Goal: Communication & Community: Answer question/provide support

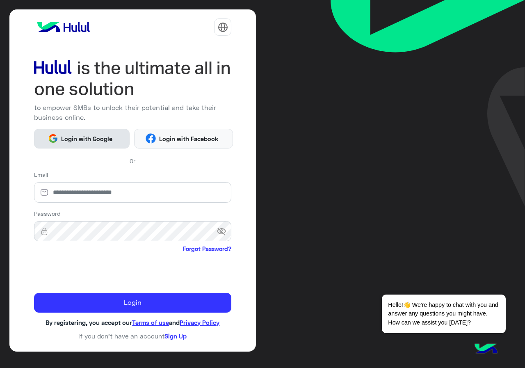
click at [97, 132] on button "Login with Google" at bounding box center [81, 139] width 95 height 20
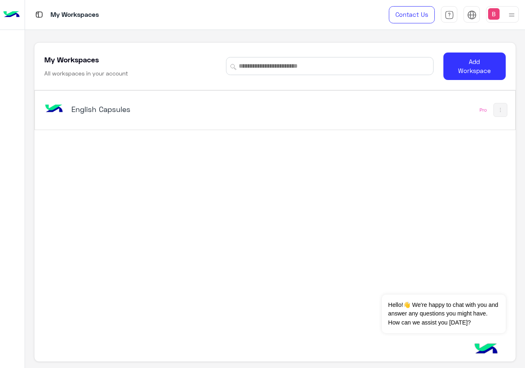
click at [175, 122] on div "English Capsules Pro" at bounding box center [275, 110] width 480 height 39
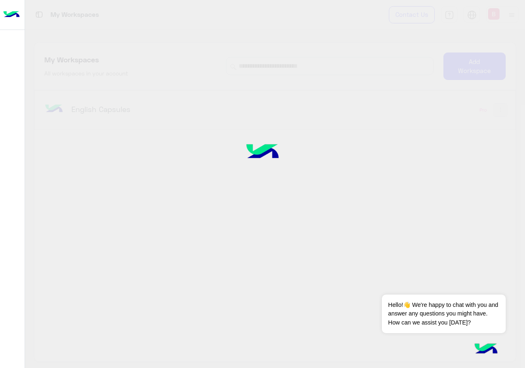
click at [123, 102] on div at bounding box center [262, 184] width 525 height 368
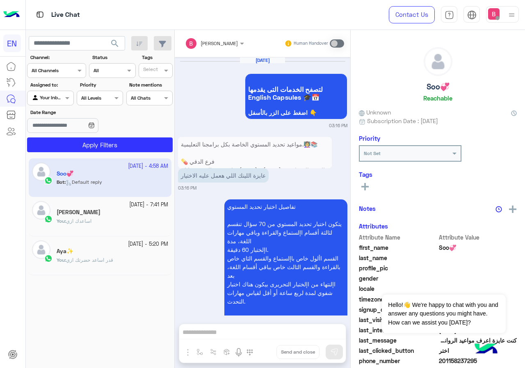
scroll to position [1009, 0]
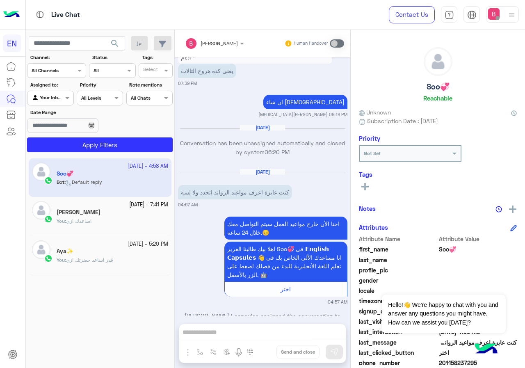
click at [59, 69] on input "text" at bounding box center [47, 69] width 30 height 7
click at [59, 96] on div "WhatsApp" at bounding box center [56, 103] width 59 height 16
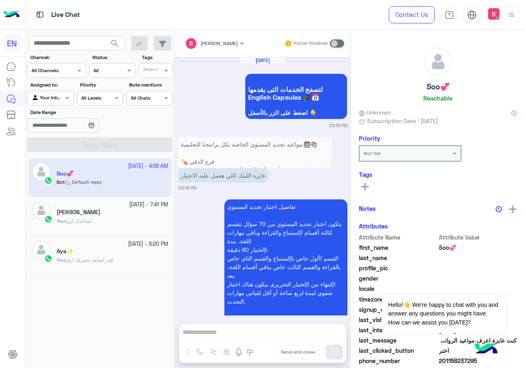
scroll to position [1009, 0]
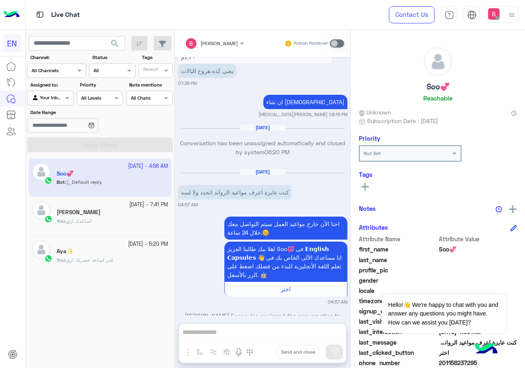
click at [75, 69] on div at bounding box center [56, 70] width 58 height 8
click at [58, 103] on b "WhatsApp" at bounding box center [55, 102] width 28 height 7
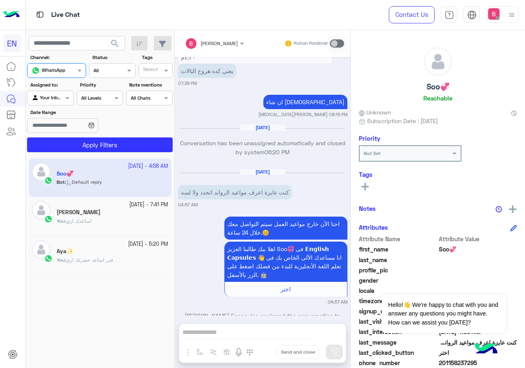
click at [54, 84] on label "Assigned to:" at bounding box center [51, 84] width 42 height 7
click at [55, 97] on div at bounding box center [49, 97] width 45 height 8
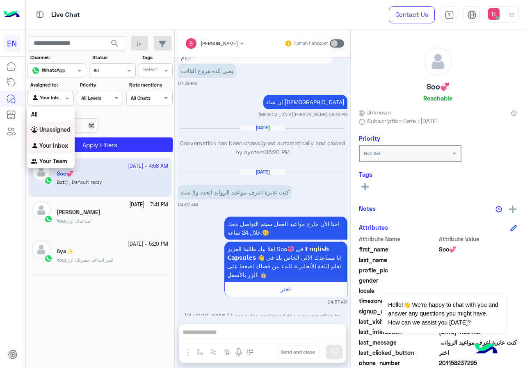
click at [59, 130] on b "Unassigned" at bounding box center [54, 129] width 31 height 7
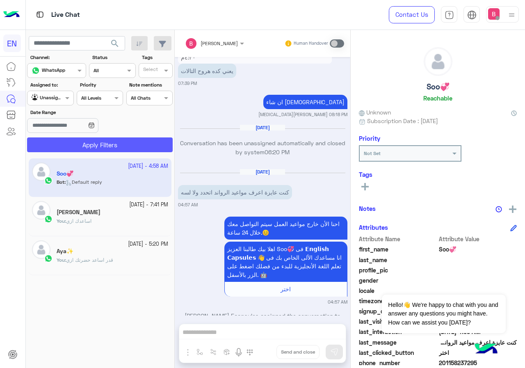
click at [103, 141] on button "Apply Filters" at bounding box center [99, 144] width 145 height 15
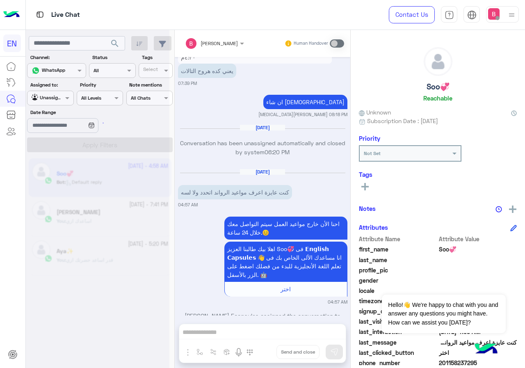
scroll to position [0, 0]
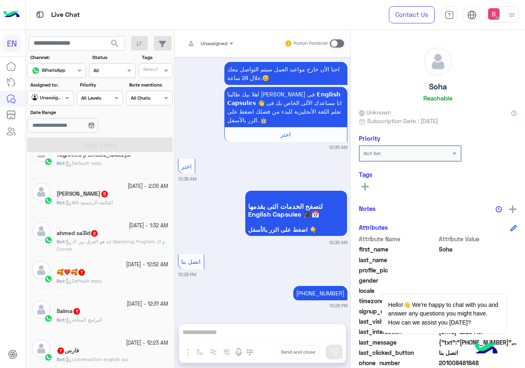
scroll to position [451, 0]
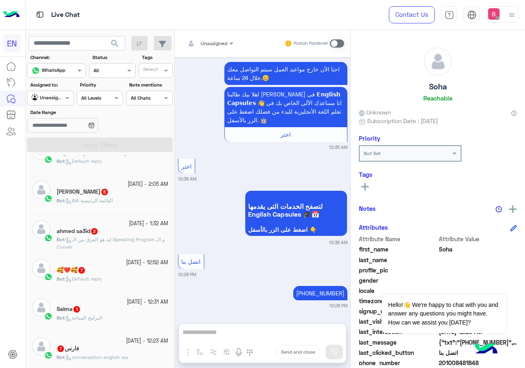
click at [62, 99] on div at bounding box center [49, 97] width 45 height 8
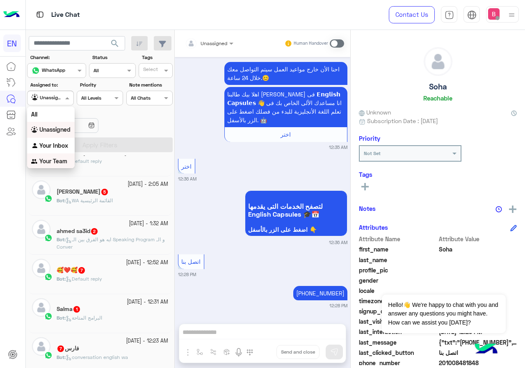
click at [64, 161] on b "Your Team" at bounding box center [53, 160] width 28 height 7
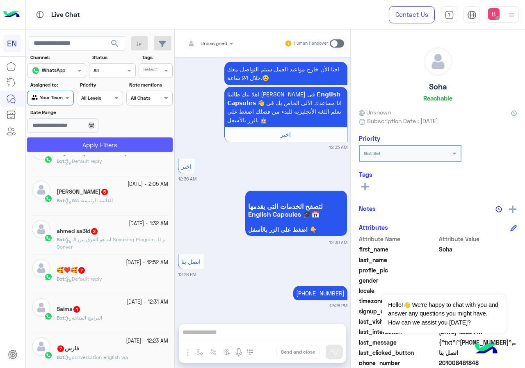
click at [121, 145] on button "Apply Filters" at bounding box center [99, 144] width 145 height 15
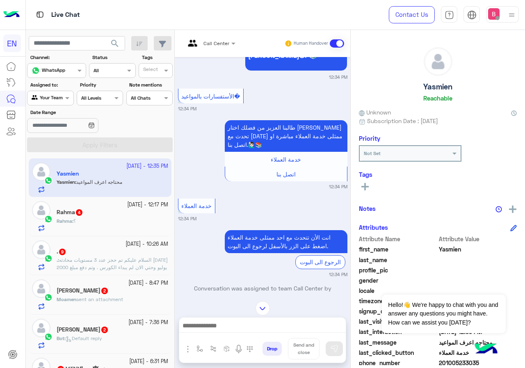
scroll to position [683, 0]
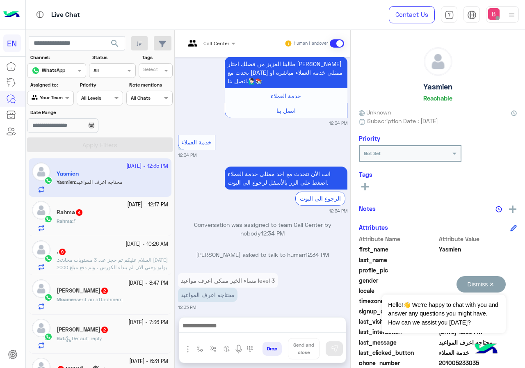
click at [498, 280] on button "Dismiss ✕" at bounding box center [480, 284] width 49 height 16
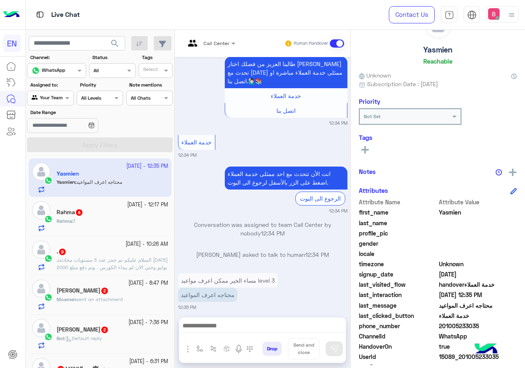
scroll to position [74, 0]
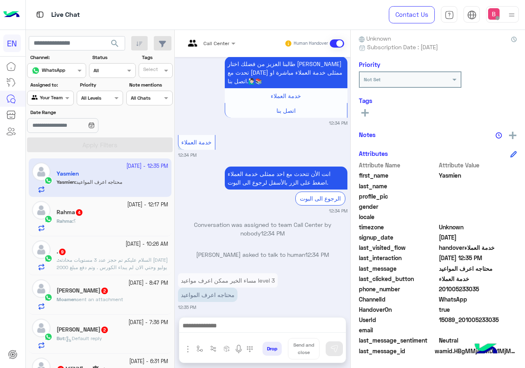
drag, startPoint x: 440, startPoint y: 288, endPoint x: 489, endPoint y: 285, distance: 49.7
click at [502, 286] on span "201005233035" at bounding box center [478, 288] width 78 height 9
copy span "01005233035"
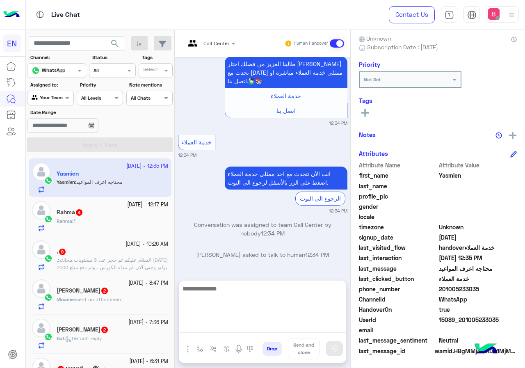
click at [261, 326] on textarea at bounding box center [262, 307] width 166 height 49
type textarea "*"
type textarea "**********"
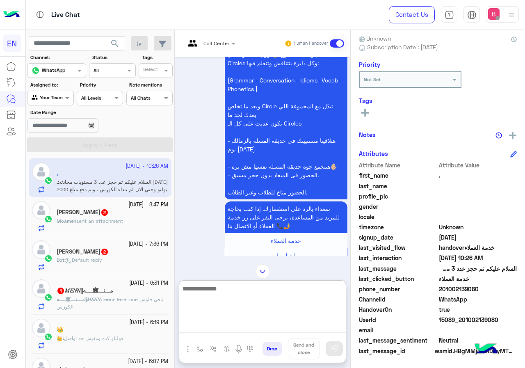
scroll to position [1445, 0]
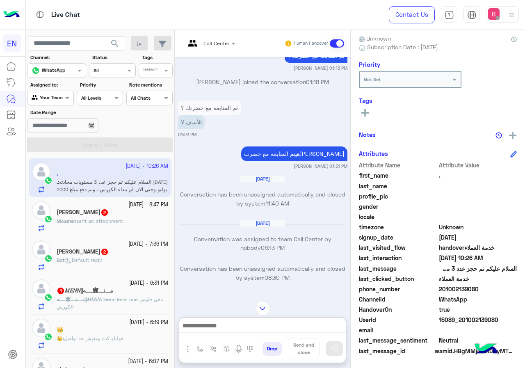
click at [60, 102] on div "Your Team" at bounding box center [47, 98] width 31 height 8
click at [47, 145] on b "Your Inbox" at bounding box center [53, 144] width 29 height 7
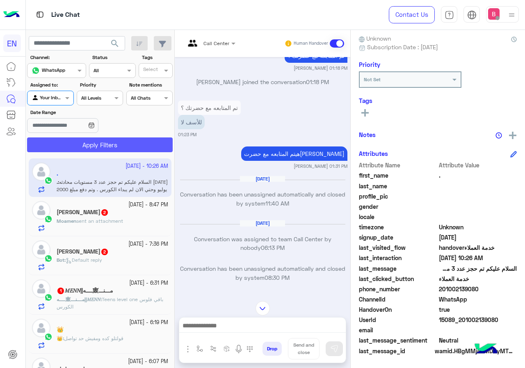
click at [66, 142] on button "Apply Filters" at bounding box center [99, 144] width 145 height 15
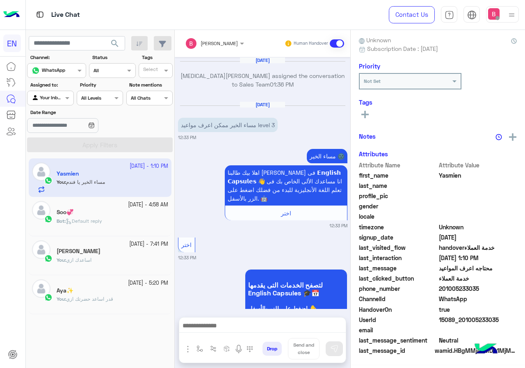
scroll to position [637, 0]
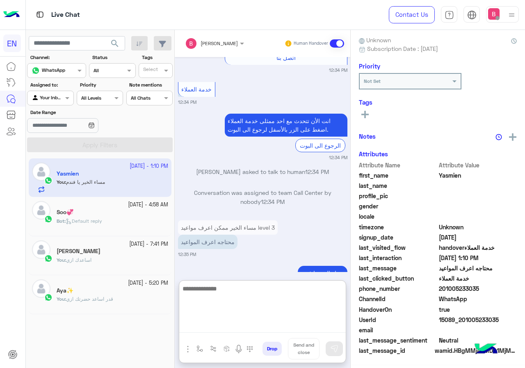
click at [246, 327] on textarea at bounding box center [262, 307] width 166 height 49
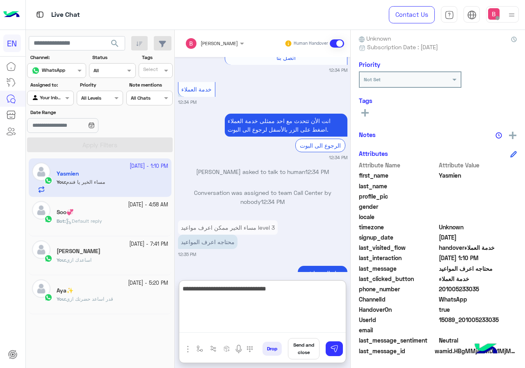
type textarea "**********"
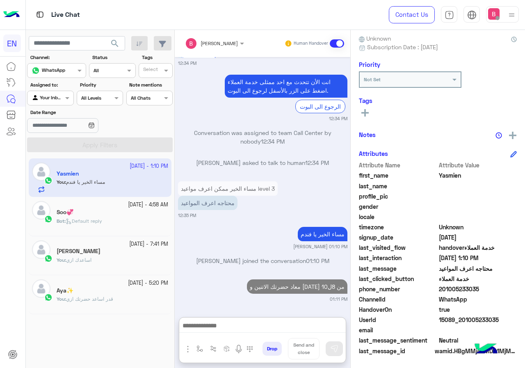
click at [57, 95] on div at bounding box center [49, 97] width 45 height 8
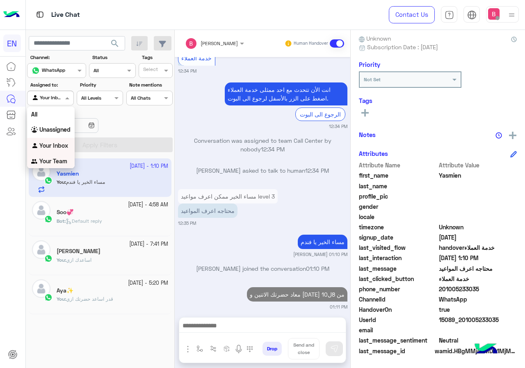
click at [49, 158] on b "Your Team" at bounding box center [53, 160] width 28 height 7
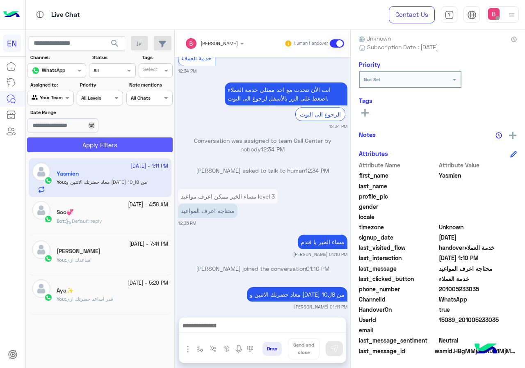
click at [64, 144] on button "Apply Filters" at bounding box center [99, 144] width 145 height 15
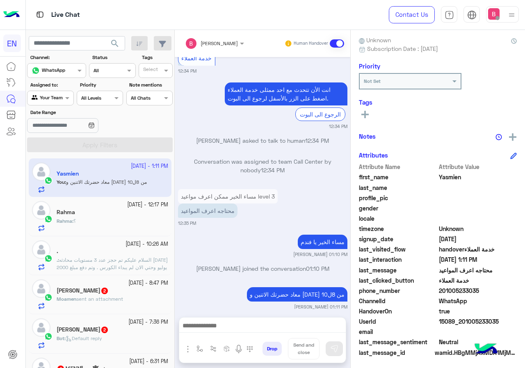
scroll to position [74, 0]
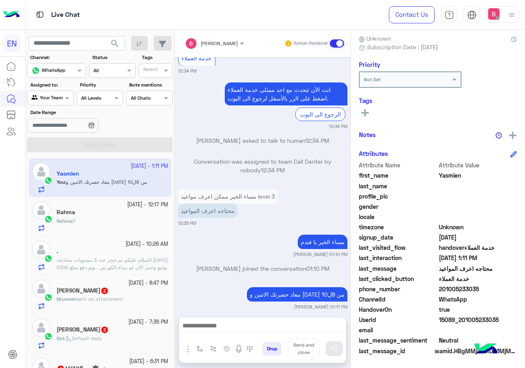
click at [95, 218] on div "Rahma : ؟" at bounding box center [112, 224] width 111 height 14
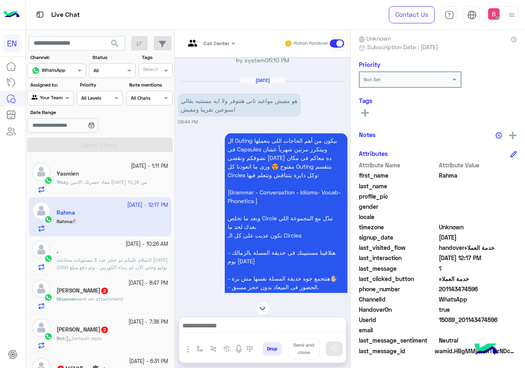
scroll to position [548, 0]
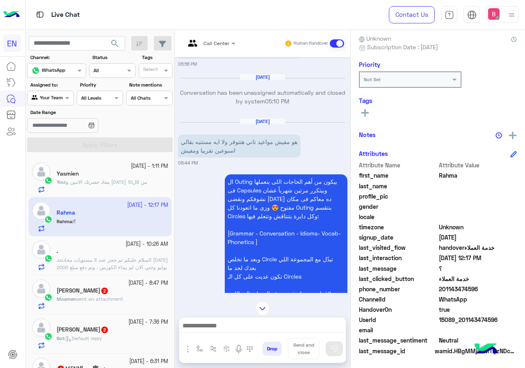
drag, startPoint x: 439, startPoint y: 287, endPoint x: 469, endPoint y: 288, distance: 29.9
click at [496, 287] on span "201143474596" at bounding box center [478, 288] width 78 height 9
copy span "01143474596"
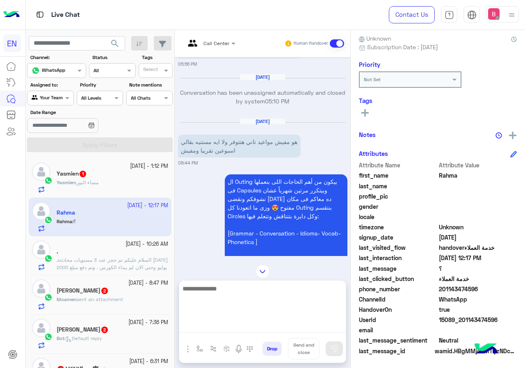
click at [230, 326] on textarea at bounding box center [262, 307] width 166 height 49
type textarea "**********"
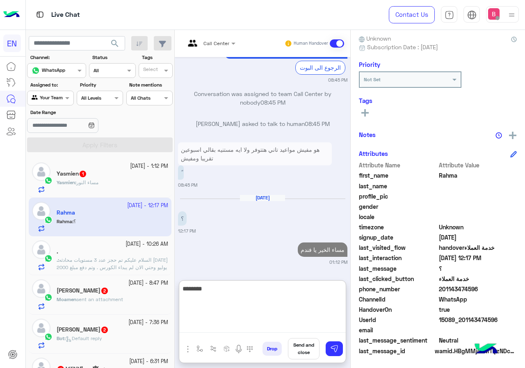
type textarea "*********"
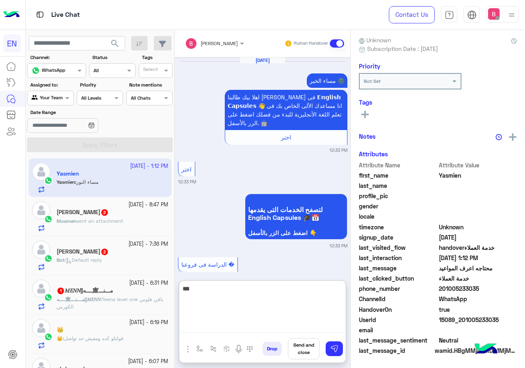
scroll to position [675, 0]
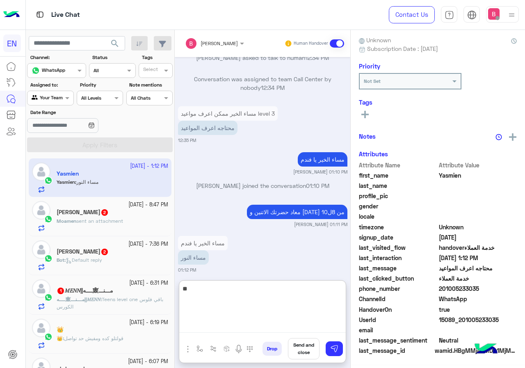
type textarea "*"
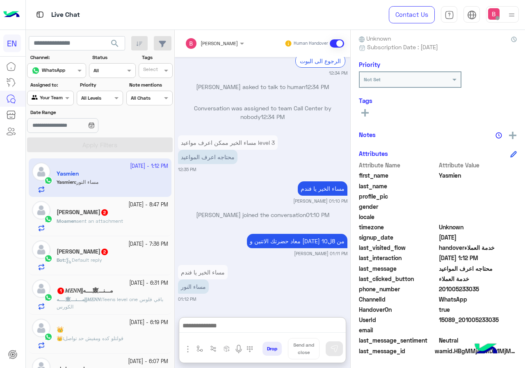
click at [59, 98] on div at bounding box center [49, 97] width 45 height 8
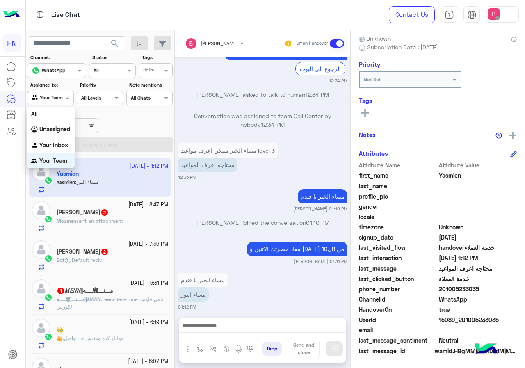
click at [55, 145] on b "Your Inbox" at bounding box center [53, 144] width 29 height 7
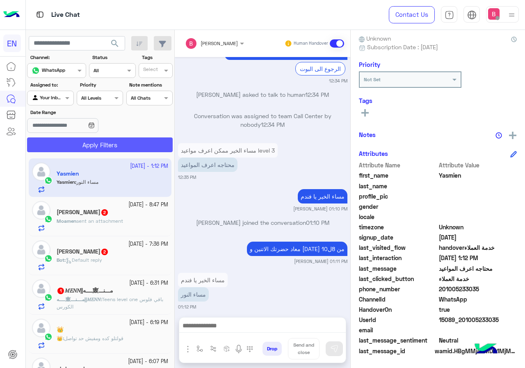
click at [72, 140] on button "Apply Filters" at bounding box center [99, 144] width 145 height 15
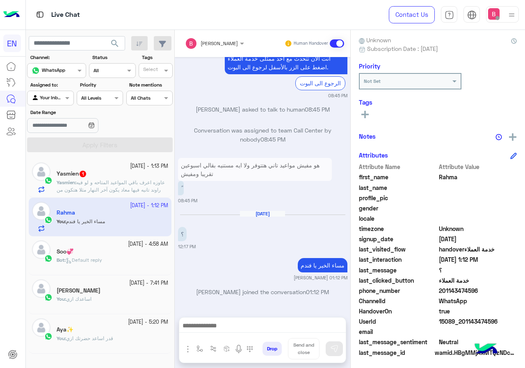
scroll to position [74, 0]
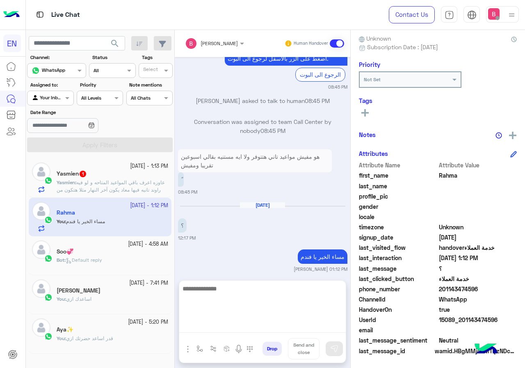
click at [226, 321] on textarea at bounding box center [262, 307] width 166 height 49
type textarea "**********"
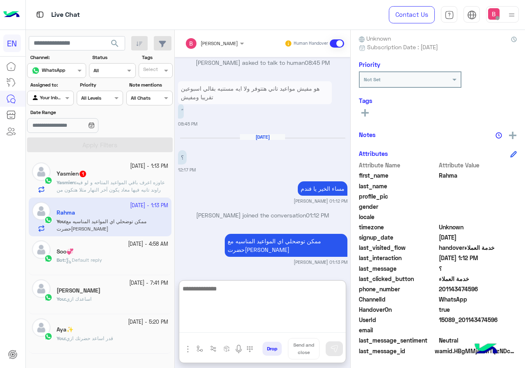
scroll to position [972, 0]
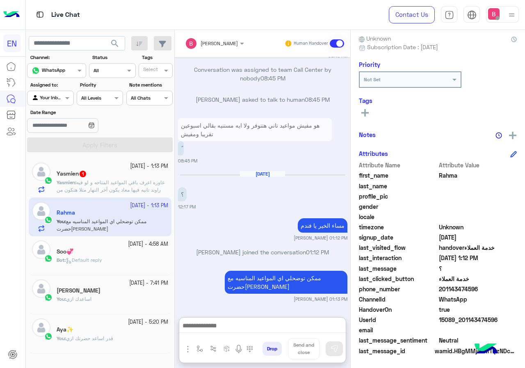
click at [116, 186] on span "عاوزه اعرف باقي المواعيد المتاحه و لو فيه راوند تانيه فيها معاد يكون آخر النهار…" at bounding box center [111, 189] width 108 height 21
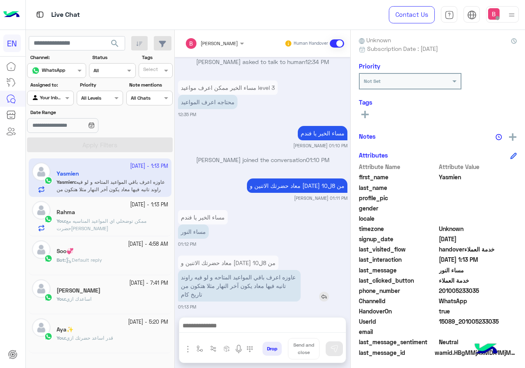
scroll to position [74, 0]
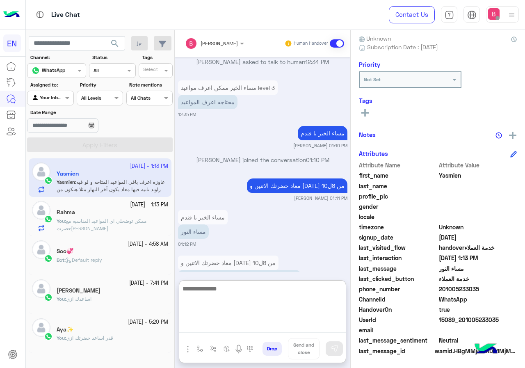
click at [284, 327] on textarea at bounding box center [262, 307] width 166 height 49
type textarea "*****"
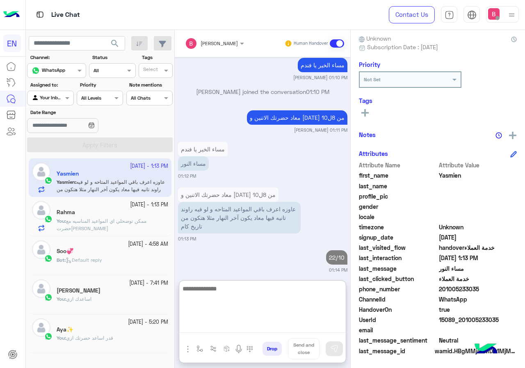
click at [242, 298] on textarea at bounding box center [262, 307] width 166 height 49
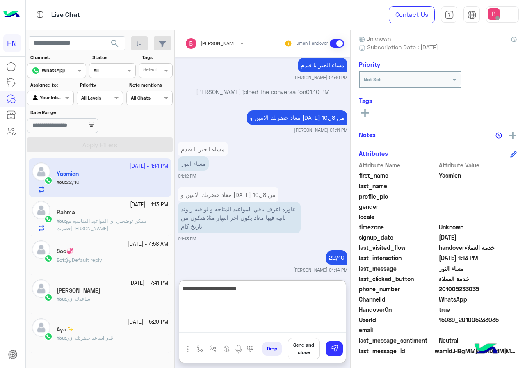
type textarea "**********"
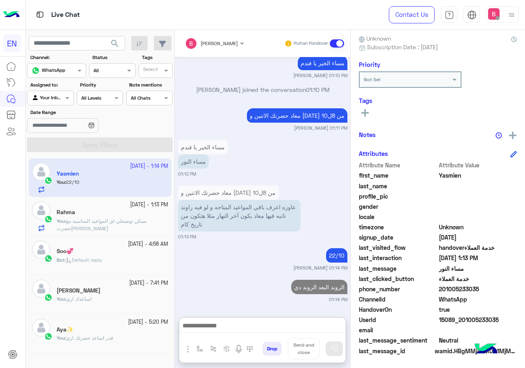
click at [40, 97] on input "text" at bounding box center [41, 96] width 19 height 7
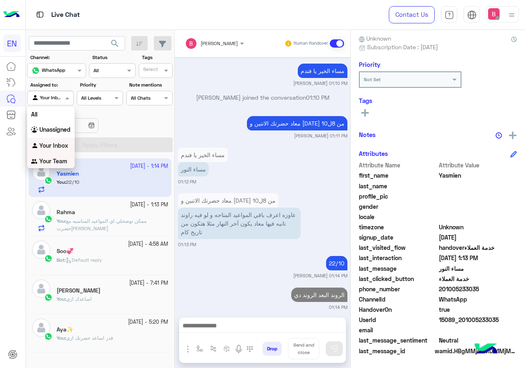
click at [51, 161] on b "Your Team" at bounding box center [53, 160] width 28 height 7
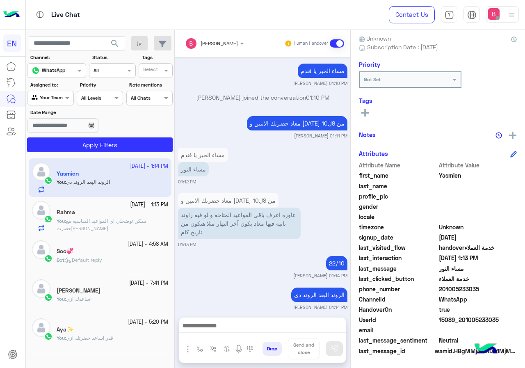
click at [91, 152] on app-inbox-users-filters "search Channel: Channel WhatsApp Status Channel All Tags Select Assigned to: Ag…" at bounding box center [100, 92] width 149 height 125
click at [123, 134] on section "Channel: Channel WhatsApp Status Channel All Tags Select Assigned to: Agent Fil…" at bounding box center [100, 103] width 136 height 98
click at [119, 144] on button "Apply Filters" at bounding box center [99, 144] width 145 height 15
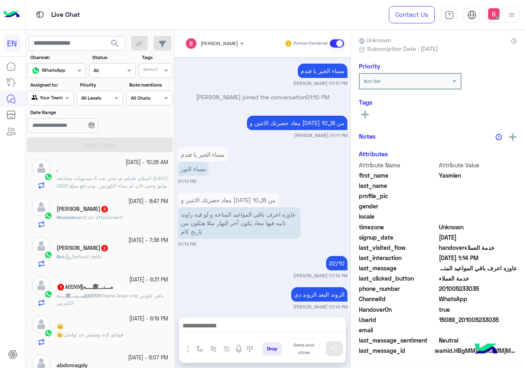
scroll to position [82, 0]
click at [136, 214] on div "Moamen sent an attachment" at bounding box center [112, 220] width 111 height 14
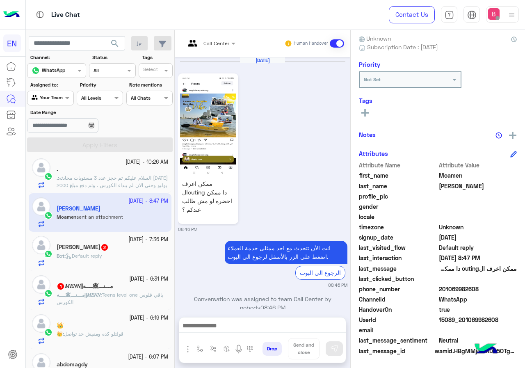
scroll to position [204, 0]
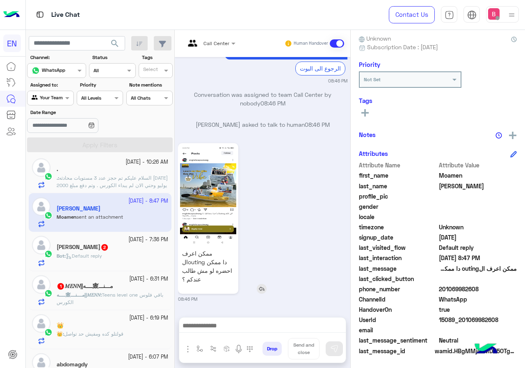
click at [216, 200] on img at bounding box center [208, 195] width 56 height 100
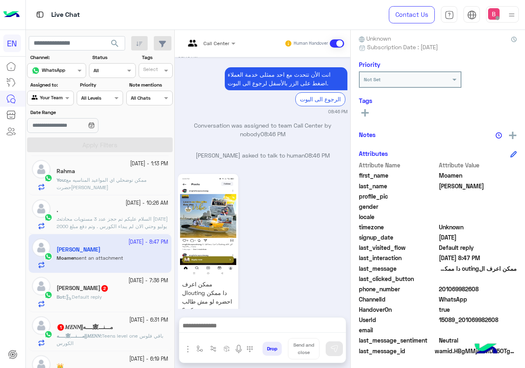
scroll to position [204, 0]
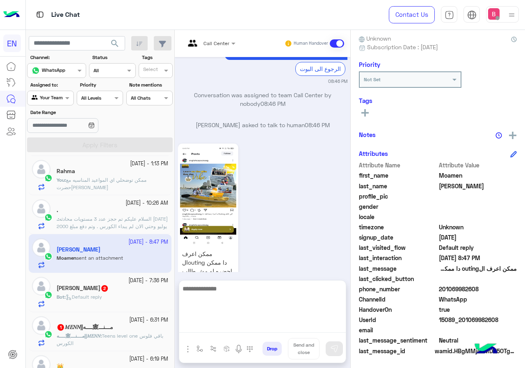
click at [208, 327] on textarea at bounding box center [262, 307] width 166 height 49
type textarea "**********"
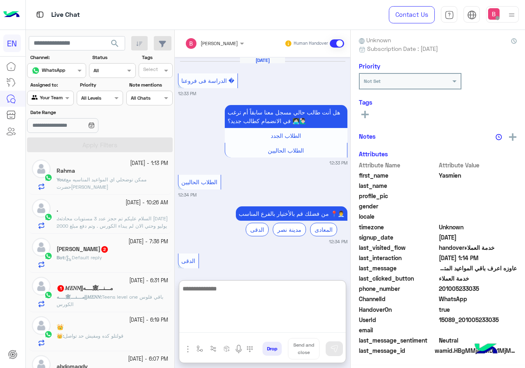
scroll to position [72, 0]
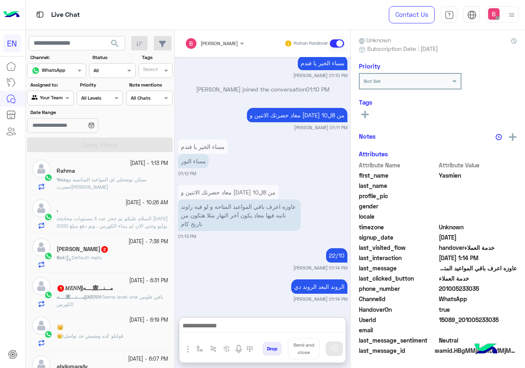
click at [51, 98] on div at bounding box center [49, 97] width 45 height 8
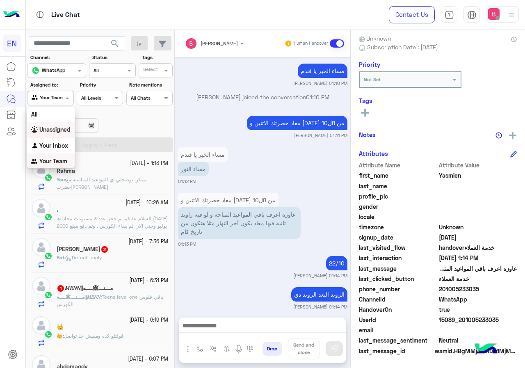
scroll to position [0, 0]
click at [50, 143] on b "Your Inbox" at bounding box center [53, 144] width 29 height 7
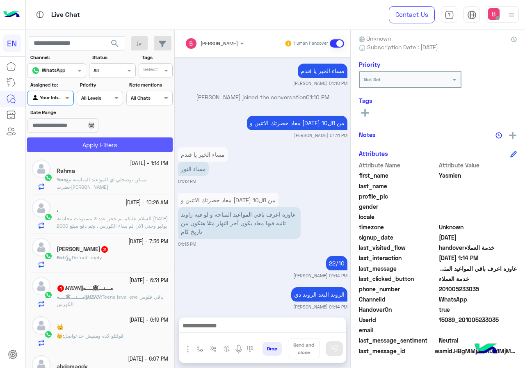
click at [92, 145] on button "Apply Filters" at bounding box center [99, 144] width 145 height 15
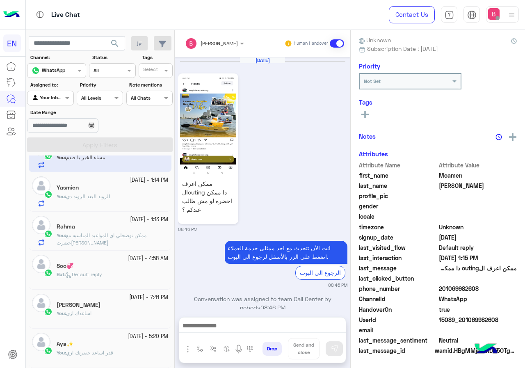
scroll to position [4, 0]
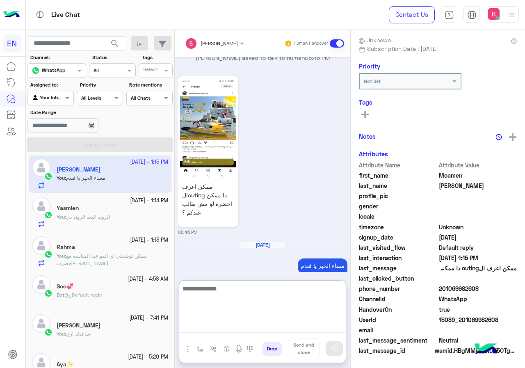
click at [237, 329] on textarea at bounding box center [262, 307] width 166 height 49
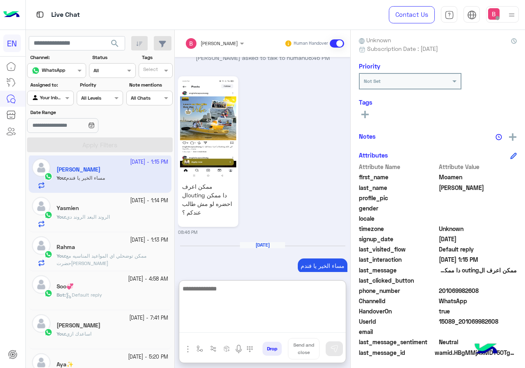
scroll to position [74, 0]
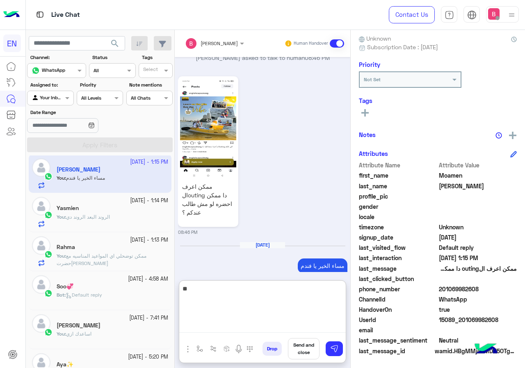
type textarea "*"
type textarea "**********"
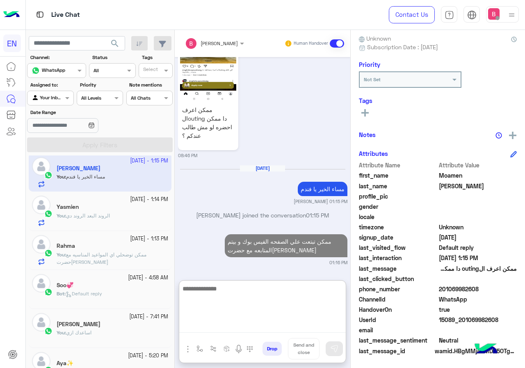
scroll to position [0, 0]
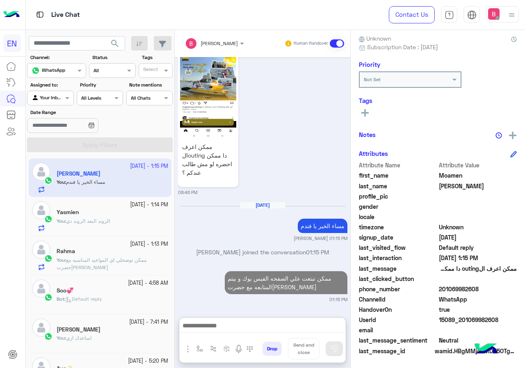
click at [48, 93] on div "Agent Filter Your Inbox" at bounding box center [50, 98] width 46 height 15
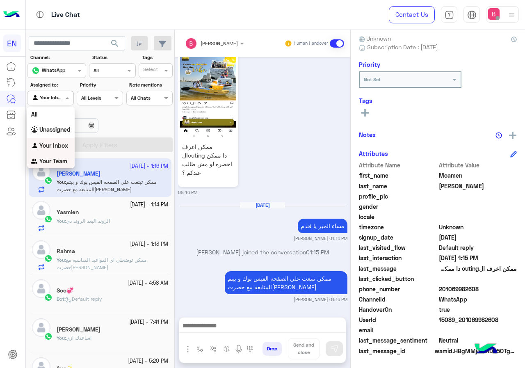
drag, startPoint x: 0, startPoint y: 275, endPoint x: 13, endPoint y: 269, distance: 13.9
click at [0, 275] on div at bounding box center [12, 213] width 25 height 310
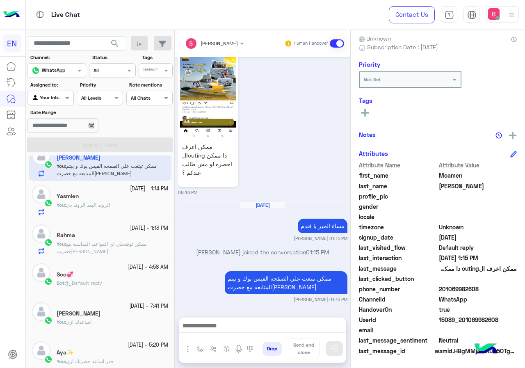
scroll to position [24, 0]
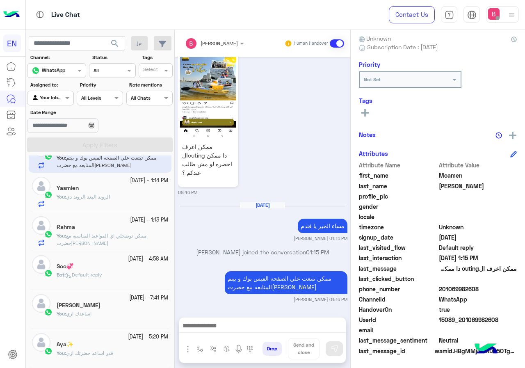
click at [113, 347] on div "Aya✨" at bounding box center [112, 345] width 111 height 9
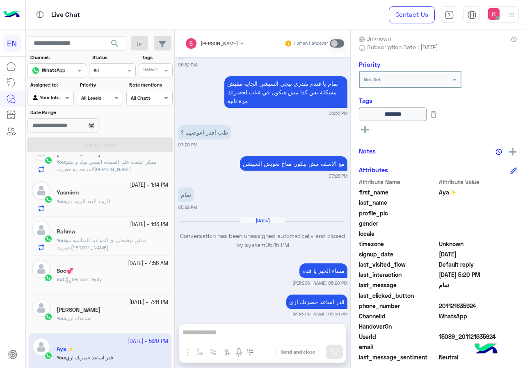
scroll to position [24, 0]
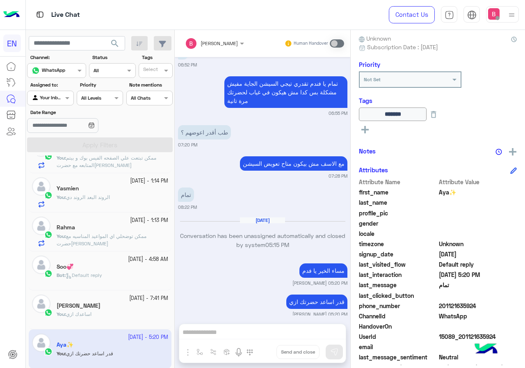
click at [46, 100] on input "text" at bounding box center [41, 96] width 19 height 7
click at [55, 136] on div "Unassigned" at bounding box center [51, 130] width 48 height 16
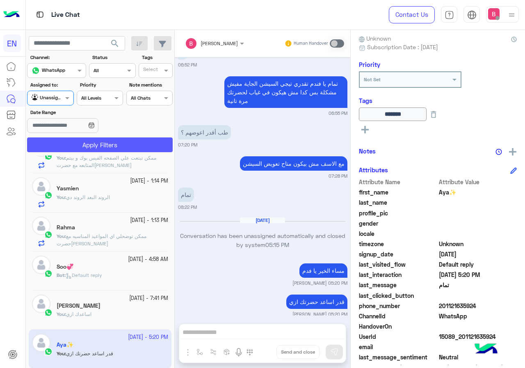
click at [73, 146] on button "Apply Filters" at bounding box center [99, 144] width 145 height 15
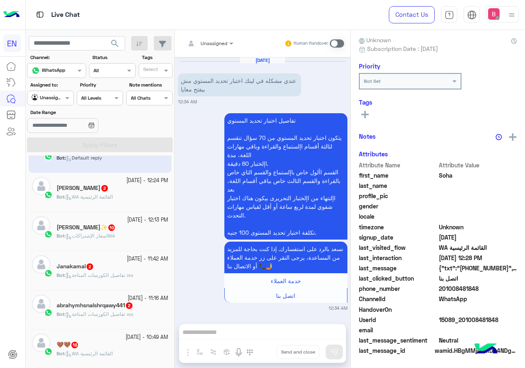
scroll to position [527, 0]
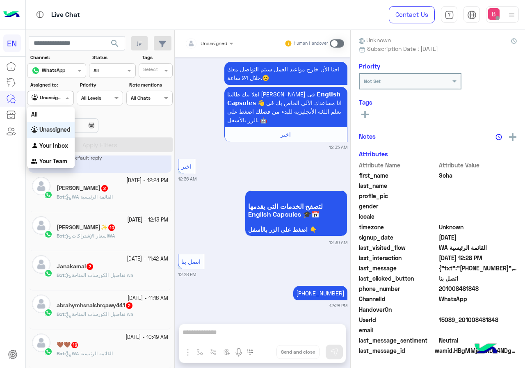
click at [55, 94] on div at bounding box center [49, 97] width 45 height 8
click at [39, 162] on b "Your Team" at bounding box center [53, 160] width 28 height 7
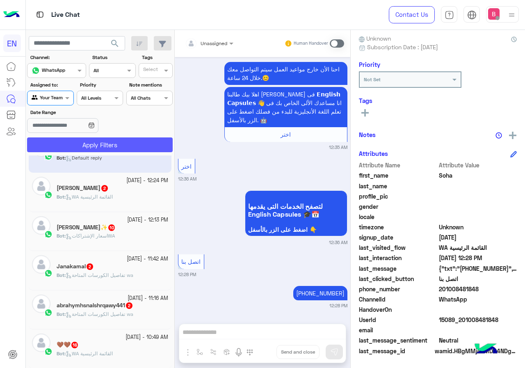
click at [67, 149] on button "Apply Filters" at bounding box center [99, 144] width 145 height 15
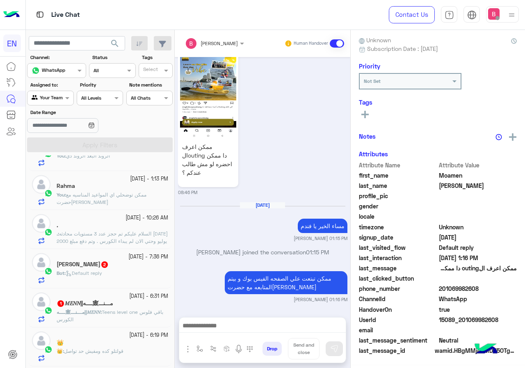
scroll to position [74, 0]
click at [117, 273] on div "Bot : Default reply" at bounding box center [112, 276] width 111 height 14
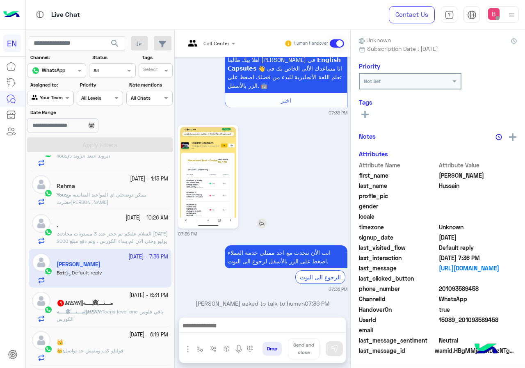
scroll to position [74, 0]
drag, startPoint x: 440, startPoint y: 286, endPoint x: 503, endPoint y: 290, distance: 62.8
click at [503, 290] on span "201093589458" at bounding box center [478, 288] width 78 height 9
copy span "01093589458"
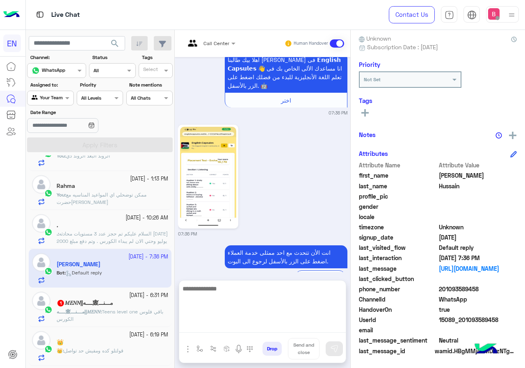
click at [245, 325] on textarea at bounding box center [262, 307] width 166 height 49
type textarea "**********"
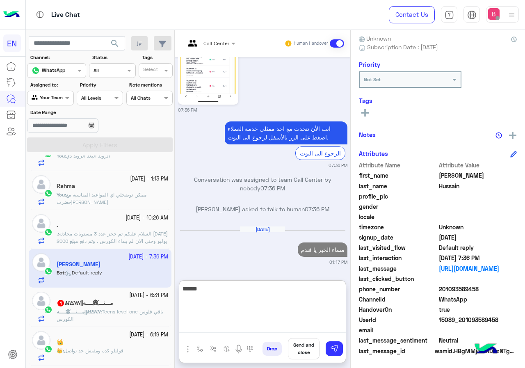
type textarea "******"
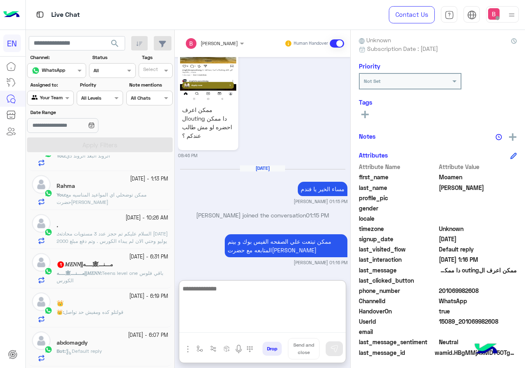
scroll to position [74, 0]
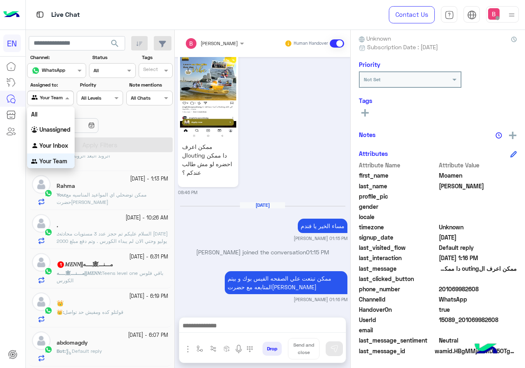
click at [61, 100] on div at bounding box center [49, 97] width 45 height 8
click at [59, 145] on b "Your Inbox" at bounding box center [53, 144] width 29 height 7
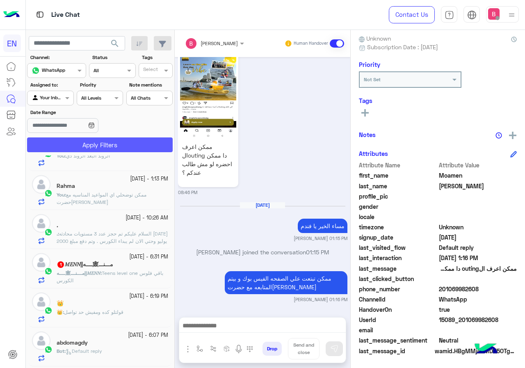
click at [66, 145] on button "Apply Filters" at bounding box center [99, 144] width 145 height 15
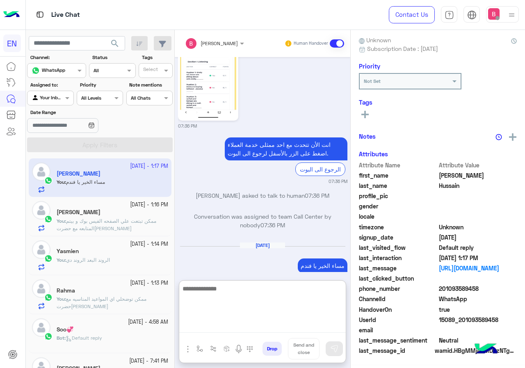
click at [260, 325] on textarea at bounding box center [262, 307] width 166 height 49
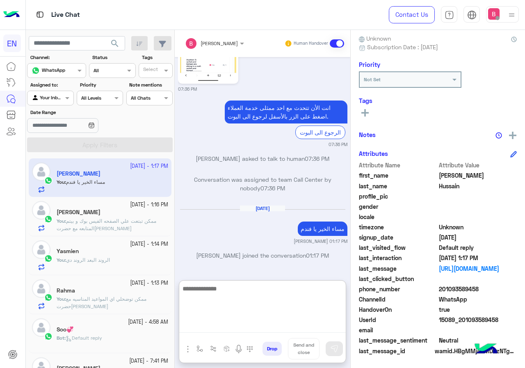
click at [255, 301] on textarea at bounding box center [262, 307] width 166 height 49
type textarea "**********"
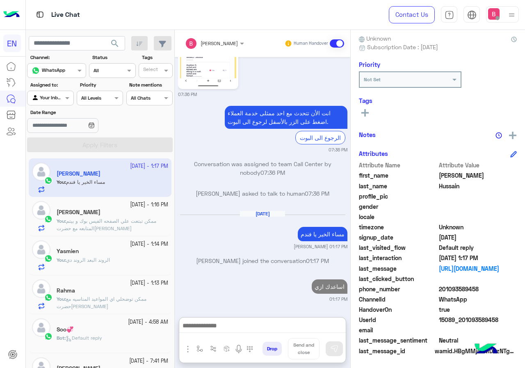
click at [35, 97] on input "text" at bounding box center [41, 96] width 19 height 7
click at [48, 130] on b "Unassigned" at bounding box center [54, 129] width 31 height 7
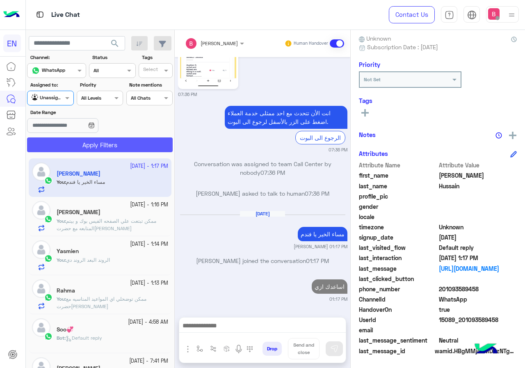
click at [78, 150] on button "Apply Filters" at bounding box center [99, 144] width 145 height 15
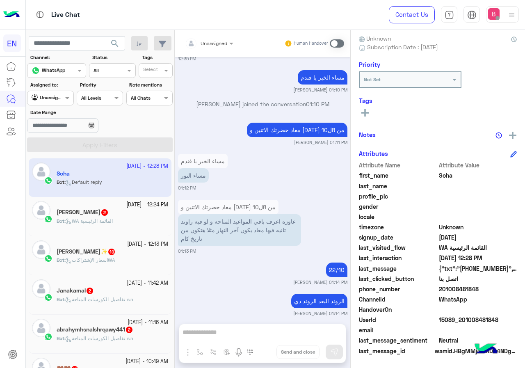
click at [139, 225] on div "Bot : WA القائمة الرئيسية" at bounding box center [112, 224] width 111 height 14
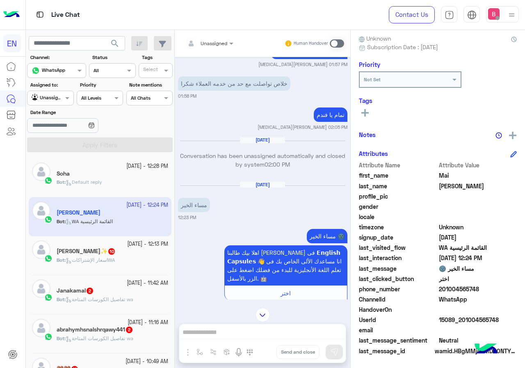
scroll to position [409, 0]
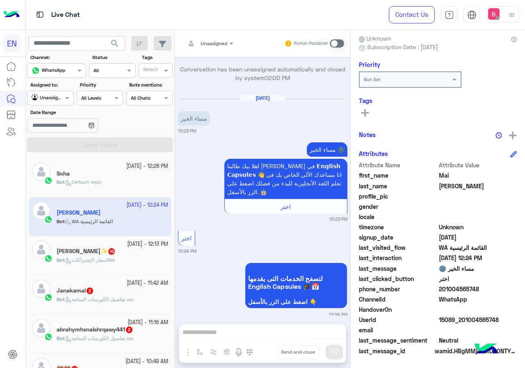
click at [336, 44] on span at bounding box center [337, 43] width 14 height 8
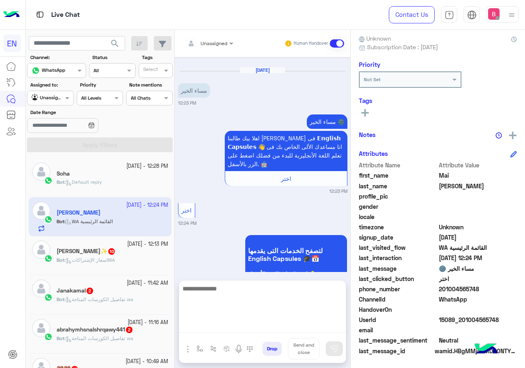
click at [277, 330] on textarea at bounding box center [262, 307] width 166 height 49
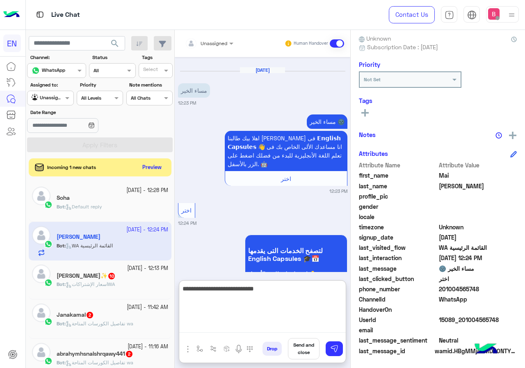
type textarea "**********"
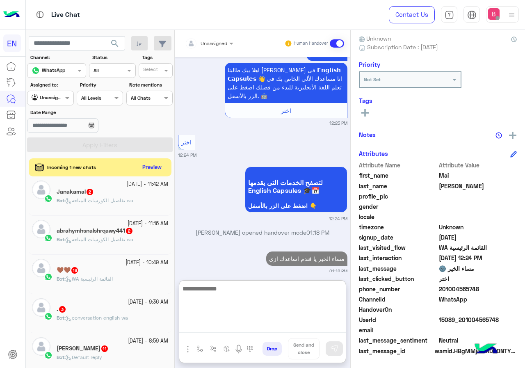
scroll to position [0, 0]
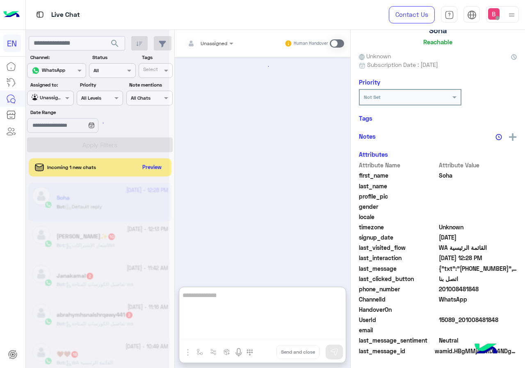
scroll to position [564, 0]
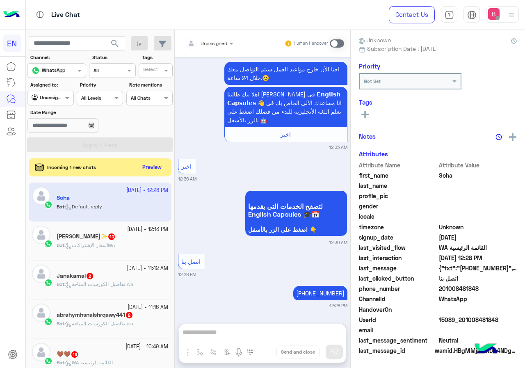
click at [136, 249] on div "Bot : اسعار الإشتراكاتWA" at bounding box center [112, 248] width 111 height 14
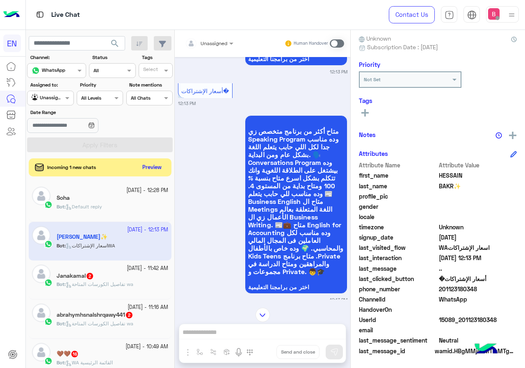
scroll to position [1223, 0]
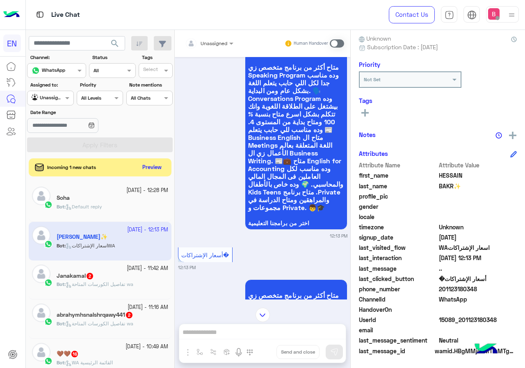
click at [208, 45] on div "Unassigned" at bounding box center [204, 43] width 46 height 16
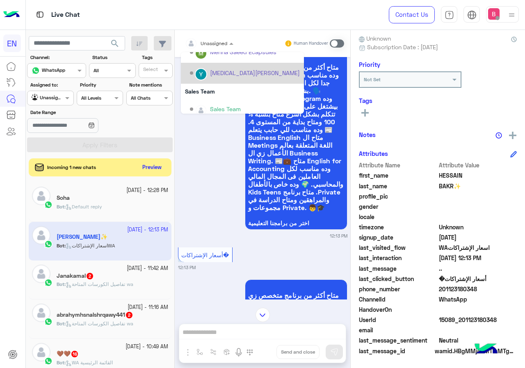
scroll to position [136, 0]
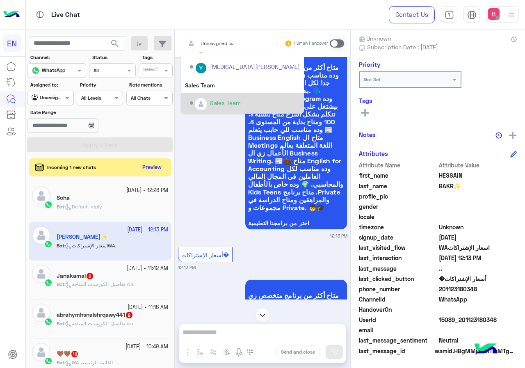
click at [207, 104] on div "Sales Team" at bounding box center [245, 103] width 110 height 14
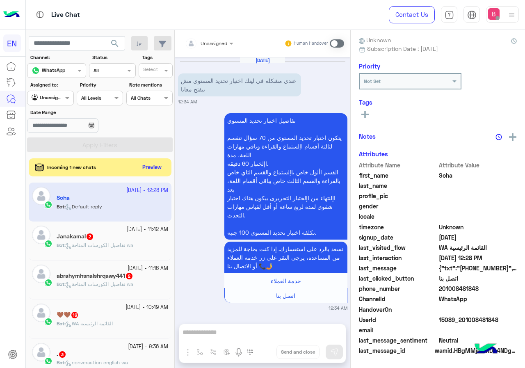
scroll to position [527, 0]
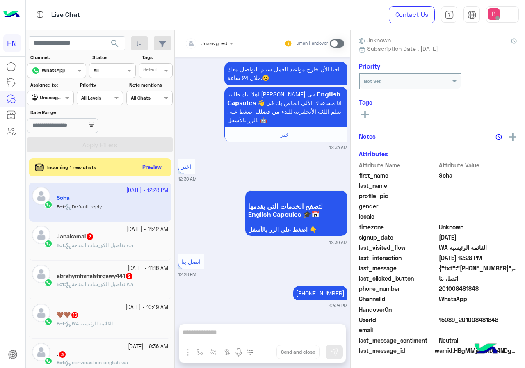
click at [112, 246] on span "تفاصيل الكورسات المتاحة wa" at bounding box center [100, 245] width 68 height 6
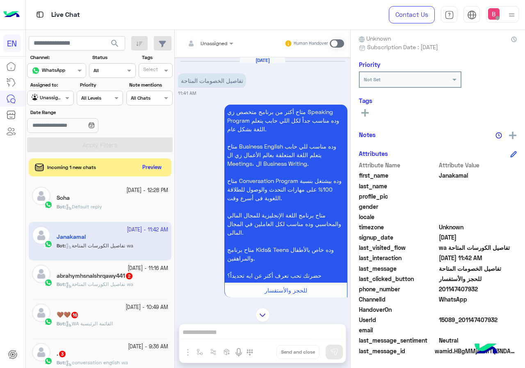
click at [209, 41] on input "text" at bounding box center [199, 42] width 29 height 7
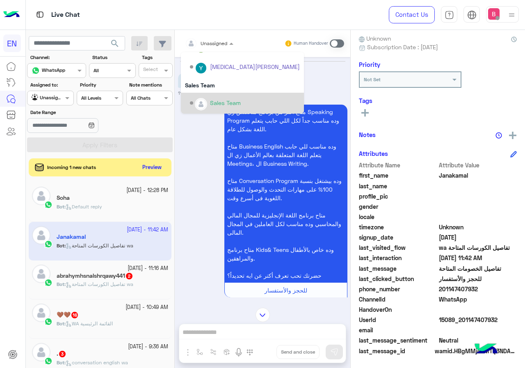
click at [215, 95] on div "Sales Team" at bounding box center [242, 103] width 123 height 21
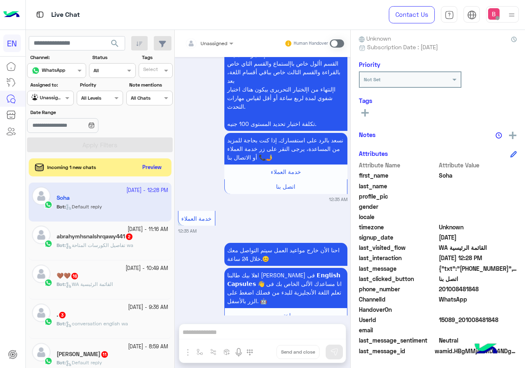
scroll to position [281, 0]
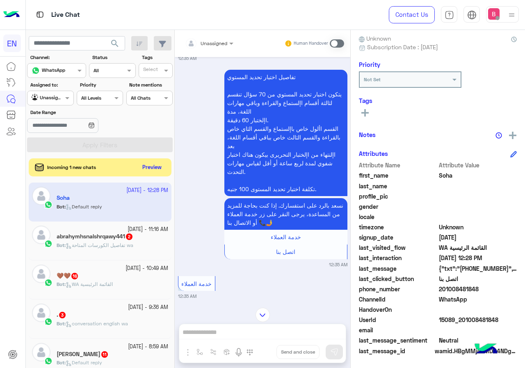
click at [200, 41] on input "text" at bounding box center [199, 42] width 29 height 7
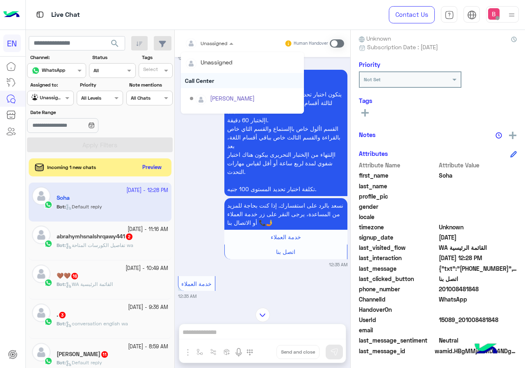
scroll to position [136, 0]
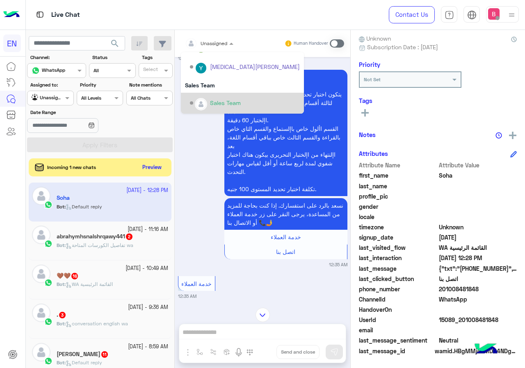
click at [206, 106] on div "Options list" at bounding box center [201, 104] width 12 height 12
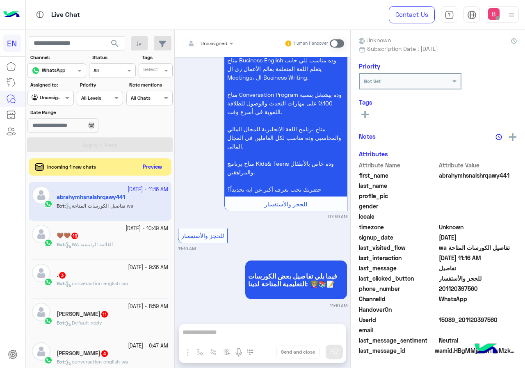
click at [150, 168] on button "Preview" at bounding box center [152, 166] width 25 height 11
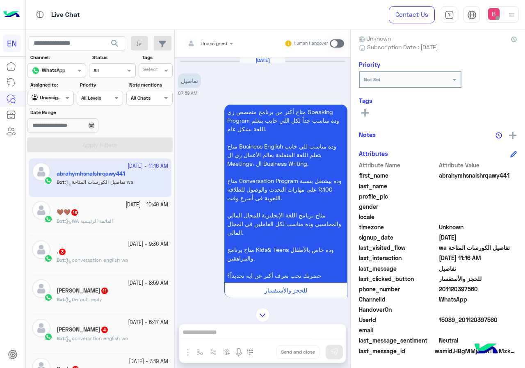
click at [221, 43] on div at bounding box center [209, 42] width 57 height 8
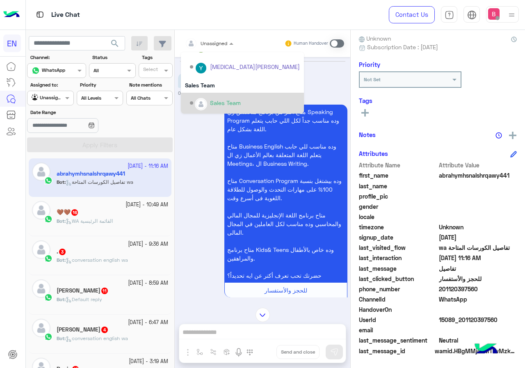
click at [214, 102] on div "Sales Team" at bounding box center [225, 102] width 31 height 9
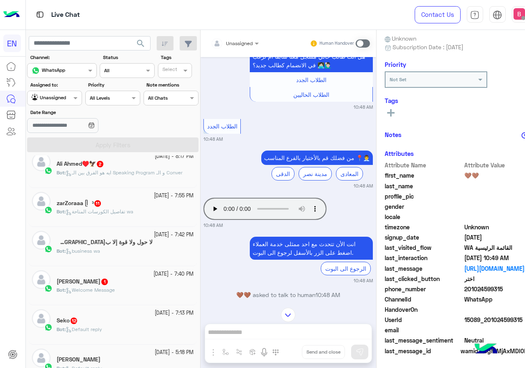
click at [88, 325] on div "Seko 12" at bounding box center [125, 321] width 137 height 9
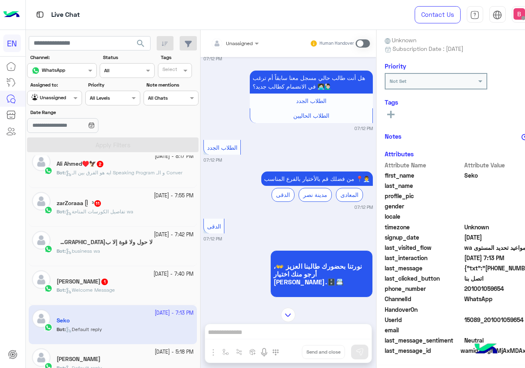
click at [219, 48] on div "Unassigned" at bounding box center [232, 43] width 42 height 16
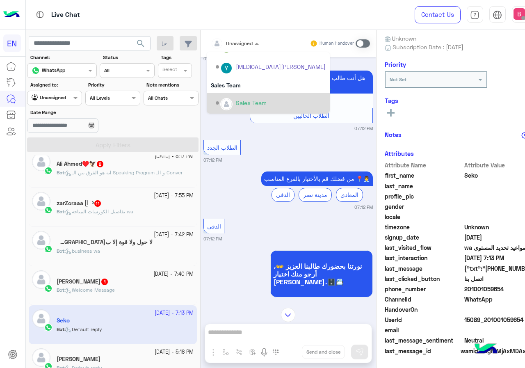
click at [236, 103] on div "Sales Team" at bounding box center [251, 102] width 31 height 9
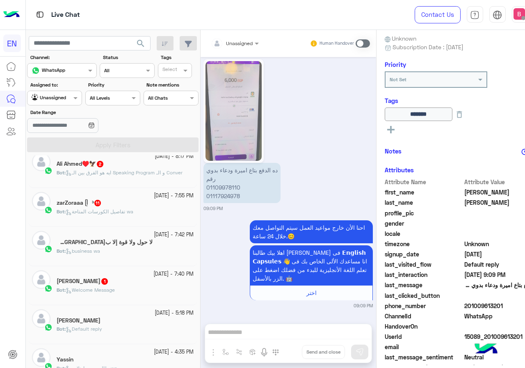
click at [213, 187] on p "ده الدفع بتاع اميرة ودعاء بدوي رقم 01109978110 01117924978" at bounding box center [241, 183] width 77 height 40
copy p "01109978110"
click at [221, 194] on p "ده الدفع بتاع اميرة ودعاء بدوي رقم 01109978110 01117924978" at bounding box center [241, 183] width 77 height 40
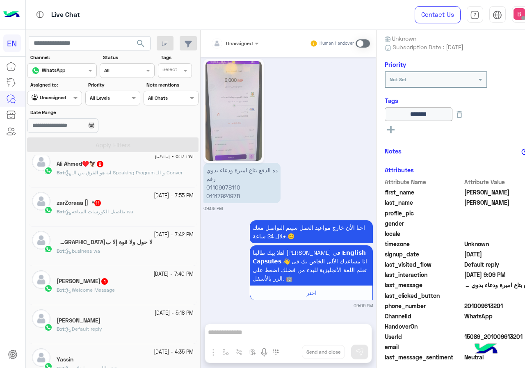
click at [221, 194] on p "ده الدفع بتاع اميرة ودعاء بدوي رقم 01109978110 01117924978" at bounding box center [241, 183] width 77 height 40
copy app-message "01117924978"
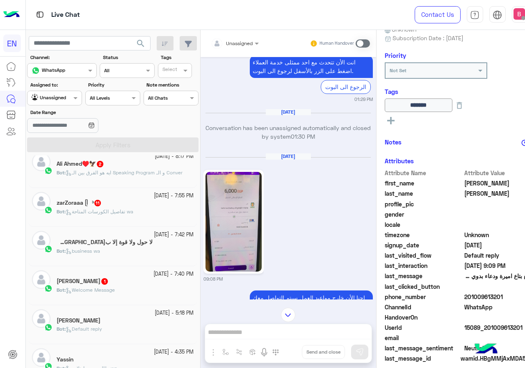
scroll to position [91, 0]
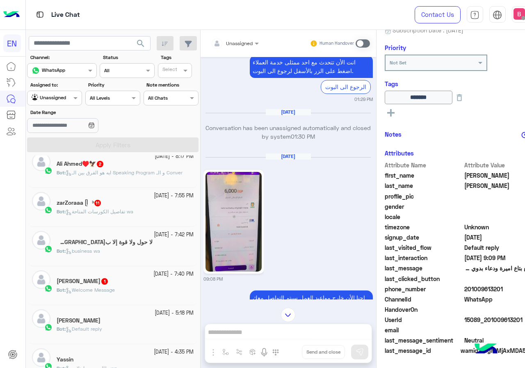
drag, startPoint x: 440, startPoint y: 289, endPoint x: 502, endPoint y: 287, distance: 61.9
click at [502, 287] on span "201009613201" at bounding box center [503, 288] width 78 height 9
copy span "01009613201"
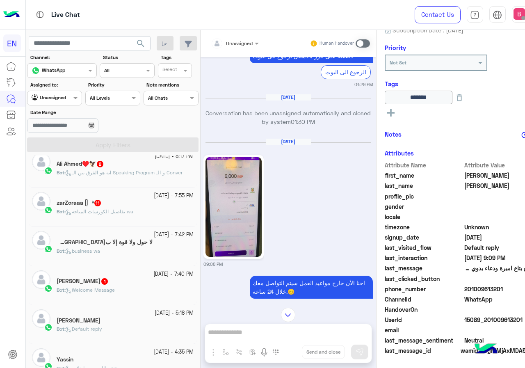
scroll to position [750, 0]
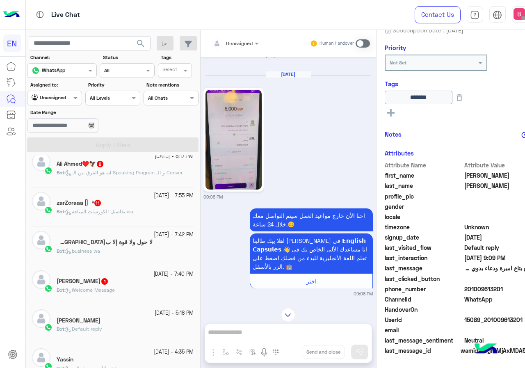
click at [212, 137] on img at bounding box center [233, 140] width 56 height 100
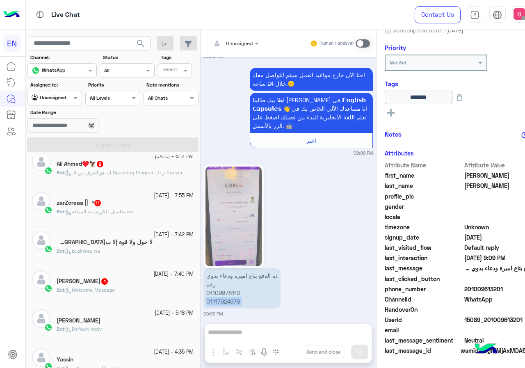
scroll to position [996, 0]
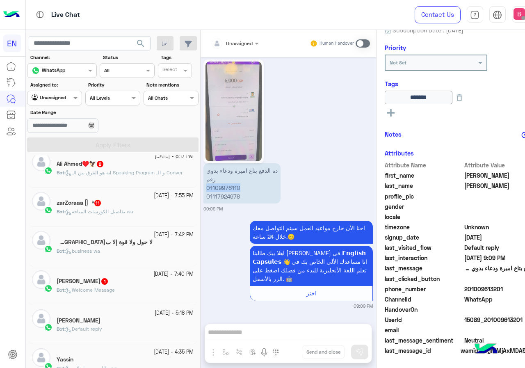
drag, startPoint x: 180, startPoint y: 189, endPoint x: 221, endPoint y: 189, distance: 41.4
click at [221, 189] on p "ده الدفع بتاع اميرة ودعاء بدوي رقم 01109978110 01117924978" at bounding box center [241, 183] width 77 height 40
copy p "01109978110"
click at [376, 176] on div "[PERSON_NAME] الدرجلي Reachable Unknown Subscription Date : [DATE] Priority Not…" at bounding box center [463, 197] width 174 height 335
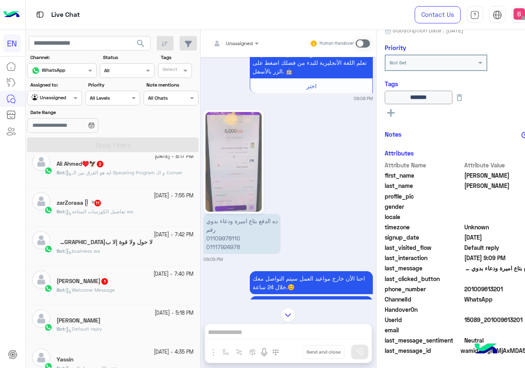
scroll to position [955, 0]
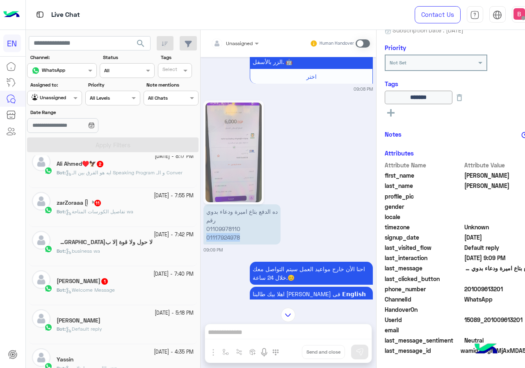
drag, startPoint x: 179, startPoint y: 237, endPoint x: 219, endPoint y: 238, distance: 40.6
click at [219, 238] on p "ده الدفع بتاع اميرة ودعاء بدوي رقم 01109978110 01117924978" at bounding box center [241, 224] width 77 height 40
copy p "01117924978"
click at [204, 328] on div "Unassigned Human Handover [DATE] . 09:18 PM برجاء الأختيار من الأختيارات الأتية…" at bounding box center [287, 200] width 175 height 341
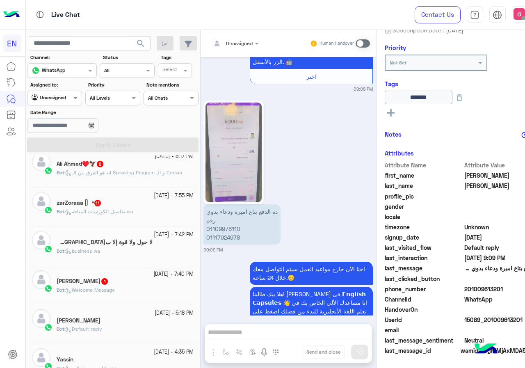
scroll to position [996, 0]
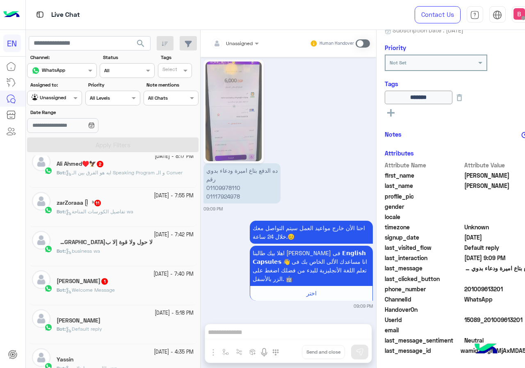
click at [355, 41] on span at bounding box center [362, 43] width 14 height 8
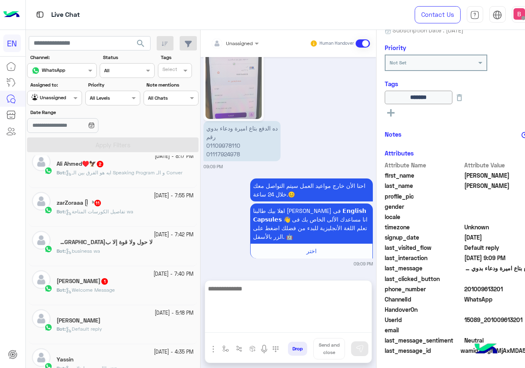
click at [259, 331] on textarea at bounding box center [288, 307] width 166 height 49
type textarea "**********"
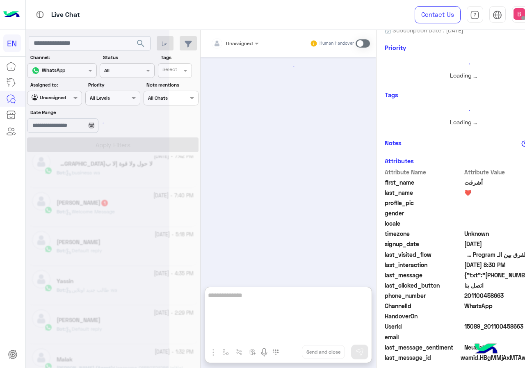
scroll to position [56, 0]
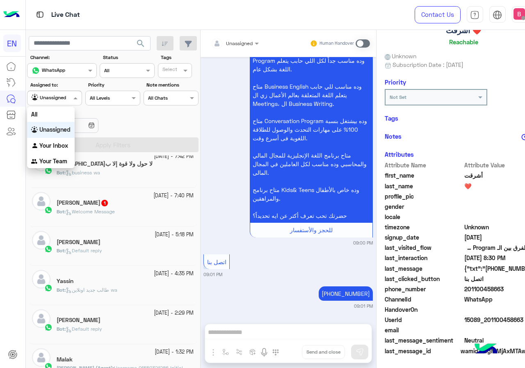
click at [50, 96] on input "text" at bounding box center [45, 96] width 27 height 7
click at [51, 142] on b "Your Inbox" at bounding box center [53, 145] width 29 height 7
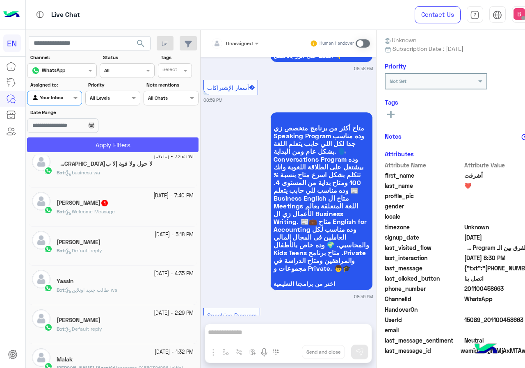
scroll to position [1865, 0]
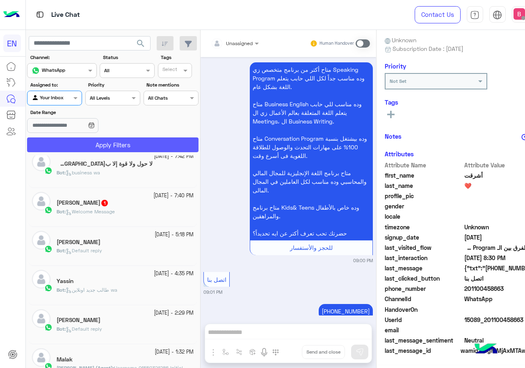
click at [64, 146] on button "Apply Filters" at bounding box center [112, 144] width 171 height 15
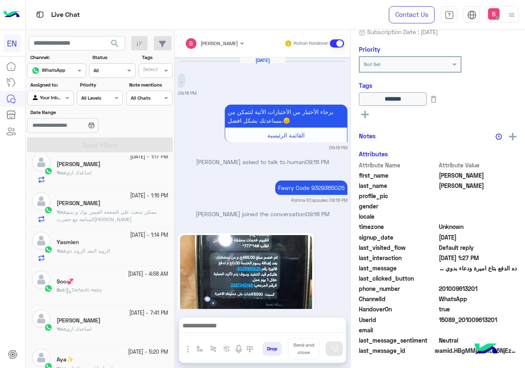
scroll to position [1091, 0]
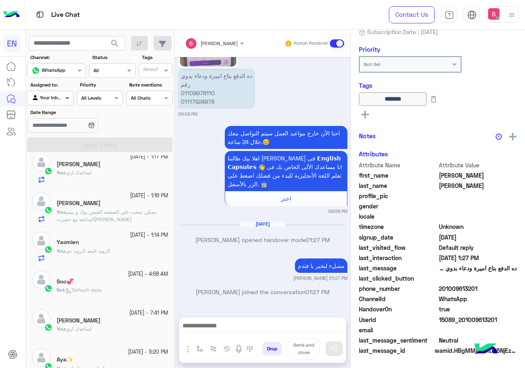
click at [65, 100] on span at bounding box center [68, 97] width 10 height 9
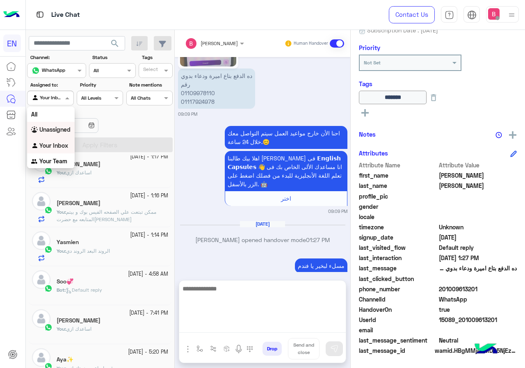
click at [201, 327] on textarea at bounding box center [262, 307] width 166 height 49
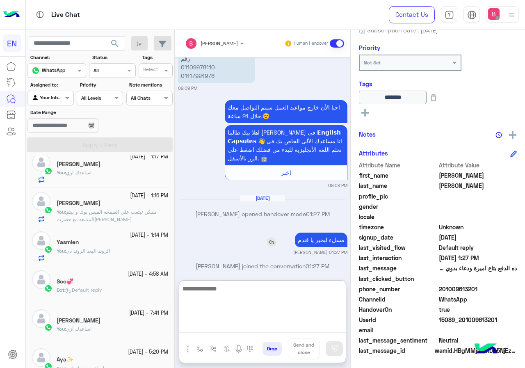
scroll to position [1127, 0]
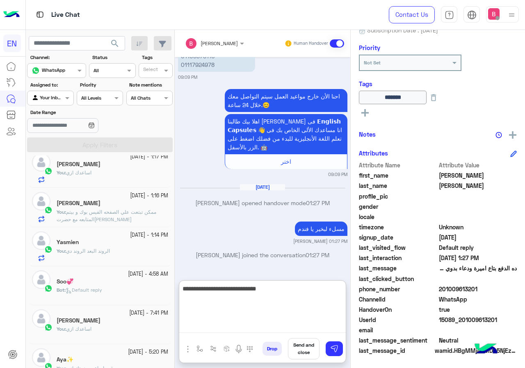
type textarea "**********"
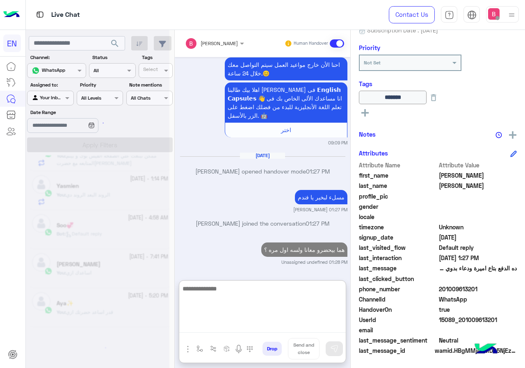
scroll to position [4, 0]
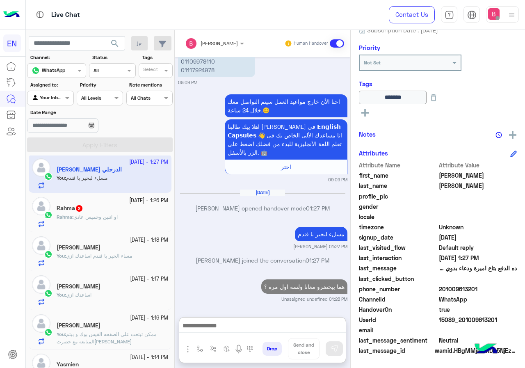
click at [124, 212] on div "Rahma 2" at bounding box center [112, 209] width 111 height 9
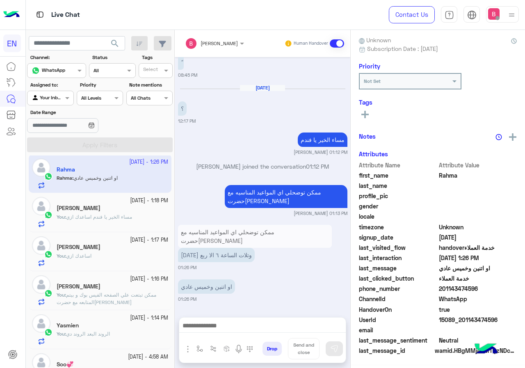
scroll to position [74, 0]
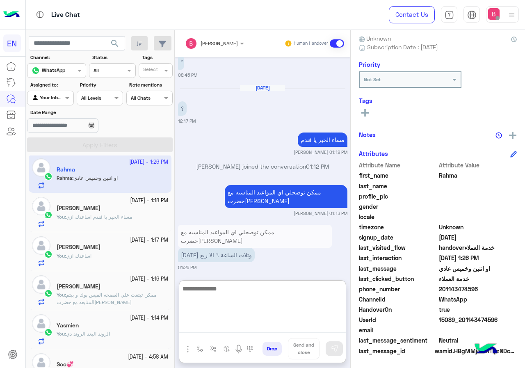
click at [255, 324] on textarea at bounding box center [262, 307] width 166 height 49
type textarea "*"
type textarea "**********"
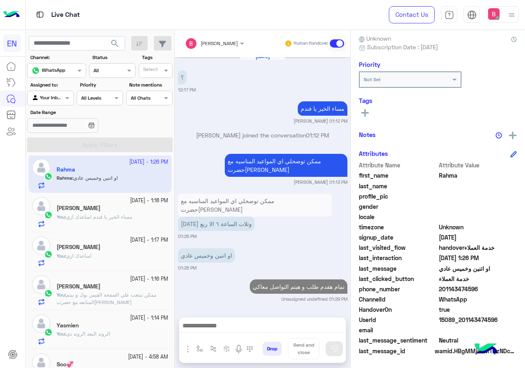
click at [439, 291] on span "201143474596" at bounding box center [478, 288] width 78 height 9
drag, startPoint x: 439, startPoint y: 291, endPoint x: 477, endPoint y: 290, distance: 38.1
click at [479, 291] on span "201143474596" at bounding box center [478, 288] width 78 height 9
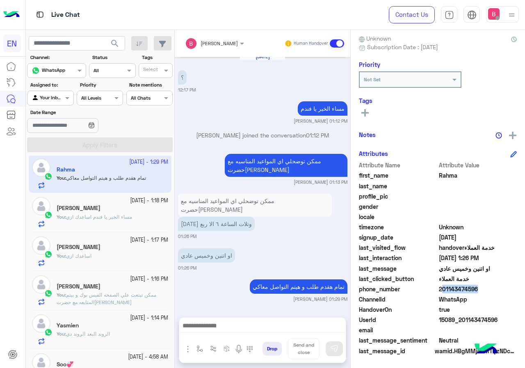
copy span "201143474596"
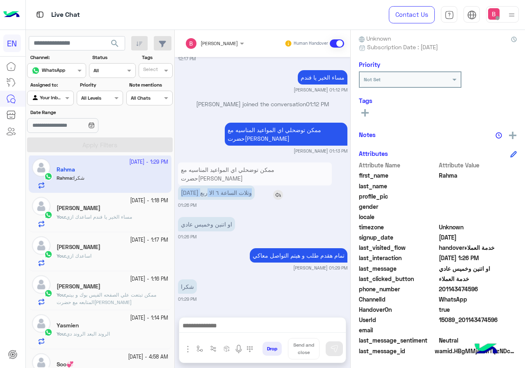
drag, startPoint x: 180, startPoint y: 192, endPoint x: 248, endPoint y: 193, distance: 67.2
click at [248, 193] on p "[DATE] وتلات الساعة ٦ الا ربع" at bounding box center [216, 192] width 77 height 14
copy p "[DATE] وتلات الساعة ٦ الا ربع"
drag, startPoint x: 227, startPoint y: 298, endPoint x: 224, endPoint y: 293, distance: 5.9
click at [226, 296] on small "01:29 PM" at bounding box center [262, 298] width 169 height 7
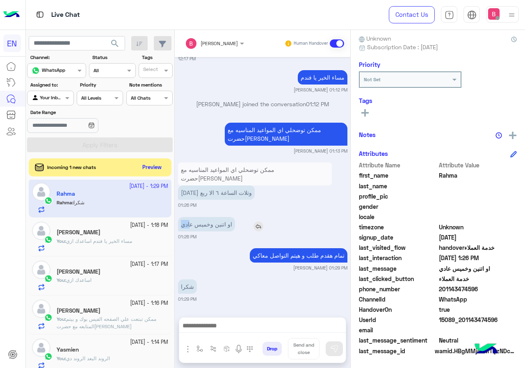
drag, startPoint x: 178, startPoint y: 225, endPoint x: 191, endPoint y: 225, distance: 12.7
click at [191, 225] on p "او اتنين وخميس عادي" at bounding box center [206, 224] width 57 height 14
click at [203, 236] on small "01:26 PM" at bounding box center [262, 236] width 169 height 7
drag, startPoint x: 194, startPoint y: 224, endPoint x: 236, endPoint y: 223, distance: 41.8
click at [235, 223] on p "او اتنين وخميس عادي" at bounding box center [206, 224] width 57 height 14
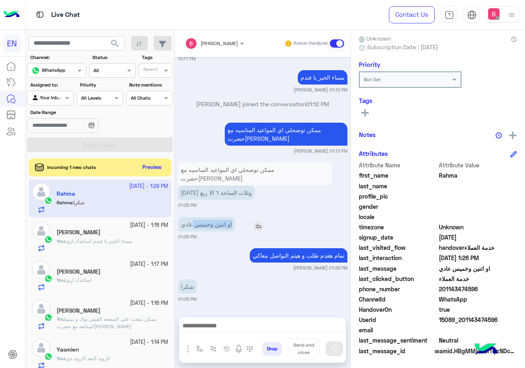
click at [233, 224] on p "او اتنين وخميس عادي" at bounding box center [206, 224] width 57 height 14
click at [234, 224] on p "او اتنين وخميس عادي" at bounding box center [206, 224] width 57 height 14
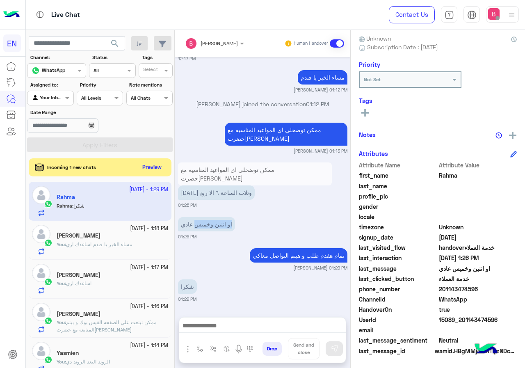
scroll to position [0, 0]
click at [155, 166] on button "Preview" at bounding box center [152, 166] width 25 height 11
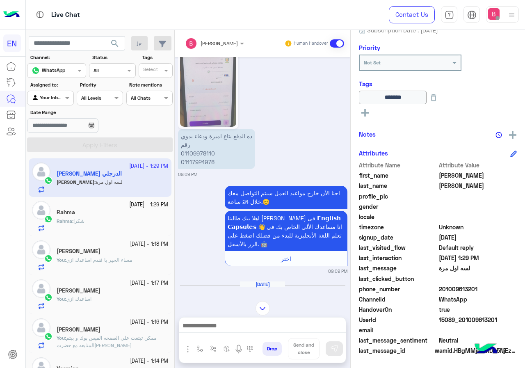
scroll to position [958, 0]
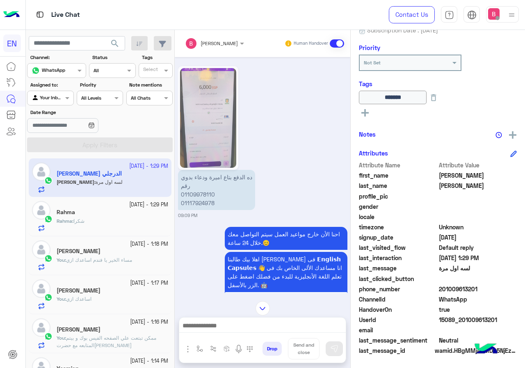
click at [367, 114] on icon at bounding box center [364, 112] width 7 height 7
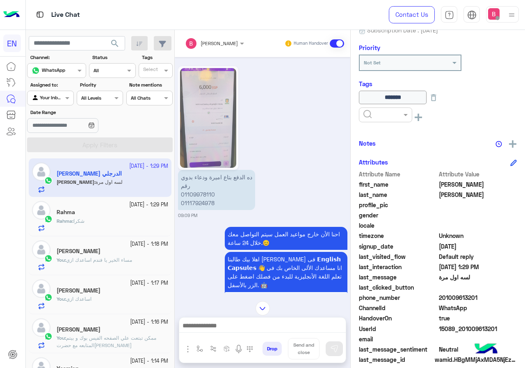
click at [220, 44] on input "text" at bounding box center [204, 42] width 38 height 7
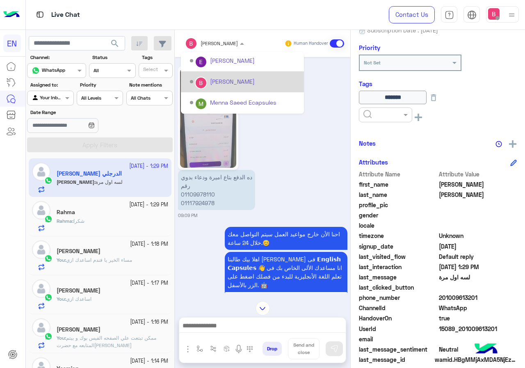
scroll to position [136, 0]
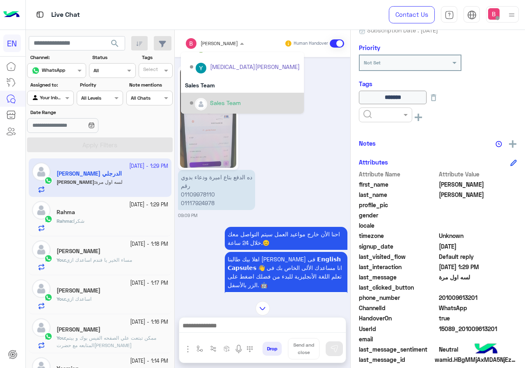
click at [218, 102] on div "Sales Team" at bounding box center [225, 102] width 31 height 9
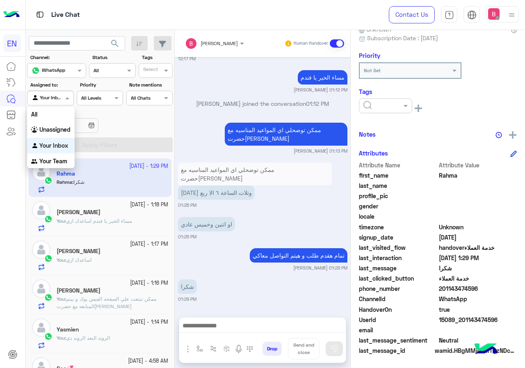
click at [59, 98] on div at bounding box center [49, 97] width 45 height 8
click at [48, 130] on b "Unassigned" at bounding box center [54, 129] width 31 height 7
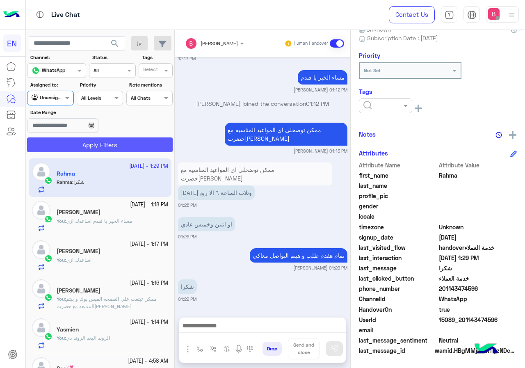
click at [68, 142] on button "Apply Filters" at bounding box center [99, 144] width 145 height 15
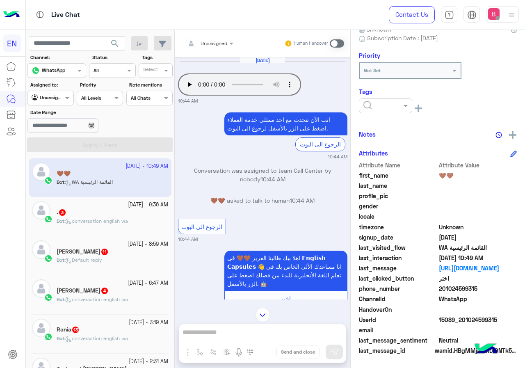
click at [211, 39] on input "text" at bounding box center [199, 42] width 29 height 7
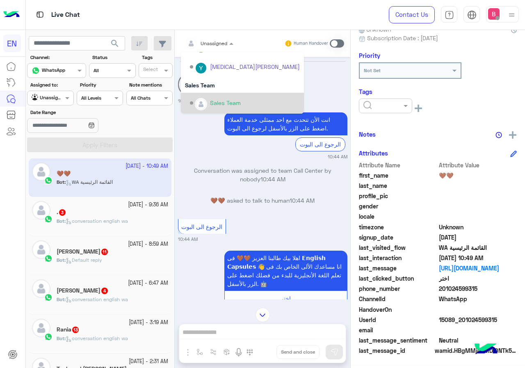
click at [211, 100] on div "Sales Team" at bounding box center [225, 102] width 31 height 9
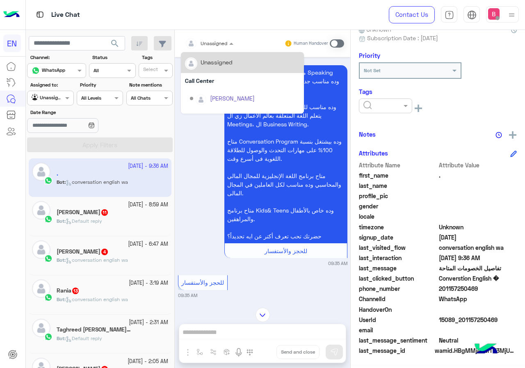
click at [209, 40] on input "text" at bounding box center [199, 42] width 29 height 7
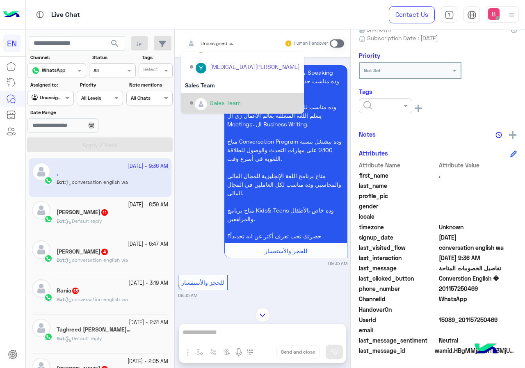
click at [199, 93] on div "Sales Team" at bounding box center [242, 103] width 123 height 21
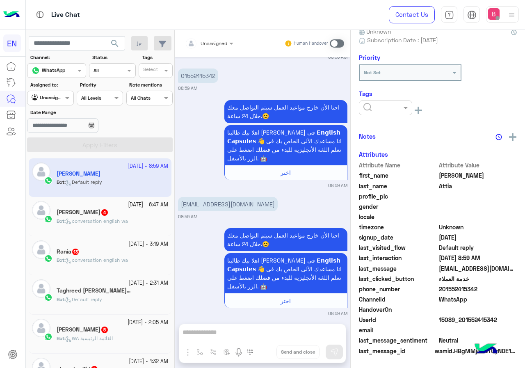
click at [128, 221] on span "conversation english wa" at bounding box center [97, 221] width 62 height 6
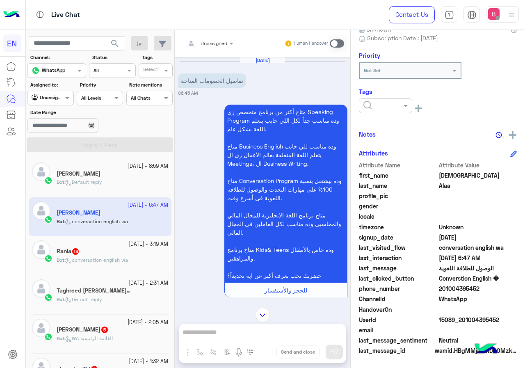
click at [216, 44] on div at bounding box center [209, 42] width 57 height 8
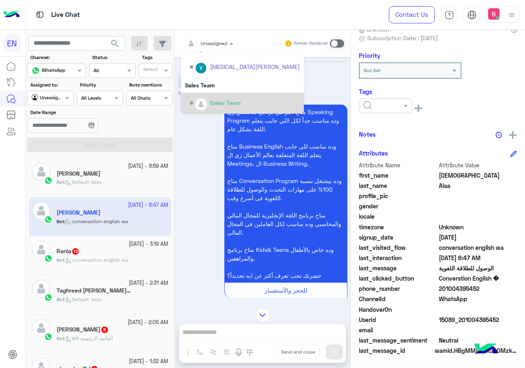
click at [202, 103] on img "Options list" at bounding box center [200, 104] width 11 height 11
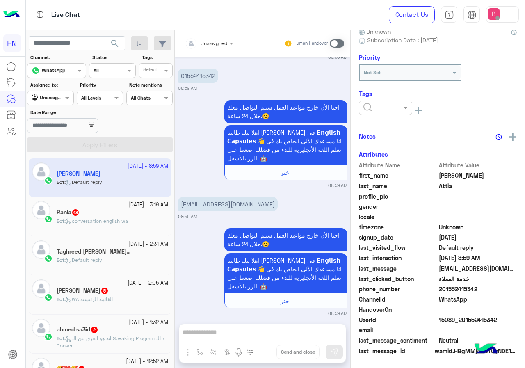
click at [139, 191] on app-inbox-user "[DATE] - 8:59 AM [PERSON_NAME] Bot : Default reply" at bounding box center [100, 177] width 143 height 39
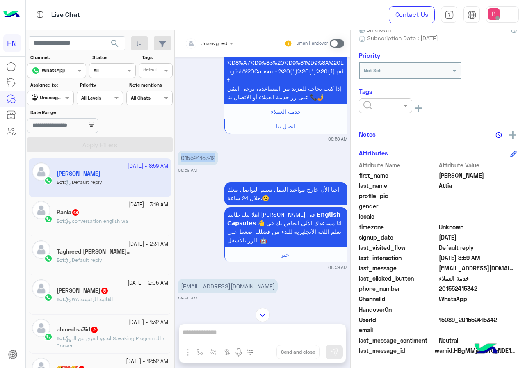
drag, startPoint x: 179, startPoint y: 149, endPoint x: 220, endPoint y: 152, distance: 41.6
click at [220, 152] on div "01552415342 08:59 AM" at bounding box center [262, 160] width 169 height 25
click at [218, 45] on div at bounding box center [209, 42] width 57 height 8
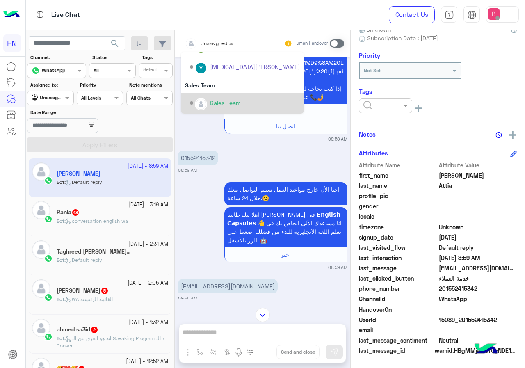
click at [210, 96] on div "Sales Team" at bounding box center [245, 103] width 110 height 14
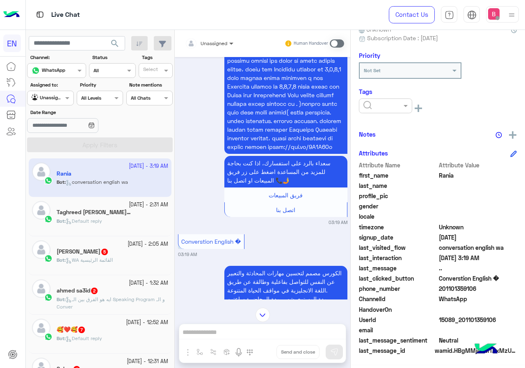
scroll to position [1507, 0]
drag, startPoint x: 220, startPoint y: 24, endPoint x: 211, endPoint y: 37, distance: 15.5
click at [218, 25] on div "Live Chat" at bounding box center [192, 15] width 333 height 30
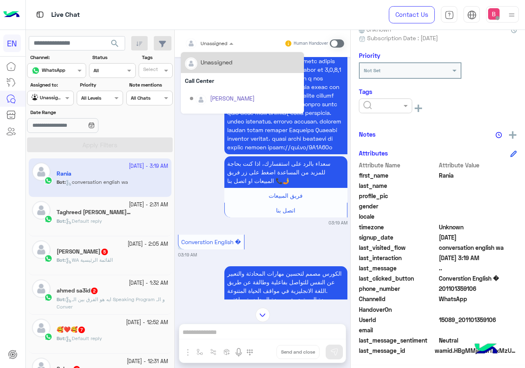
click at [212, 41] on input "text" at bounding box center [199, 42] width 29 height 7
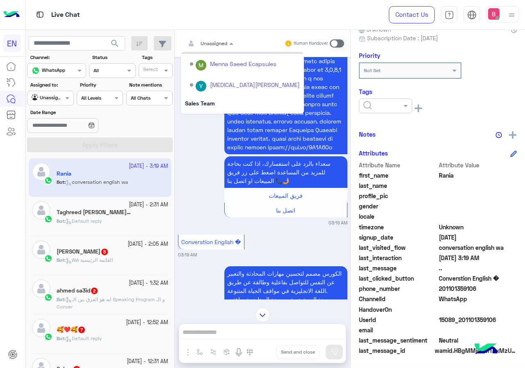
scroll to position [136, 0]
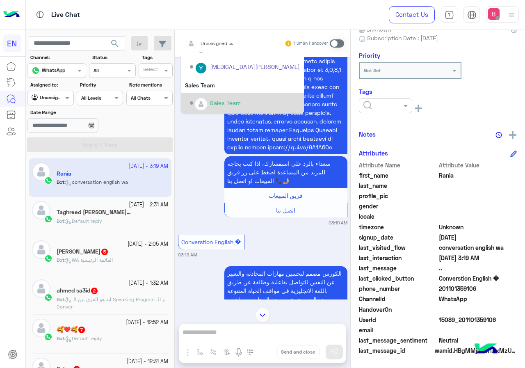
click at [216, 97] on div "Sales Team" at bounding box center [245, 103] width 110 height 14
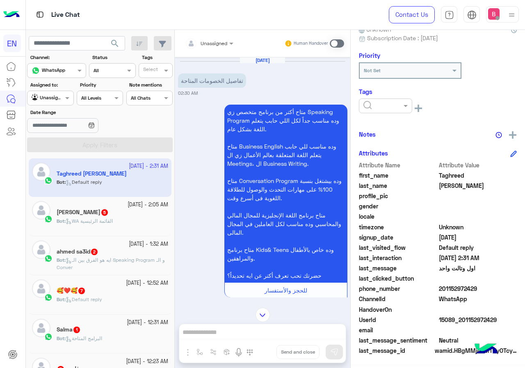
click at [212, 41] on input "text" at bounding box center [199, 42] width 29 height 7
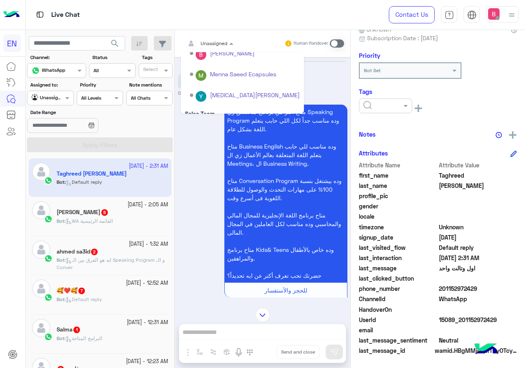
scroll to position [136, 0]
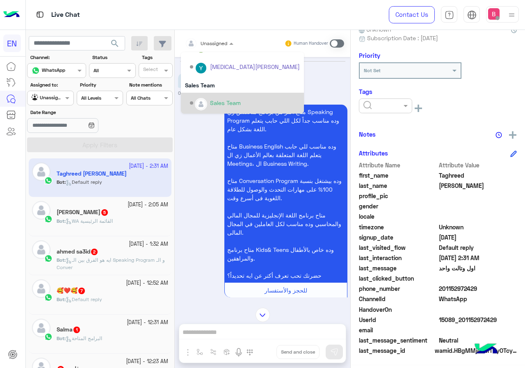
click at [203, 100] on img "Options list" at bounding box center [200, 104] width 11 height 11
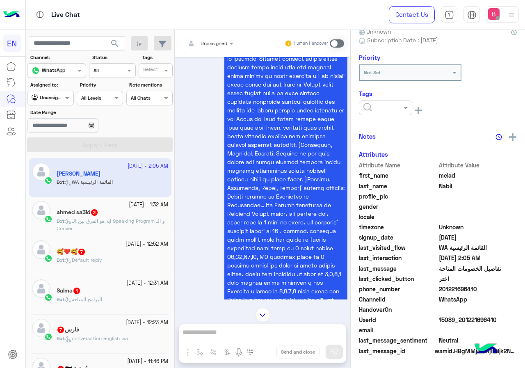
scroll to position [83, 0]
click at [209, 42] on input "text" at bounding box center [199, 42] width 29 height 7
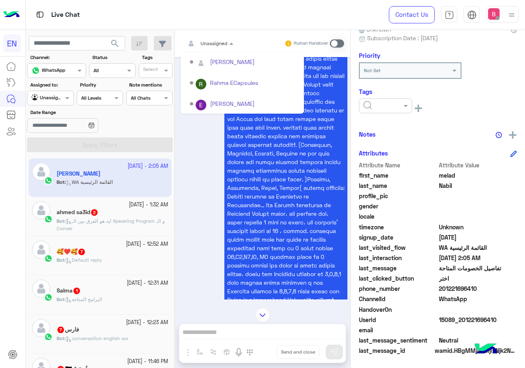
scroll to position [136, 0]
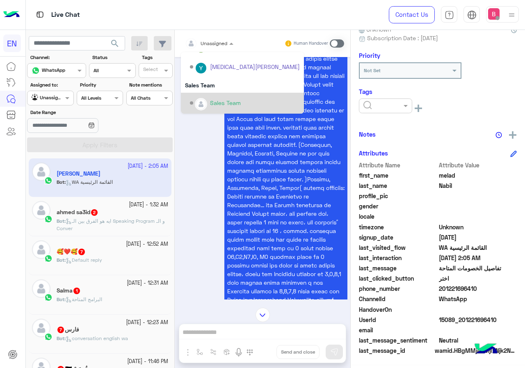
click at [200, 102] on img "Options list" at bounding box center [200, 104] width 11 height 11
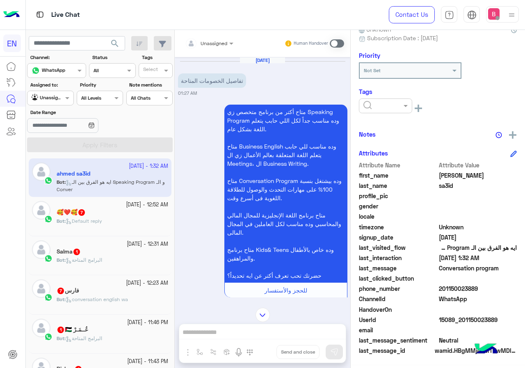
click at [220, 43] on div at bounding box center [209, 42] width 57 height 8
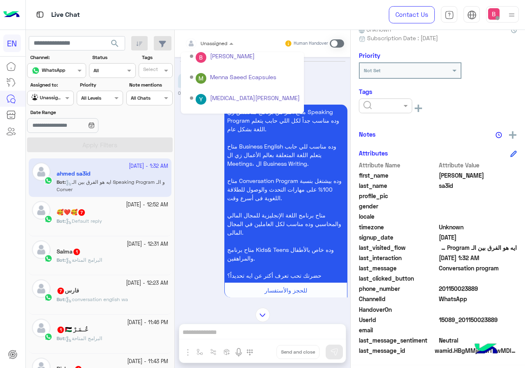
scroll to position [136, 0]
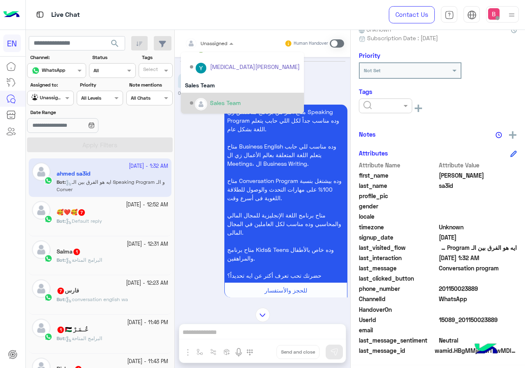
click at [210, 101] on div "Sales Team" at bounding box center [225, 102] width 31 height 9
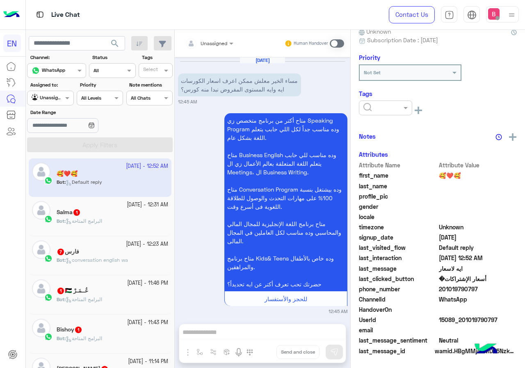
scroll to position [81, 0]
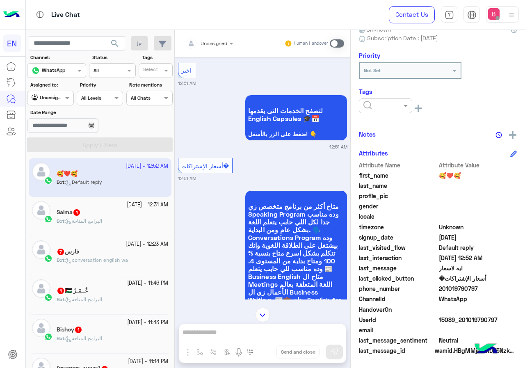
click at [213, 42] on input "text" at bounding box center [199, 42] width 29 height 7
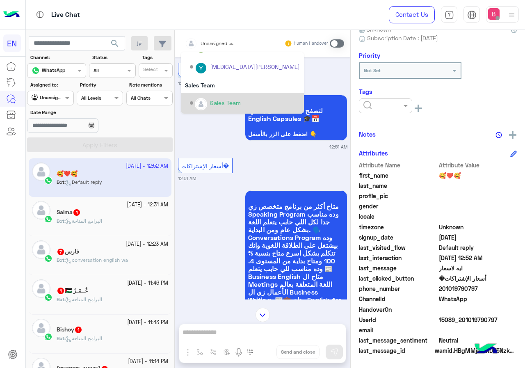
click at [203, 101] on img "Options list" at bounding box center [200, 104] width 11 height 11
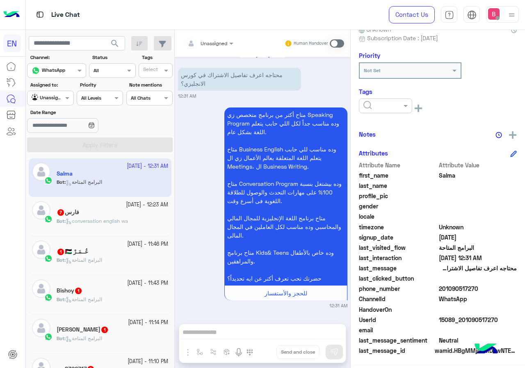
click at [200, 46] on div "Unassigned" at bounding box center [206, 43] width 42 height 16
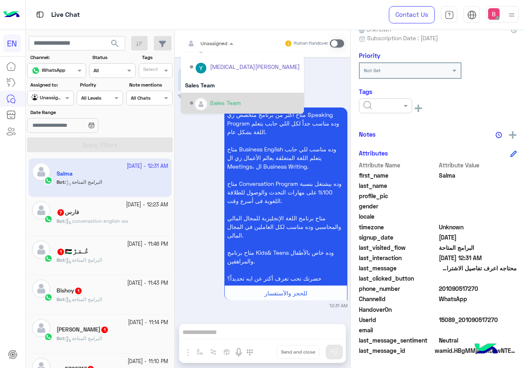
click at [207, 99] on div "Sales Team" at bounding box center [245, 103] width 110 height 14
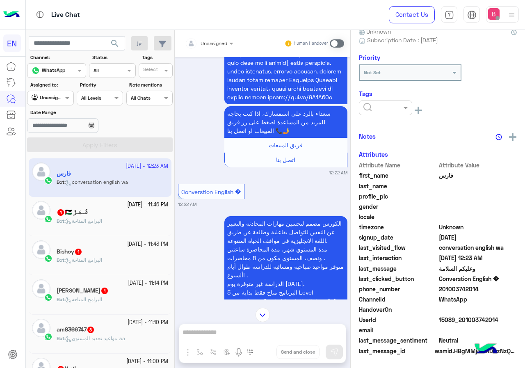
click at [214, 41] on div at bounding box center [209, 42] width 57 height 8
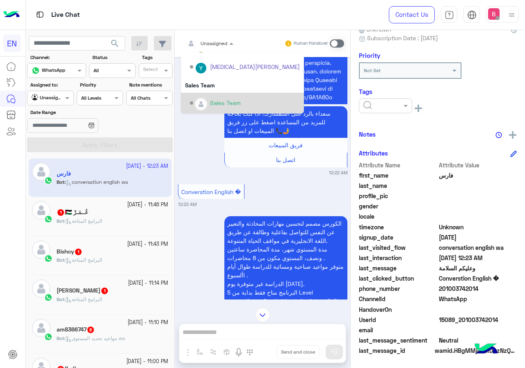
click at [206, 107] on div "Options list" at bounding box center [201, 104] width 12 height 12
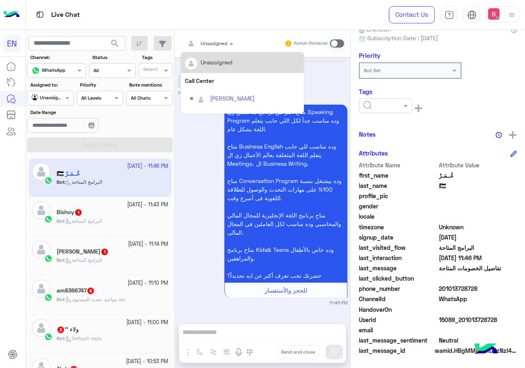
click at [232, 45] on span at bounding box center [232, 43] width 10 height 9
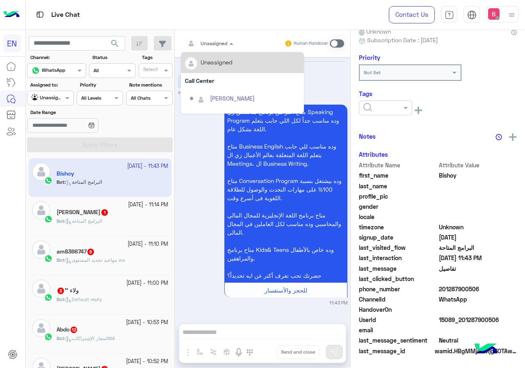
click at [216, 38] on div at bounding box center [209, 42] width 57 height 8
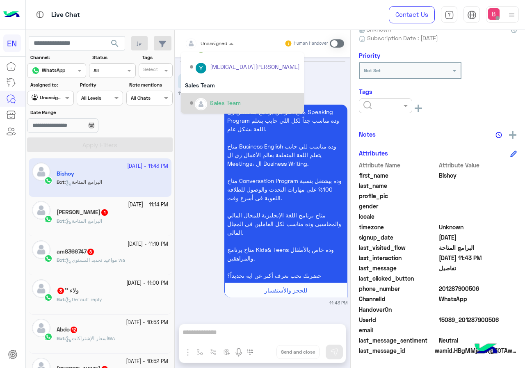
click at [224, 99] on div "Sales Team" at bounding box center [225, 102] width 31 height 9
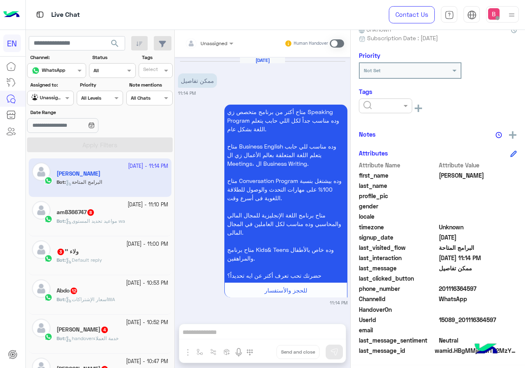
click at [225, 32] on div "Unassigned Human Handover" at bounding box center [262, 43] width 175 height 27
click at [223, 37] on div "Unassigned" at bounding box center [206, 43] width 42 height 16
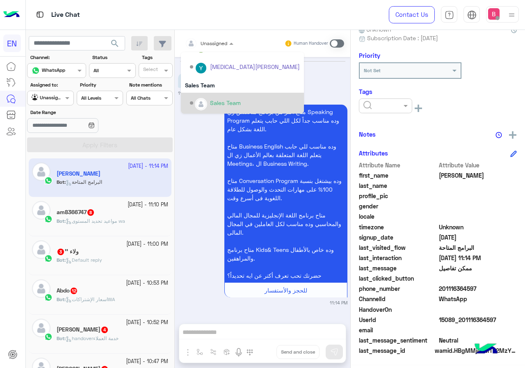
click at [220, 100] on div "Sales Team" at bounding box center [225, 102] width 31 height 9
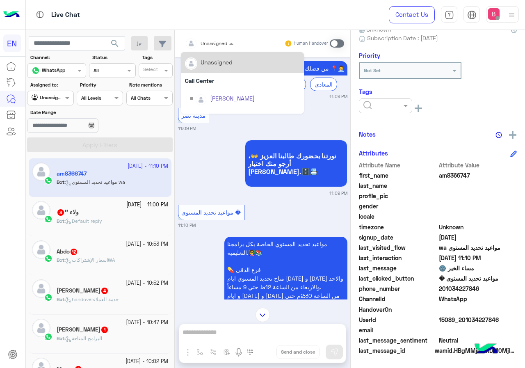
click at [211, 39] on input "text" at bounding box center [199, 42] width 29 height 7
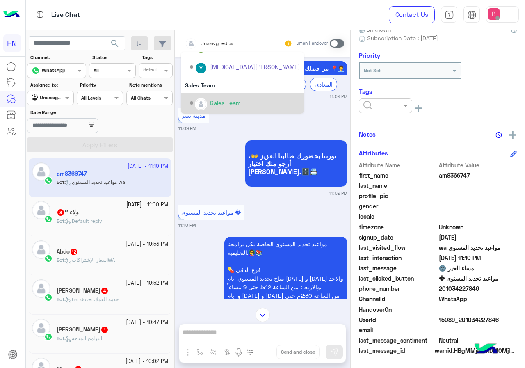
click at [207, 94] on div "Sales Team" at bounding box center [242, 103] width 123 height 21
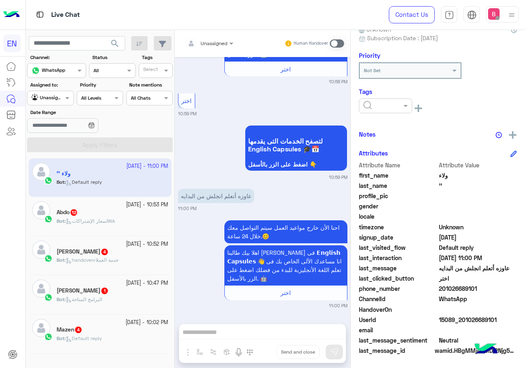
click at [115, 223] on span "اسعار الإشتراكاتWA" at bounding box center [90, 221] width 49 height 6
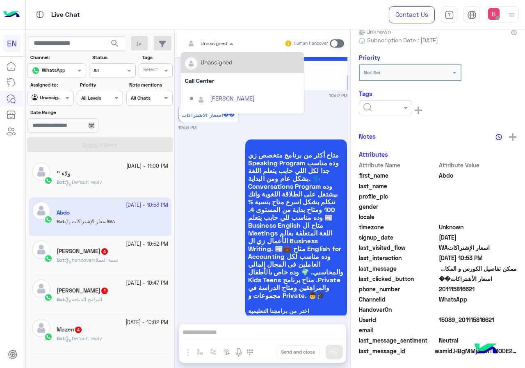
click at [220, 42] on div at bounding box center [209, 42] width 57 height 8
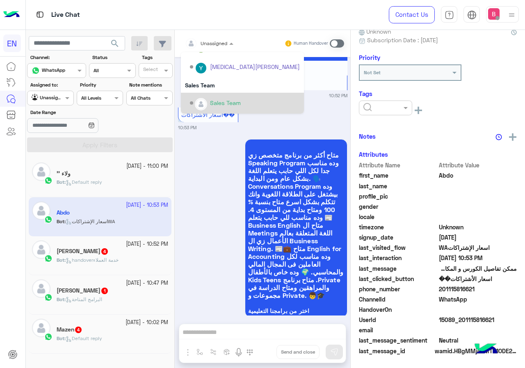
click at [212, 101] on div "Sales Team" at bounding box center [225, 102] width 31 height 9
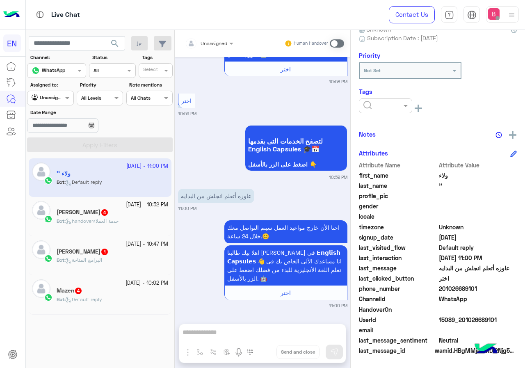
click at [203, 45] on span "Unassigned" at bounding box center [213, 43] width 27 height 6
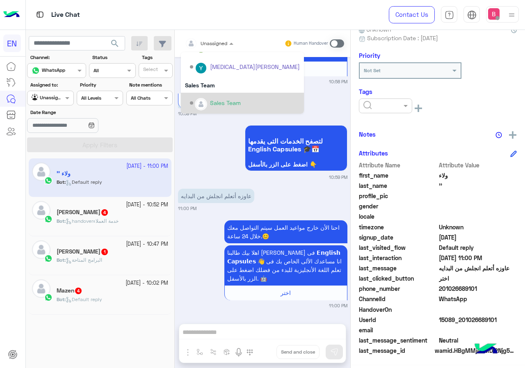
click at [210, 100] on div "Sales Team" at bounding box center [225, 102] width 31 height 9
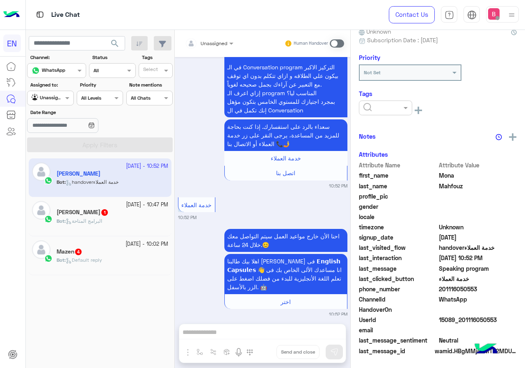
click at [130, 209] on div "Mostafa Fathy 1" at bounding box center [112, 213] width 111 height 9
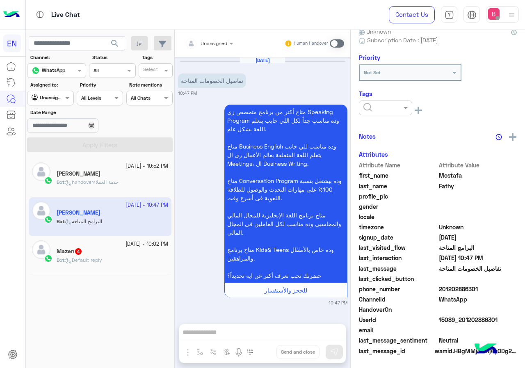
click at [229, 39] on span at bounding box center [232, 43] width 10 height 9
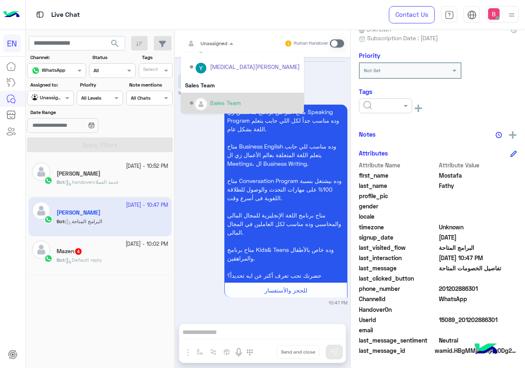
click at [220, 102] on div "Sales Team" at bounding box center [225, 102] width 31 height 9
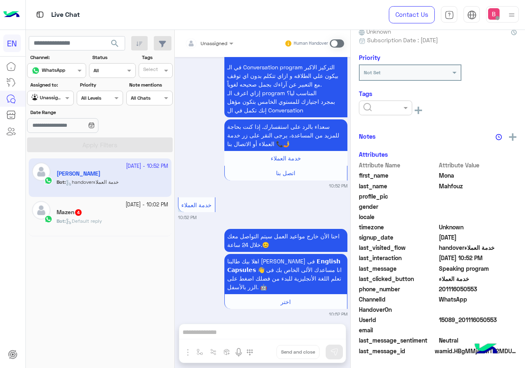
click at [110, 225] on div "Bot : Default reply" at bounding box center [112, 224] width 111 height 14
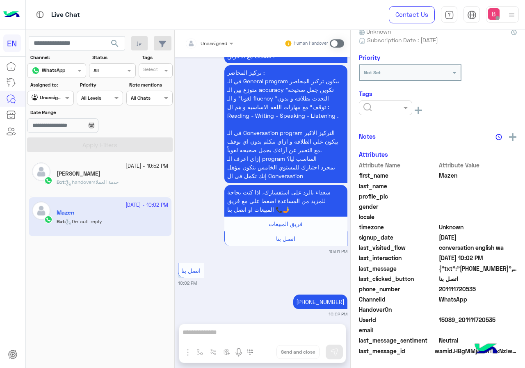
click at [220, 45] on div at bounding box center [209, 42] width 57 height 8
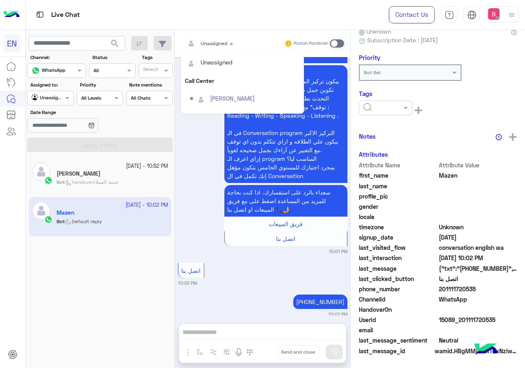
click at [213, 232] on div "Sales Team" at bounding box center [245, 239] width 110 height 14
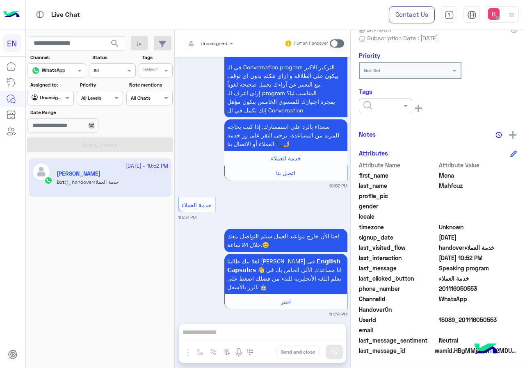
click at [61, 100] on div at bounding box center [49, 97] width 45 height 8
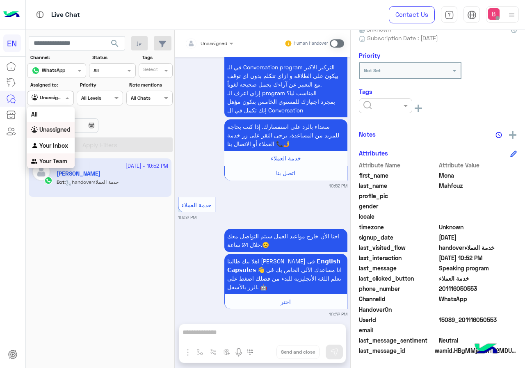
click at [61, 161] on b "Your Team" at bounding box center [53, 160] width 28 height 7
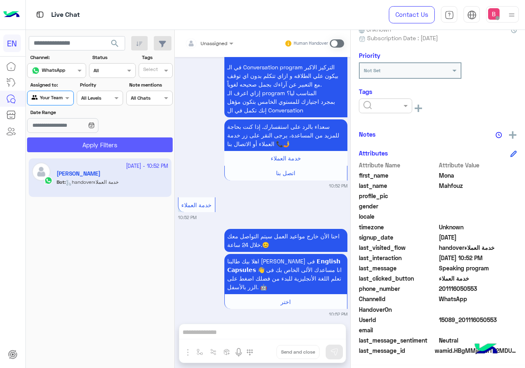
click at [86, 143] on button "Apply Filters" at bounding box center [99, 144] width 145 height 15
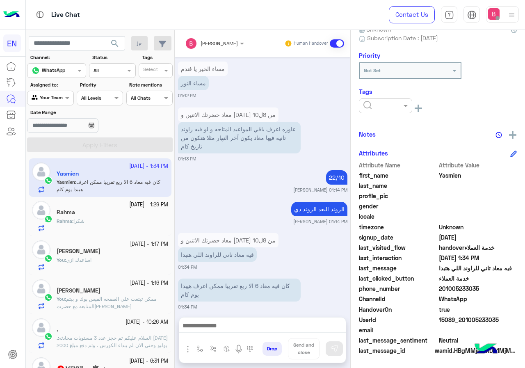
drag, startPoint x: 443, startPoint y: 288, endPoint x: 485, endPoint y: 289, distance: 41.8
click at [490, 290] on span "201005233035" at bounding box center [478, 288] width 78 height 9
click at [224, 336] on div at bounding box center [262, 327] width 166 height 20
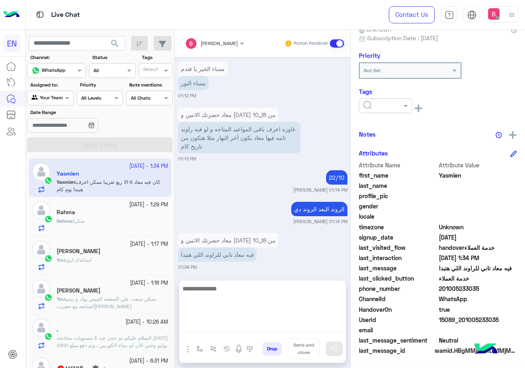
click at [227, 331] on textarea at bounding box center [262, 307] width 166 height 49
type textarea "*"
type textarea "**********"
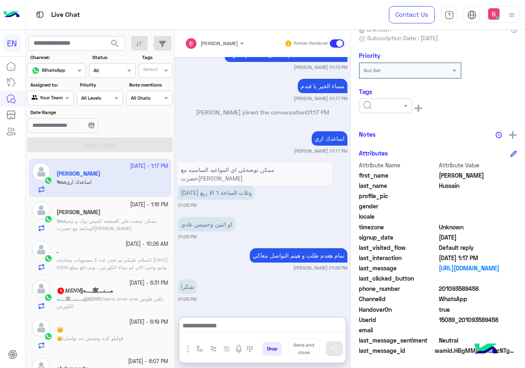
click at [114, 303] on p "مـــنـــ🕸ــــه||𝑀𝐸𝑁𝑁 : Teens level one باقي فلوس الكورس" at bounding box center [112, 302] width 111 height 15
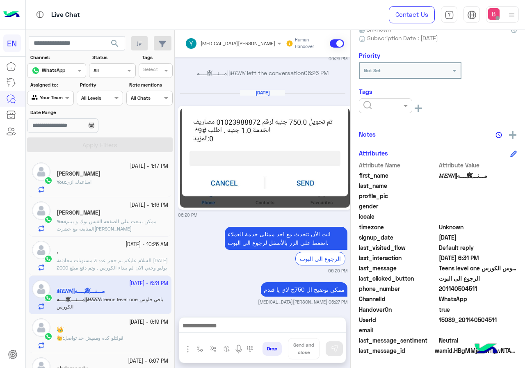
scroll to position [444, 0]
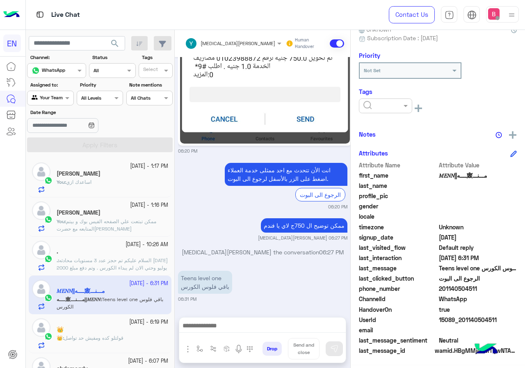
drag, startPoint x: 439, startPoint y: 286, endPoint x: 484, endPoint y: 286, distance: 44.7
click at [484, 286] on span "201140504511" at bounding box center [478, 288] width 78 height 9
click at [241, 95] on img at bounding box center [265, 94] width 170 height 100
drag, startPoint x: 181, startPoint y: 289, endPoint x: 232, endPoint y: 288, distance: 50.4
click at [232, 288] on p "Teens level one باقي فلوس الكورس" at bounding box center [205, 281] width 54 height 23
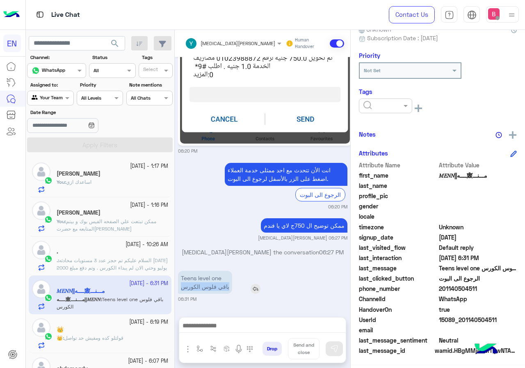
click at [198, 292] on p "Teens level one باقي فلوس الكورس" at bounding box center [205, 281] width 54 height 23
click at [232, 301] on small "06:31 PM" at bounding box center [262, 298] width 169 height 7
drag, startPoint x: 179, startPoint y: 288, endPoint x: 226, endPoint y: 277, distance: 48.0
click at [226, 277] on p "Teens level one باقي فلوس الكورس" at bounding box center [205, 281] width 54 height 23
click at [225, 277] on p "Teens level one باقي فلوس الكورس" at bounding box center [205, 281] width 54 height 23
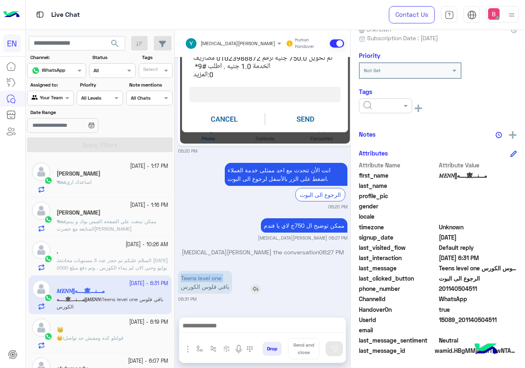
click at [225, 277] on p "Teens level one باقي فلوس الكورس" at bounding box center [205, 281] width 54 height 23
click at [226, 277] on p "Teens level one باقي فلوس الكورس" at bounding box center [205, 281] width 54 height 23
click at [225, 286] on p "Teens level one باقي فلوس الكورس" at bounding box center [205, 281] width 54 height 23
drag, startPoint x: 227, startPoint y: 287, endPoint x: 229, endPoint y: 276, distance: 11.3
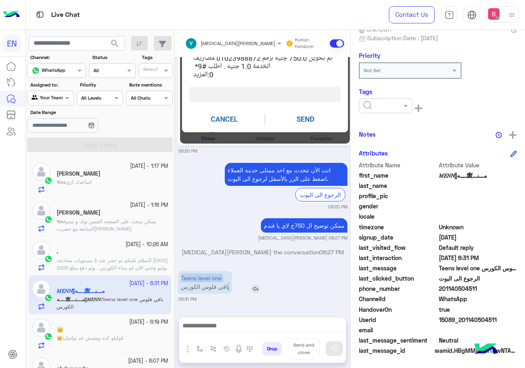
click at [229, 276] on p "Teens level one باقي فلوس الكورس" at bounding box center [205, 281] width 54 height 23
click at [207, 277] on p "Teens level one باقي فلوس الكورس" at bounding box center [205, 281] width 54 height 23
drag, startPoint x: 179, startPoint y: 276, endPoint x: 228, endPoint y: 294, distance: 52.4
click at [228, 294] on div "Teens level one باقي فلوس الكورس" at bounding box center [228, 281] width 101 height 27
drag, startPoint x: 227, startPoint y: 293, endPoint x: 219, endPoint y: 286, distance: 10.4
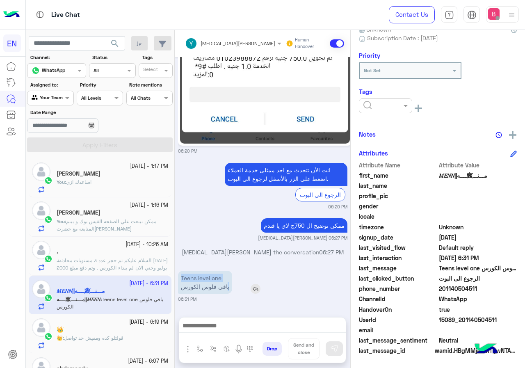
click at [227, 293] on p "Teens level one باقي فلوس الكورس" at bounding box center [205, 281] width 54 height 23
click at [182, 267] on div "[DATE] ممكن اعرف هبدأ كورس امتي؟ 06:25 PM مواعيد عمل الفروع يوميا من التاسعة صب…" at bounding box center [262, 183] width 175 height 252
drag, startPoint x: 180, startPoint y: 275, endPoint x: 182, endPoint y: 297, distance: 22.7
click at [182, 297] on div "Teens level one باقي فلوس الكورس 06:31 PM" at bounding box center [262, 285] width 169 height 34
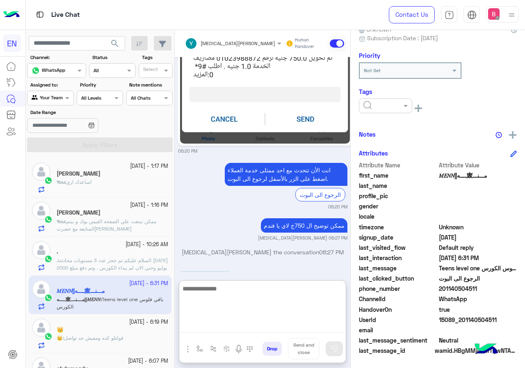
click at [243, 325] on textarea at bounding box center [262, 307] width 166 height 49
type textarea "**********"
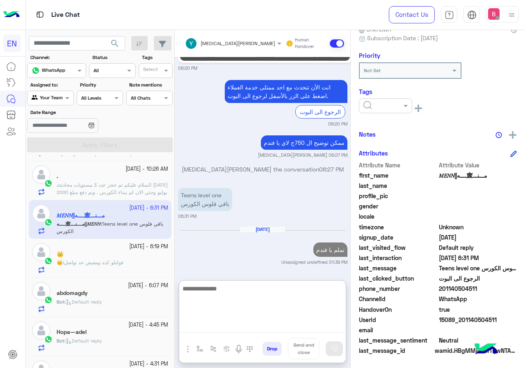
scroll to position [82, 0]
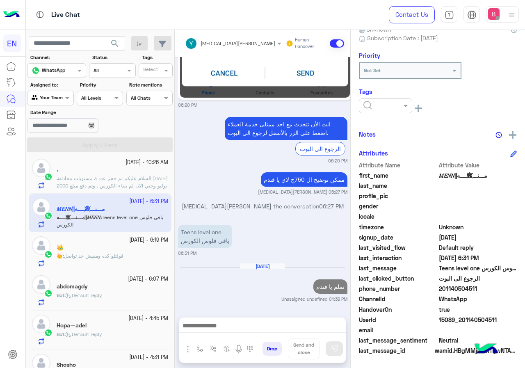
click at [87, 265] on div "👑 : قولتلو كده ومفيش حد تواصل" at bounding box center [112, 259] width 111 height 14
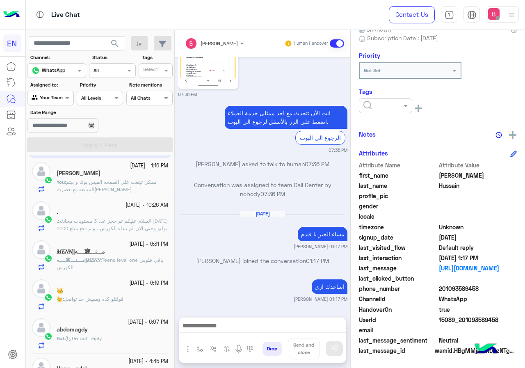
scroll to position [41, 0]
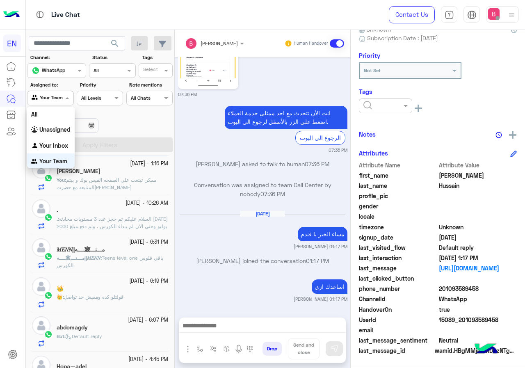
click at [61, 100] on div "Your Team" at bounding box center [47, 98] width 31 height 8
click at [67, 132] on b "Unassigned" at bounding box center [54, 128] width 31 height 7
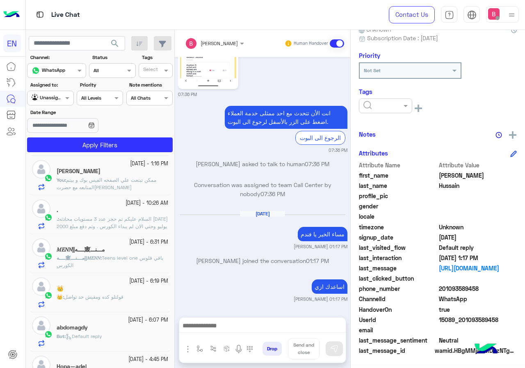
click at [93, 153] on app-inbox-users-filters "search Channel: Channel WhatsApp Status Channel All Tags Select Assigned to: Ag…" at bounding box center [100, 92] width 149 height 125
click at [113, 151] on button "Apply Filters" at bounding box center [99, 144] width 145 height 15
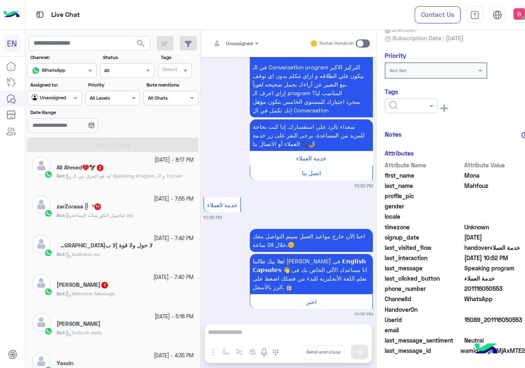
scroll to position [82, 0]
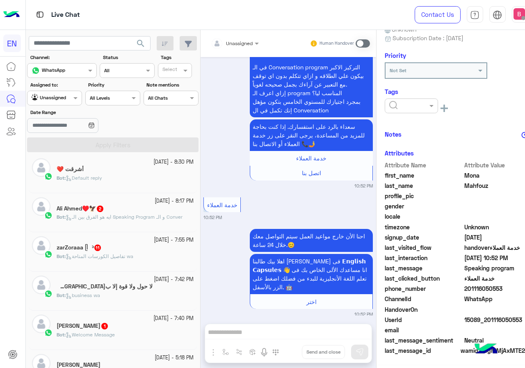
click at [148, 184] on div "Bot : Default reply" at bounding box center [125, 181] width 137 height 14
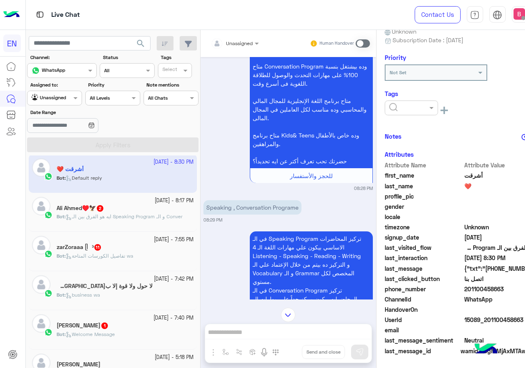
scroll to position [83, 0]
click at [220, 44] on div at bounding box center [235, 42] width 57 height 8
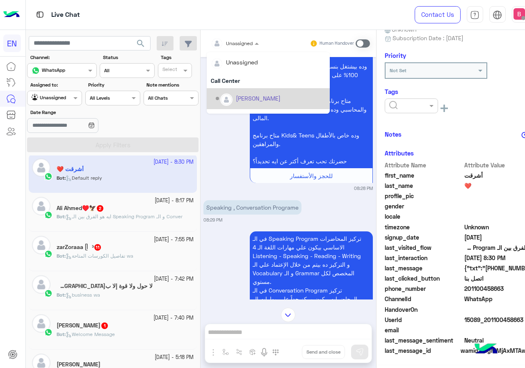
scroll to position [136, 0]
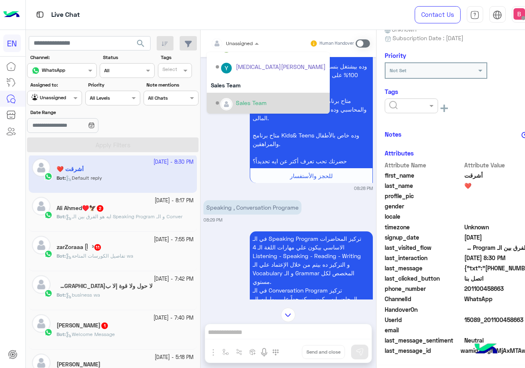
click at [221, 104] on img "Options list" at bounding box center [226, 104] width 11 height 11
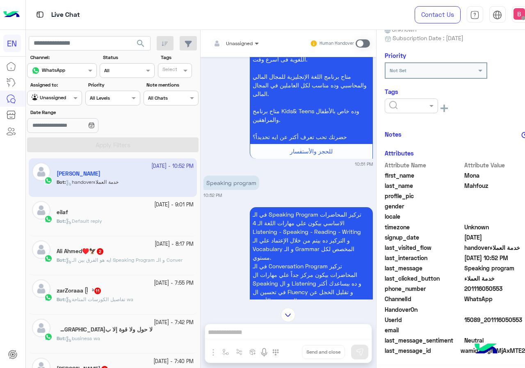
click at [252, 48] on span at bounding box center [257, 43] width 10 height 9
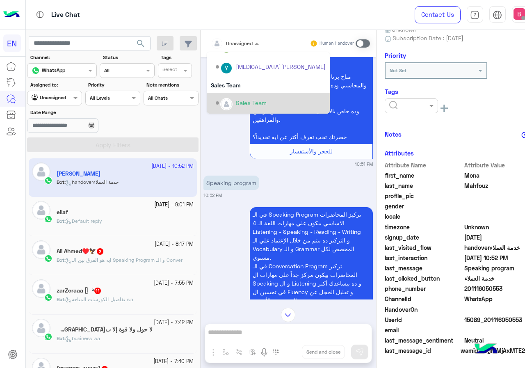
click at [236, 101] on div "Sales Team" at bounding box center [251, 102] width 31 height 9
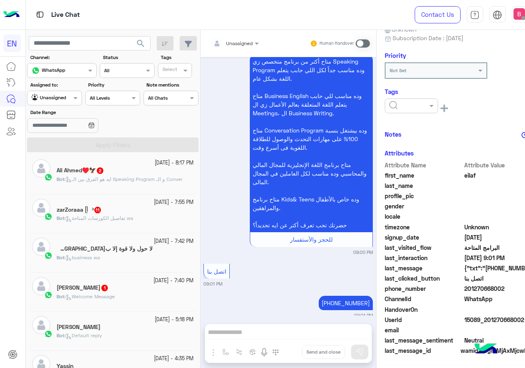
scroll to position [41, 0]
click at [221, 43] on div at bounding box center [235, 42] width 57 height 8
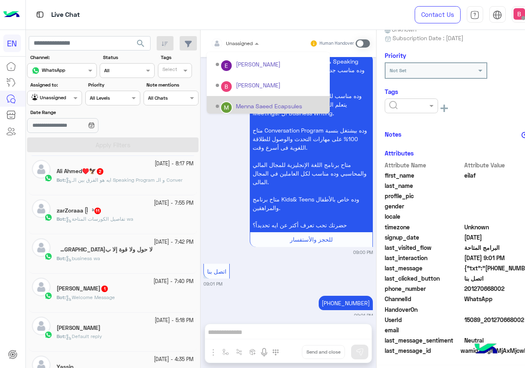
scroll to position [136, 0]
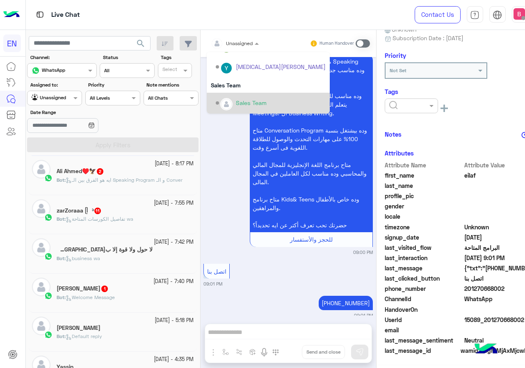
click at [236, 103] on div "Sales Team" at bounding box center [251, 102] width 31 height 9
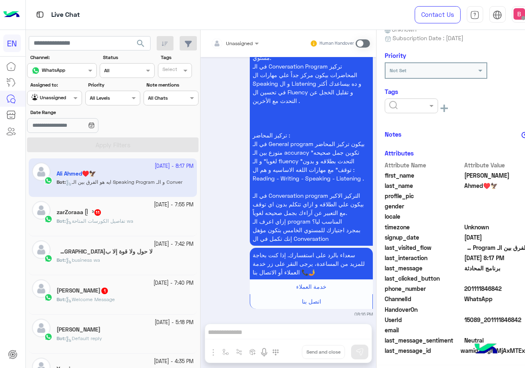
click at [130, 219] on span "تفاصيل الكورسات المتاحة wa" at bounding box center [100, 221] width 68 height 6
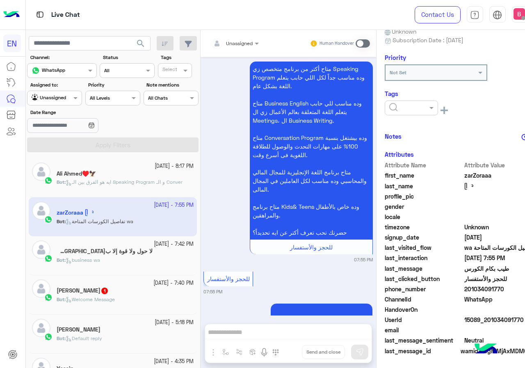
scroll to position [1664, 0]
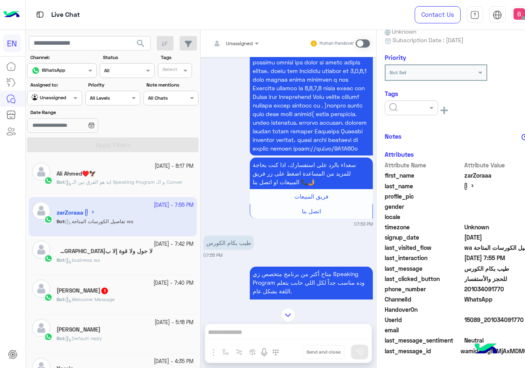
click at [216, 41] on div at bounding box center [235, 42] width 57 height 8
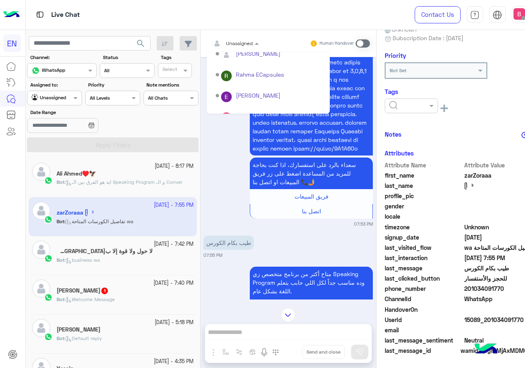
scroll to position [136, 0]
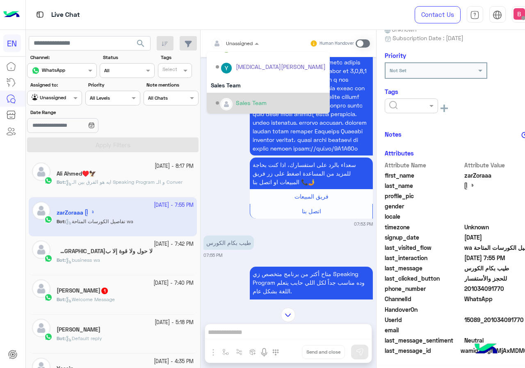
click at [236, 99] on div "Sales Team" at bounding box center [251, 102] width 31 height 9
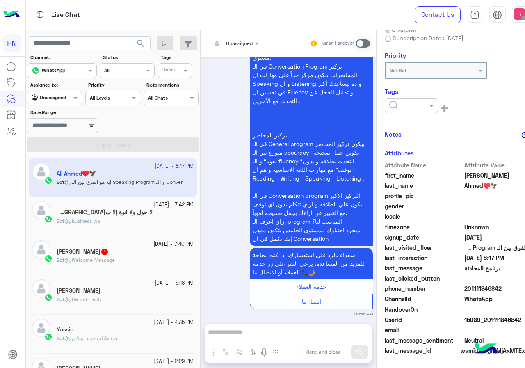
scroll to position [174, 0]
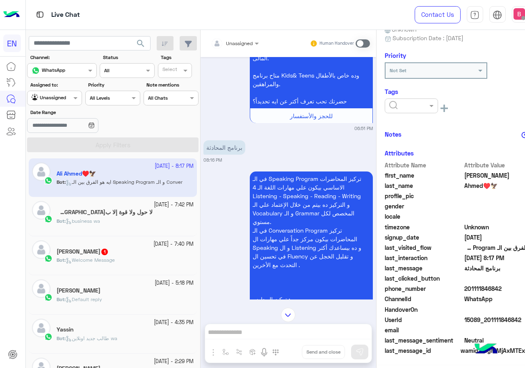
click at [220, 38] on div at bounding box center [235, 42] width 57 height 8
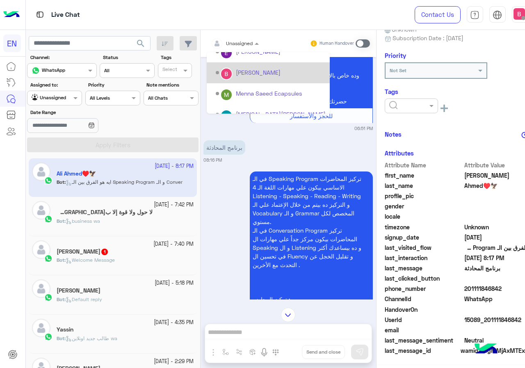
scroll to position [136, 0]
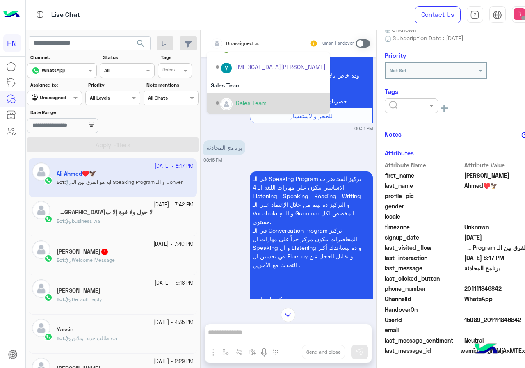
click at [236, 99] on div "Sales Team" at bounding box center [251, 102] width 31 height 9
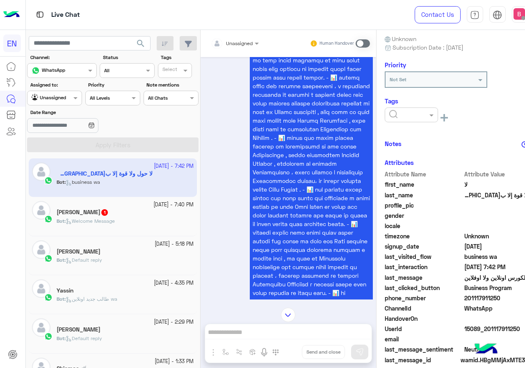
scroll to position [1838, 0]
click at [211, 44] on input "text" at bounding box center [225, 42] width 29 height 7
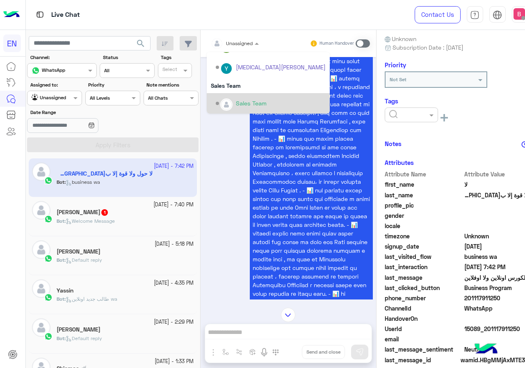
scroll to position [136, 0]
click at [236, 107] on div "Sales Team" at bounding box center [251, 102] width 31 height 9
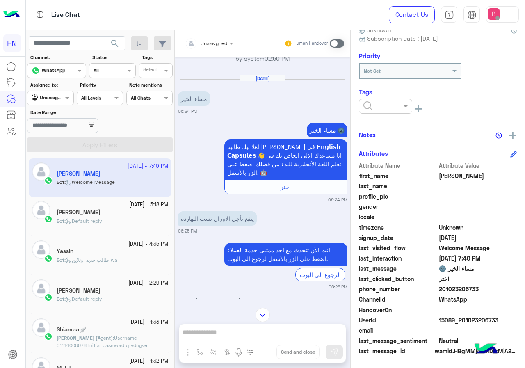
drag, startPoint x: 441, startPoint y: 289, endPoint x: 484, endPoint y: 293, distance: 43.2
click at [484, 293] on div "phone_number [PHONE_NUMBER]" at bounding box center [438, 289] width 158 height 10
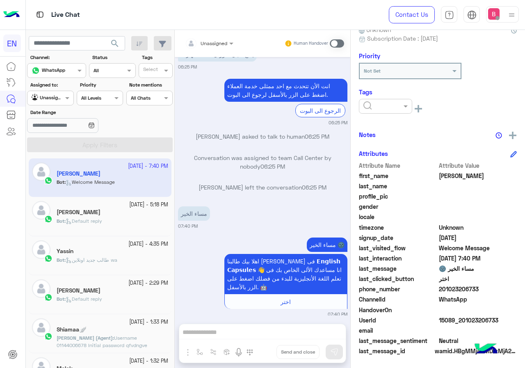
click at [236, 326] on div "Unassigned Human Handover [DATE] انت الأن تتحدث مع [DATE] ممثلى خدمة العملاء اض…" at bounding box center [262, 200] width 175 height 341
click at [234, 330] on div "Unassigned Human Handover [DATE] انت الأن تتحدث مع [DATE] ممثلى خدمة العملاء اض…" at bounding box center [262, 200] width 175 height 341
click at [338, 44] on span at bounding box center [337, 43] width 14 height 8
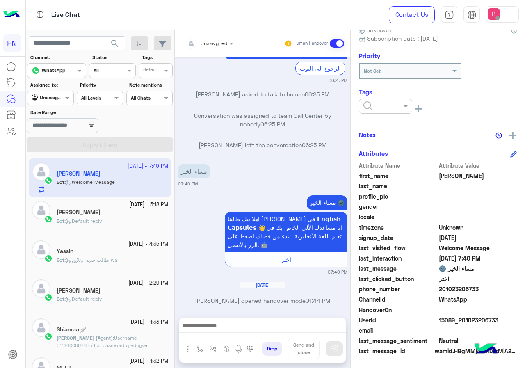
click at [222, 319] on div at bounding box center [262, 327] width 166 height 20
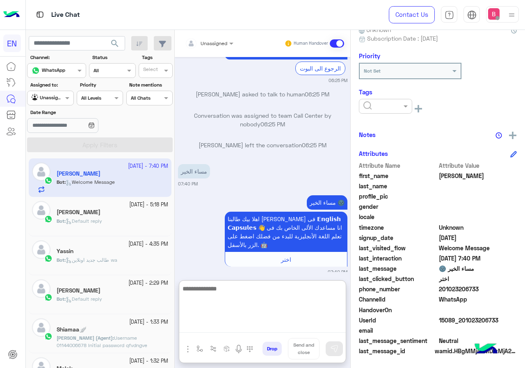
click at [219, 325] on textarea at bounding box center [262, 307] width 166 height 49
type textarea "*"
type textarea "**********"
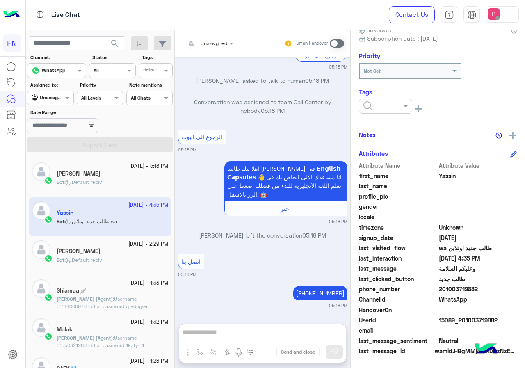
click at [66, 102] on div "Agent Filter Unassigned" at bounding box center [50, 98] width 46 height 15
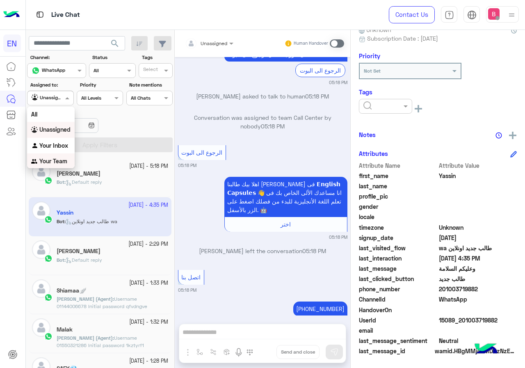
click at [54, 162] on b "Your Team" at bounding box center [53, 160] width 28 height 7
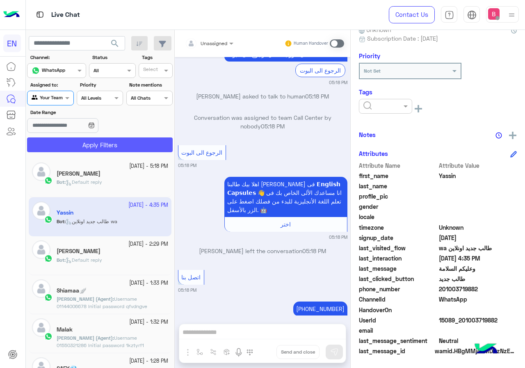
click at [73, 146] on button "Apply Filters" at bounding box center [99, 144] width 145 height 15
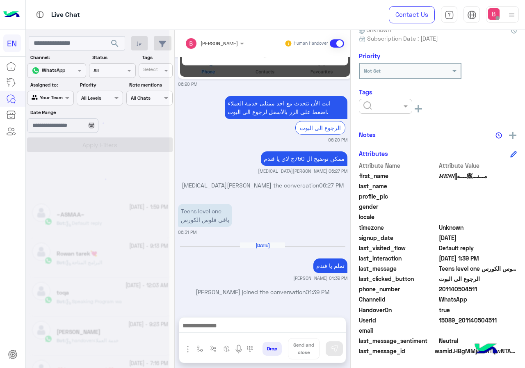
scroll to position [4, 0]
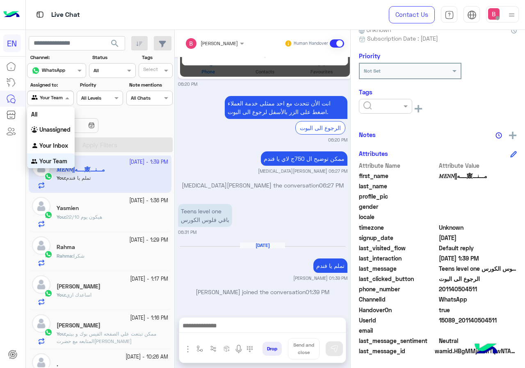
click at [54, 98] on div at bounding box center [49, 97] width 45 height 8
click at [62, 146] on b "Your Inbox" at bounding box center [53, 144] width 29 height 7
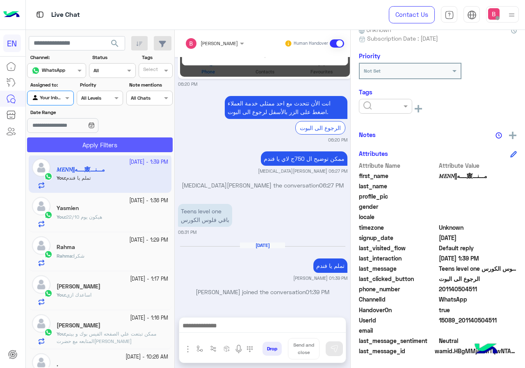
click at [79, 151] on button "Apply Filters" at bounding box center [99, 144] width 145 height 15
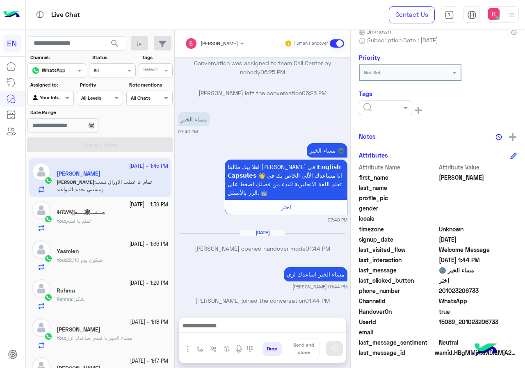
scroll to position [82, 0]
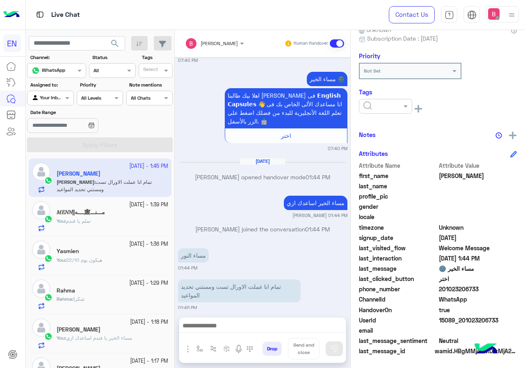
drag, startPoint x: 439, startPoint y: 288, endPoint x: 473, endPoint y: 287, distance: 33.2
click at [488, 289] on span "201023206733" at bounding box center [478, 288] width 78 height 9
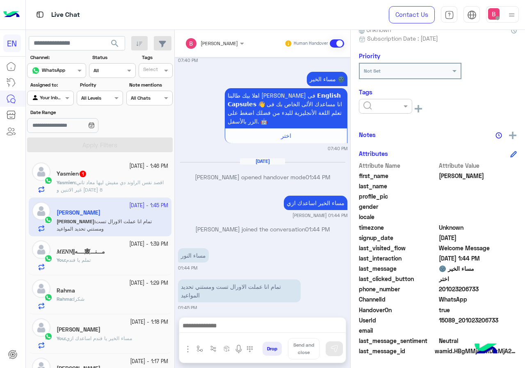
click at [222, 320] on div at bounding box center [262, 327] width 166 height 20
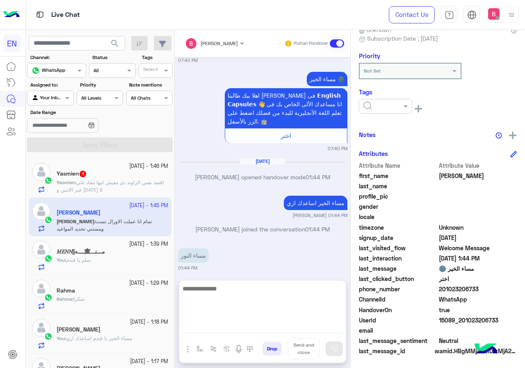
drag, startPoint x: 221, startPoint y: 323, endPoint x: 215, endPoint y: 323, distance: 5.8
click at [220, 323] on textarea at bounding box center [262, 307] width 166 height 49
type textarea "**********"
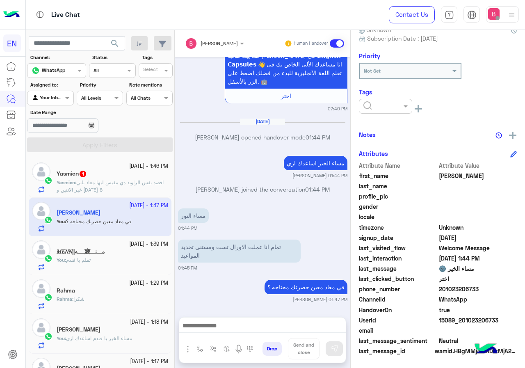
click at [141, 181] on span "اقصد نفس الراوند دي مفيش ليها معاد تاني غير الاتنين و [DATE] 8" at bounding box center [110, 186] width 107 height 14
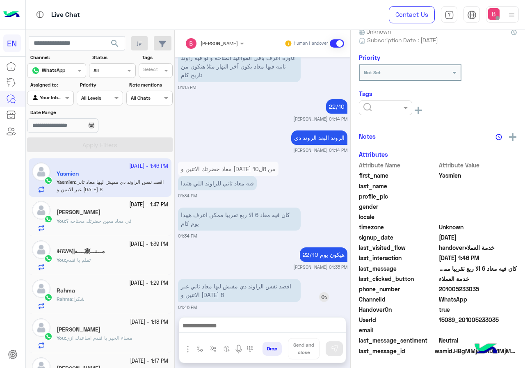
scroll to position [82, 0]
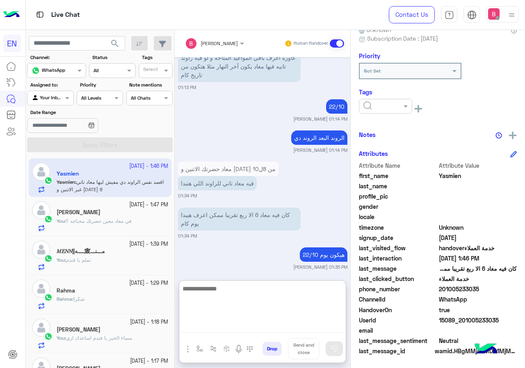
click at [217, 327] on textarea at bounding box center [262, 307] width 166 height 49
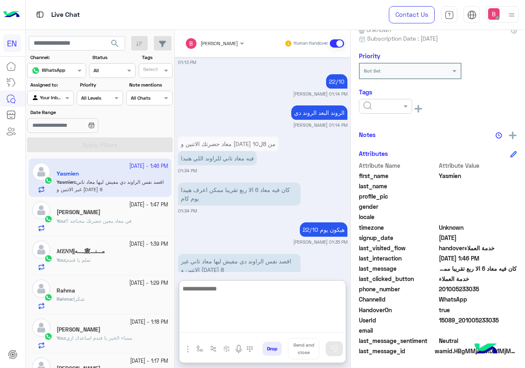
scroll to position [593, 0]
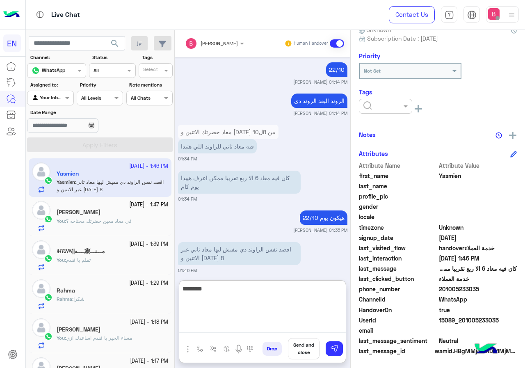
type textarea "********"
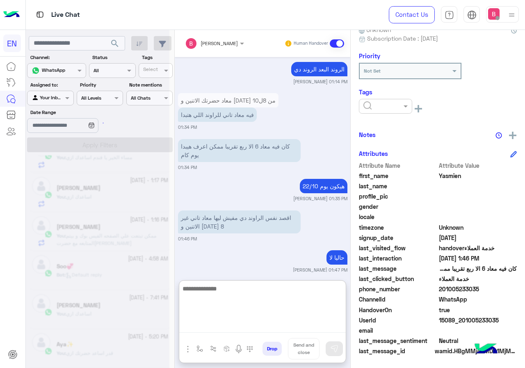
scroll to position [4, 0]
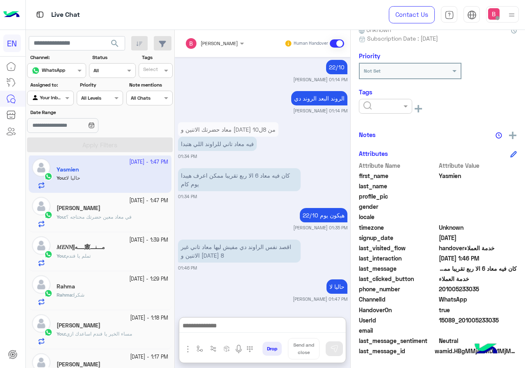
click at [55, 94] on div at bounding box center [49, 97] width 45 height 8
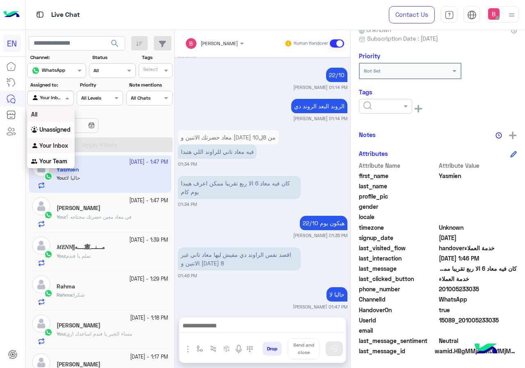
scroll to position [588, 0]
click at [48, 158] on b "Your Team" at bounding box center [53, 160] width 28 height 7
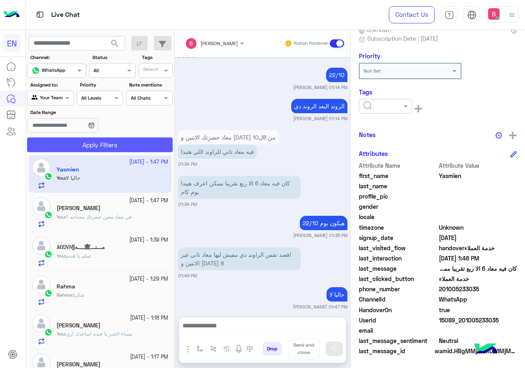
click at [66, 142] on button "Apply Filters" at bounding box center [99, 144] width 145 height 15
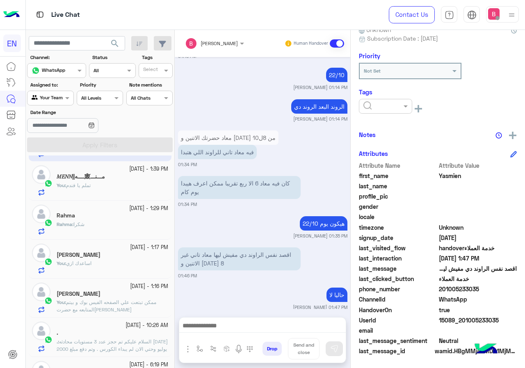
scroll to position [0, 0]
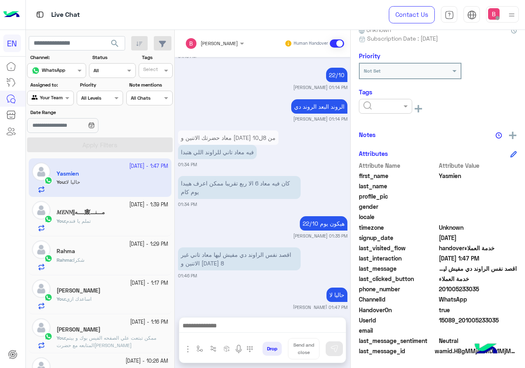
click at [57, 104] on div "Agent Filter Your Team" at bounding box center [50, 98] width 46 height 15
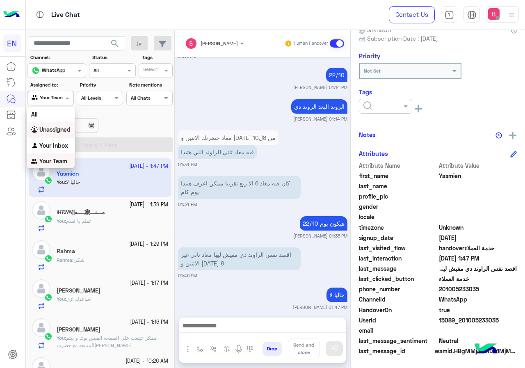
scroll to position [0, 0]
click at [61, 129] on b "Unassigned" at bounding box center [54, 128] width 31 height 7
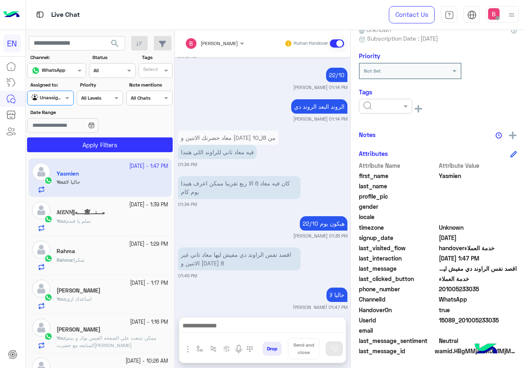
click at [74, 136] on section "Channel: Channel WhatsApp Status Channel All Tags Select Assigned to: Agent Fil…" at bounding box center [100, 103] width 136 height 98
click at [70, 144] on button "Apply Filters" at bounding box center [99, 144] width 145 height 15
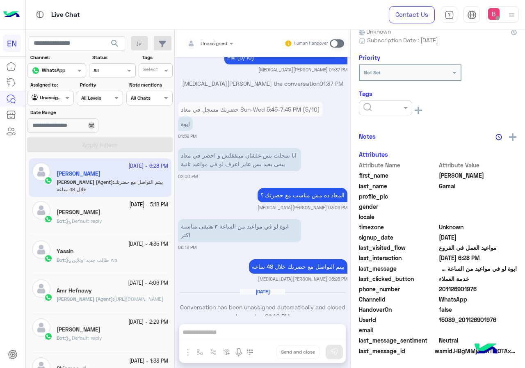
scroll to position [82, 0]
click at [39, 98] on input "text" at bounding box center [41, 96] width 19 height 7
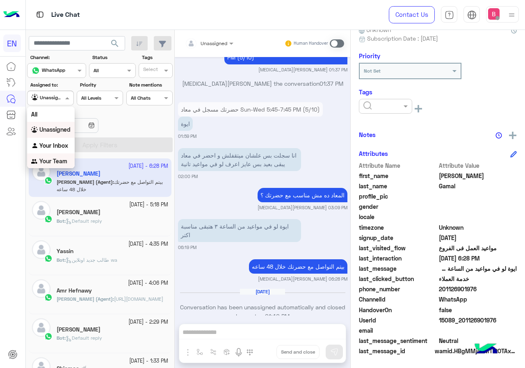
click at [48, 156] on div "Your Team" at bounding box center [51, 161] width 48 height 16
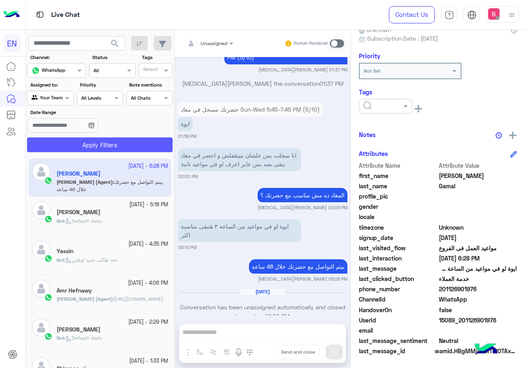
click at [63, 142] on button "Apply Filters" at bounding box center [99, 144] width 145 height 15
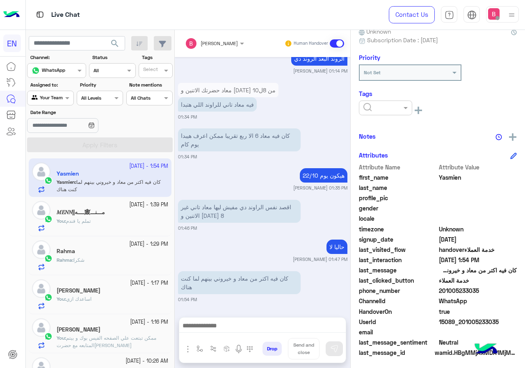
scroll to position [82, 0]
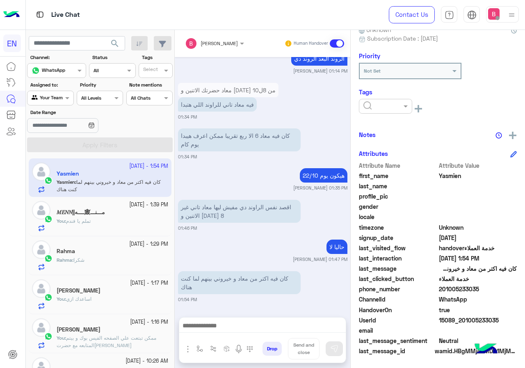
click at [117, 263] on div "Rahma : شكرا" at bounding box center [112, 263] width 111 height 14
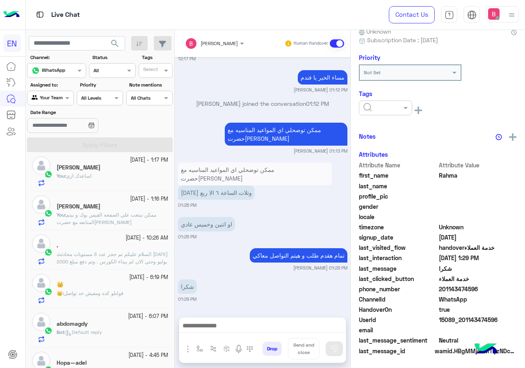
scroll to position [82, 0]
click at [109, 257] on p ". : السلام عليكم تم حجز عدد 3 مستويات محادثه [DATE] يوليو وحتي الان لم يبداء ال…" at bounding box center [112, 261] width 111 height 22
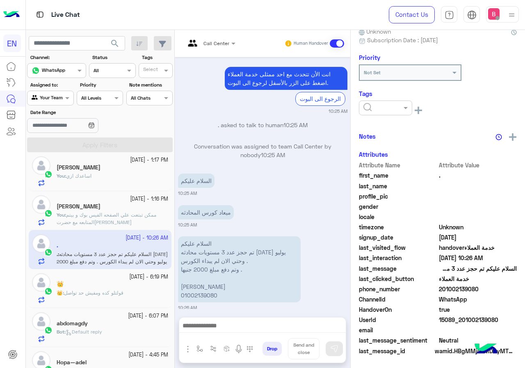
scroll to position [82, 0]
drag, startPoint x: 180, startPoint y: 287, endPoint x: 223, endPoint y: 289, distance: 43.1
click at [223, 289] on p "السلام عليكم تم حجز عدد 3 مستويات محادثه [DATE] يوليو وحتي الان لم يبداء الكورس…" at bounding box center [239, 269] width 123 height 66
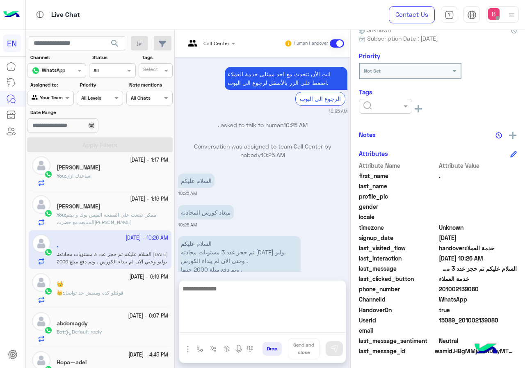
click at [252, 324] on textarea at bounding box center [262, 307] width 166 height 49
type textarea "**********"
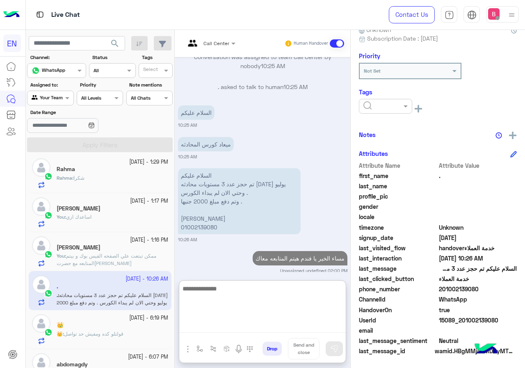
scroll to position [32, 0]
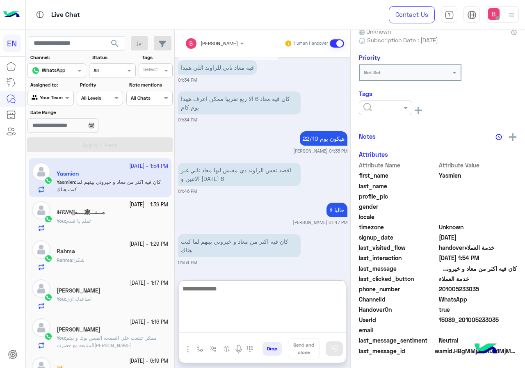
scroll to position [82, 0]
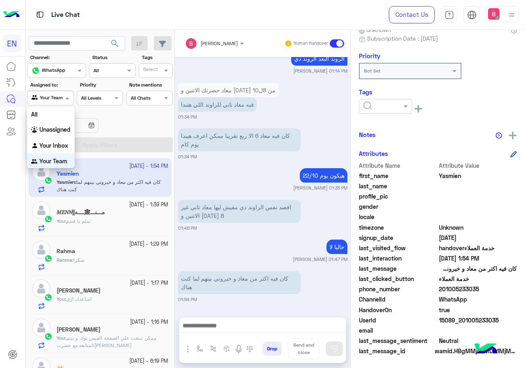
click at [61, 104] on div "Agent Filter Your Team" at bounding box center [50, 98] width 46 height 15
click at [60, 125] on b "Unassigned" at bounding box center [54, 128] width 31 height 7
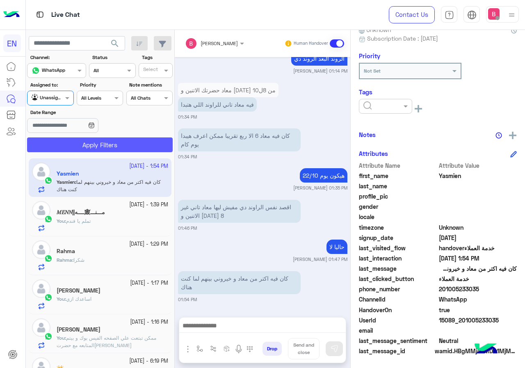
click at [68, 143] on button "Apply Filters" at bounding box center [99, 144] width 145 height 15
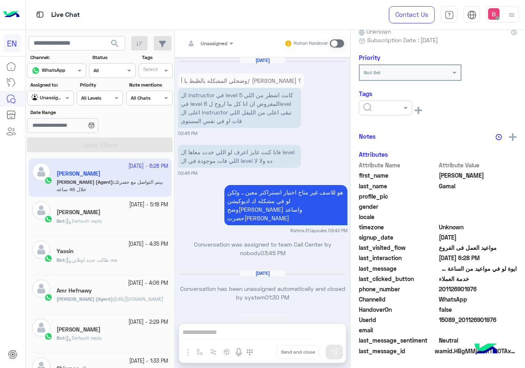
scroll to position [680, 0]
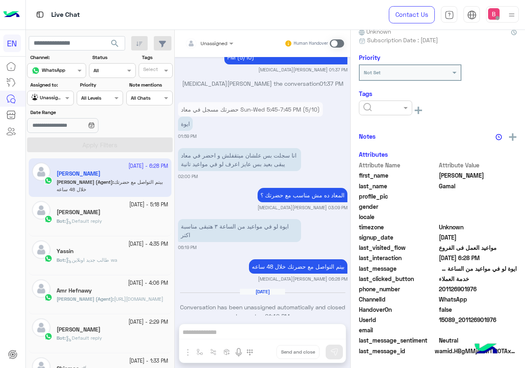
click at [99, 221] on span "Default reply" at bounding box center [84, 221] width 36 height 6
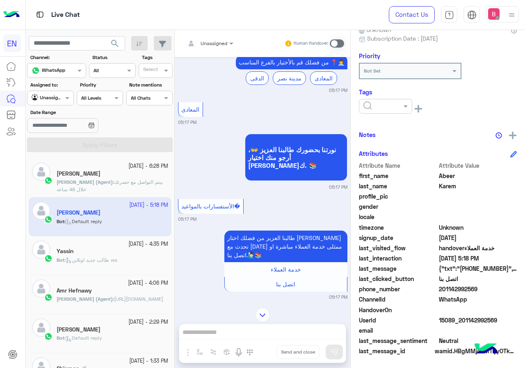
scroll to position [208, 0]
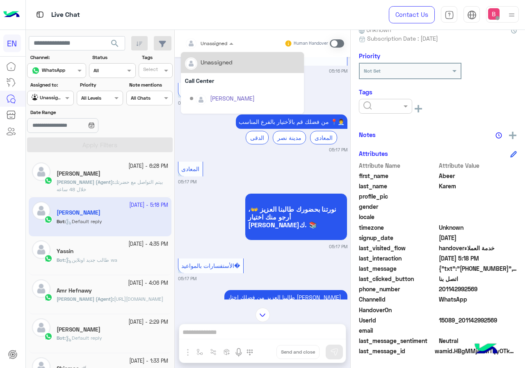
click at [206, 42] on input "text" at bounding box center [199, 42] width 29 height 7
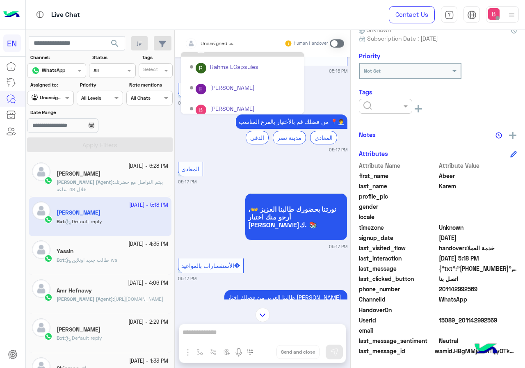
scroll to position [136, 0]
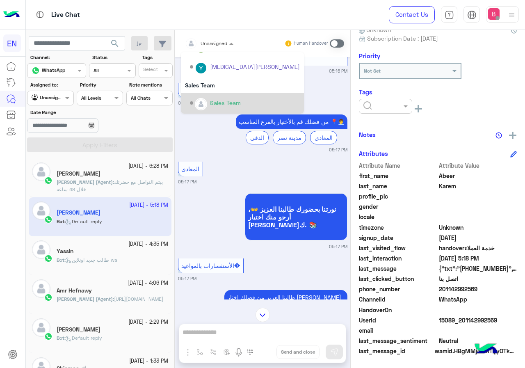
click at [206, 102] on div "Options list" at bounding box center [201, 104] width 12 height 12
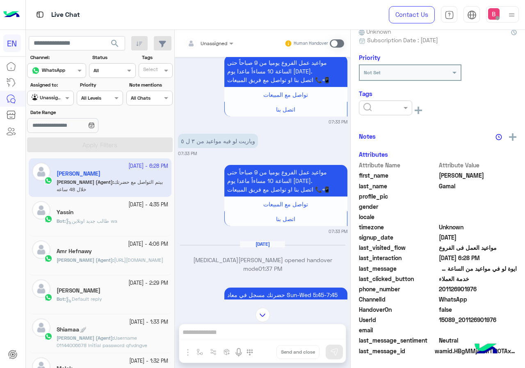
scroll to position [82, 0]
click at [54, 98] on div at bounding box center [49, 97] width 45 height 8
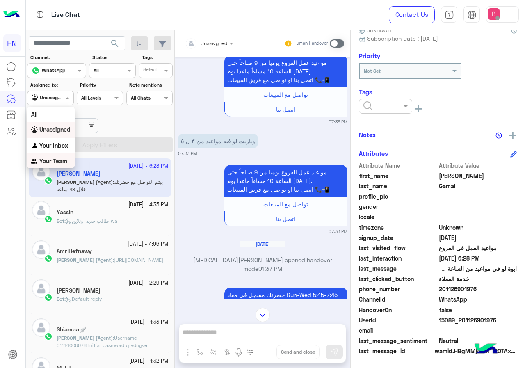
click at [49, 159] on b "Your Team" at bounding box center [53, 160] width 28 height 7
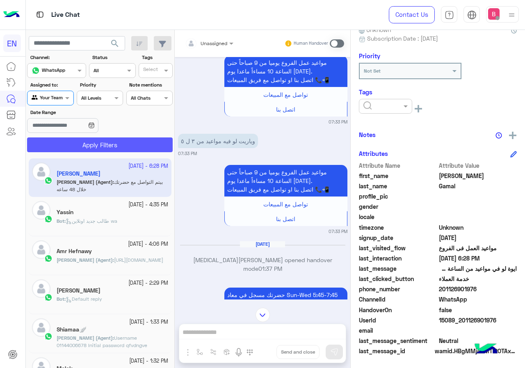
click at [72, 146] on button "Apply Filters" at bounding box center [99, 144] width 145 height 15
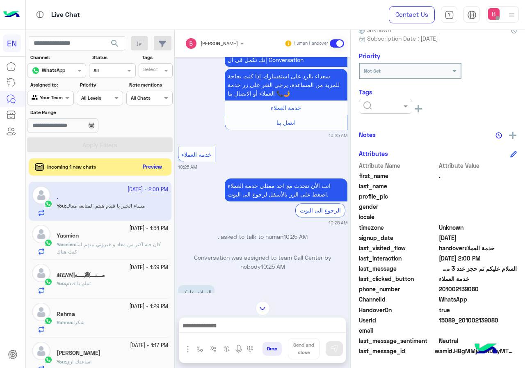
click at [152, 167] on button "Preview" at bounding box center [152, 166] width 25 height 11
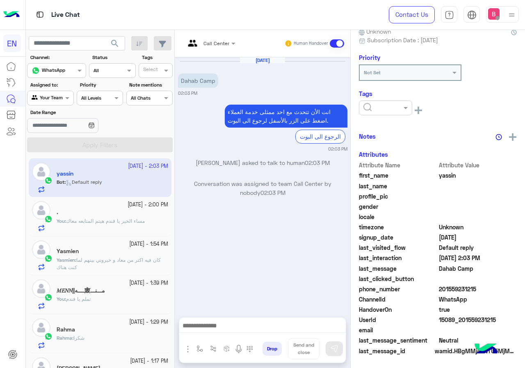
scroll to position [82, 0]
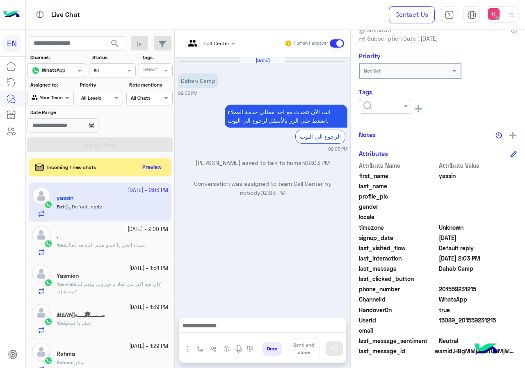
click at [156, 161] on div "Incoming 1 new chats Preview" at bounding box center [100, 167] width 143 height 18
click at [153, 166] on button "Preview" at bounding box center [152, 166] width 25 height 11
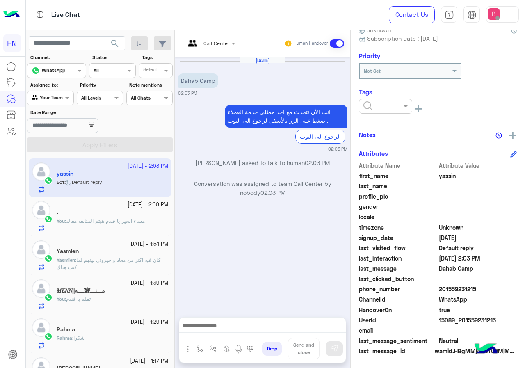
click at [219, 45] on span "Call Center" at bounding box center [216, 43] width 26 height 6
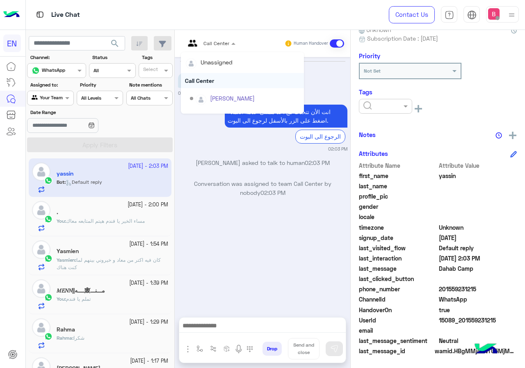
scroll to position [136, 0]
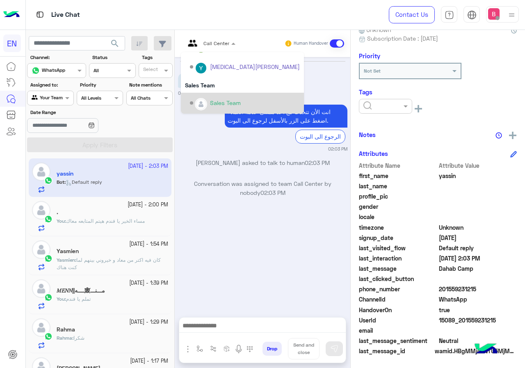
click at [230, 215] on div "[DATE] Dahab Camp 02:03 PM انت الأن تتحدث مع [DATE] ممثلى خدمة العملاء اضغط على…" at bounding box center [262, 183] width 175 height 252
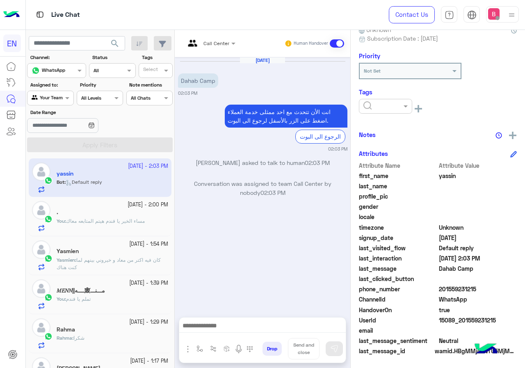
click at [264, 337] on div at bounding box center [262, 327] width 166 height 20
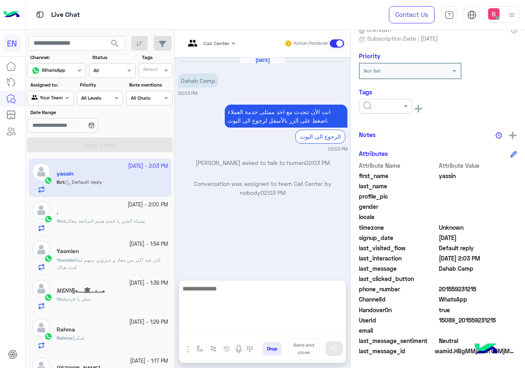
click at [266, 331] on textarea at bounding box center [262, 307] width 166 height 49
type textarea "**********"
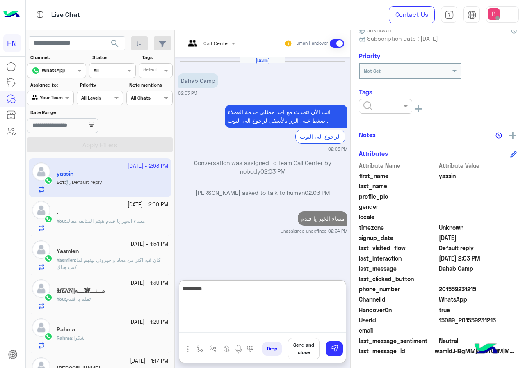
type textarea "*********"
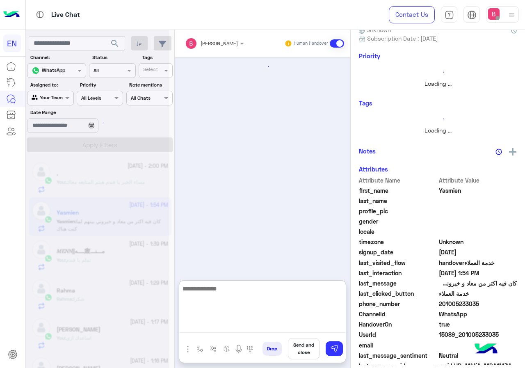
type textarea "*"
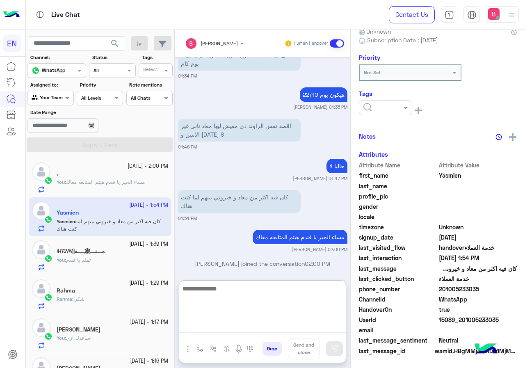
scroll to position [82, 0]
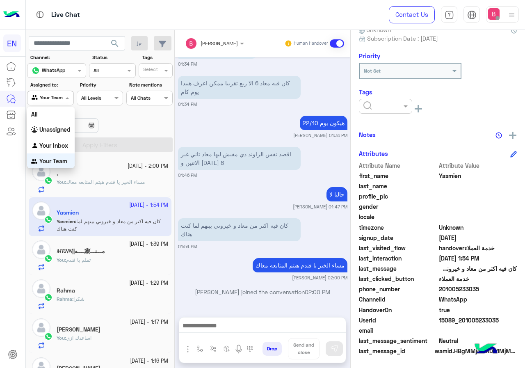
click at [50, 98] on input "text" at bounding box center [41, 96] width 19 height 7
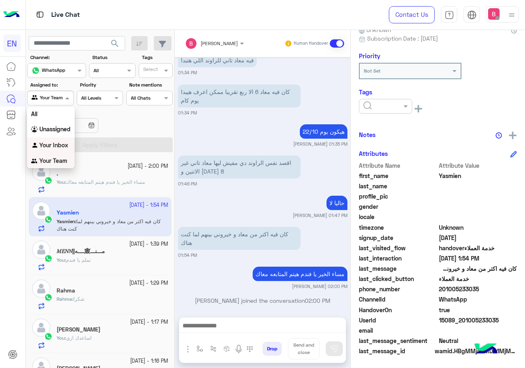
click at [55, 148] on b "Your Inbox" at bounding box center [53, 144] width 29 height 7
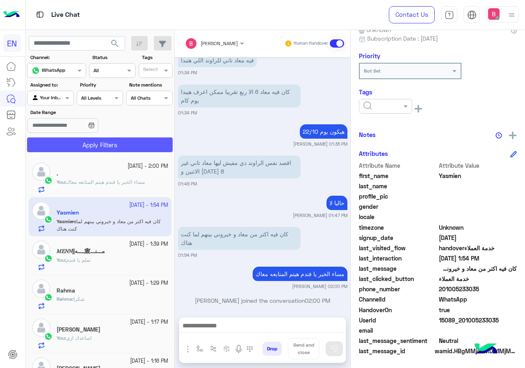
click at [69, 142] on button "Apply Filters" at bounding box center [99, 144] width 145 height 15
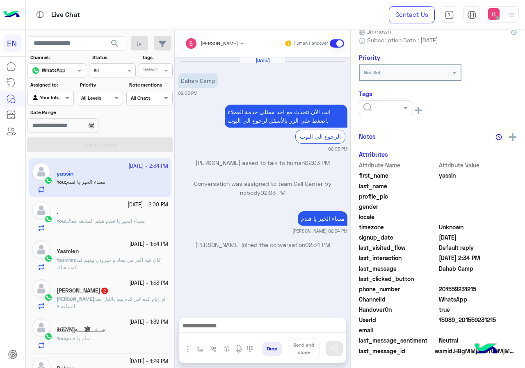
scroll to position [81, 0]
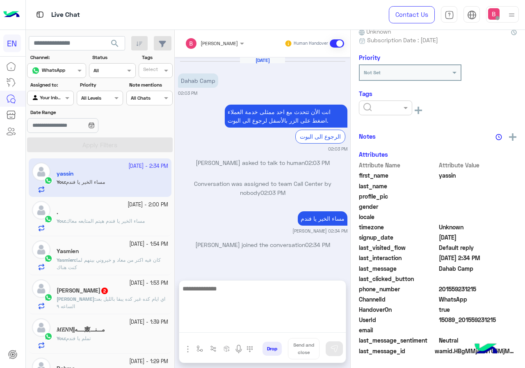
click at [253, 323] on textarea at bounding box center [262, 307] width 166 height 49
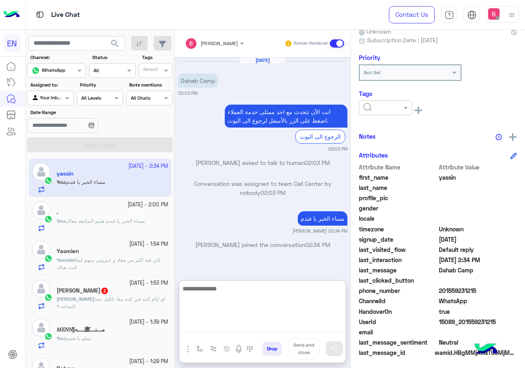
scroll to position [82, 0]
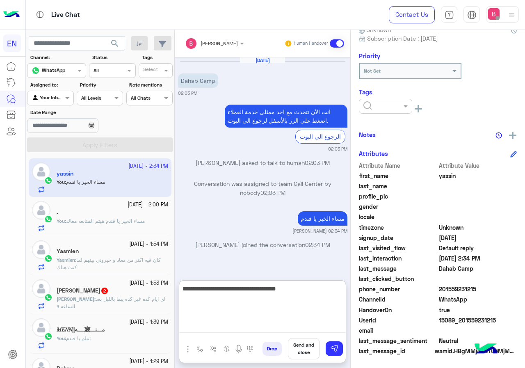
type textarea "**********"
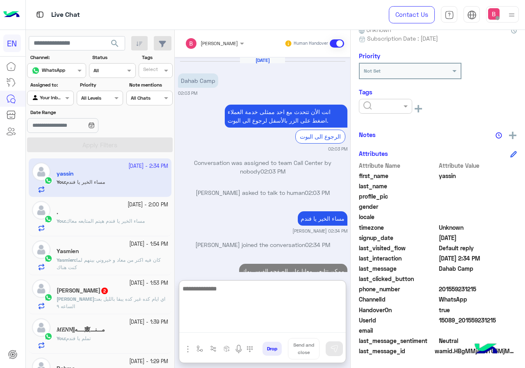
scroll to position [21, 0]
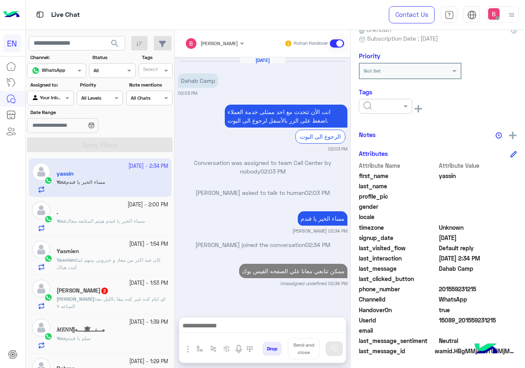
click at [140, 285] on small "[DATE] - 1:53 PM" at bounding box center [148, 283] width 39 height 8
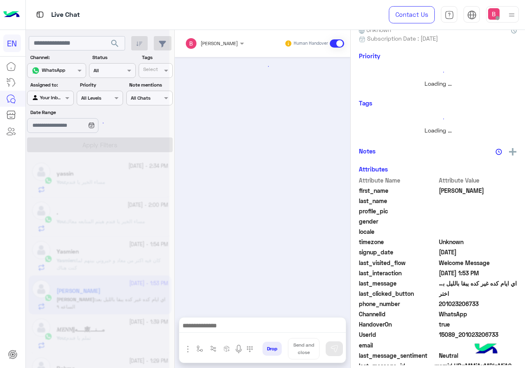
scroll to position [458, 0]
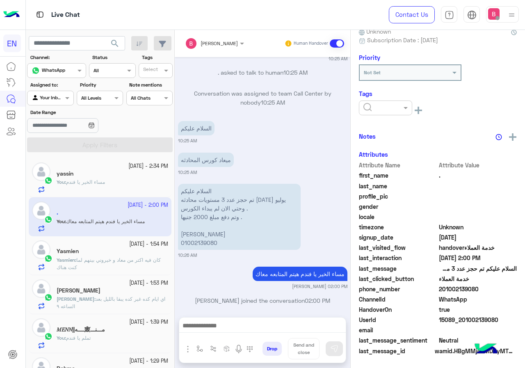
scroll to position [82, 0]
click at [131, 300] on span "اي ايام كده غير كده يبقا بالليل بعد الساعه ٩" at bounding box center [111, 302] width 109 height 14
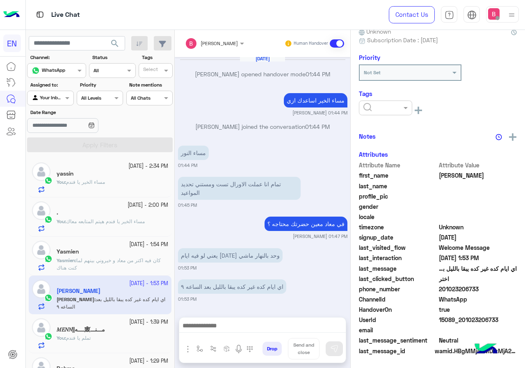
scroll to position [82, 0]
drag, startPoint x: 457, startPoint y: 288, endPoint x: 489, endPoint y: 285, distance: 32.1
click at [489, 285] on span "201023206733" at bounding box center [478, 288] width 78 height 9
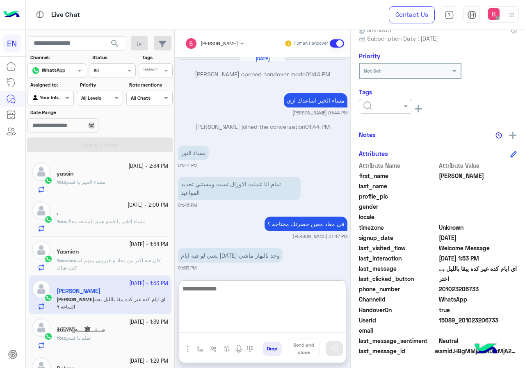
click at [218, 330] on textarea at bounding box center [262, 307] width 166 height 49
type textarea "**********"
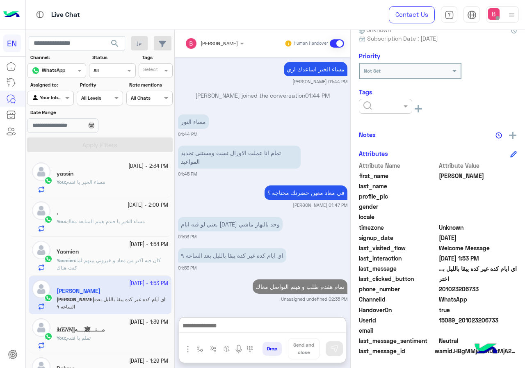
click at [132, 268] on p "Yasmien : كان فيه اكتر من معاد و خيروني بينهم لما كنت هناك" at bounding box center [112, 264] width 111 height 15
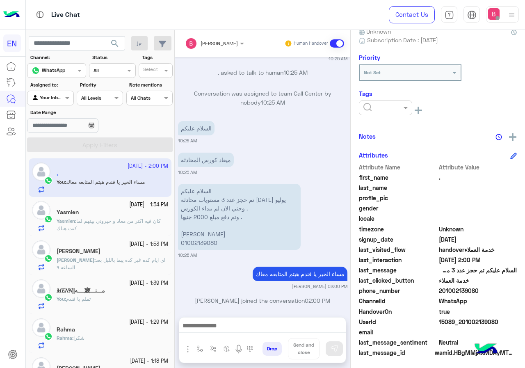
scroll to position [82, 0]
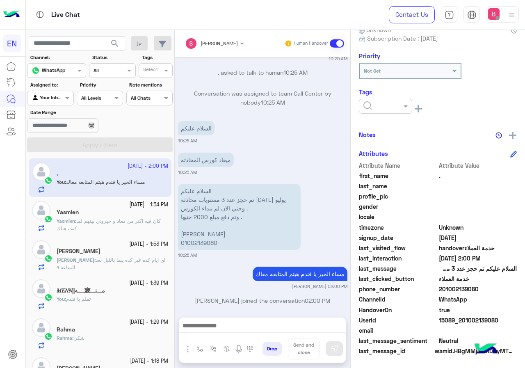
click at [141, 220] on span "كان فيه اكتر من معاد و خيروني بينهم لما كنت هناك" at bounding box center [109, 225] width 104 height 14
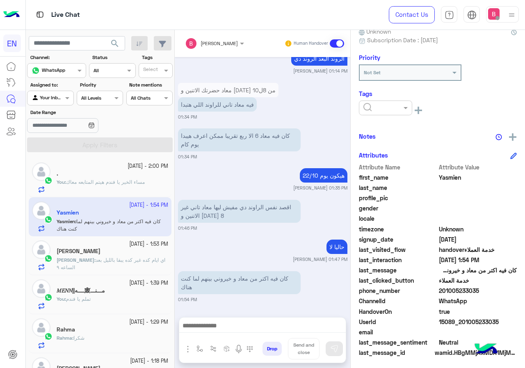
scroll to position [82, 0]
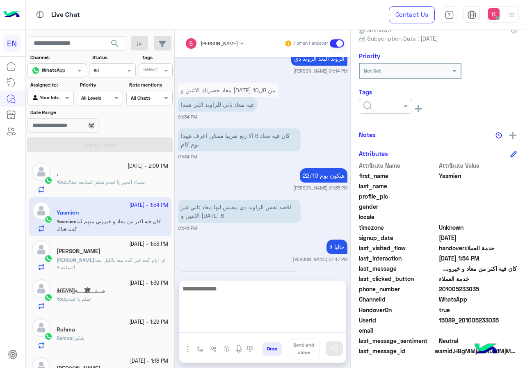
click at [232, 323] on textarea at bounding box center [262, 307] width 166 height 49
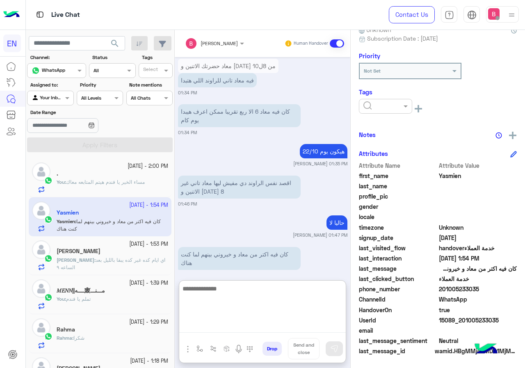
scroll to position [576, 0]
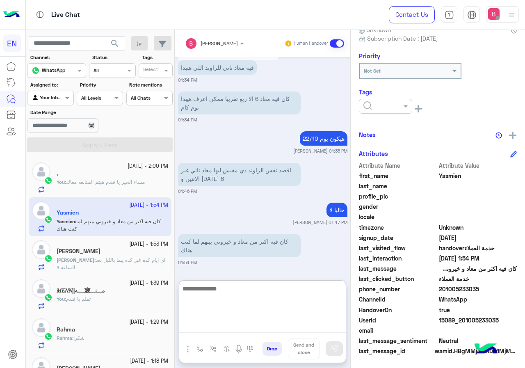
click at [241, 298] on textarea at bounding box center [262, 307] width 166 height 49
type textarea "**********"
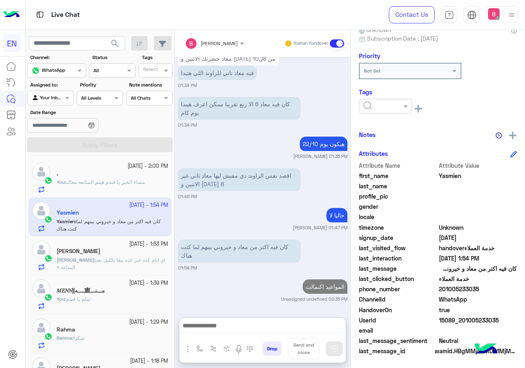
click at [126, 267] on p "Mahmoud : اي ايام كده غير كده يبقا بالليل بعد الساعه ٩" at bounding box center [112, 263] width 111 height 15
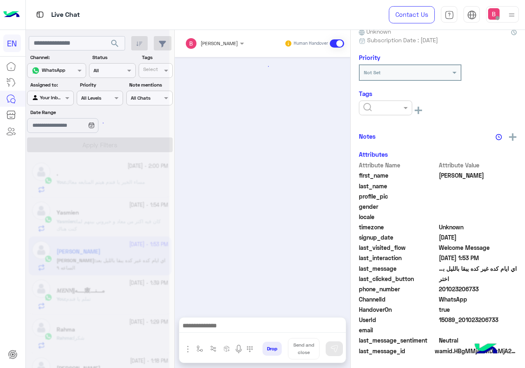
scroll to position [445, 0]
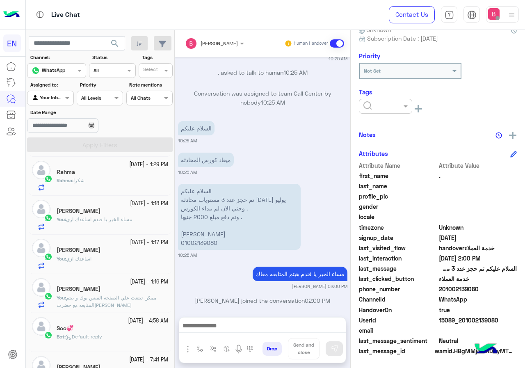
scroll to position [123, 0]
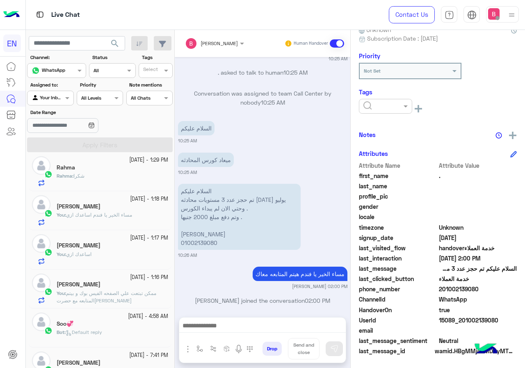
click at [132, 287] on div "[PERSON_NAME]" at bounding box center [112, 285] width 111 height 9
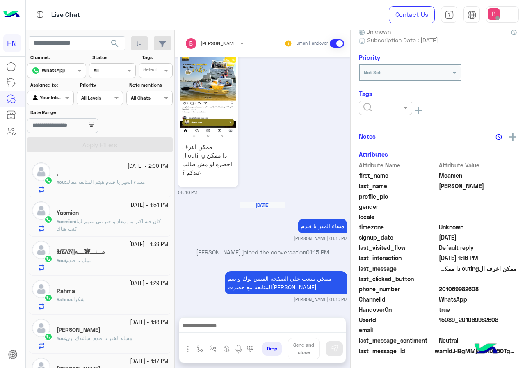
scroll to position [82, 0]
click at [123, 178] on div "." at bounding box center [112, 174] width 111 height 9
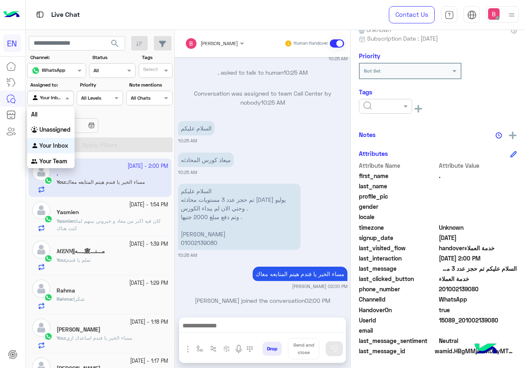
click at [65, 100] on span at bounding box center [68, 97] width 10 height 9
click at [64, 156] on div "Your Team" at bounding box center [51, 161] width 48 height 16
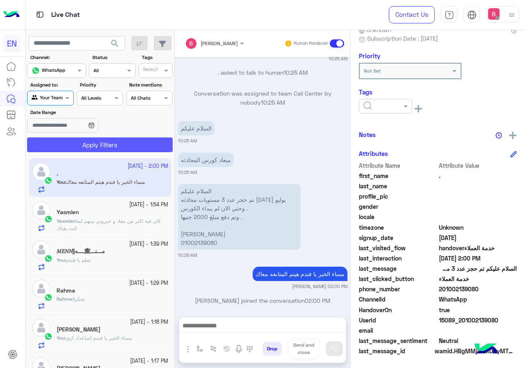
click at [84, 139] on button "Apply Filters" at bounding box center [99, 144] width 145 height 15
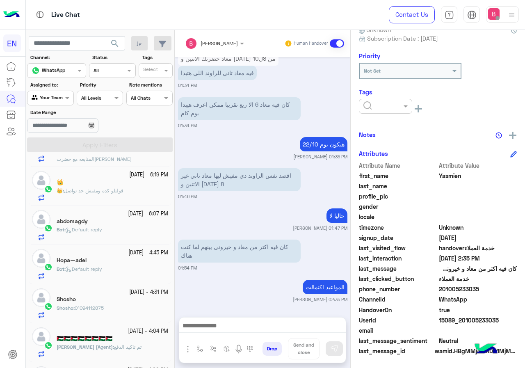
scroll to position [246, 0]
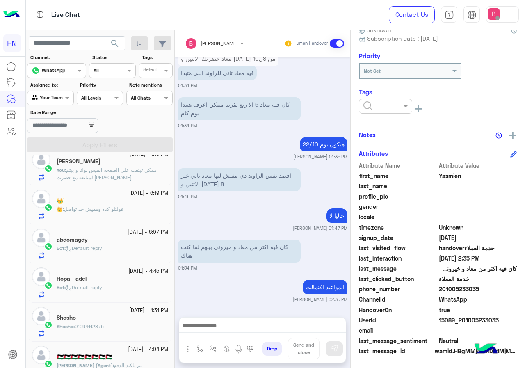
click at [124, 323] on div "Shosho : 01094112875" at bounding box center [112, 330] width 111 height 14
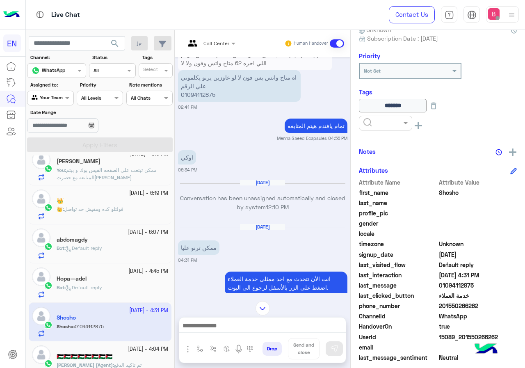
scroll to position [517, 0]
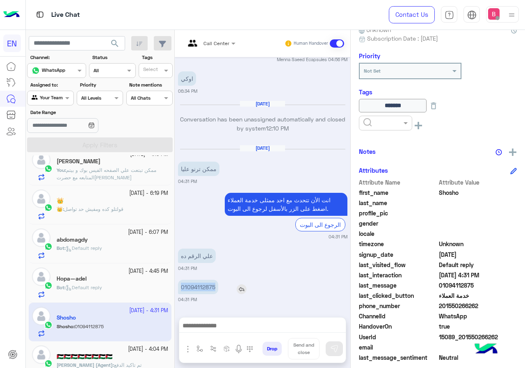
drag, startPoint x: 180, startPoint y: 288, endPoint x: 225, endPoint y: 283, distance: 45.3
click at [225, 283] on div "01094112875" at bounding box center [221, 287] width 87 height 14
drag, startPoint x: 218, startPoint y: 264, endPoint x: 202, endPoint y: 218, distance: 49.7
click at [202, 218] on div "انت الأن تتحدث مع [DATE] ممثلى خدمة العملاء اضغط على الزر بالأسفل لرجوع الى الب…" at bounding box center [262, 212] width 169 height 39
drag, startPoint x: 180, startPoint y: 286, endPoint x: 223, endPoint y: 258, distance: 51.0
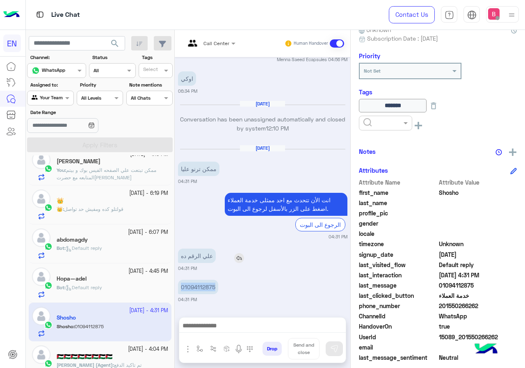
click at [220, 286] on div "01094112875" at bounding box center [221, 287] width 87 height 14
click at [215, 236] on small "04:31 PM" at bounding box center [262, 236] width 169 height 7
drag, startPoint x: 440, startPoint y: 304, endPoint x: 457, endPoint y: 308, distance: 17.4
click at [509, 305] on span "201550266262" at bounding box center [478, 305] width 78 height 9
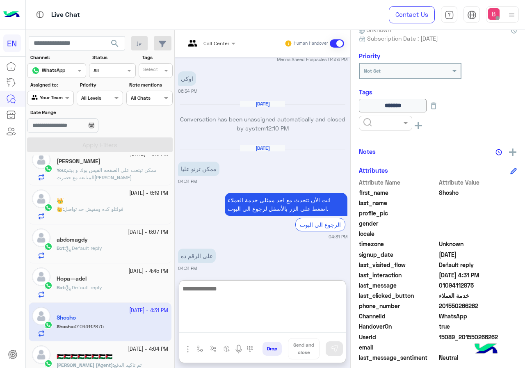
click at [243, 327] on textarea at bounding box center [262, 307] width 166 height 49
type textarea "*"
type textarea "**********"
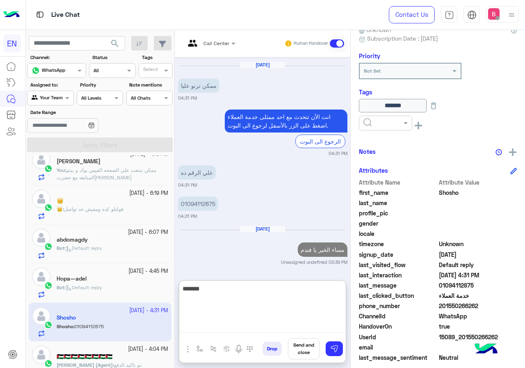
type textarea "********"
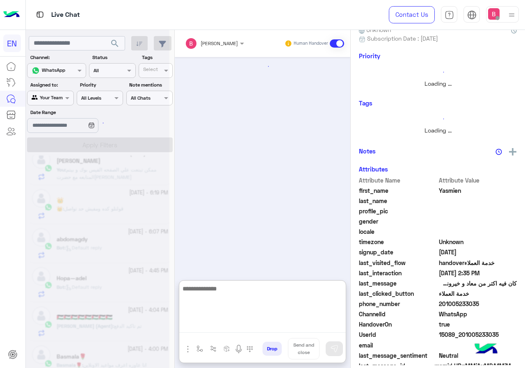
scroll to position [246, 0]
type textarea "*"
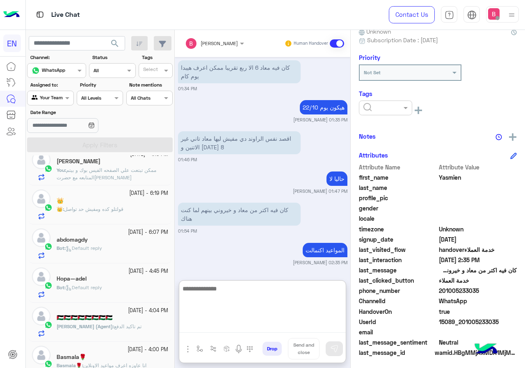
scroll to position [82, 0]
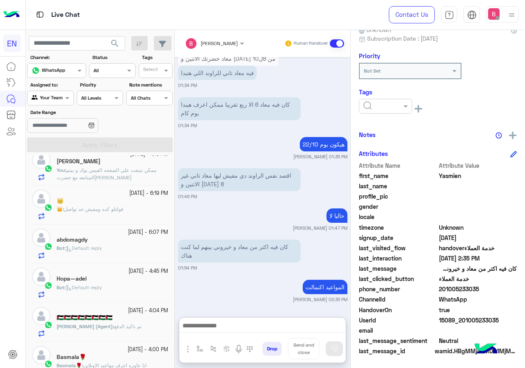
click at [56, 95] on div at bounding box center [49, 97] width 45 height 8
click at [41, 142] on b "Your Inbox" at bounding box center [53, 144] width 29 height 7
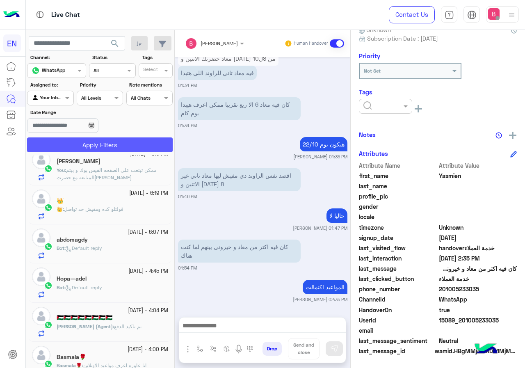
click at [78, 150] on button "Apply Filters" at bounding box center [99, 144] width 145 height 15
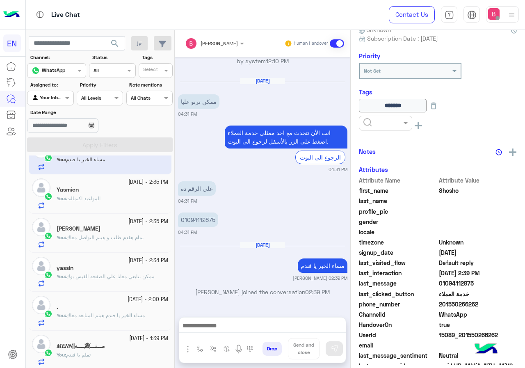
scroll to position [41, 0]
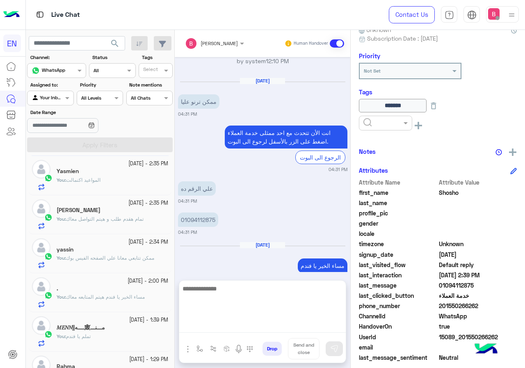
click at [224, 327] on textarea at bounding box center [262, 307] width 166 height 49
type textarea "**********"
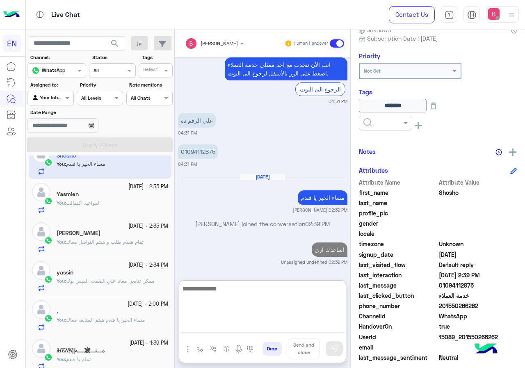
scroll to position [0, 0]
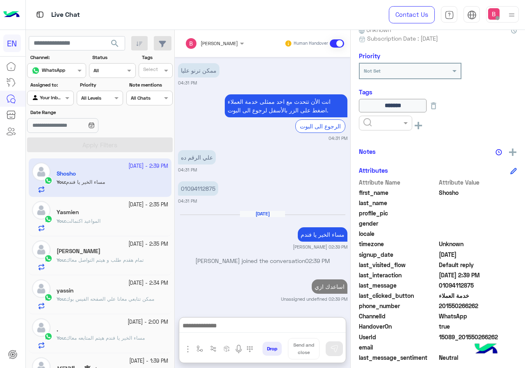
click at [54, 93] on div at bounding box center [49, 97] width 45 height 8
click at [49, 161] on b "Your Team" at bounding box center [53, 160] width 28 height 7
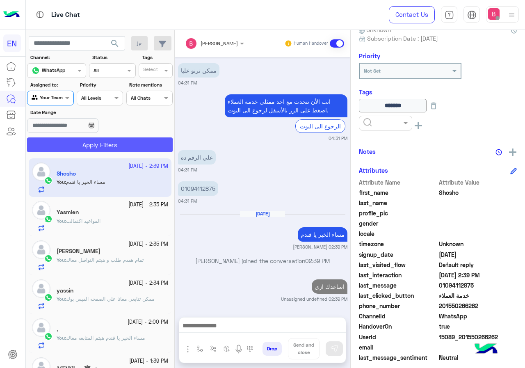
click at [69, 148] on button "Apply Filters" at bounding box center [99, 144] width 145 height 15
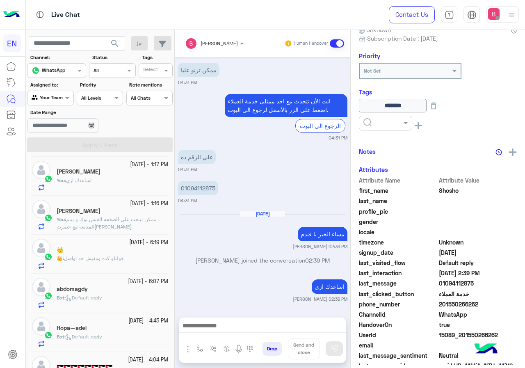
scroll to position [246, 0]
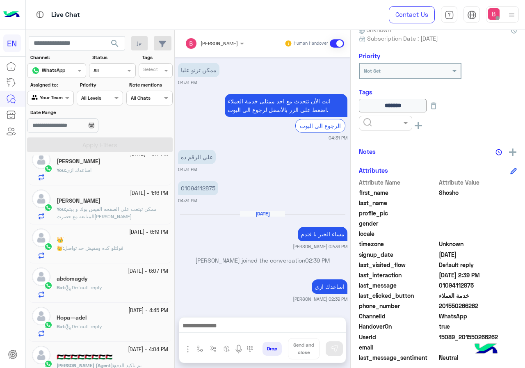
click at [139, 252] on div "👑 : قولتلو كده ومفيش حد تواصل" at bounding box center [112, 251] width 111 height 14
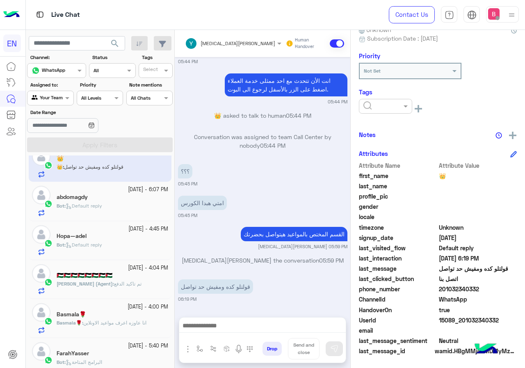
scroll to position [328, 0]
click at [112, 198] on div "abdomagdy" at bounding box center [112, 197] width 111 height 9
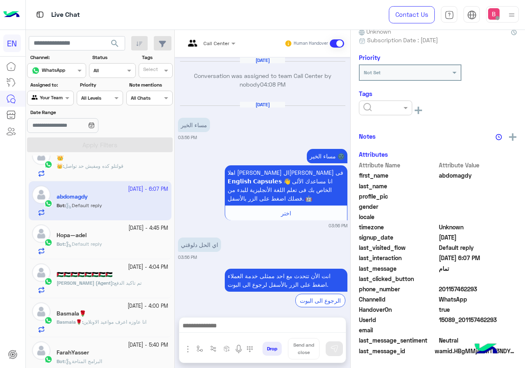
scroll to position [81, 0]
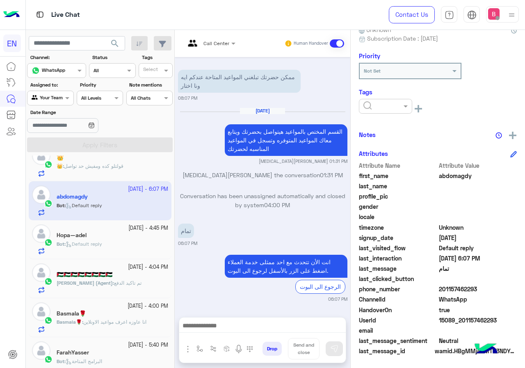
click at [120, 248] on div "Bot : Default reply" at bounding box center [112, 247] width 111 height 14
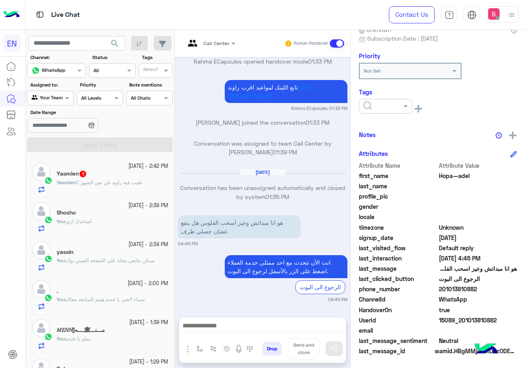
click at [56, 97] on div at bounding box center [49, 97] width 45 height 8
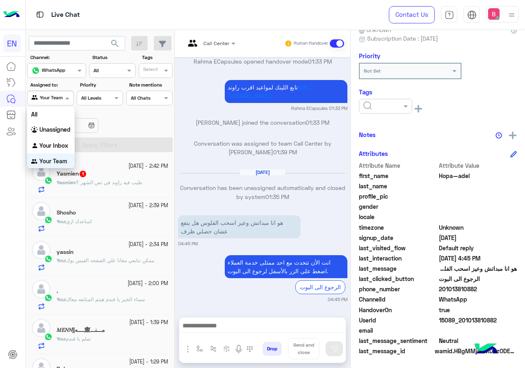
scroll to position [0, 0]
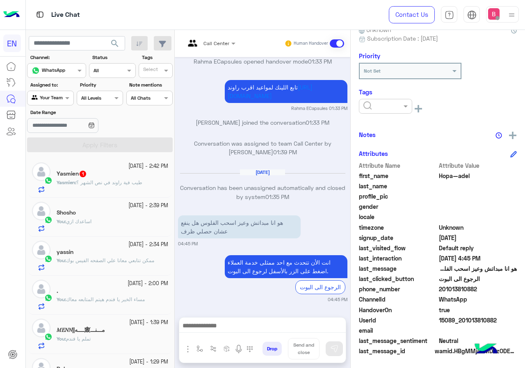
click at [156, 180] on div "Yasmien : طيب فية راوند في نص الشهر ؟" at bounding box center [112, 186] width 111 height 14
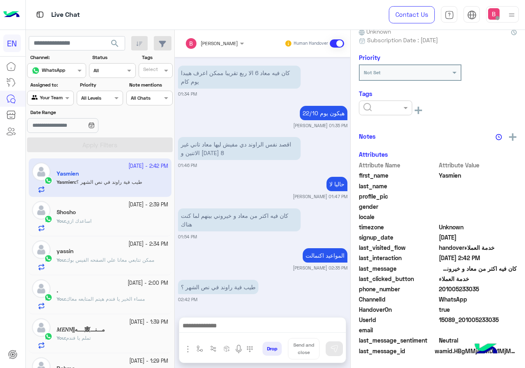
scroll to position [82, 0]
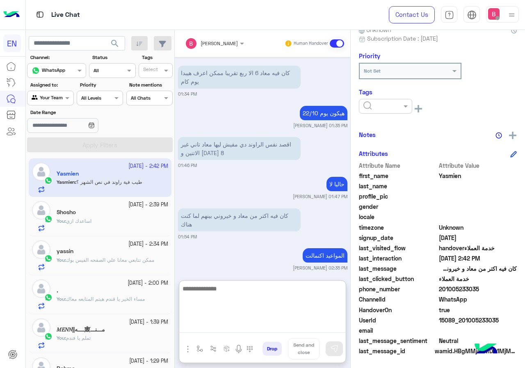
click at [257, 324] on textarea at bounding box center [262, 307] width 166 height 49
type textarea "*"
type textarea "**********"
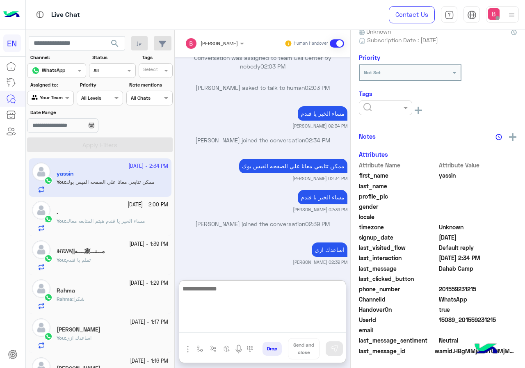
scroll to position [82, 0]
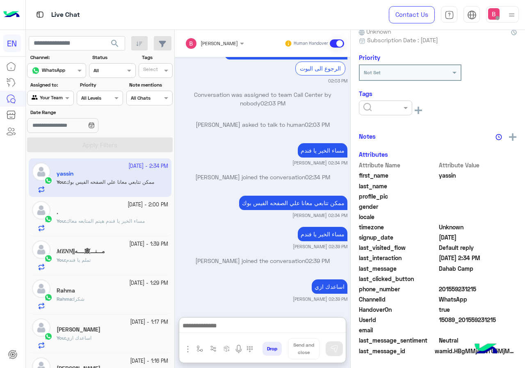
click at [51, 101] on div "Your Team" at bounding box center [47, 98] width 31 height 8
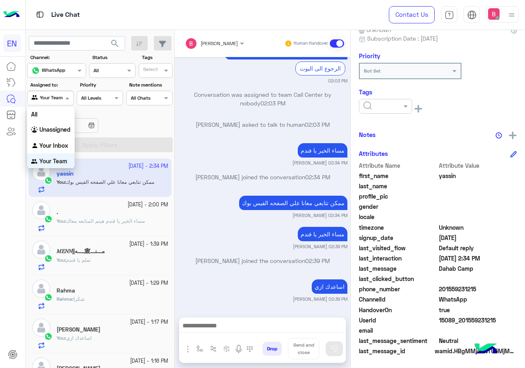
scroll to position [0, 0]
click at [50, 131] on b "Unassigned" at bounding box center [54, 128] width 31 height 7
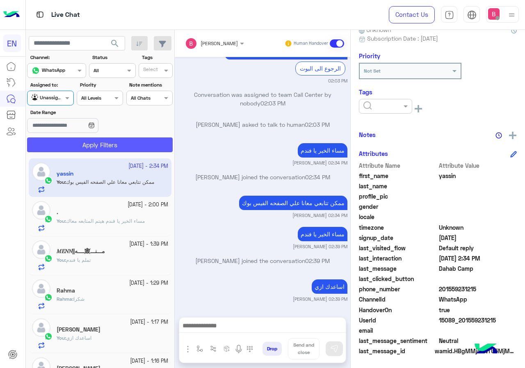
click at [61, 141] on button "Apply Filters" at bounding box center [99, 144] width 145 height 15
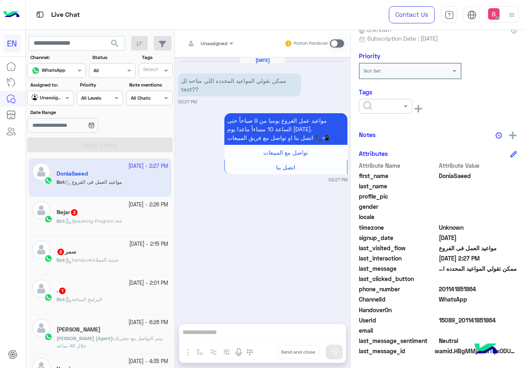
click at [105, 220] on span "Speaking Program wa" at bounding box center [94, 221] width 56 height 6
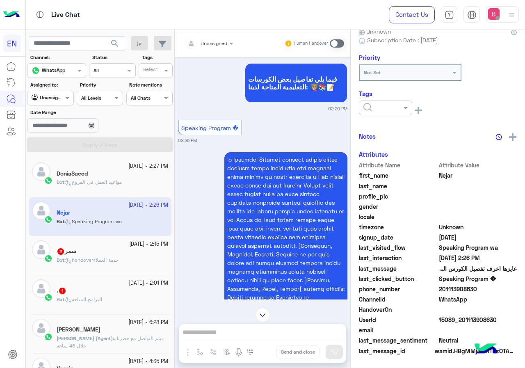
scroll to position [127, 0]
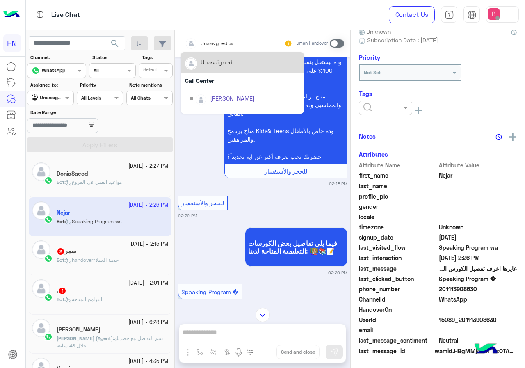
click at [215, 45] on div at bounding box center [209, 42] width 57 height 8
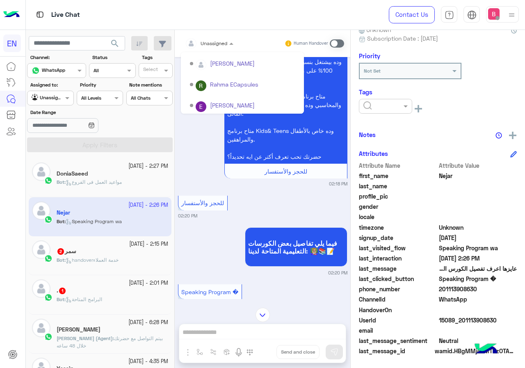
scroll to position [136, 0]
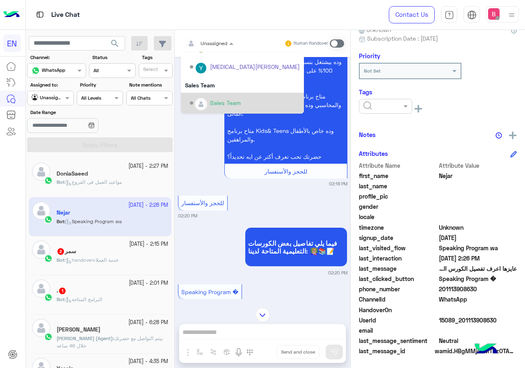
click at [206, 100] on div "Sales Team" at bounding box center [245, 103] width 110 height 14
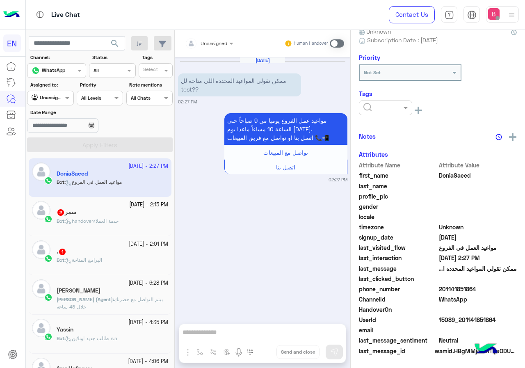
scroll to position [82, 0]
click at [214, 32] on div "Unassigned Human Handover" at bounding box center [262, 43] width 175 height 27
click at [209, 43] on input "text" at bounding box center [199, 42] width 29 height 7
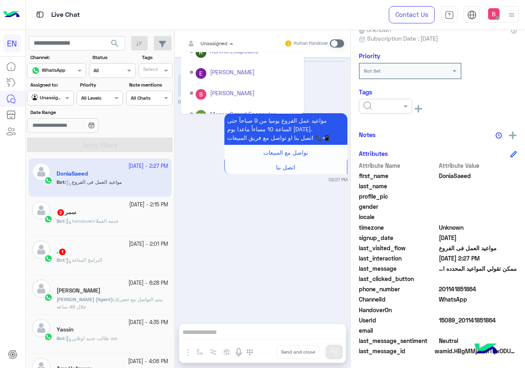
scroll to position [136, 0]
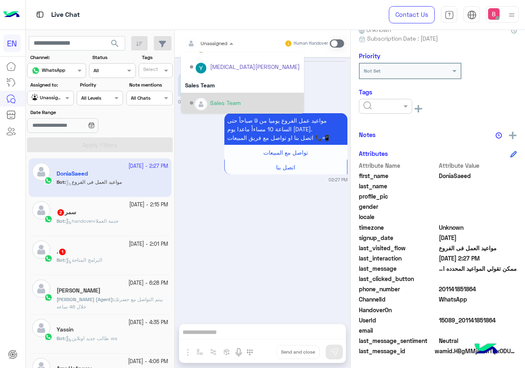
click at [211, 100] on div "Sales Team" at bounding box center [225, 102] width 31 height 9
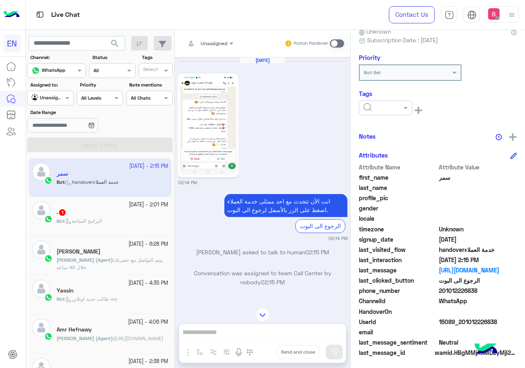
scroll to position [82, 0]
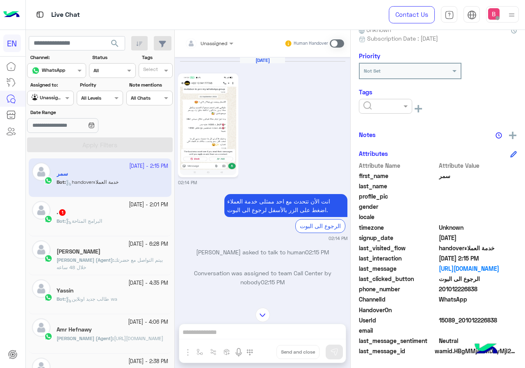
click at [214, 43] on input "text" at bounding box center [199, 42] width 29 height 7
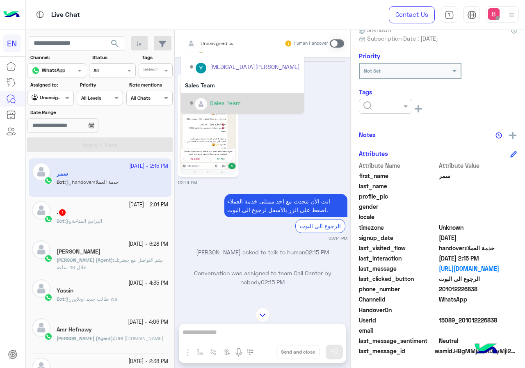
click at [208, 98] on div "Sales Team" at bounding box center [245, 103] width 110 height 14
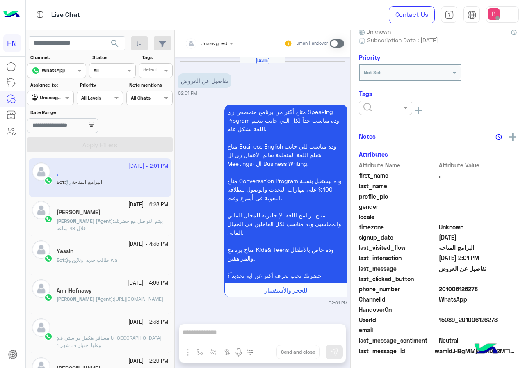
click at [115, 185] on app-inbox-user "[DATE] - 2:01 PM . Bot : البرامج المتاحة" at bounding box center [100, 177] width 143 height 39
click at [210, 45] on span "Unassigned" at bounding box center [213, 43] width 27 height 6
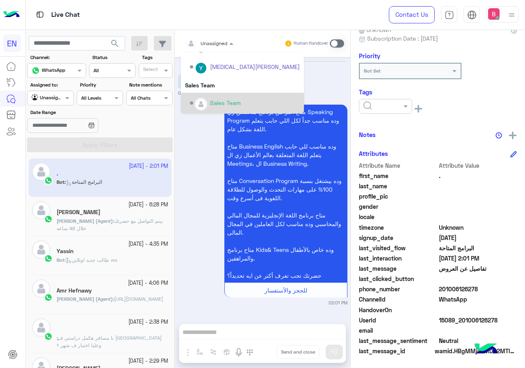
click at [209, 100] on div "Sales Team" at bounding box center [245, 103] width 110 height 14
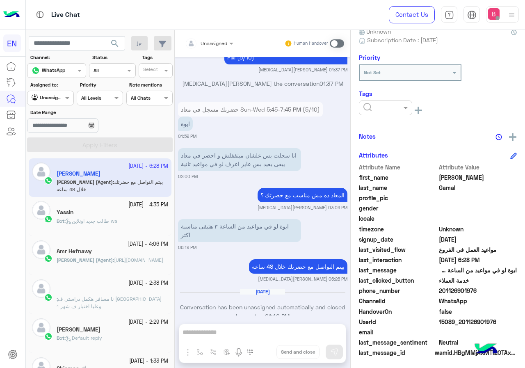
scroll to position [82, 0]
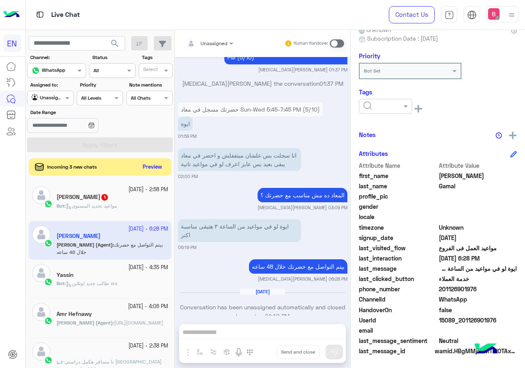
click at [150, 165] on button "Preview" at bounding box center [152, 166] width 25 height 11
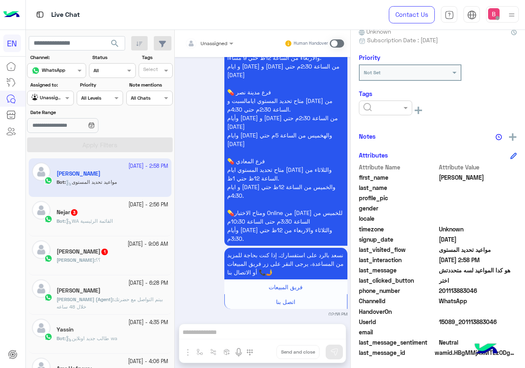
scroll to position [82, 0]
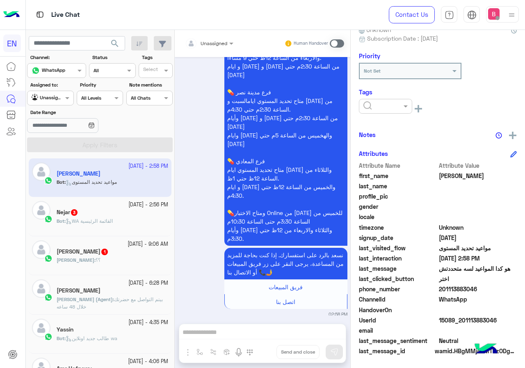
click at [54, 94] on div at bounding box center [49, 97] width 45 height 8
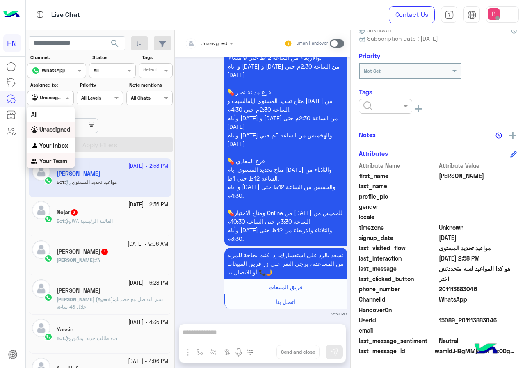
click at [54, 164] on b "Your Team" at bounding box center [53, 160] width 28 height 7
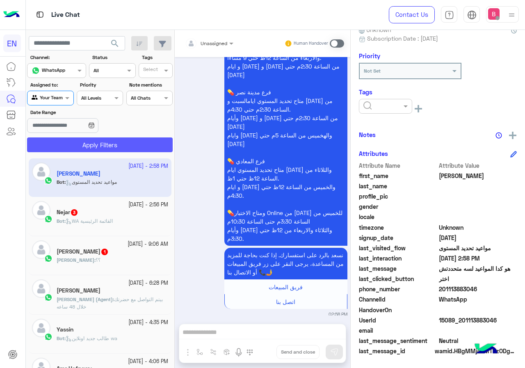
click at [66, 145] on button "Apply Filters" at bounding box center [99, 144] width 145 height 15
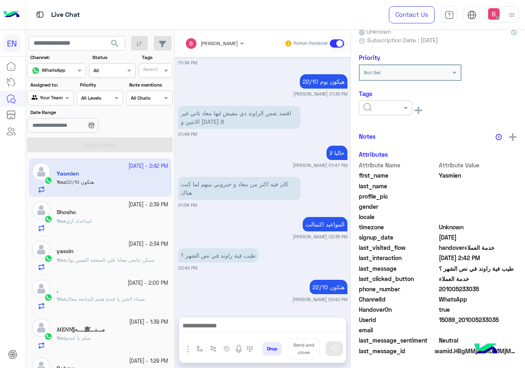
scroll to position [82, 0]
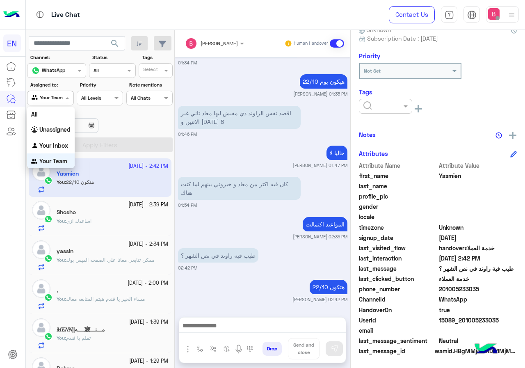
click at [55, 100] on div at bounding box center [49, 97] width 45 height 8
click at [49, 145] on b "Your Inbox" at bounding box center [53, 144] width 29 height 7
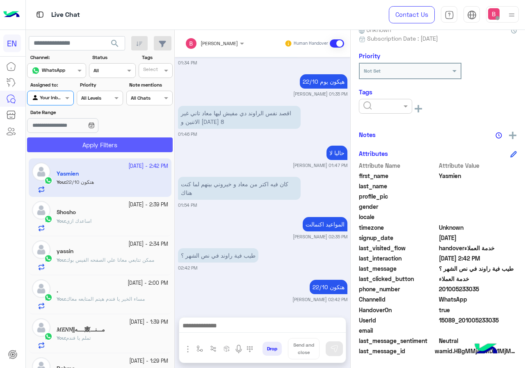
click at [57, 145] on button "Apply Filters" at bounding box center [99, 144] width 145 height 15
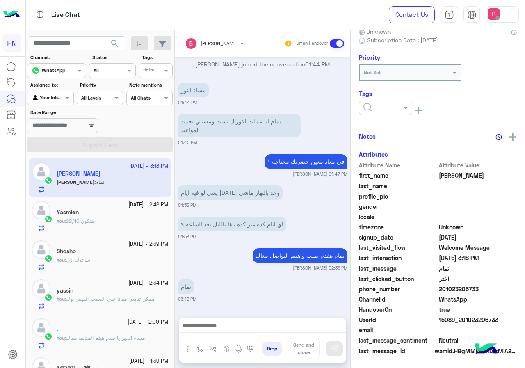
scroll to position [82, 0]
click at [56, 103] on div "Agent Filter Your Inbox" at bounding box center [50, 98] width 46 height 15
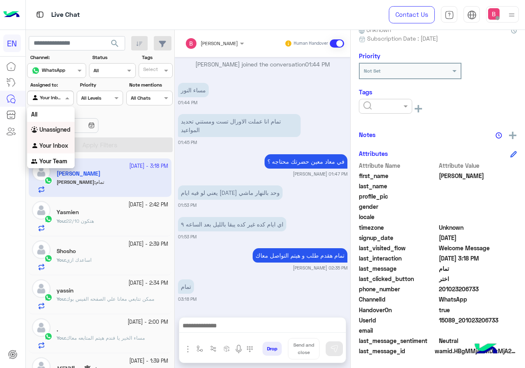
click at [50, 124] on div "Unassigned" at bounding box center [51, 130] width 48 height 16
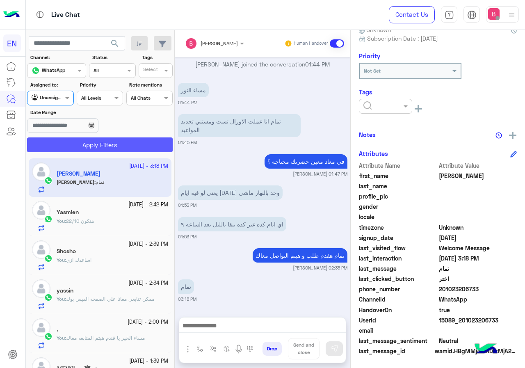
click at [70, 146] on button "Apply Filters" at bounding box center [99, 144] width 145 height 15
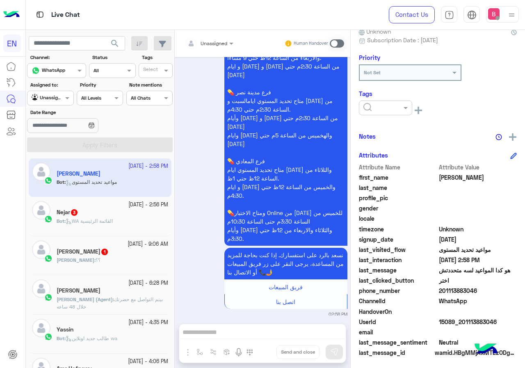
scroll to position [82, 0]
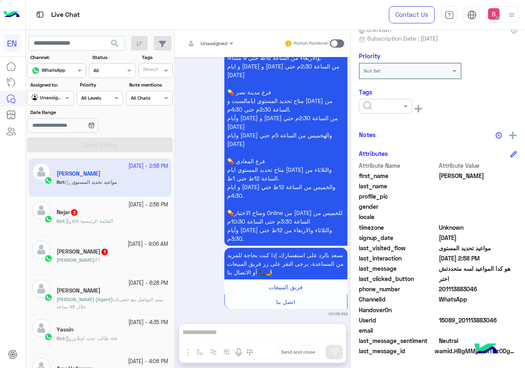
click at [75, 221] on span "WA القائمة الرئيسية" at bounding box center [89, 221] width 47 height 6
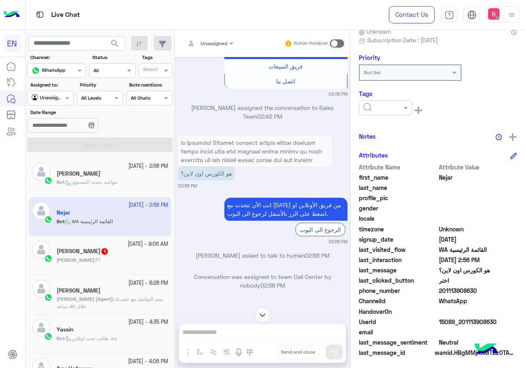
scroll to position [82, 0]
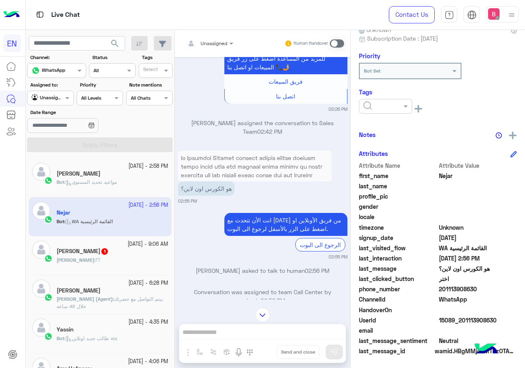
click at [220, 43] on div at bounding box center [209, 42] width 57 height 8
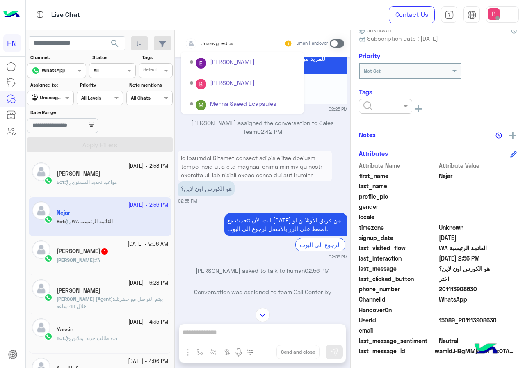
scroll to position [136, 0]
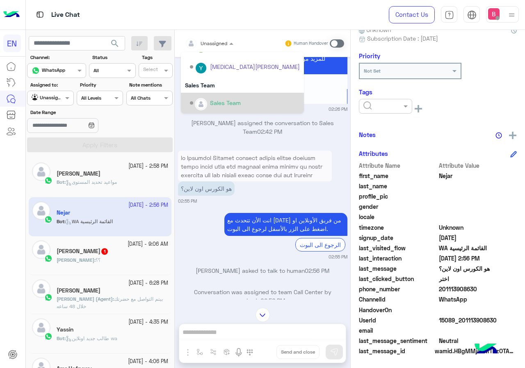
click at [209, 93] on div "Sales Team" at bounding box center [242, 103] width 123 height 21
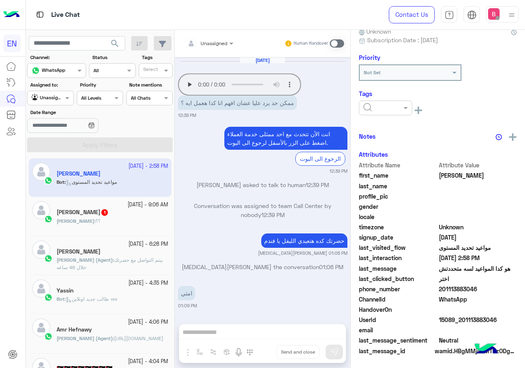
scroll to position [851, 0]
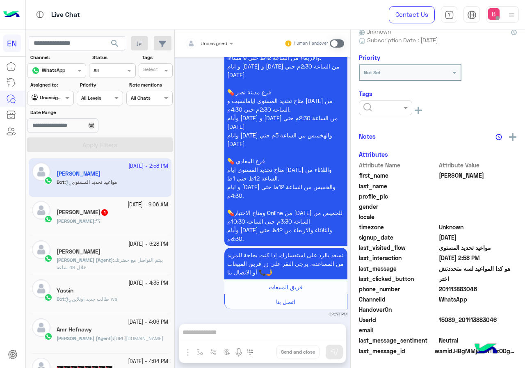
click at [139, 218] on div "[PERSON_NAME] : ؟؟" at bounding box center [112, 224] width 111 height 14
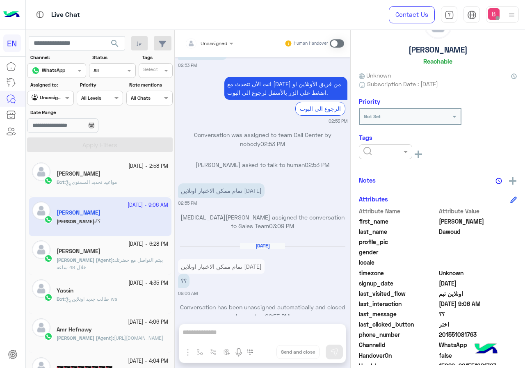
scroll to position [82, 0]
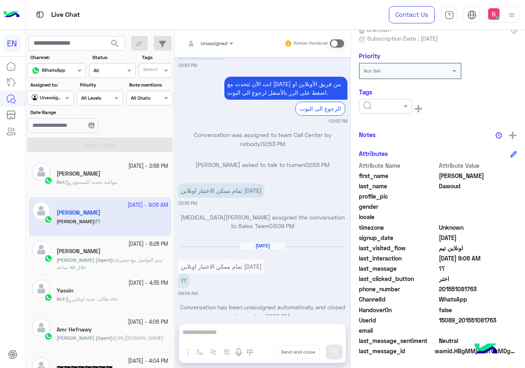
drag, startPoint x: 441, startPoint y: 289, endPoint x: 463, endPoint y: 291, distance: 22.6
click at [486, 290] on span "201551081763" at bounding box center [478, 288] width 78 height 9
drag, startPoint x: 244, startPoint y: 335, endPoint x: 246, endPoint y: 329, distance: 6.0
click at [244, 332] on div "Unassigned Human Handover [DATE] السلام عليكم 02:49 PM وعليكم السلامة اهلا بيك …" at bounding box center [262, 200] width 175 height 341
click at [246, 329] on div "Unassigned Human Handover [DATE] السلام عليكم 02:49 PM وعليكم السلامة اهلا بيك …" at bounding box center [262, 200] width 175 height 341
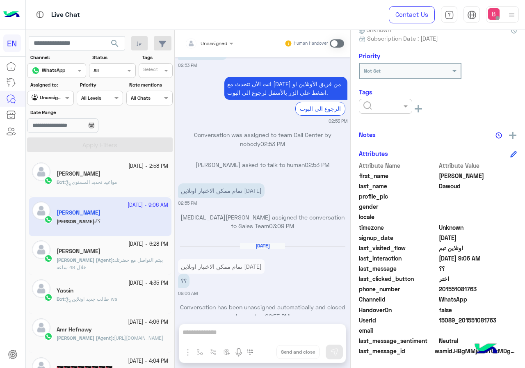
click at [340, 42] on span at bounding box center [337, 43] width 14 height 8
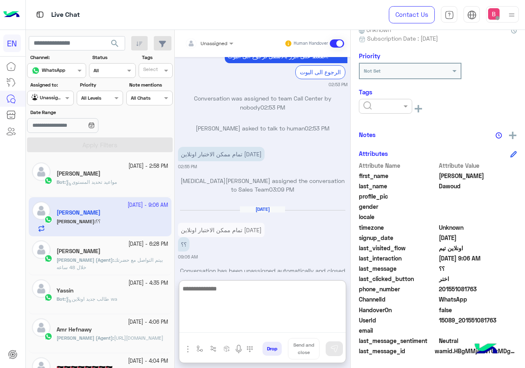
click at [258, 332] on textarea at bounding box center [262, 307] width 166 height 49
drag, startPoint x: 247, startPoint y: 283, endPoint x: 254, endPoint y: 320, distance: 37.9
click at [254, 320] on textarea "**********" at bounding box center [262, 307] width 166 height 49
paste textarea "**********"
type textarea "**********"
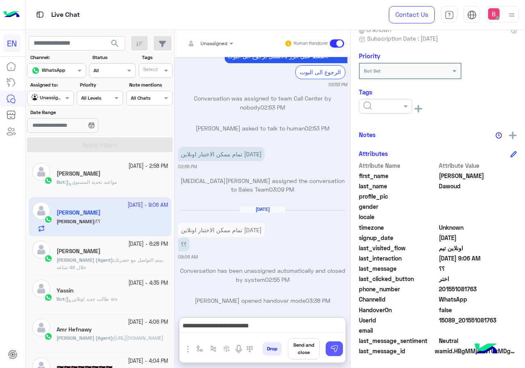
click at [340, 343] on button at bounding box center [333, 348] width 17 height 15
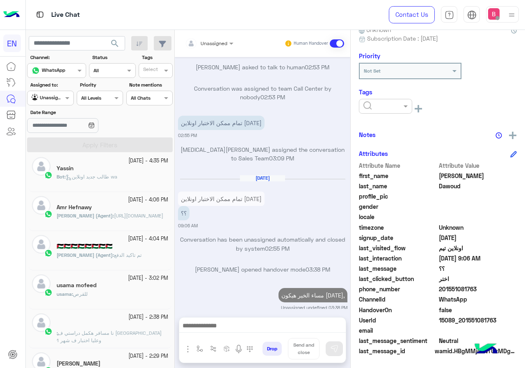
scroll to position [0, 0]
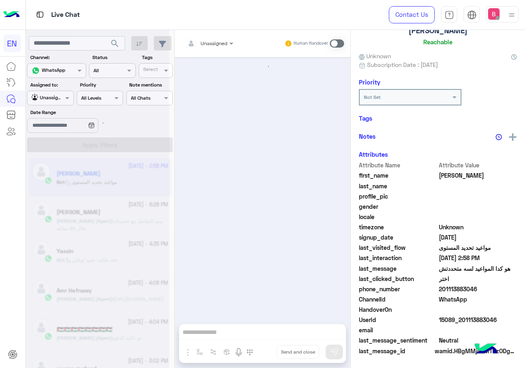
click at [43, 98] on div at bounding box center [97, 187] width 143 height 368
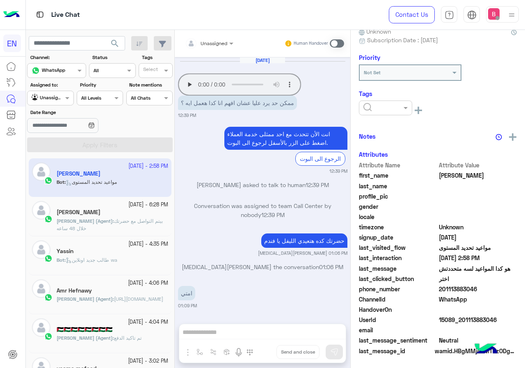
scroll to position [851, 0]
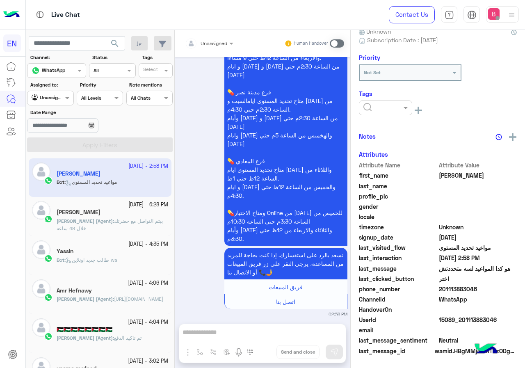
click at [57, 98] on div at bounding box center [49, 97] width 45 height 8
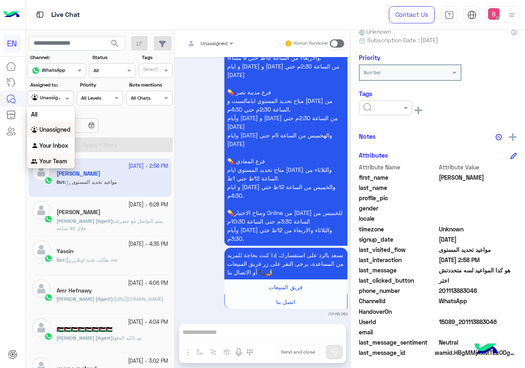
scroll to position [82, 0]
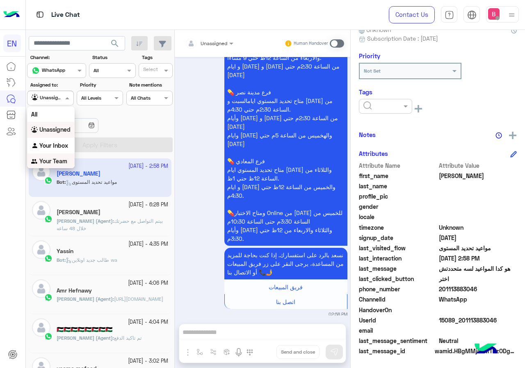
click at [58, 163] on b "Your Team" at bounding box center [53, 160] width 28 height 7
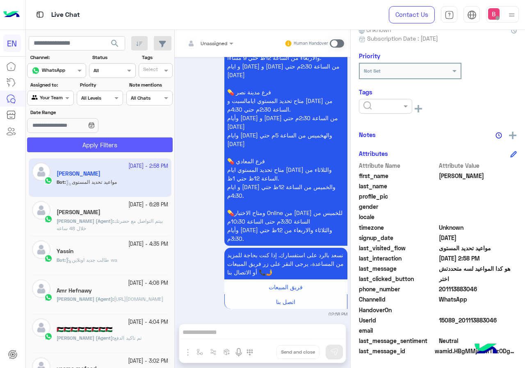
click at [75, 143] on button "Apply Filters" at bounding box center [99, 144] width 145 height 15
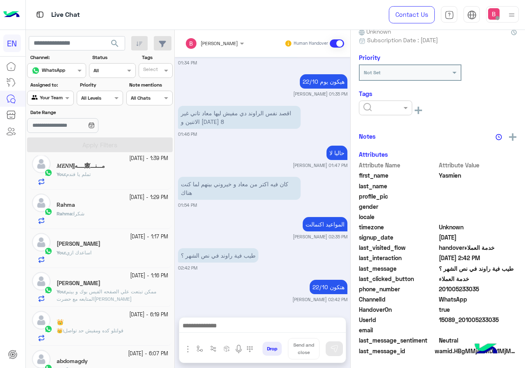
scroll to position [82, 0]
click at [49, 100] on div "Your Team" at bounding box center [47, 98] width 31 height 8
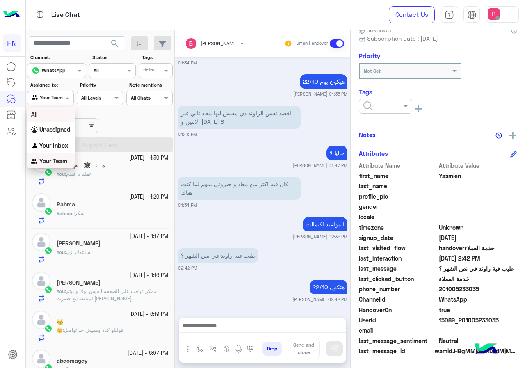
scroll to position [1, 0]
click at [50, 128] on b "Unassigned" at bounding box center [54, 128] width 31 height 7
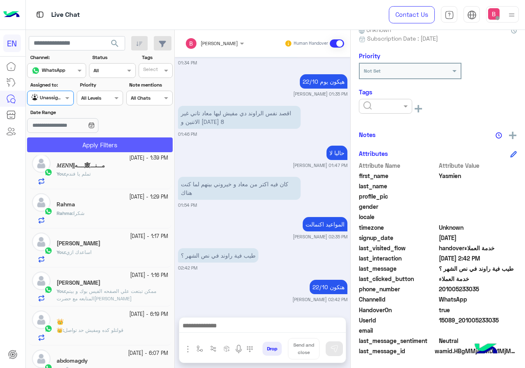
click at [85, 150] on button "Apply Filters" at bounding box center [99, 144] width 145 height 15
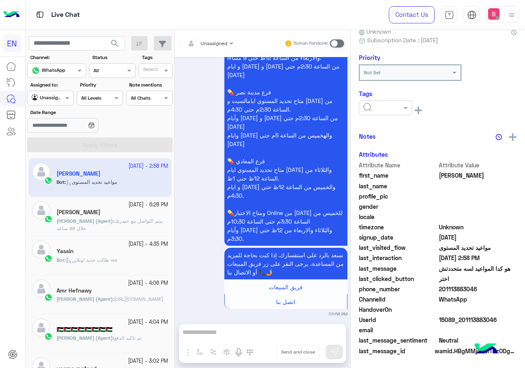
scroll to position [82, 0]
click at [54, 98] on div at bounding box center [49, 97] width 45 height 8
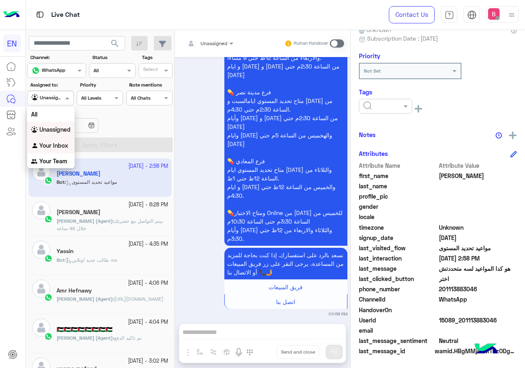
click at [57, 145] on b "Your Inbox" at bounding box center [53, 145] width 29 height 7
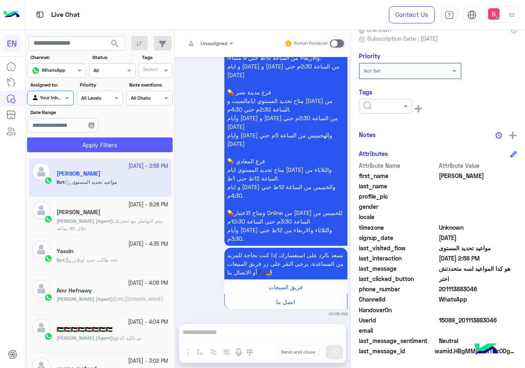
click at [82, 149] on button "Apply Filters" at bounding box center [99, 144] width 145 height 15
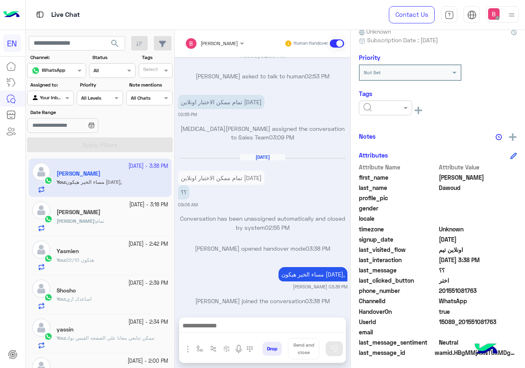
scroll to position [82, 0]
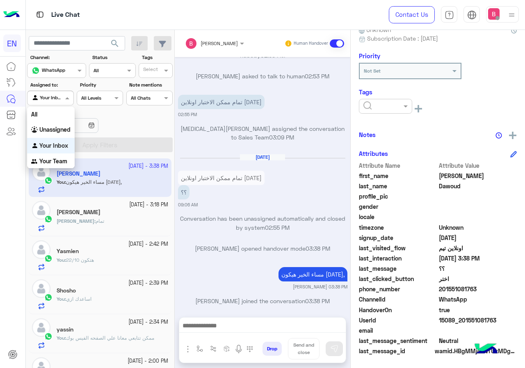
click at [48, 97] on input "text" at bounding box center [41, 96] width 19 height 7
click at [55, 154] on div "Your Team" at bounding box center [51, 161] width 48 height 16
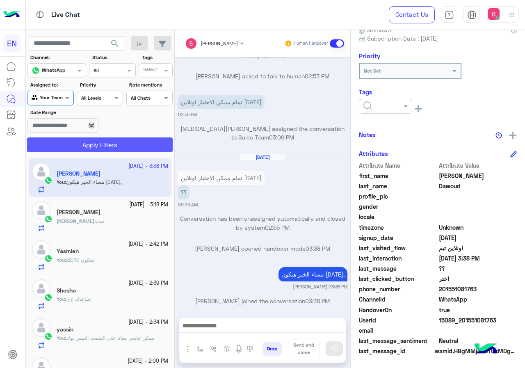
click at [82, 144] on button "Apply Filters" at bounding box center [99, 144] width 145 height 15
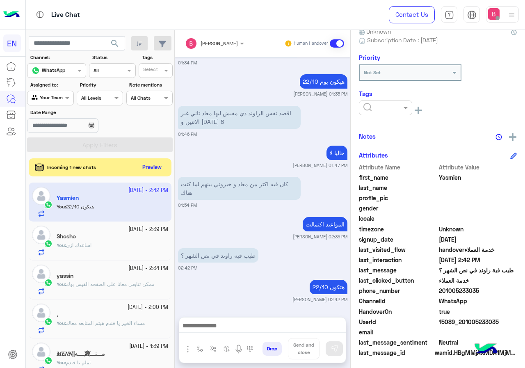
scroll to position [82, 0]
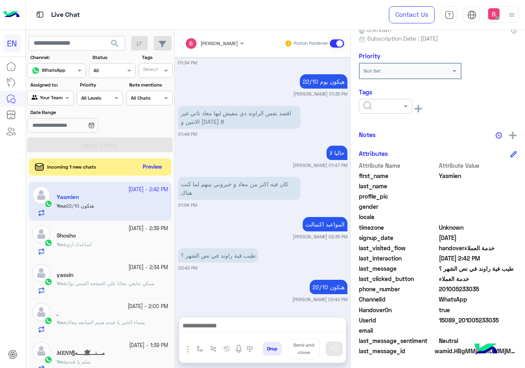
click at [157, 163] on button "Preview" at bounding box center [152, 166] width 25 height 11
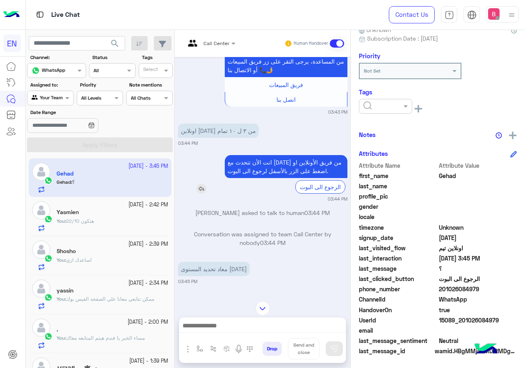
scroll to position [789, 0]
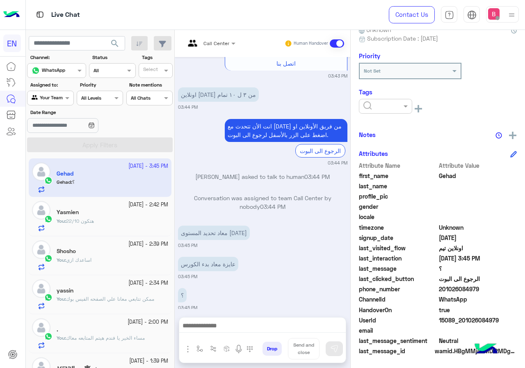
drag, startPoint x: 440, startPoint y: 288, endPoint x: 468, endPoint y: 291, distance: 28.8
click at [500, 292] on span "201026084979" at bounding box center [478, 288] width 78 height 9
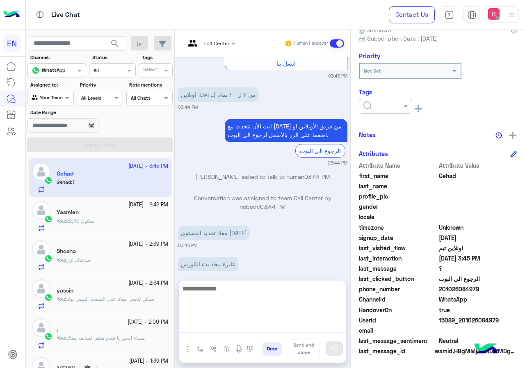
click at [223, 328] on textarea at bounding box center [262, 307] width 166 height 49
type textarea "**********"
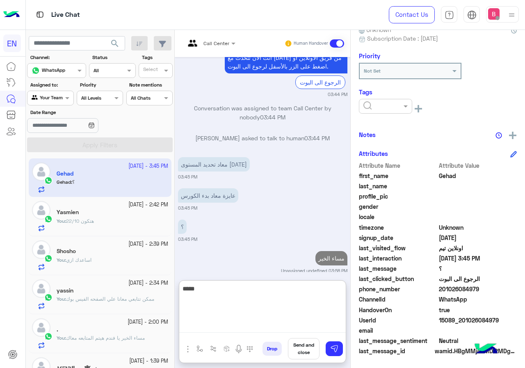
type textarea "******"
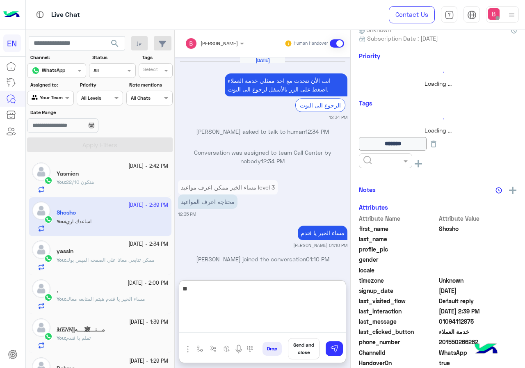
scroll to position [1275, 0]
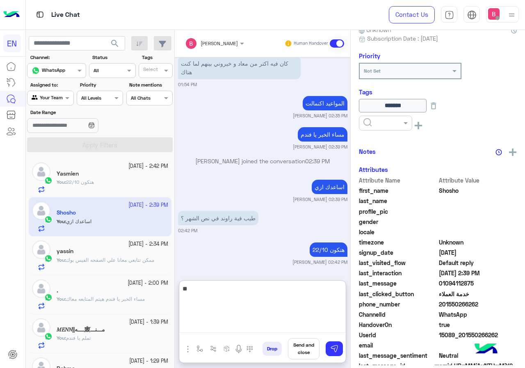
type textarea "*"
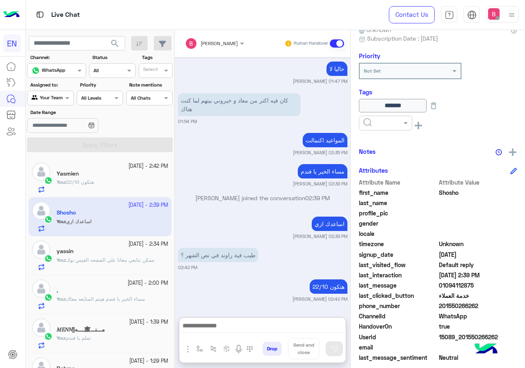
click at [55, 98] on div at bounding box center [49, 97] width 45 height 8
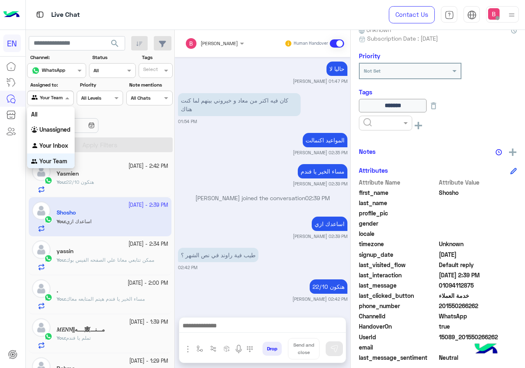
scroll to position [0, 0]
click at [55, 145] on b "Your Inbox" at bounding box center [53, 144] width 29 height 7
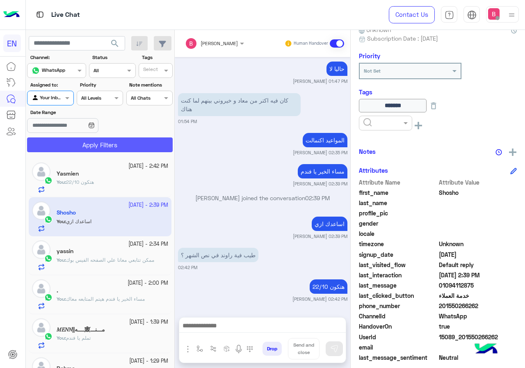
click at [64, 144] on button "Apply Filters" at bounding box center [99, 144] width 145 height 15
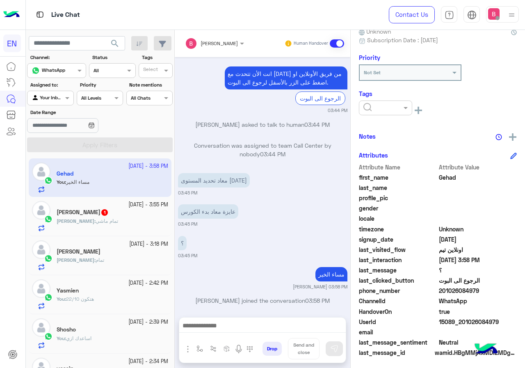
scroll to position [82, 0]
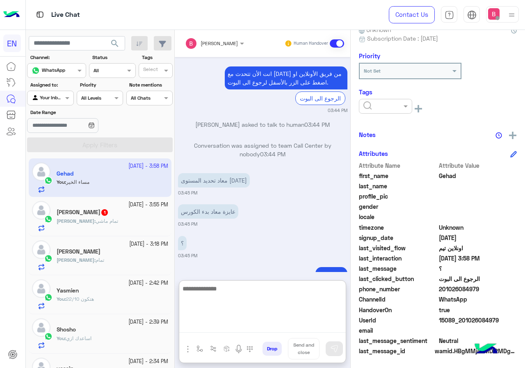
click at [251, 324] on textarea at bounding box center [262, 307] width 166 height 49
type textarea "**********"
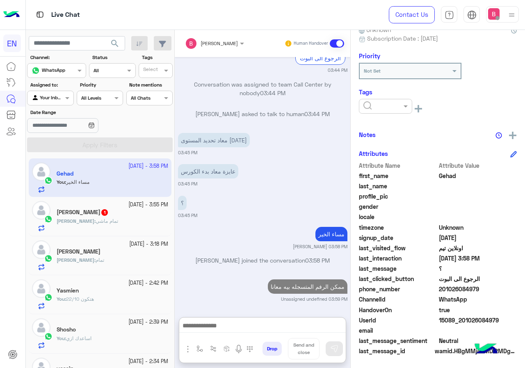
click at [97, 222] on span "تمام ماشي" at bounding box center [106, 221] width 23 height 6
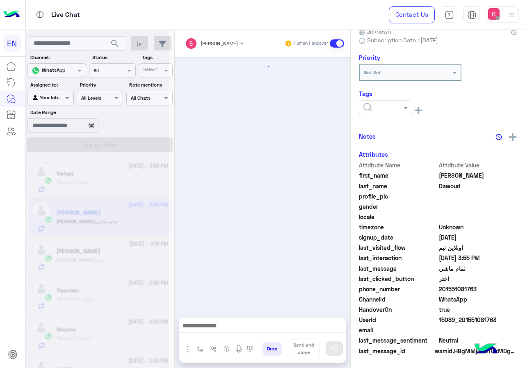
click at [52, 93] on div at bounding box center [97, 187] width 143 height 368
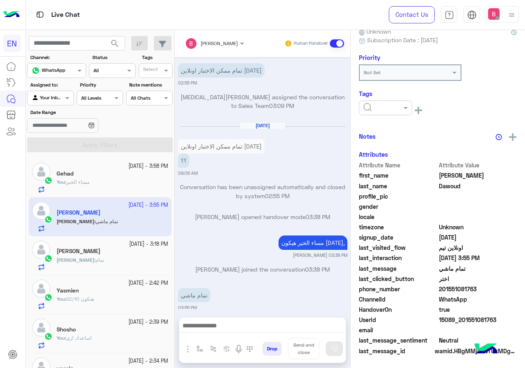
scroll to position [82, 0]
click at [57, 93] on div at bounding box center [49, 97] width 45 height 8
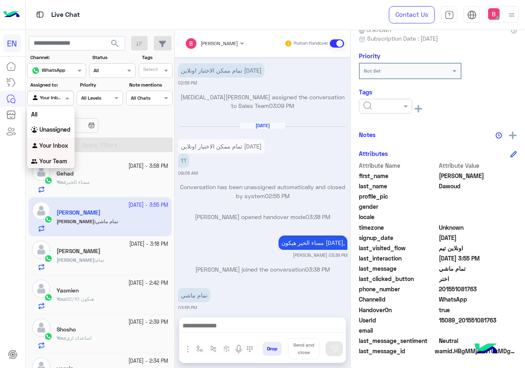
click at [59, 161] on b "Your Team" at bounding box center [53, 160] width 28 height 7
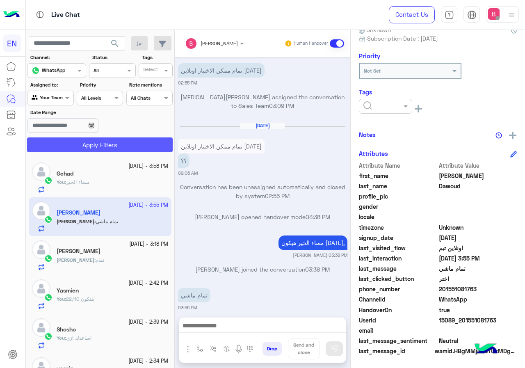
click at [75, 139] on button "Apply Filters" at bounding box center [99, 144] width 145 height 15
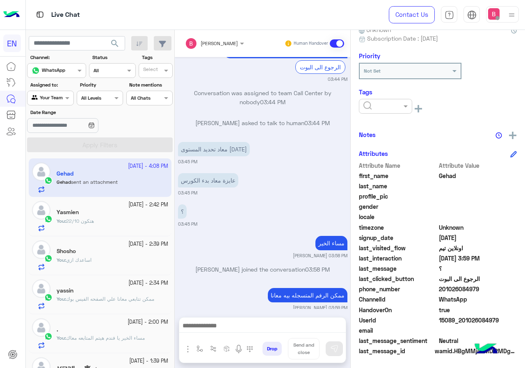
scroll to position [936, 0]
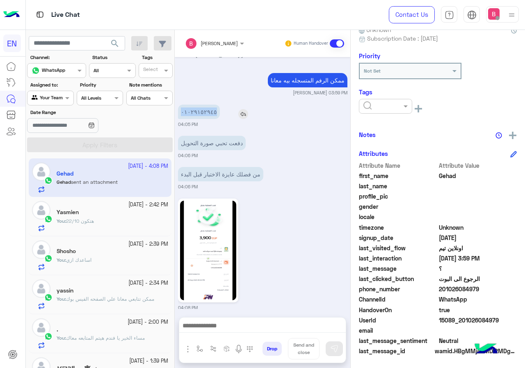
drag, startPoint x: 179, startPoint y: 101, endPoint x: 211, endPoint y: 103, distance: 31.6
click at [211, 105] on p "٠١٠٢٩١٥٢٩٤٥" at bounding box center [199, 112] width 42 height 14
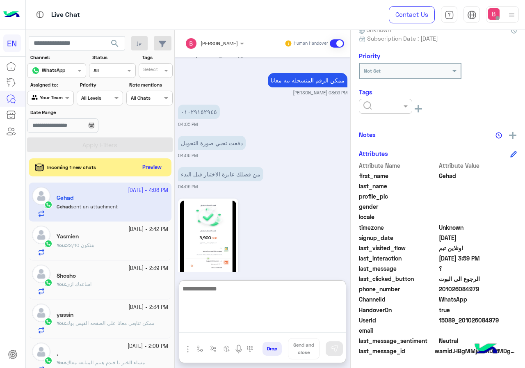
click at [238, 326] on textarea at bounding box center [262, 307] width 166 height 49
type textarea "**********"
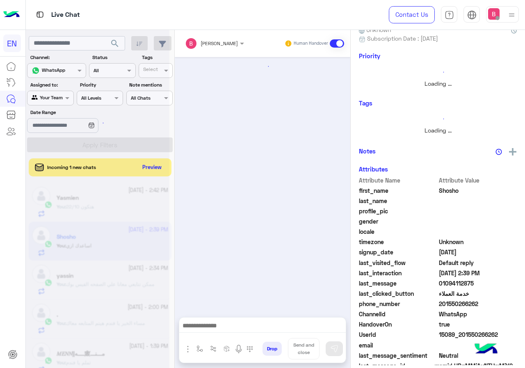
click at [153, 167] on div at bounding box center [97, 187] width 143 height 368
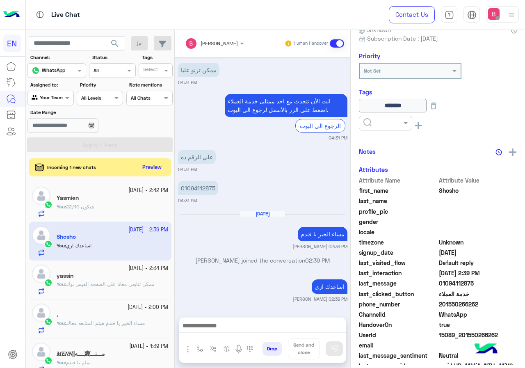
scroll to position [1238, 0]
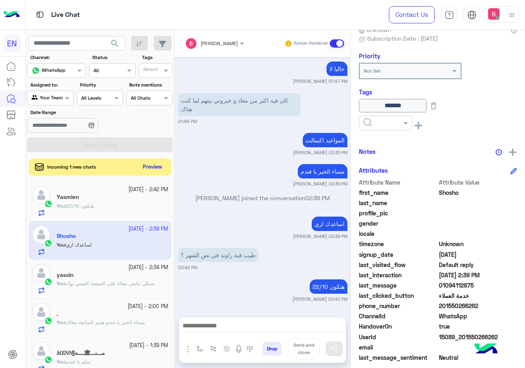
click at [154, 166] on button "Preview" at bounding box center [152, 166] width 25 height 11
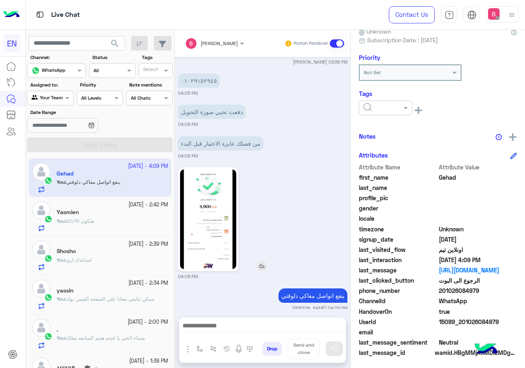
scroll to position [82, 0]
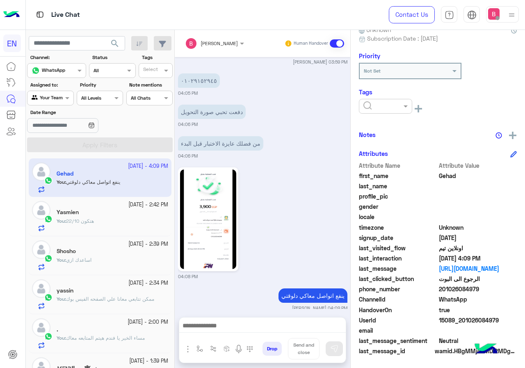
click at [57, 100] on div "Your Team" at bounding box center [47, 98] width 31 height 8
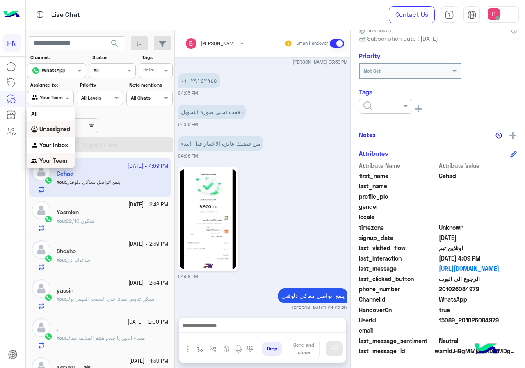
click at [53, 132] on b "Unassigned" at bounding box center [54, 128] width 31 height 7
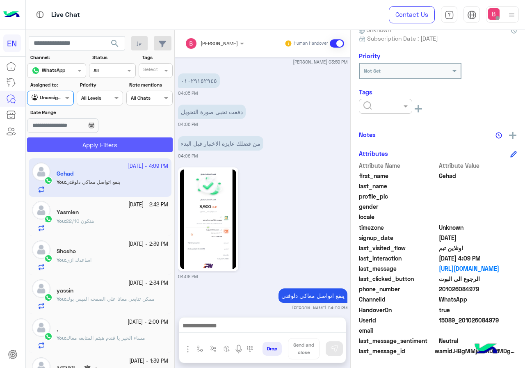
click at [66, 143] on button "Apply Filters" at bounding box center [99, 144] width 145 height 15
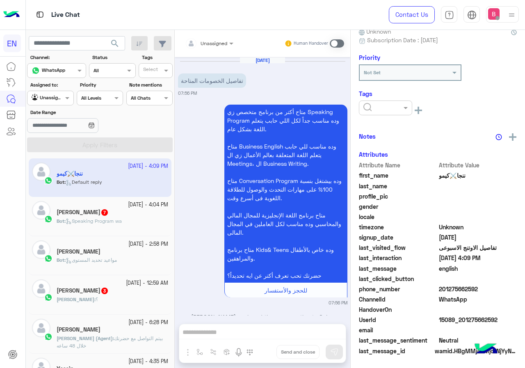
scroll to position [439, 0]
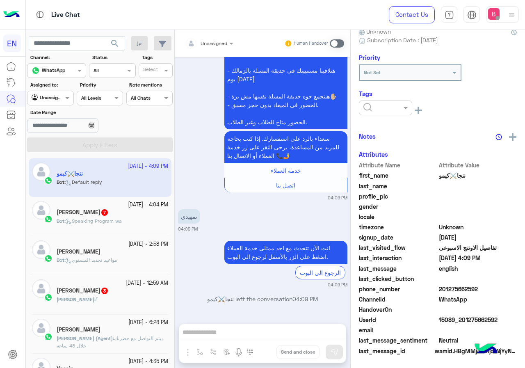
click at [113, 218] on span "Bot : Speaking Program wa" at bounding box center [89, 221] width 65 height 6
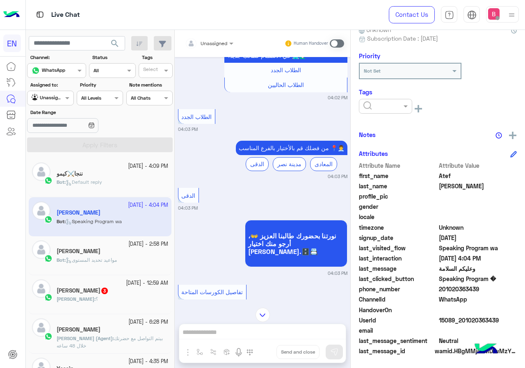
scroll to position [157, 0]
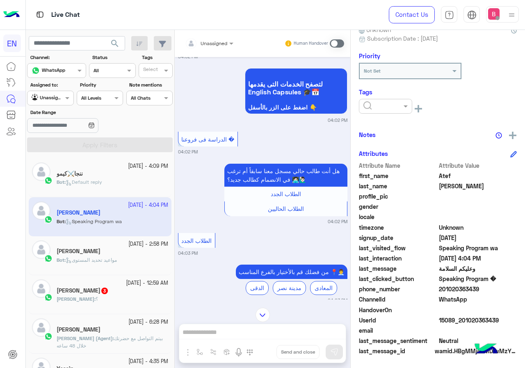
click at [208, 46] on div "Unassigned" at bounding box center [213, 43] width 27 height 7
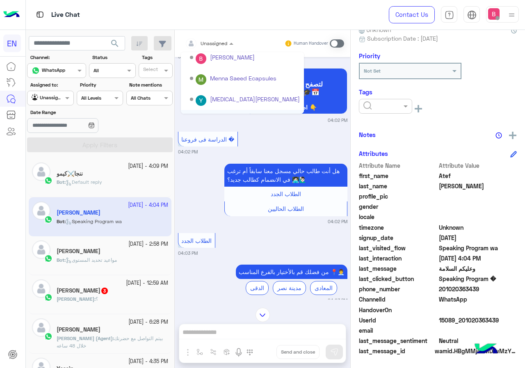
scroll to position [136, 0]
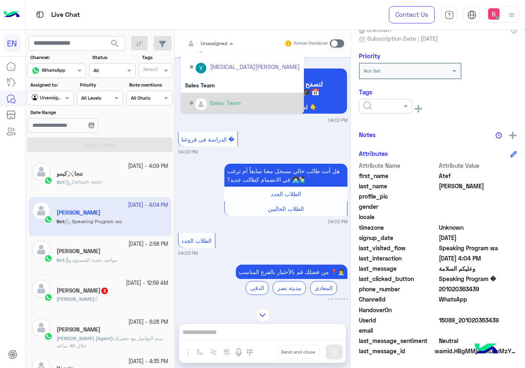
click at [200, 102] on img "Options list" at bounding box center [200, 104] width 11 height 11
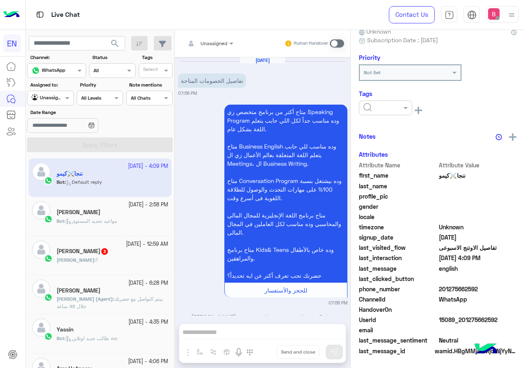
scroll to position [439, 0]
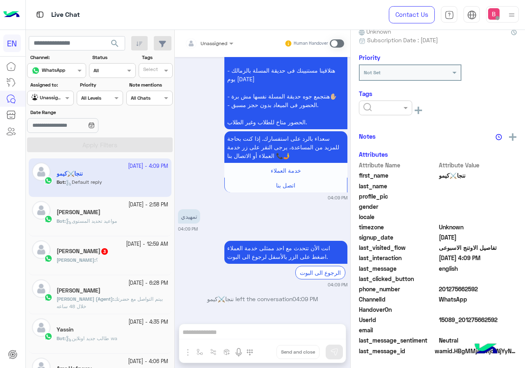
click at [126, 245] on small "[DATE] - 12:59 AM" at bounding box center [147, 244] width 42 height 8
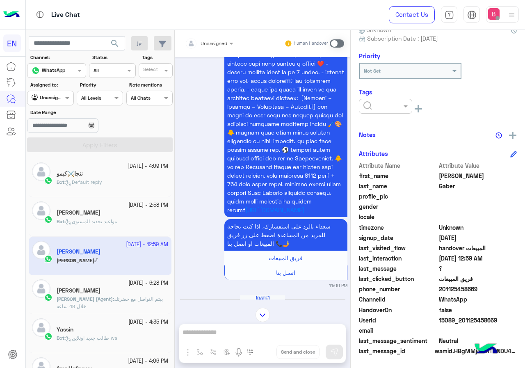
scroll to position [968, 0]
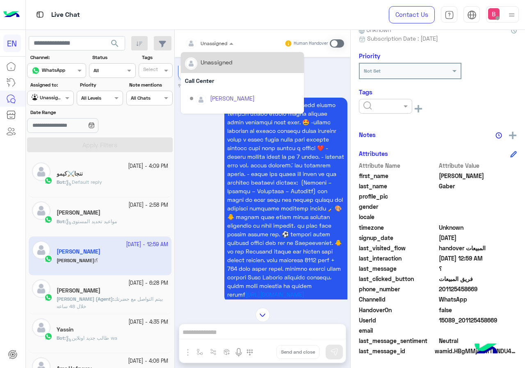
click at [217, 50] on div "Unassigned" at bounding box center [206, 43] width 42 height 16
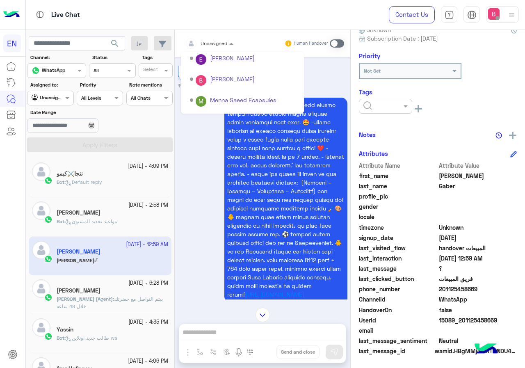
scroll to position [136, 0]
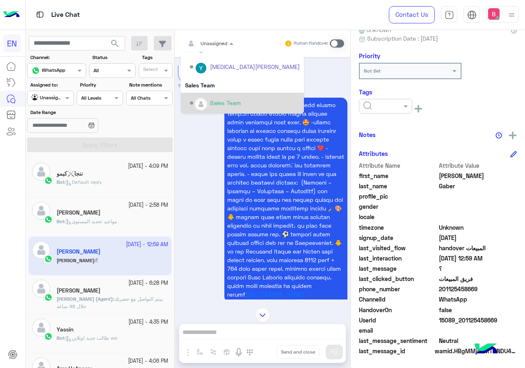
click at [208, 94] on div "Sales Team" at bounding box center [242, 103] width 123 height 21
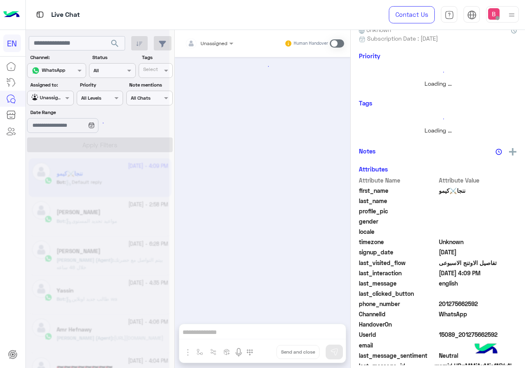
scroll to position [81, 0]
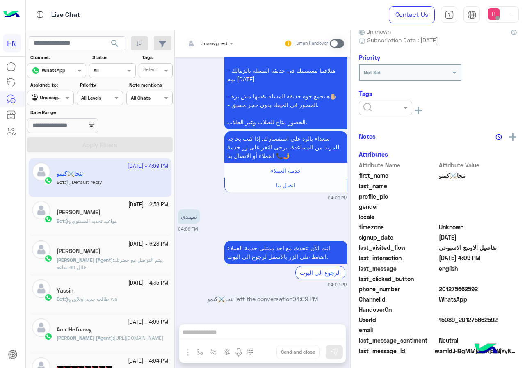
click at [137, 177] on app-inbox-user "[DATE] - 4:09 PM [PERSON_NAME] : Default reply" at bounding box center [100, 177] width 143 height 39
click at [204, 46] on span "Unassigned" at bounding box center [213, 43] width 27 height 6
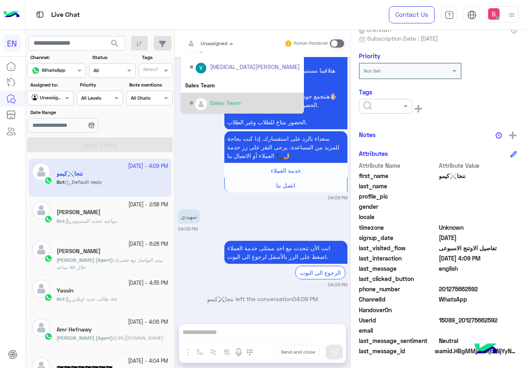
click at [207, 104] on div "Sales Team" at bounding box center [245, 103] width 110 height 14
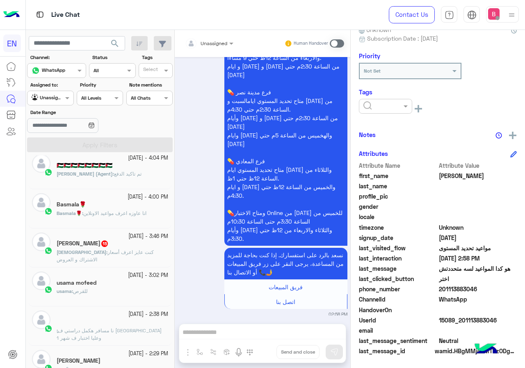
click at [144, 259] on p "[DEMOGRAPHIC_DATA] : كنت عايز اعرف أسعار الاشتراك و العروض" at bounding box center [112, 255] width 111 height 15
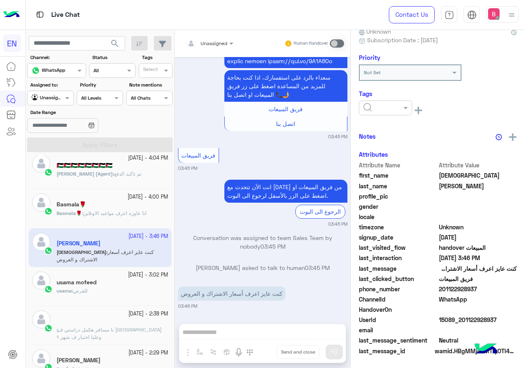
click at [209, 43] on input "text" at bounding box center [199, 42] width 29 height 7
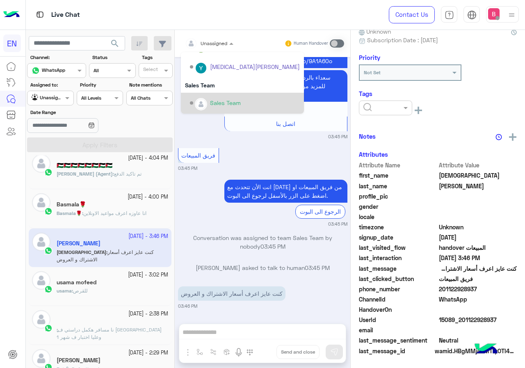
click at [198, 100] on img "Options list" at bounding box center [200, 104] width 11 height 11
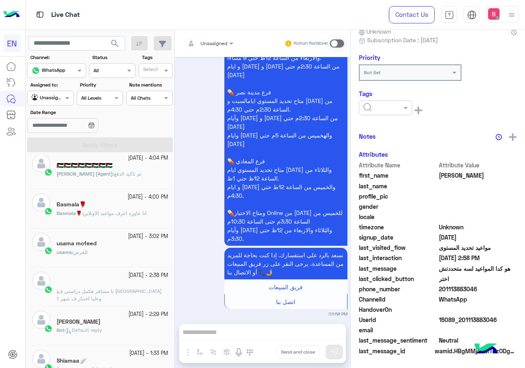
click at [139, 246] on div "usama mofeed" at bounding box center [112, 244] width 111 height 9
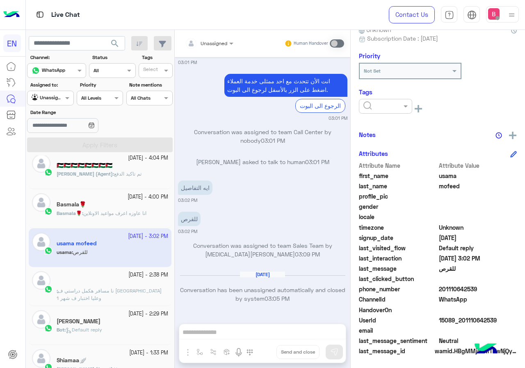
click at [208, 44] on input "text" at bounding box center [199, 42] width 29 height 7
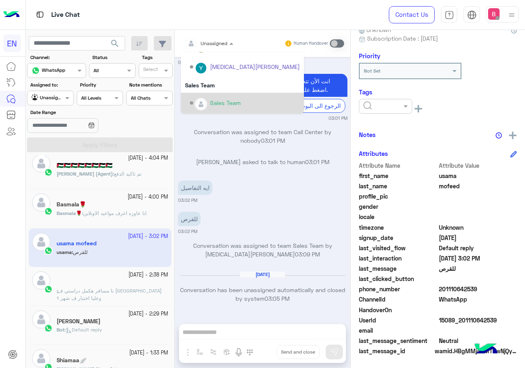
click at [209, 105] on div "Sales Team" at bounding box center [245, 103] width 110 height 14
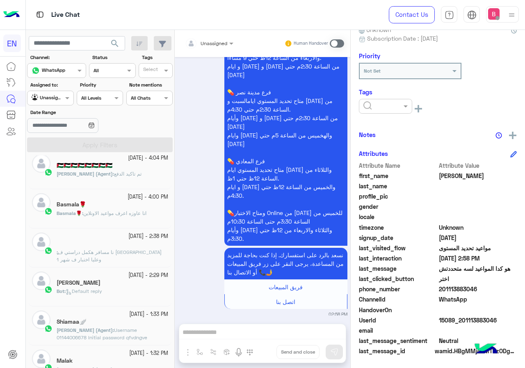
click at [151, 257] on p "ِ : نا مسافر هكمل دراستي ف [GEOGRAPHIC_DATA] وعليا اختبار ف شهر 1" at bounding box center [112, 255] width 111 height 15
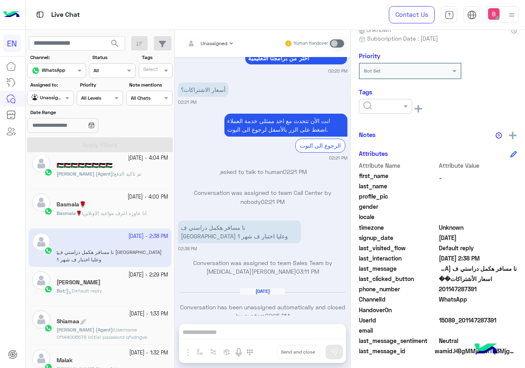
drag, startPoint x: 441, startPoint y: 288, endPoint x: 474, endPoint y: 289, distance: 32.8
click at [502, 289] on span "201147287391" at bounding box center [478, 288] width 78 height 9
click at [205, 36] on div "Unassigned" at bounding box center [206, 43] width 42 height 16
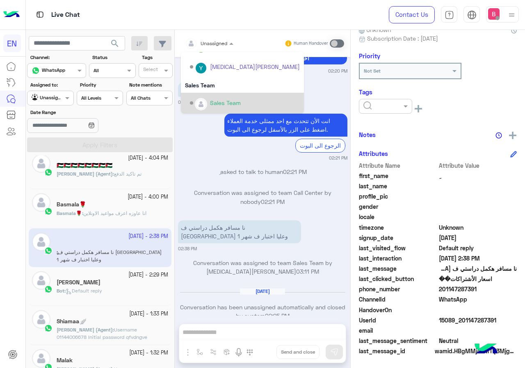
click at [205, 98] on div "Sales Team" at bounding box center [245, 103] width 110 height 14
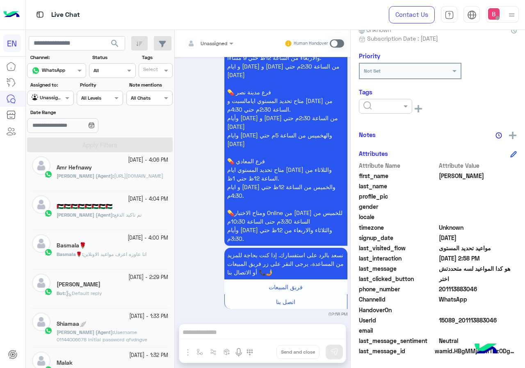
click at [146, 260] on div "Basmala🌹 : انا عاوزه اعرف مواعيد الاونلاين" at bounding box center [112, 257] width 111 height 14
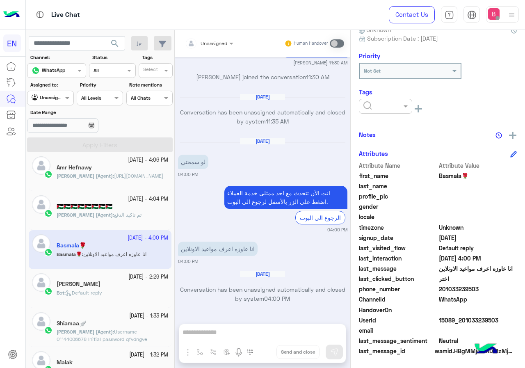
drag, startPoint x: 439, startPoint y: 288, endPoint x: 480, endPoint y: 286, distance: 40.6
click at [495, 288] on span "201033239503" at bounding box center [478, 288] width 78 height 9
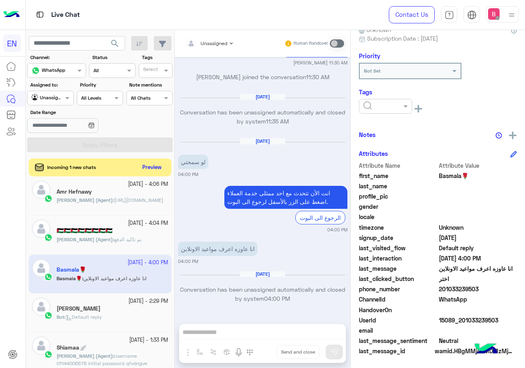
click at [218, 329] on div "Unassigned Human Handover [DATE] الامتحان مش عاوز يفتح معايا 09:04 PM تفاصيل اخ…" at bounding box center [262, 200] width 175 height 341
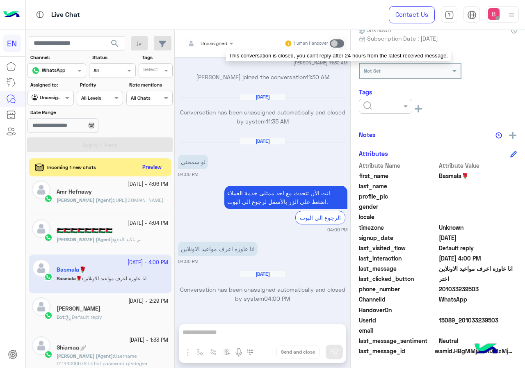
click at [337, 44] on span at bounding box center [337, 43] width 14 height 8
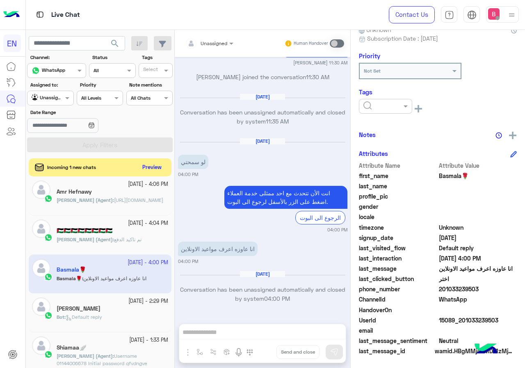
click at [344, 42] on div "Unassigned Human Handover" at bounding box center [262, 43] width 175 height 27
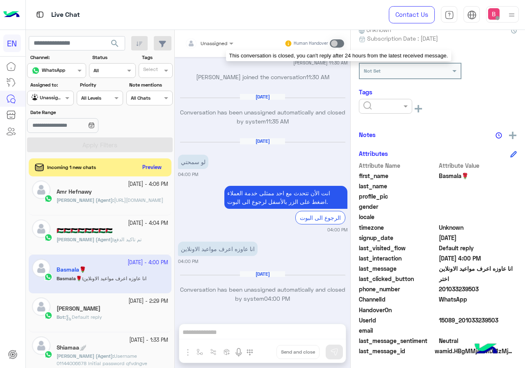
click at [337, 43] on span at bounding box center [337, 43] width 14 height 8
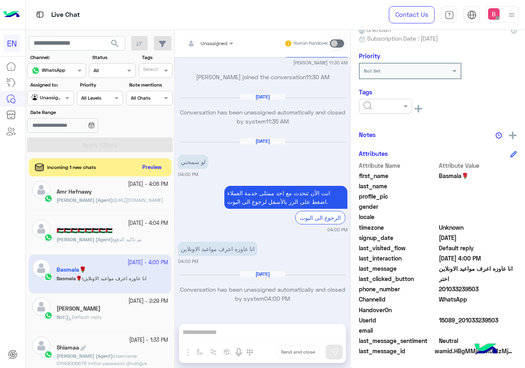
click at [373, 111] on div at bounding box center [385, 106] width 53 height 15
click at [389, 130] on div "Solved" at bounding box center [385, 125] width 53 height 15
click at [145, 165] on button "Preview" at bounding box center [152, 166] width 25 height 11
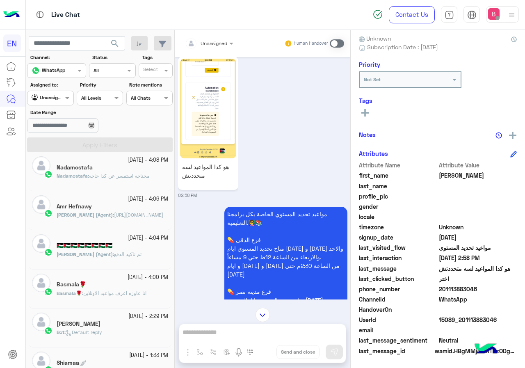
scroll to position [646, 0]
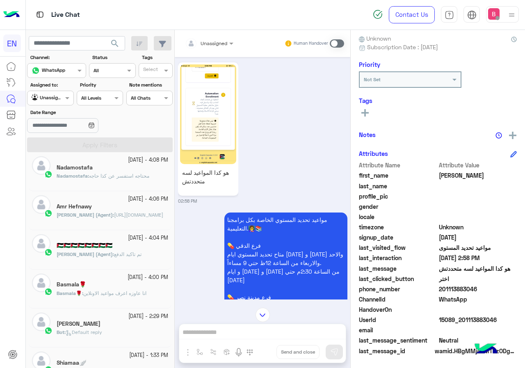
drag, startPoint x: 440, startPoint y: 288, endPoint x: 483, endPoint y: 287, distance: 42.6
click at [483, 287] on span "201113883046" at bounding box center [478, 288] width 78 height 9
drag, startPoint x: 465, startPoint y: 287, endPoint x: 417, endPoint y: 193, distance: 105.4
click at [417, 193] on span "profile_pic" at bounding box center [398, 196] width 78 height 9
drag, startPoint x: 441, startPoint y: 288, endPoint x: 502, endPoint y: 288, distance: 61.5
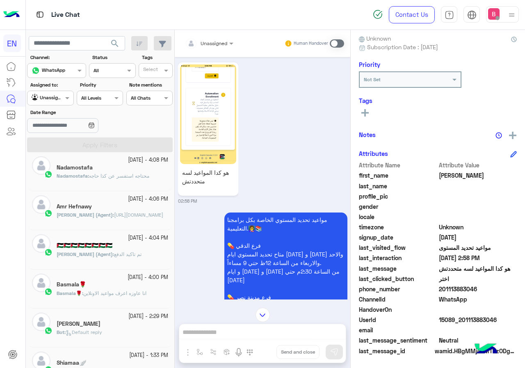
click at [502, 288] on span "201113883046" at bounding box center [478, 288] width 78 height 9
drag, startPoint x: 336, startPoint y: 45, endPoint x: 334, endPoint y: 57, distance: 12.4
click at [336, 44] on span at bounding box center [337, 43] width 14 height 8
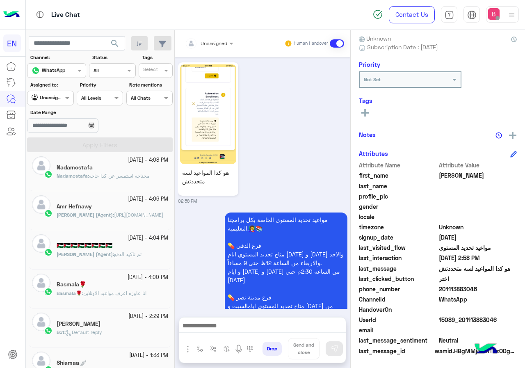
scroll to position [888, 0]
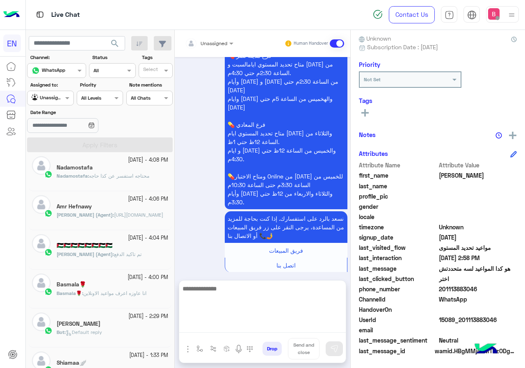
click at [254, 329] on textarea at bounding box center [262, 307] width 166 height 49
type textarea "**********"
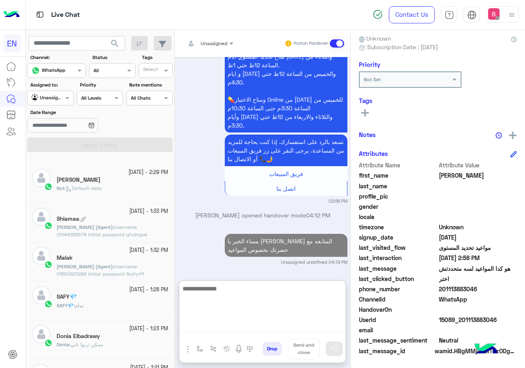
scroll to position [328, 0]
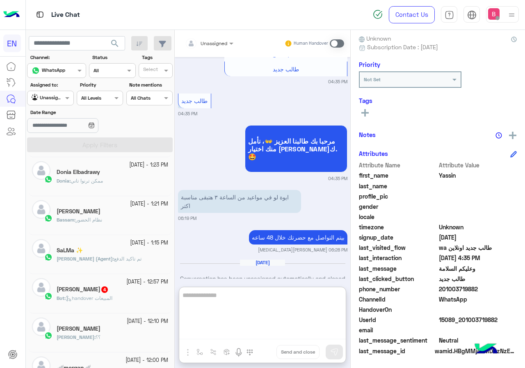
scroll to position [410, 0]
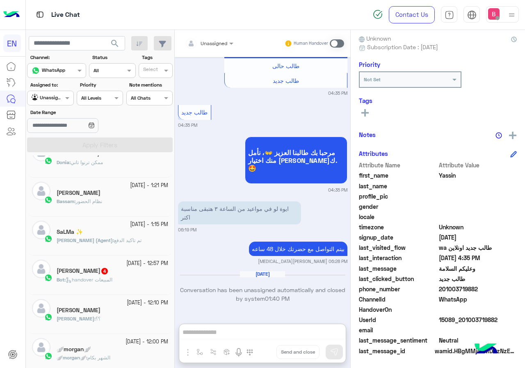
click at [128, 275] on div "Haneen 4" at bounding box center [112, 271] width 111 height 9
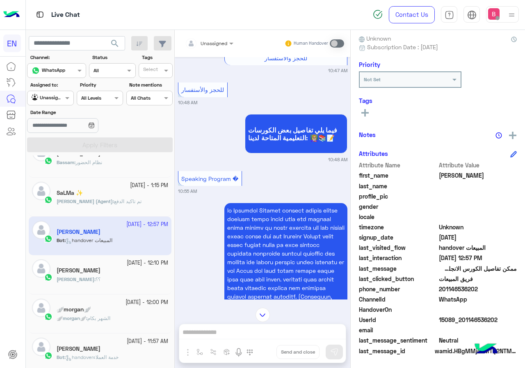
scroll to position [96, 0]
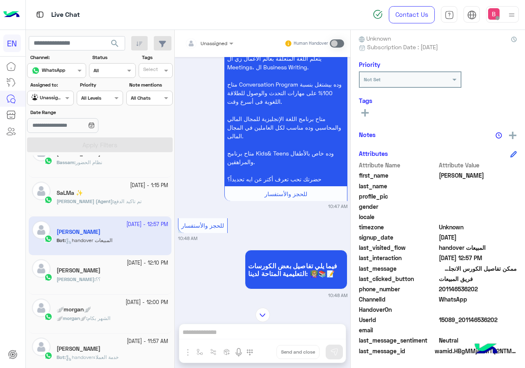
click at [211, 32] on div "Unassigned Human Handover" at bounding box center [262, 43] width 175 height 27
click at [211, 45] on input "text" at bounding box center [199, 42] width 29 height 7
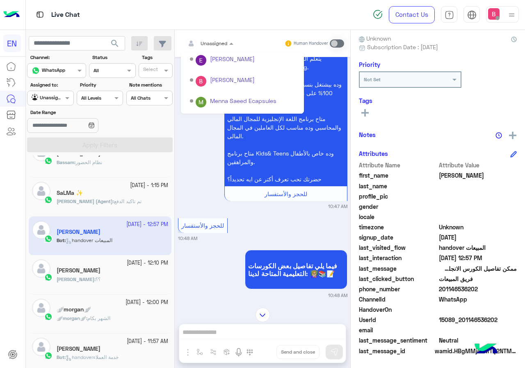
scroll to position [136, 0]
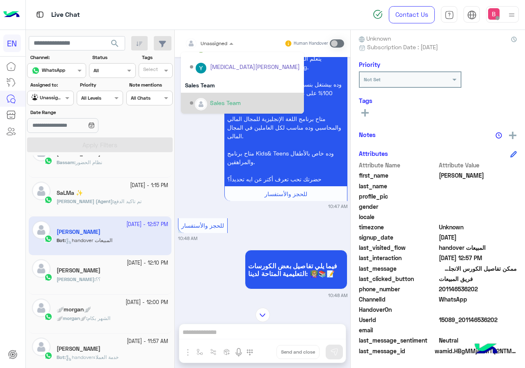
click at [205, 106] on img "Options list" at bounding box center [200, 104] width 11 height 11
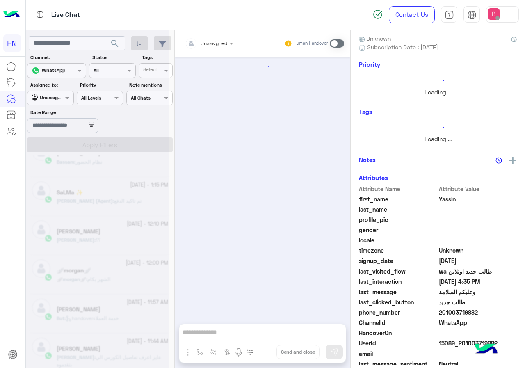
scroll to position [410, 0]
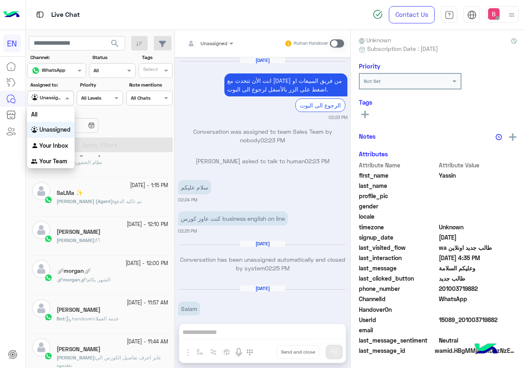
click at [60, 97] on div at bounding box center [49, 97] width 45 height 8
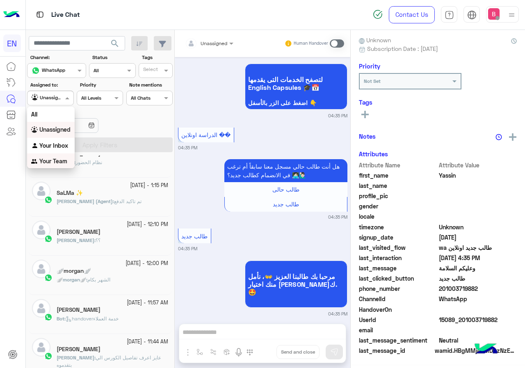
click at [59, 160] on b "Your Team" at bounding box center [53, 160] width 28 height 7
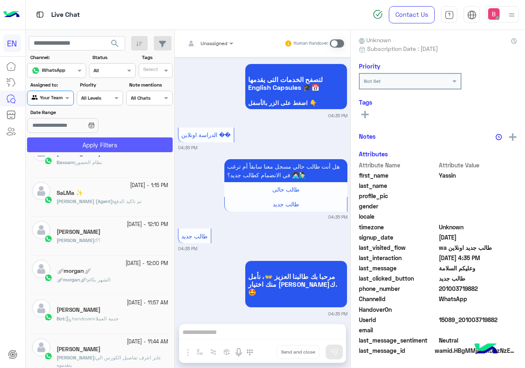
click at [81, 143] on button "Apply Filters" at bounding box center [99, 144] width 145 height 15
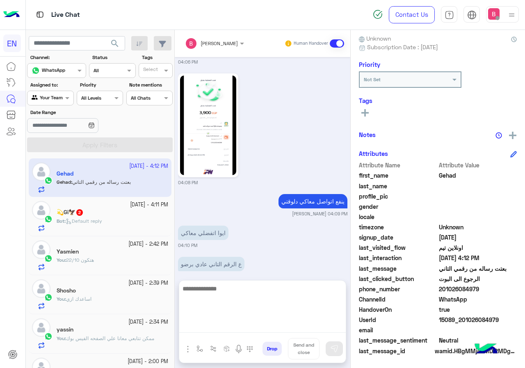
click at [197, 324] on textarea at bounding box center [262, 307] width 166 height 49
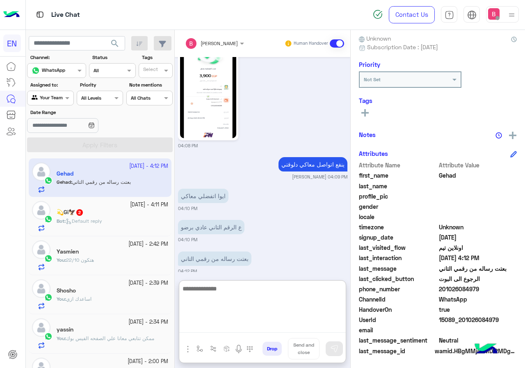
click at [213, 300] on textarea at bounding box center [262, 307] width 166 height 49
type textarea "**********"
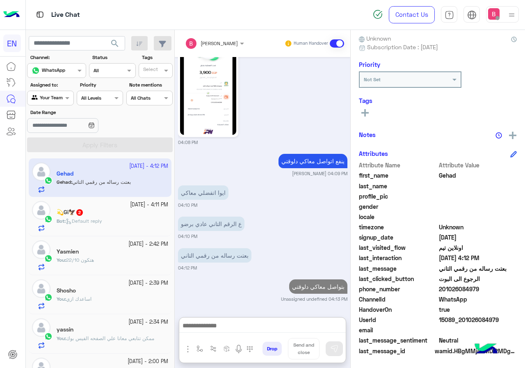
click at [127, 216] on div "💫Gi🦅 2" at bounding box center [112, 213] width 111 height 9
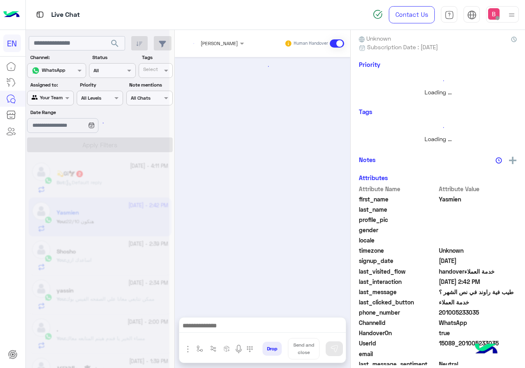
scroll to position [82, 0]
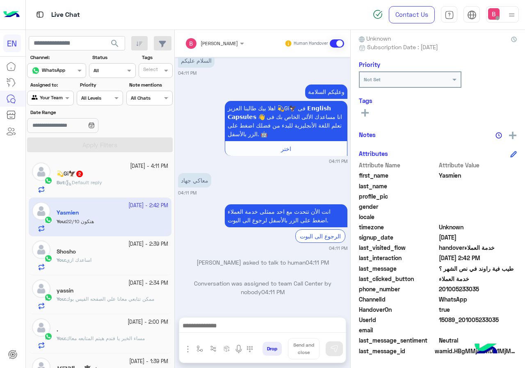
click at [145, 184] on div "Bot : Default reply" at bounding box center [112, 186] width 111 height 14
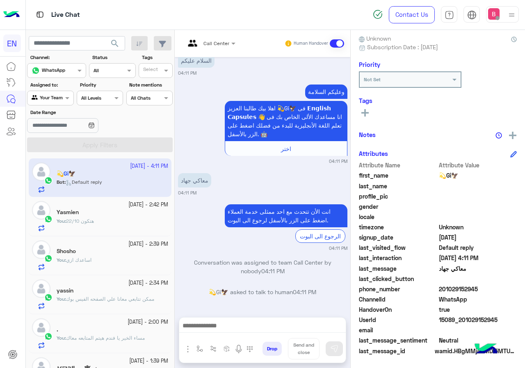
drag, startPoint x: 440, startPoint y: 288, endPoint x: 497, endPoint y: 289, distance: 57.4
click at [497, 289] on span "201029152945" at bounding box center [478, 288] width 78 height 9
click at [367, 112] on rect at bounding box center [364, 113] width 7 height 2
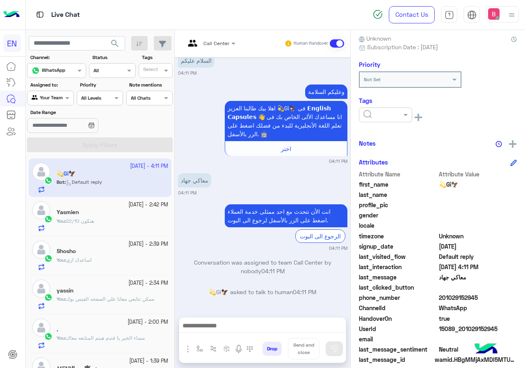
click at [376, 115] on input "text" at bounding box center [375, 113] width 25 height 7
click at [377, 138] on div "Solved" at bounding box center [385, 134] width 53 height 15
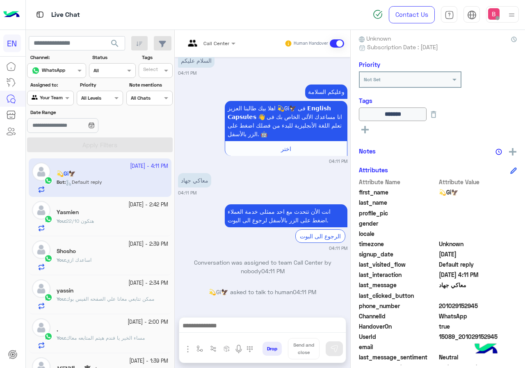
click at [55, 98] on div at bounding box center [49, 97] width 45 height 8
click at [62, 159] on b "Your Team" at bounding box center [53, 160] width 28 height 7
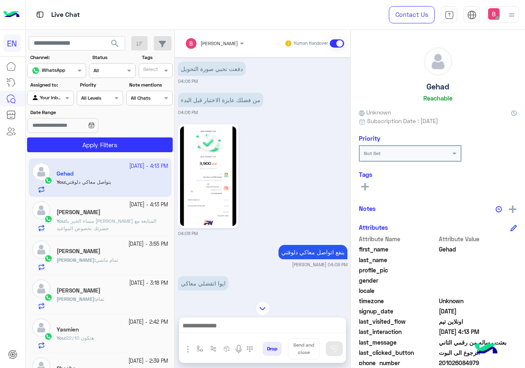
click at [59, 96] on div at bounding box center [49, 97] width 45 height 8
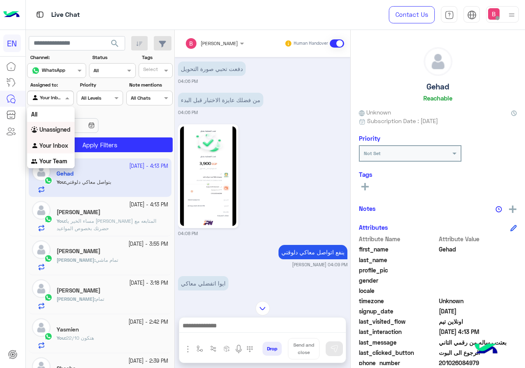
click at [54, 130] on b "Unassigned" at bounding box center [54, 129] width 31 height 7
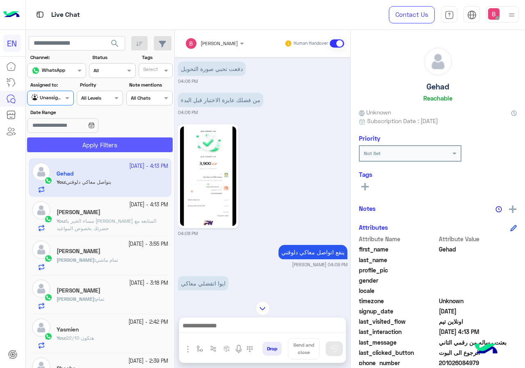
click at [90, 146] on button "Apply Filters" at bounding box center [99, 144] width 145 height 15
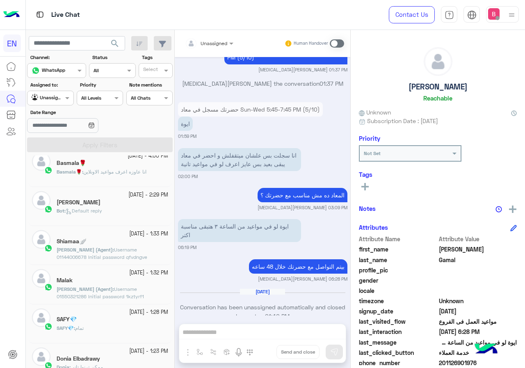
scroll to position [328, 0]
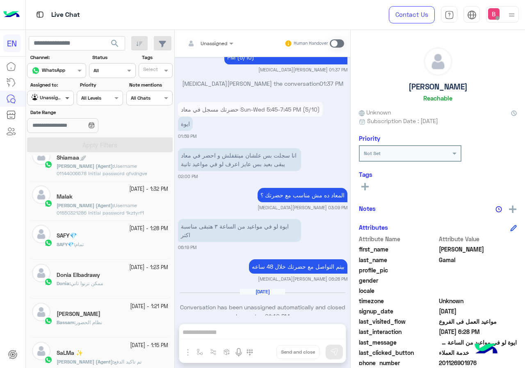
click at [63, 100] on span at bounding box center [68, 97] width 10 height 9
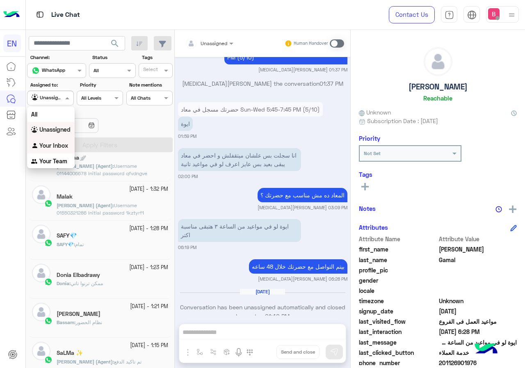
click at [66, 148] on b "Your Inbox" at bounding box center [53, 145] width 29 height 7
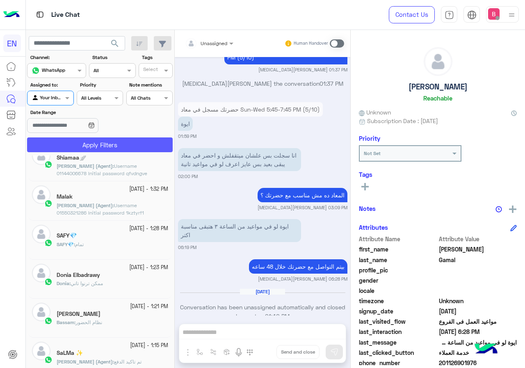
click at [86, 145] on button "Apply Filters" at bounding box center [99, 144] width 145 height 15
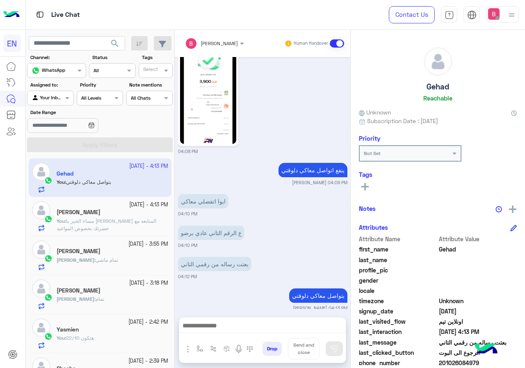
click at [50, 96] on input "text" at bounding box center [41, 96] width 19 height 7
click at [56, 161] on b "Your Team" at bounding box center [53, 160] width 28 height 7
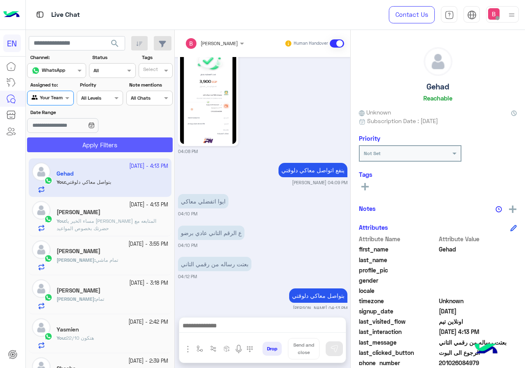
click at [82, 141] on button "Apply Filters" at bounding box center [99, 144] width 145 height 15
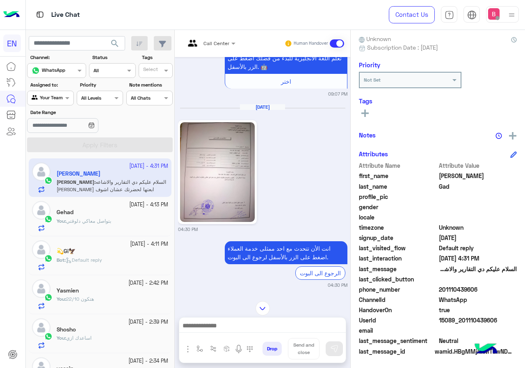
scroll to position [74, 0]
drag, startPoint x: 441, startPoint y: 289, endPoint x: 498, endPoint y: 289, distance: 57.0
click at [498, 289] on span "201110439606" at bounding box center [478, 288] width 78 height 9
copy span "01110439606"
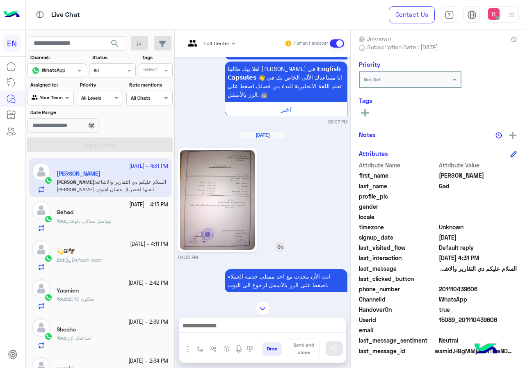
scroll to position [566, 0]
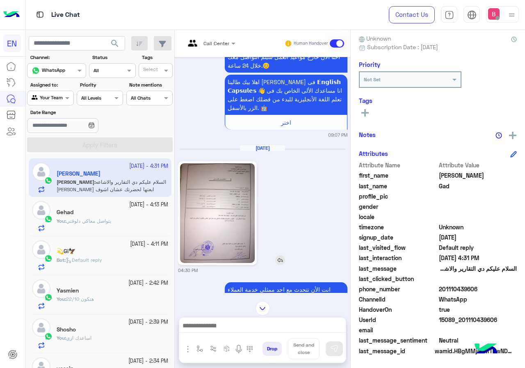
click at [218, 207] on img at bounding box center [217, 213] width 75 height 100
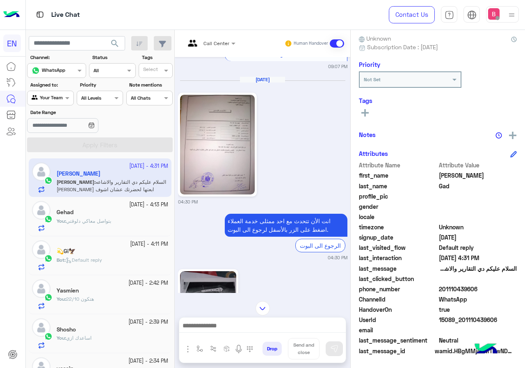
scroll to position [770, 0]
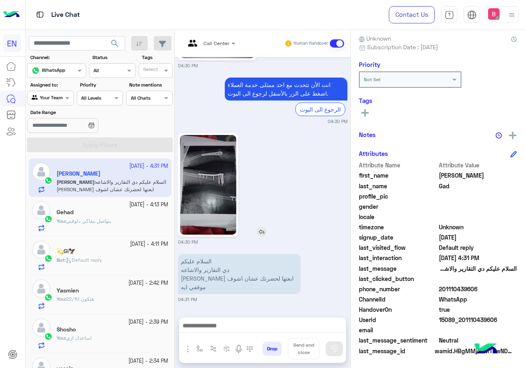
click at [209, 189] on img at bounding box center [208, 185] width 56 height 100
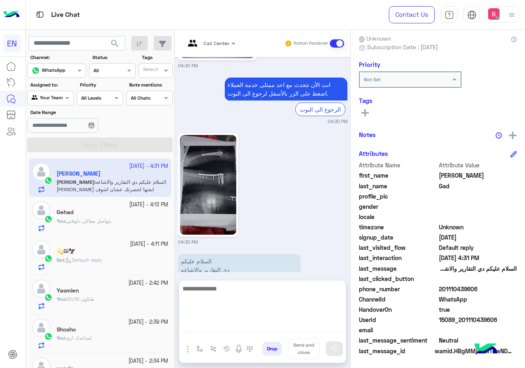
click at [228, 327] on textarea at bounding box center [262, 307] width 166 height 49
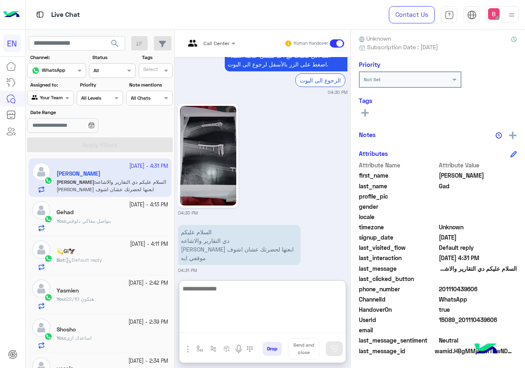
scroll to position [807, 0]
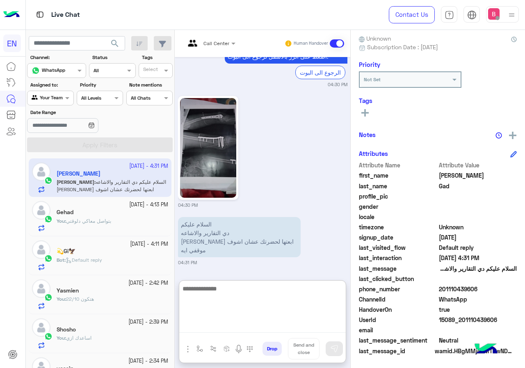
click at [226, 297] on textarea at bounding box center [262, 307] width 166 height 49
type textarea "*"
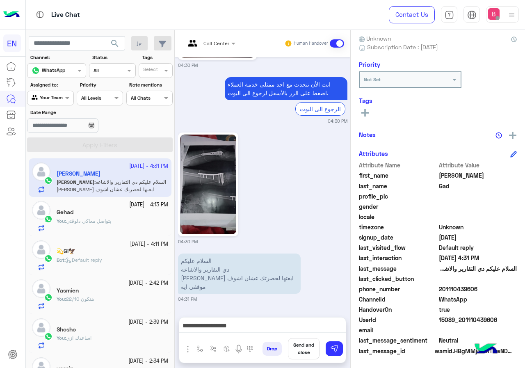
scroll to position [770, 0]
click at [228, 113] on div "الرجوع الى البوت" at bounding box center [286, 109] width 123 height 14
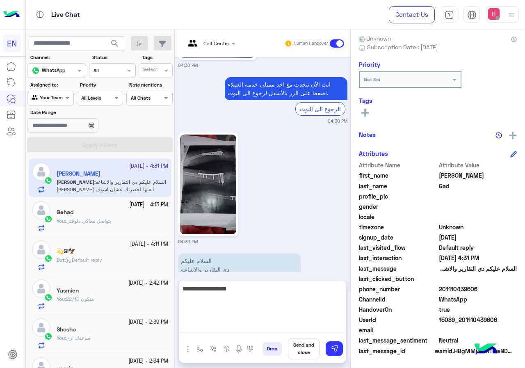
click at [271, 323] on textarea "**********" at bounding box center [262, 307] width 166 height 49
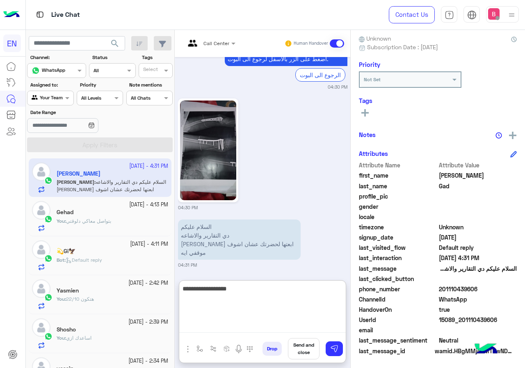
scroll to position [807, 0]
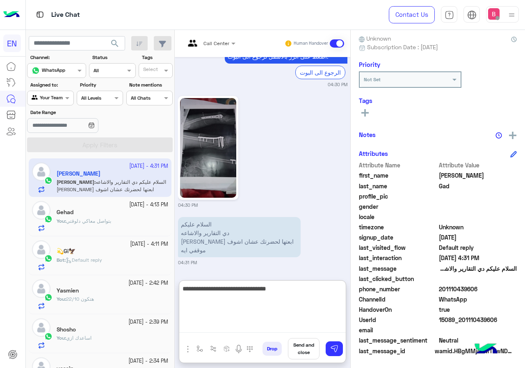
type textarea "**********"
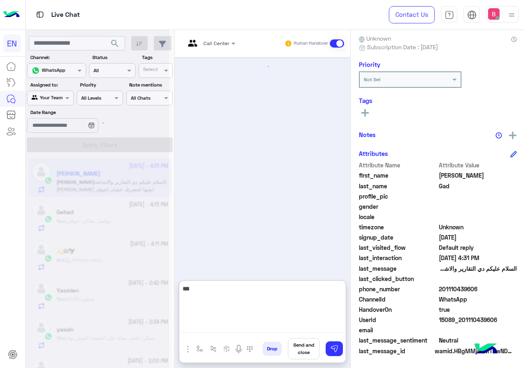
scroll to position [807, 0]
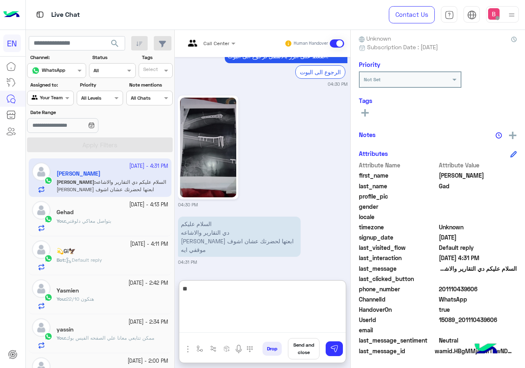
type textarea "*"
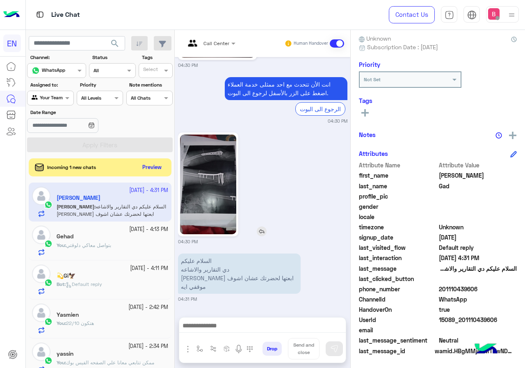
click at [204, 168] on img at bounding box center [208, 184] width 56 height 100
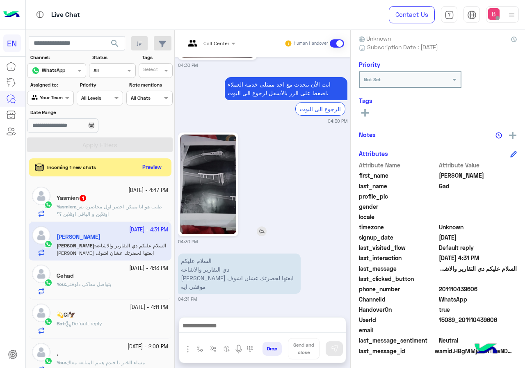
scroll to position [770, 0]
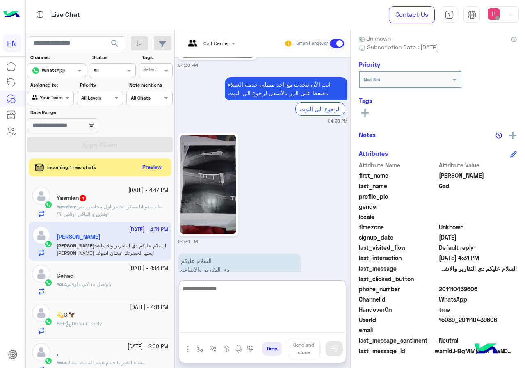
click at [250, 329] on textarea at bounding box center [262, 307] width 166 height 49
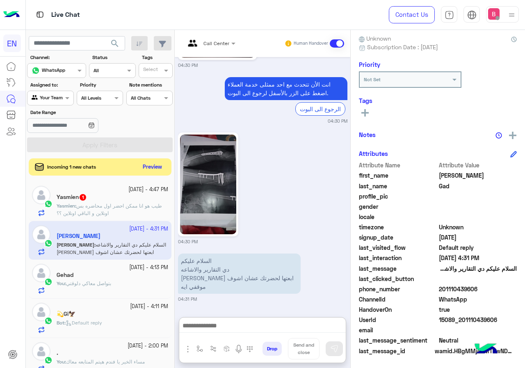
click at [150, 168] on button "Preview" at bounding box center [152, 166] width 25 height 11
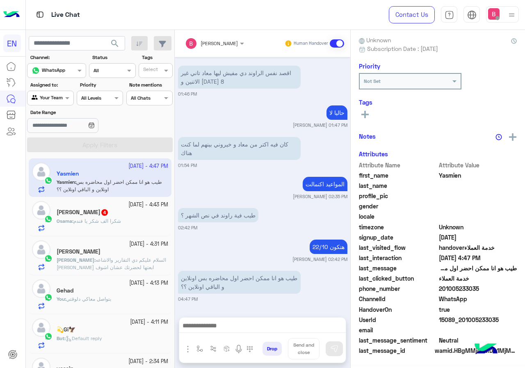
scroll to position [74, 0]
click at [117, 227] on div "Osama : شكرا الف شكر يا فندم" at bounding box center [112, 224] width 111 height 14
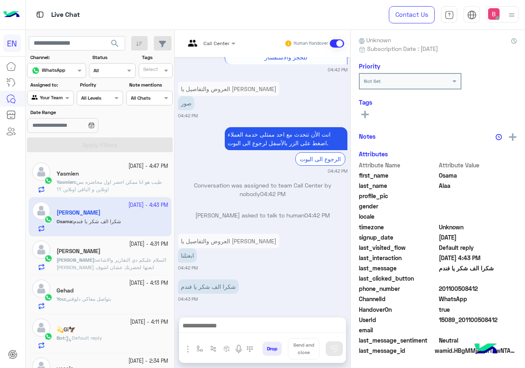
scroll to position [74, 0]
click at [196, 44] on input "text" at bounding box center [200, 42] width 30 height 7
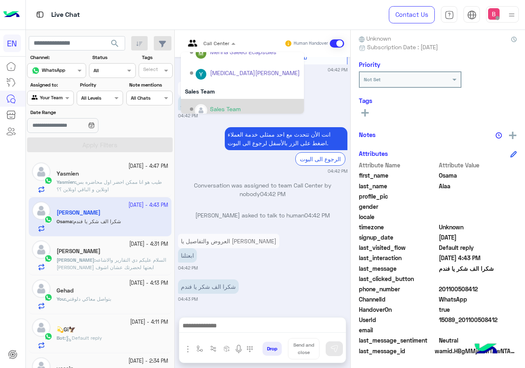
scroll to position [136, 0]
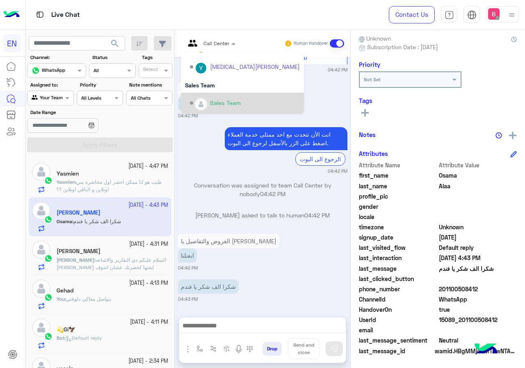
drag, startPoint x: 203, startPoint y: 97, endPoint x: 196, endPoint y: 100, distance: 7.9
click at [203, 96] on div "Sales Team" at bounding box center [245, 103] width 110 height 14
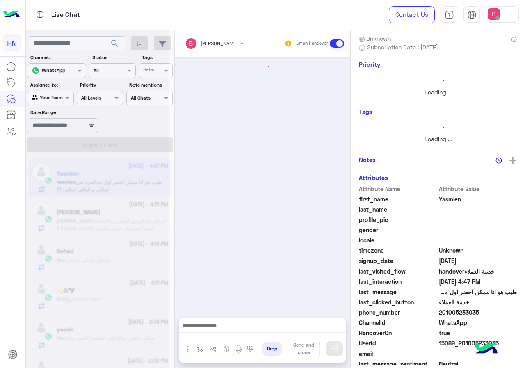
scroll to position [72, 0]
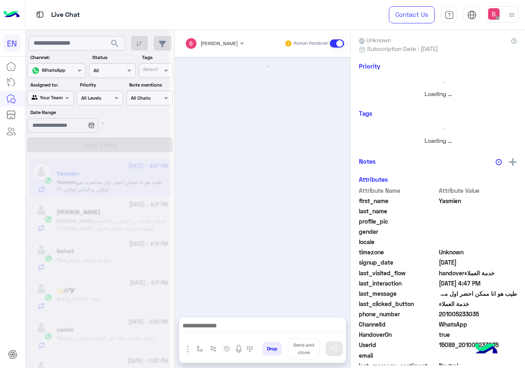
click at [54, 95] on div at bounding box center [97, 187] width 143 height 368
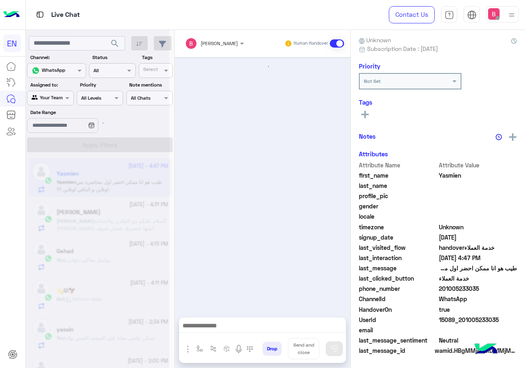
scroll to position [476, 0]
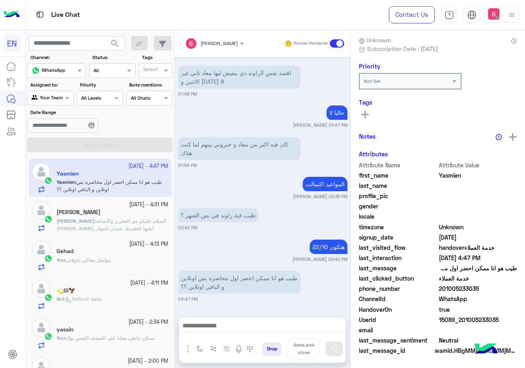
click at [57, 97] on div at bounding box center [49, 97] width 45 height 8
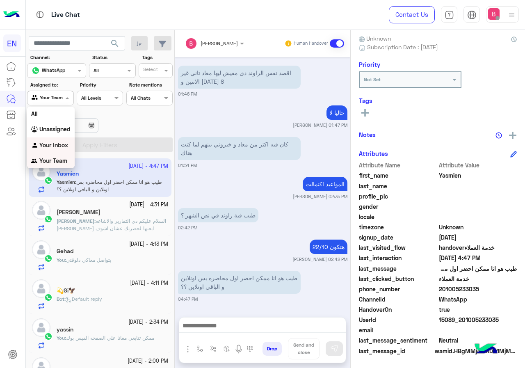
click at [56, 143] on b "Your Inbox" at bounding box center [53, 144] width 29 height 7
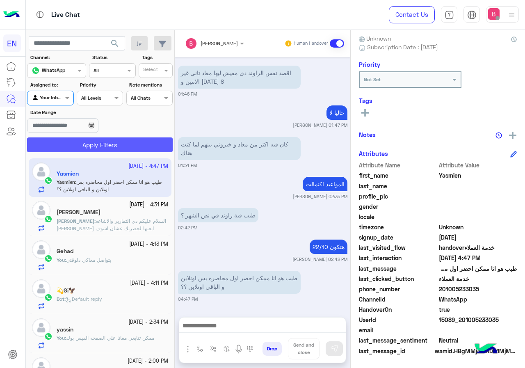
click at [84, 146] on button "Apply Filters" at bounding box center [99, 144] width 145 height 15
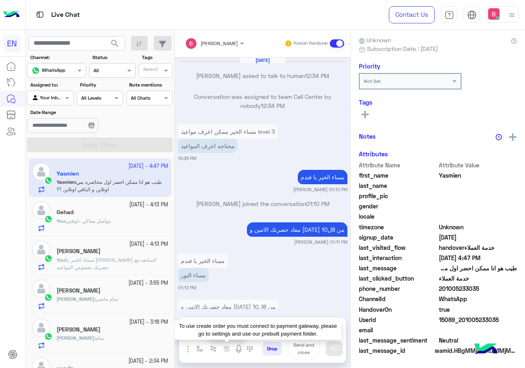
scroll to position [476, 0]
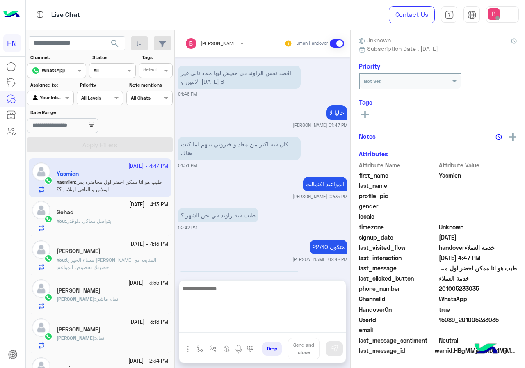
click at [229, 325] on textarea at bounding box center [262, 307] width 166 height 49
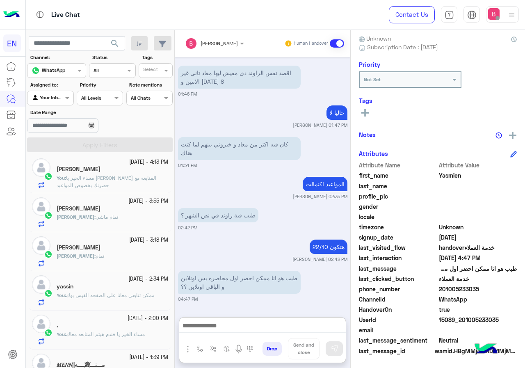
click at [57, 100] on div at bounding box center [49, 97] width 45 height 8
drag, startPoint x: 48, startPoint y: 132, endPoint x: 64, endPoint y: 140, distance: 18.1
click at [48, 132] on b "Unassigned" at bounding box center [54, 129] width 31 height 7
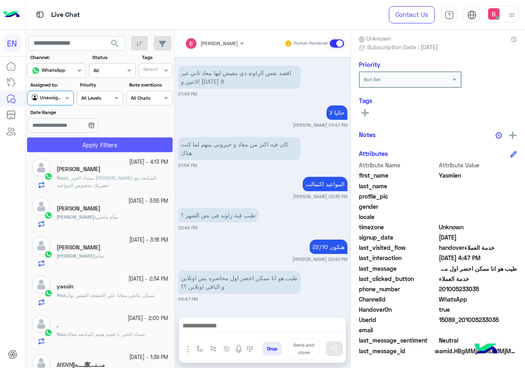
click at [69, 142] on button "Apply Filters" at bounding box center [99, 144] width 145 height 15
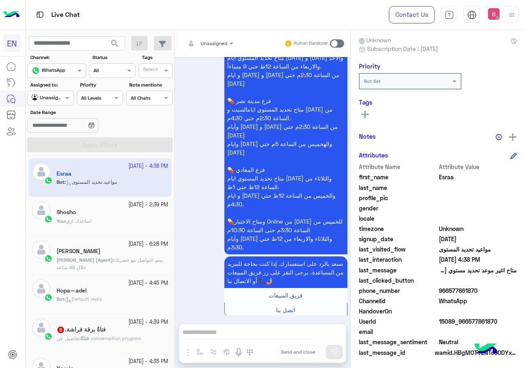
scroll to position [74, 0]
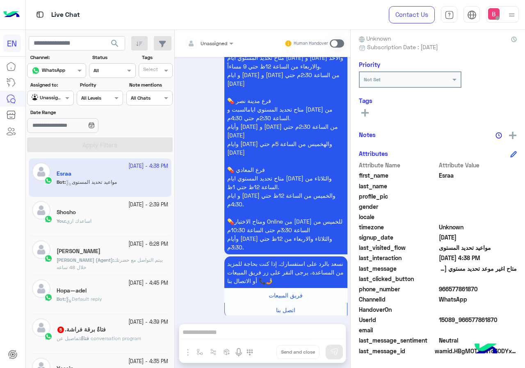
click at [39, 100] on input "text" at bounding box center [41, 96] width 19 height 7
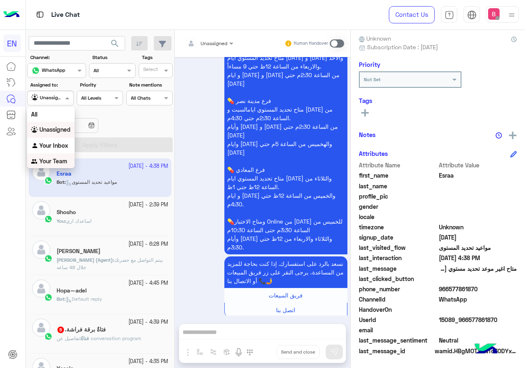
click at [54, 159] on b "Your Team" at bounding box center [53, 160] width 28 height 7
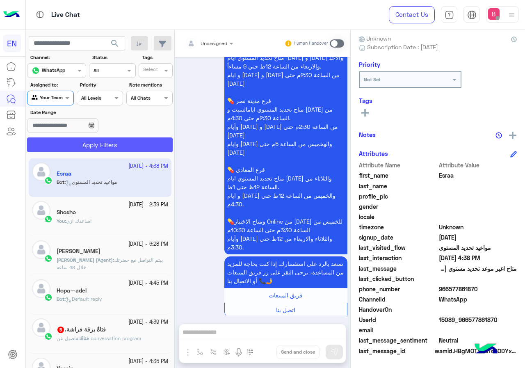
click at [74, 146] on button "Apply Filters" at bounding box center [99, 144] width 145 height 15
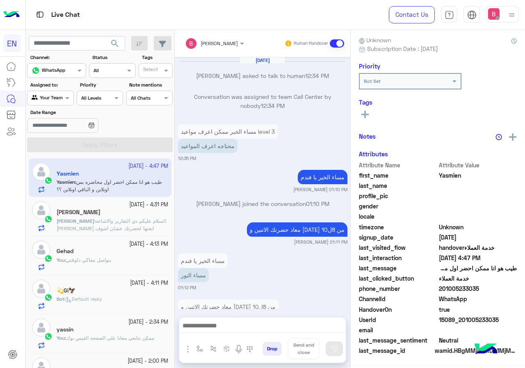
scroll to position [476, 0]
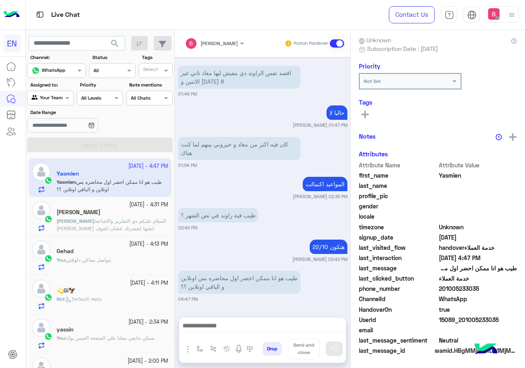
click at [89, 220] on span "السلام عليكم دي التقارير والاشاعه الاستاذ احمد قالي ابعتها لحضرتك عشان اشوف موق…" at bounding box center [111, 228] width 109 height 21
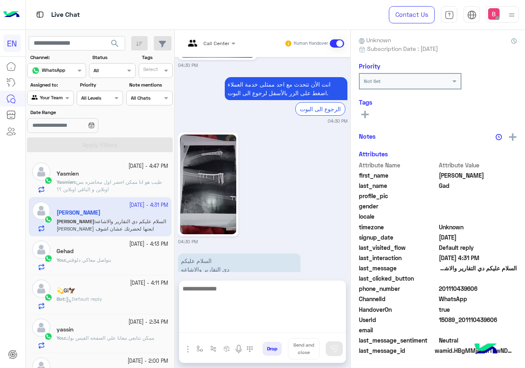
click at [269, 331] on textarea at bounding box center [262, 307] width 166 height 49
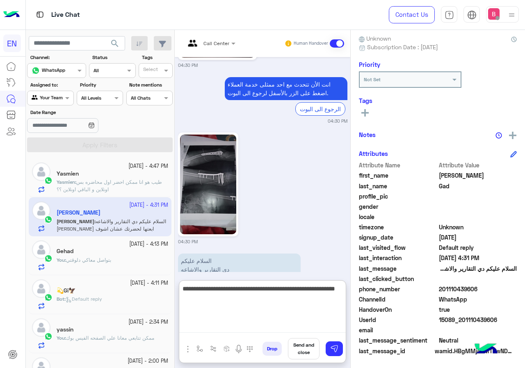
type textarea "**********"
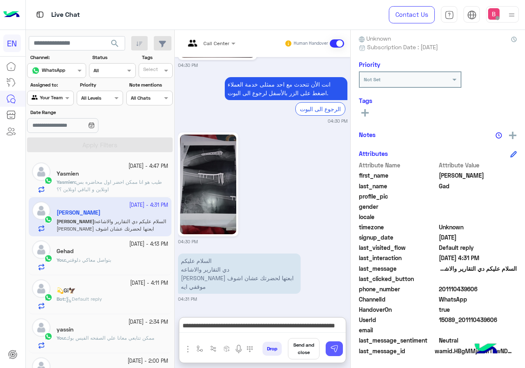
click at [338, 344] on img at bounding box center [334, 348] width 8 height 8
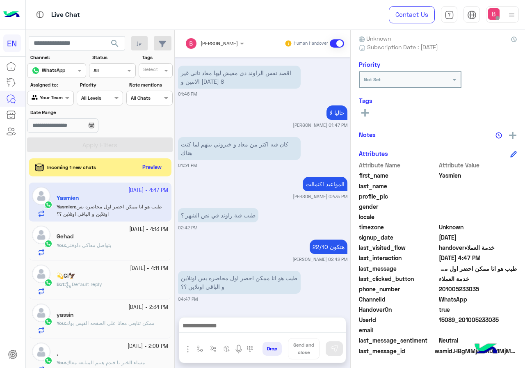
scroll to position [476, 0]
click at [148, 165] on button "Preview" at bounding box center [152, 166] width 25 height 11
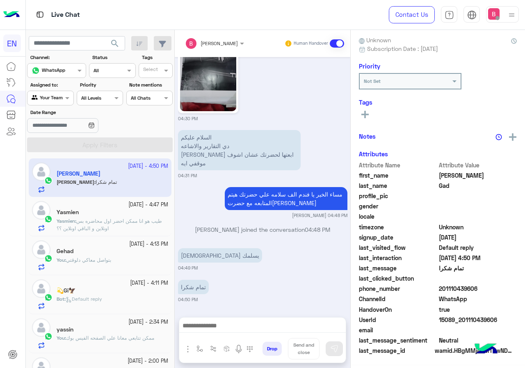
scroll to position [74, 0]
click at [55, 95] on div at bounding box center [49, 97] width 45 height 8
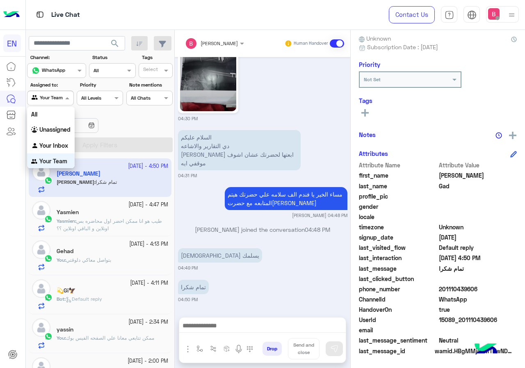
scroll to position [0, 0]
click at [68, 127] on b "Unassigned" at bounding box center [54, 128] width 31 height 7
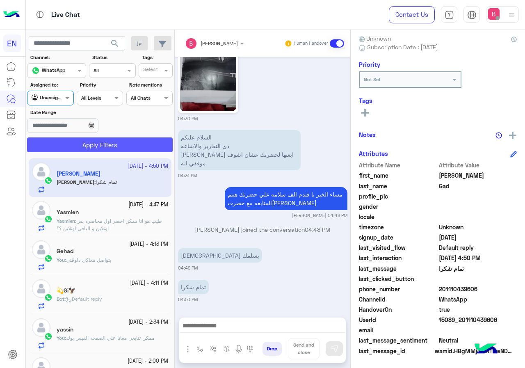
click at [100, 150] on button "Apply Filters" at bounding box center [99, 144] width 145 height 15
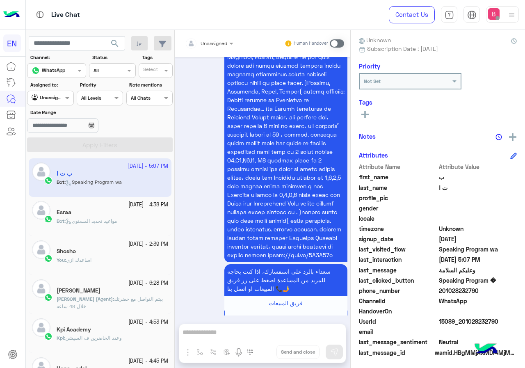
scroll to position [74, 0]
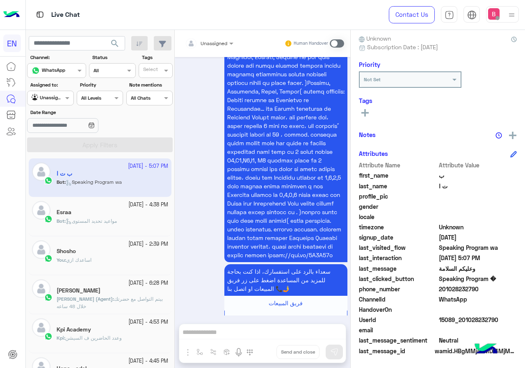
click at [61, 96] on div at bounding box center [49, 97] width 45 height 8
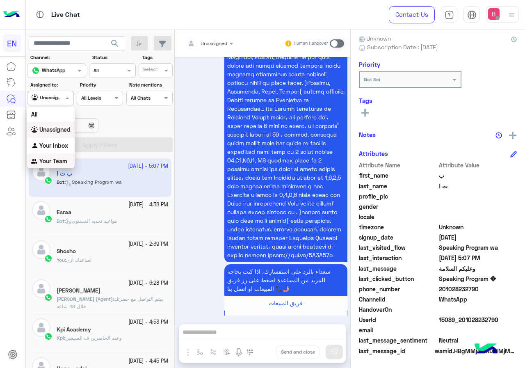
drag, startPoint x: 45, startPoint y: 159, endPoint x: 68, endPoint y: 150, distance: 24.9
click at [45, 159] on b "Your Team" at bounding box center [53, 160] width 28 height 7
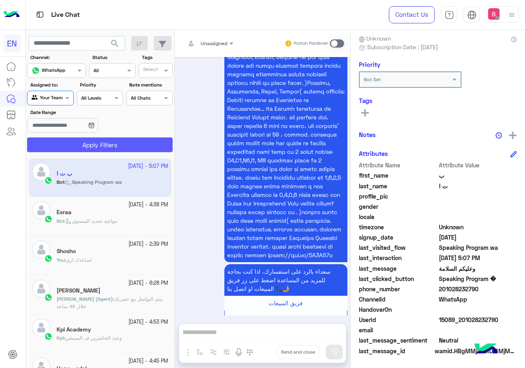
click at [87, 146] on button "Apply Filters" at bounding box center [99, 144] width 145 height 15
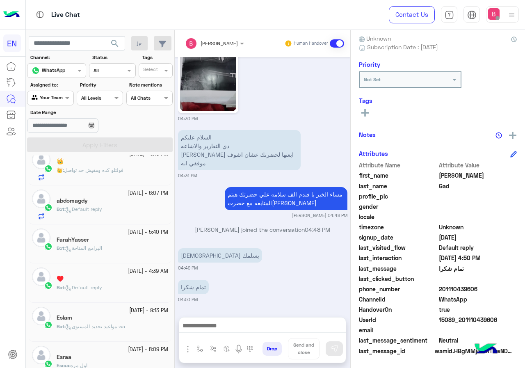
scroll to position [410, 0]
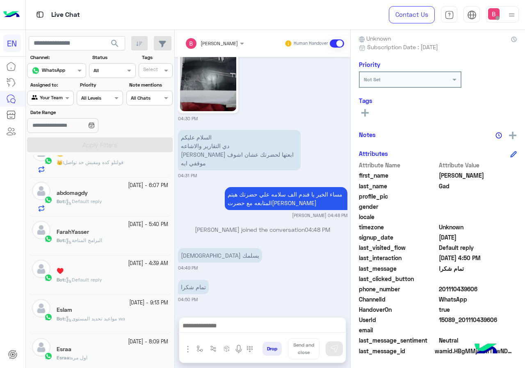
click at [61, 100] on div at bounding box center [49, 97] width 45 height 8
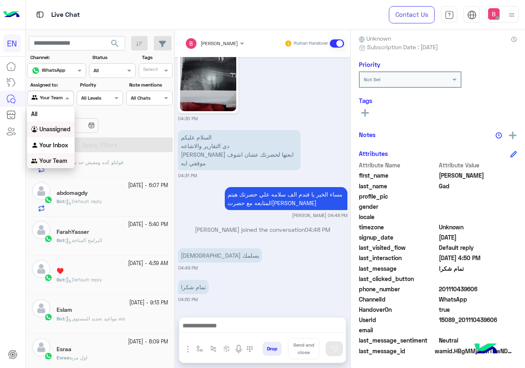
click at [56, 130] on b "Unassigned" at bounding box center [54, 128] width 31 height 7
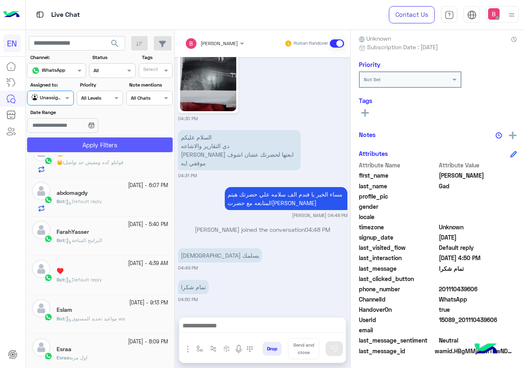
click at [82, 149] on button "Apply Filters" at bounding box center [99, 144] width 145 height 15
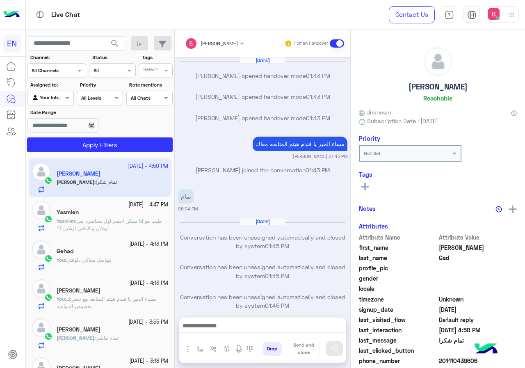
scroll to position [678, 0]
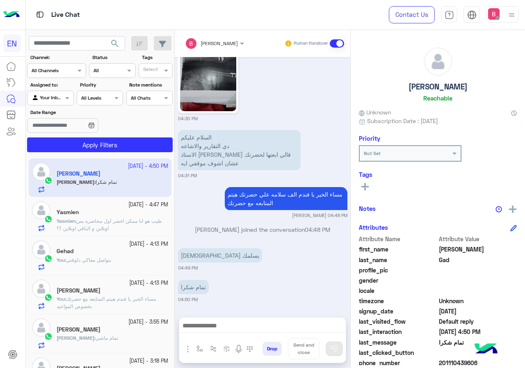
click at [56, 101] on div "Your Inbox" at bounding box center [47, 98] width 31 height 8
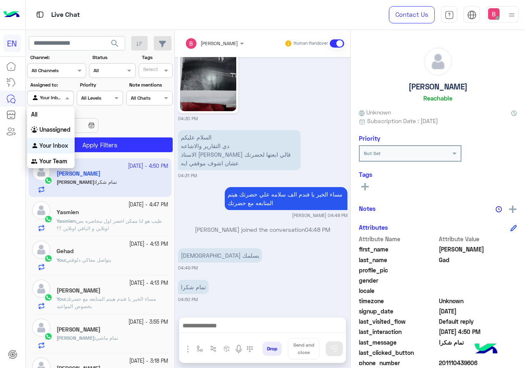
click at [66, 64] on div "Channel All Channels" at bounding box center [56, 70] width 59 height 15
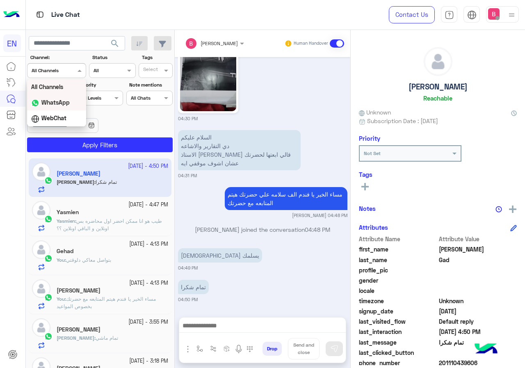
click at [53, 102] on b "WhatsApp" at bounding box center [55, 102] width 28 height 7
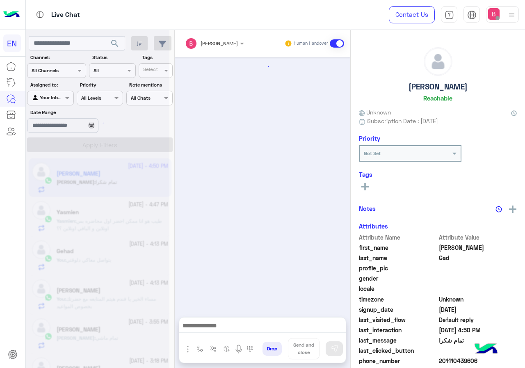
scroll to position [678, 0]
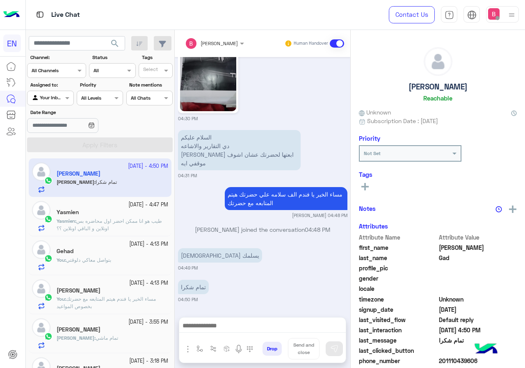
click at [74, 72] on div at bounding box center [56, 70] width 58 height 8
click at [58, 99] on b "WhatsApp" at bounding box center [55, 102] width 28 height 7
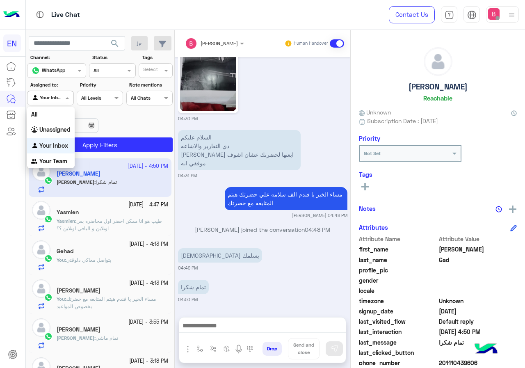
click at [61, 99] on div at bounding box center [49, 97] width 45 height 8
click at [53, 136] on div "Unassigned" at bounding box center [51, 130] width 48 height 16
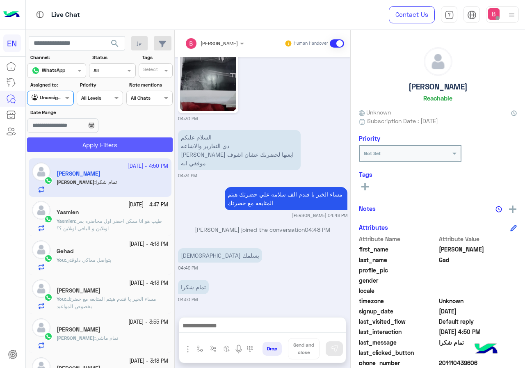
click at [85, 147] on button "Apply Filters" at bounding box center [99, 144] width 145 height 15
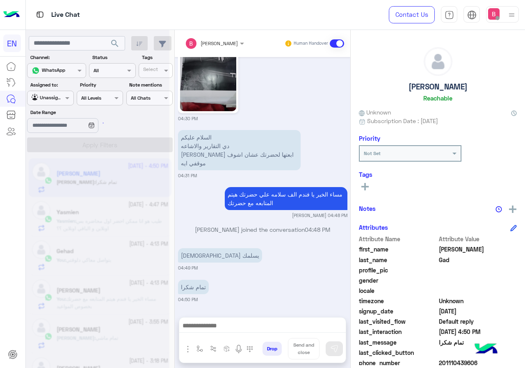
scroll to position [0, 0]
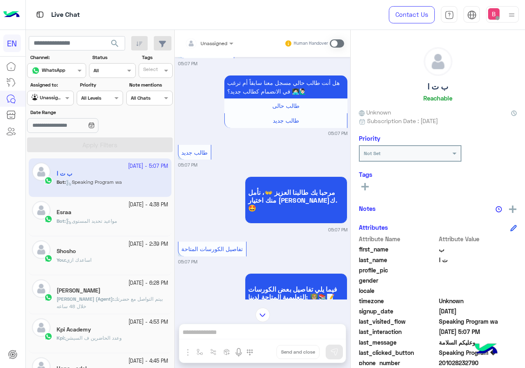
scroll to position [242, 0]
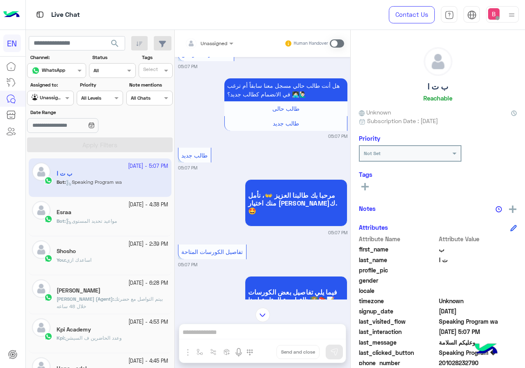
click at [223, 43] on div at bounding box center [209, 42] width 57 height 8
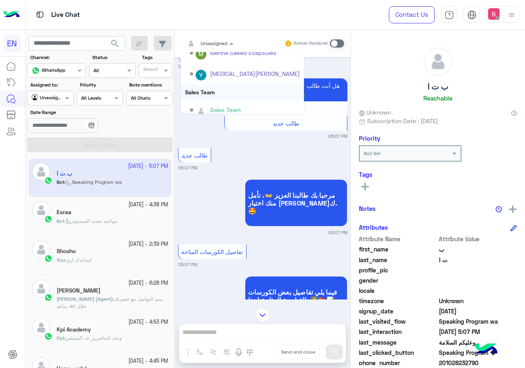
scroll to position [136, 0]
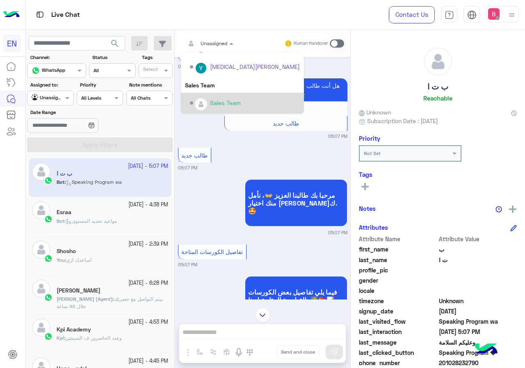
click at [203, 98] on div "Options list" at bounding box center [201, 104] width 12 height 12
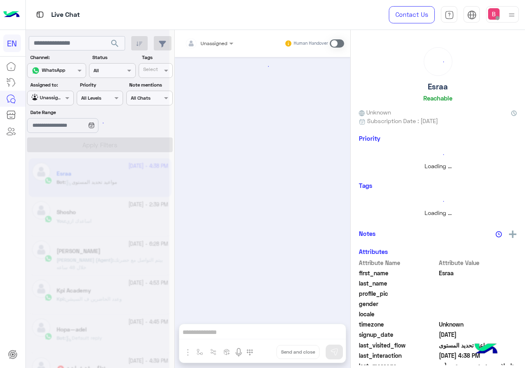
scroll to position [217, 0]
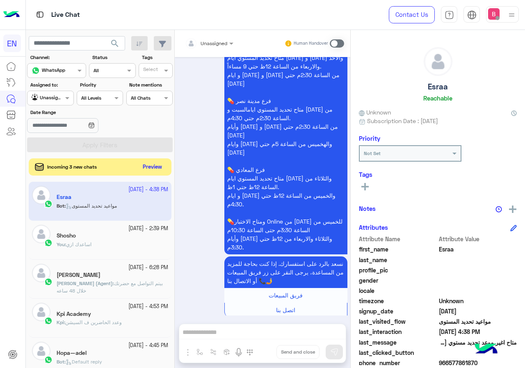
click at [153, 164] on button "Preview" at bounding box center [152, 166] width 25 height 11
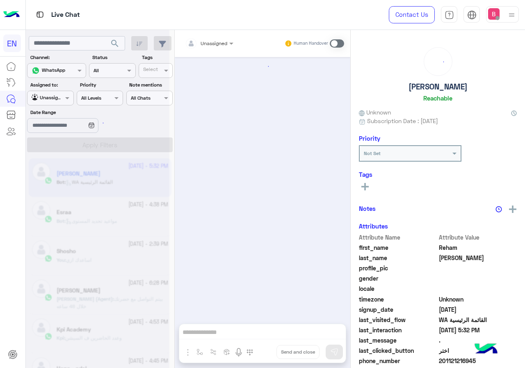
scroll to position [650, 0]
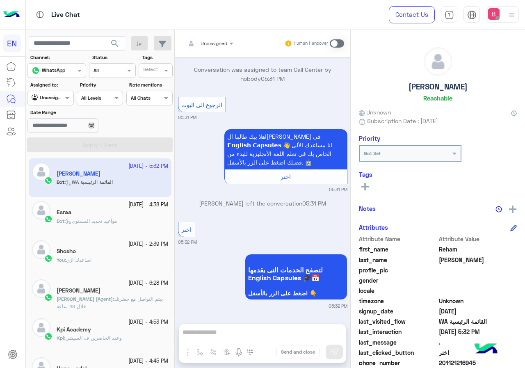
click at [207, 36] on div "Unassigned" at bounding box center [206, 43] width 42 height 16
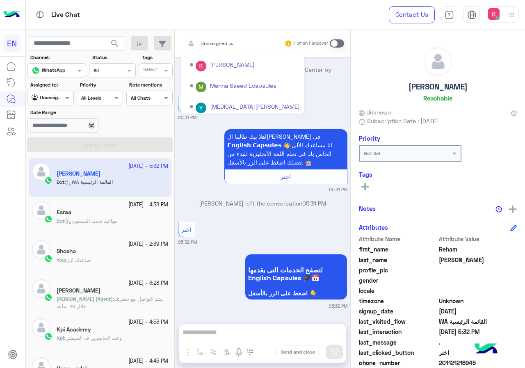
scroll to position [136, 0]
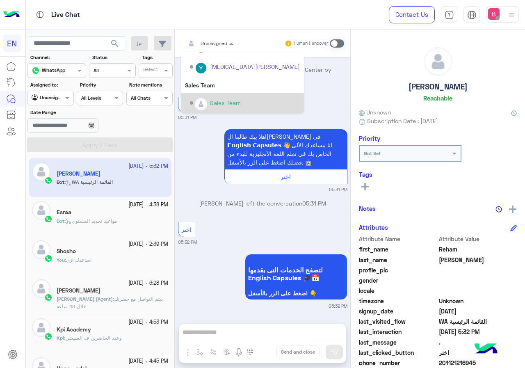
click at [205, 104] on img "Options list" at bounding box center [200, 104] width 11 height 11
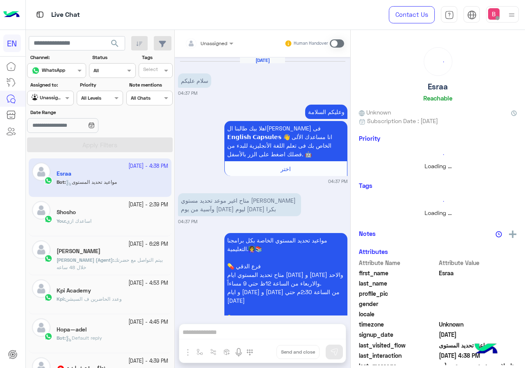
scroll to position [217, 0]
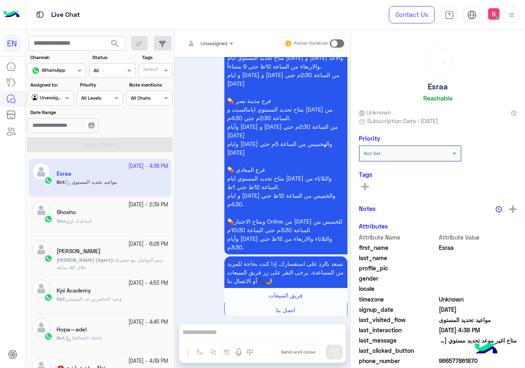
click at [227, 35] on div "Unassigned Human Handover" at bounding box center [262, 43] width 175 height 27
click at [216, 45] on div at bounding box center [209, 42] width 57 height 8
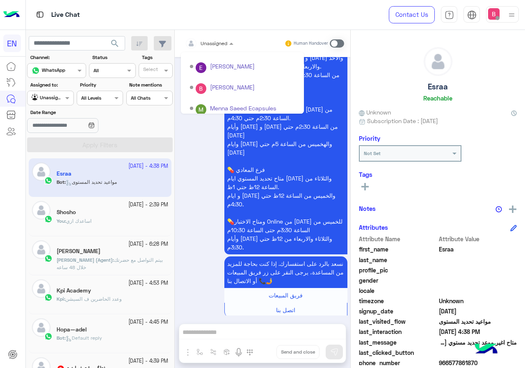
scroll to position [136, 0]
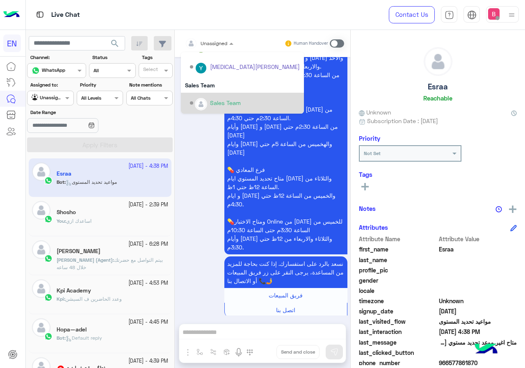
click at [225, 100] on div "Sales Team" at bounding box center [225, 102] width 31 height 9
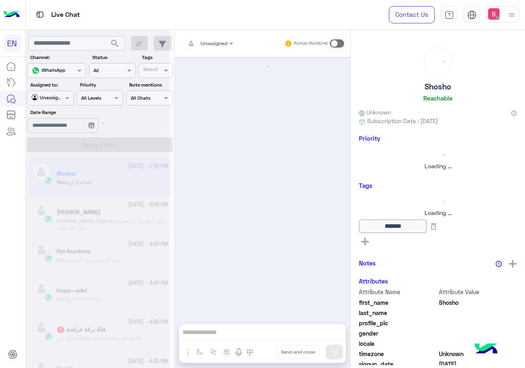
scroll to position [493, 0]
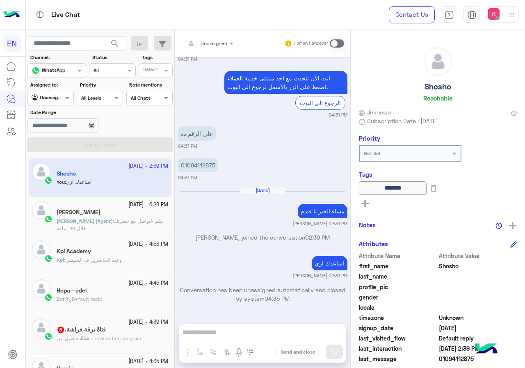
click at [126, 225] on p "Yasmin (Agent) : بيتم التواصل مع حضرتك خلال 48 ساعه" at bounding box center [112, 224] width 111 height 15
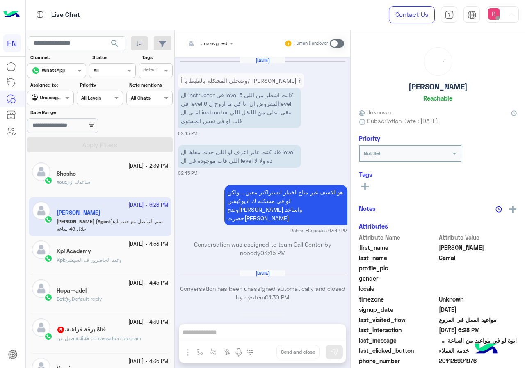
scroll to position [680, 0]
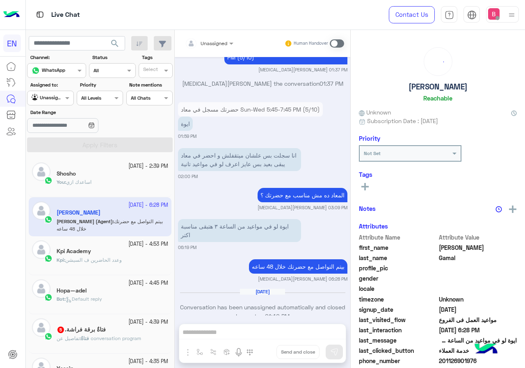
click at [130, 268] on div "Kpi : وعدد الحاضرين ف السيشن" at bounding box center [112, 263] width 111 height 14
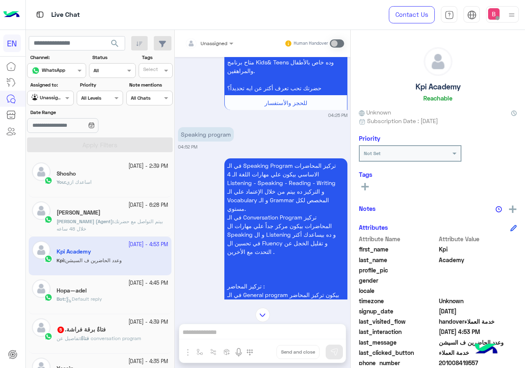
scroll to position [172, 0]
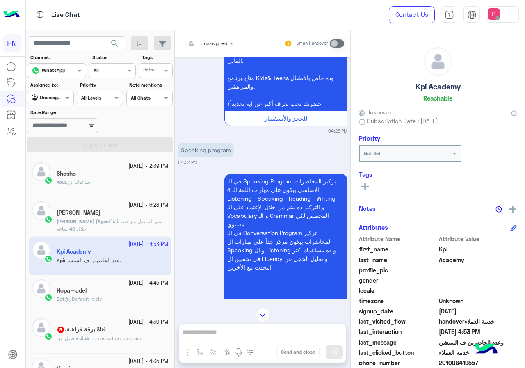
click at [211, 42] on input "text" at bounding box center [199, 42] width 29 height 7
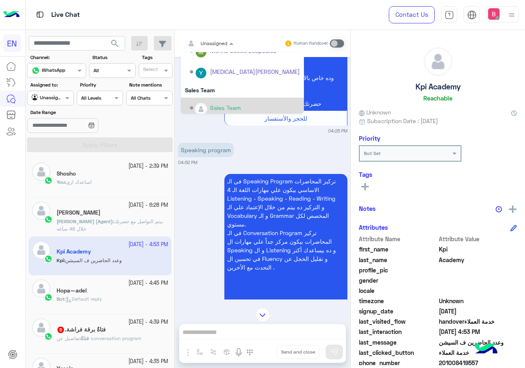
scroll to position [136, 0]
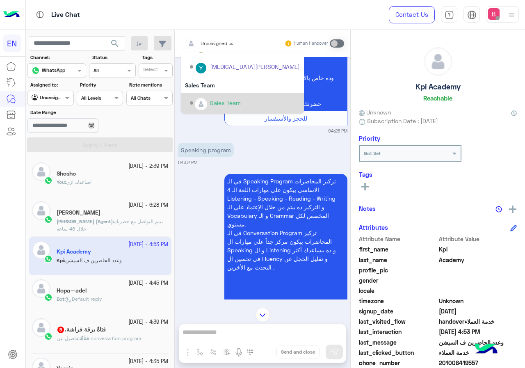
click at [214, 98] on div "Sales Team" at bounding box center [245, 103] width 110 height 14
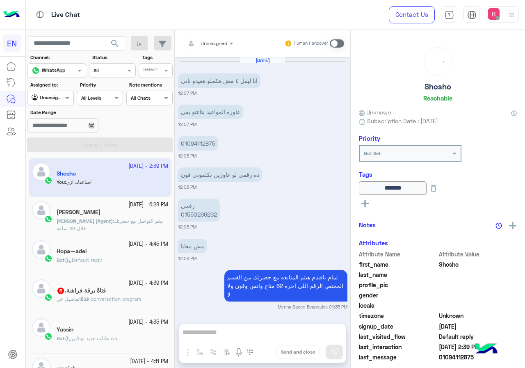
scroll to position [493, 0]
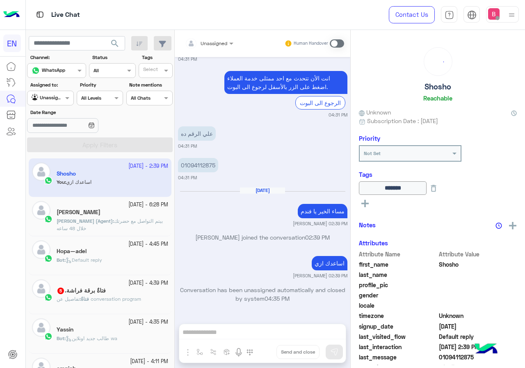
click at [116, 257] on div "Bot : Default reply" at bounding box center [112, 263] width 111 height 14
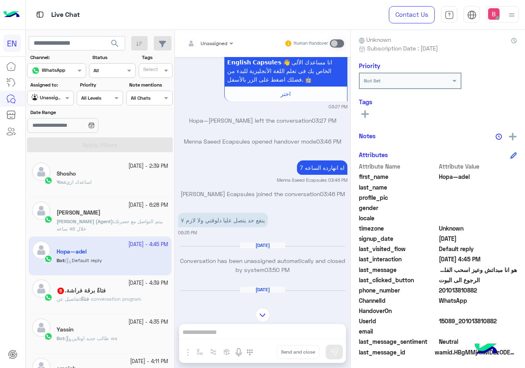
scroll to position [74, 0]
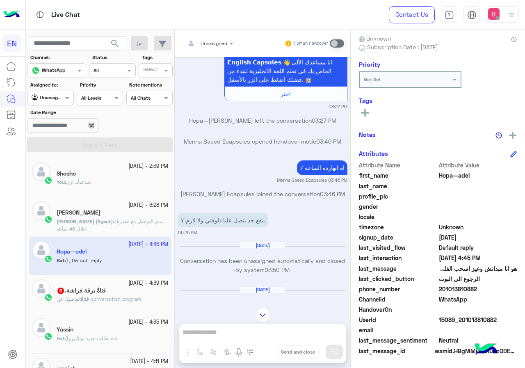
drag, startPoint x: 439, startPoint y: 289, endPoint x: 462, endPoint y: 289, distance: 22.5
click at [496, 287] on span "201013810882" at bounding box center [478, 288] width 78 height 9
copy span "01013810882"
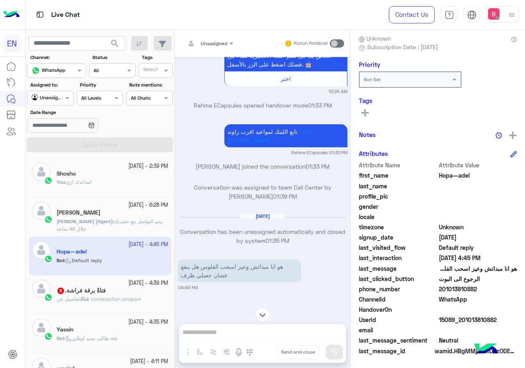
scroll to position [528, 0]
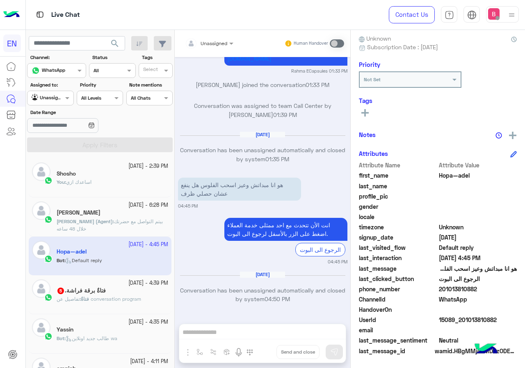
click at [363, 111] on icon at bounding box center [364, 112] width 7 height 7
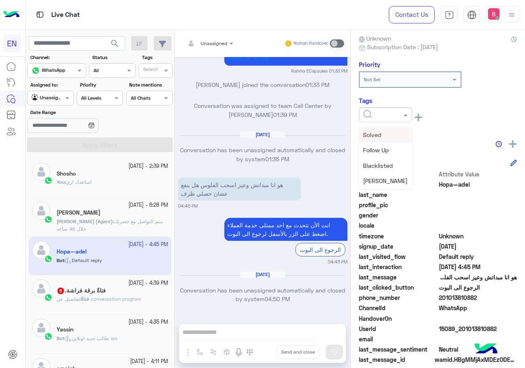
click at [386, 118] on div at bounding box center [385, 114] width 53 height 15
click at [390, 136] on div "Solved" at bounding box center [385, 134] width 53 height 15
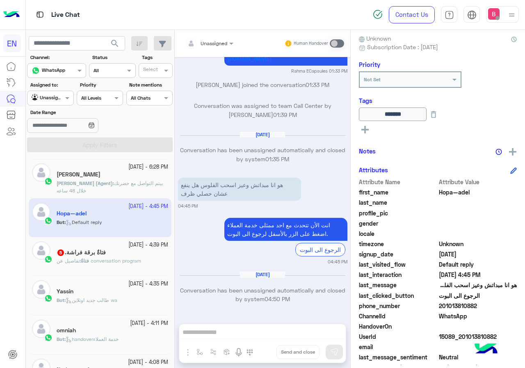
scroll to position [82, 0]
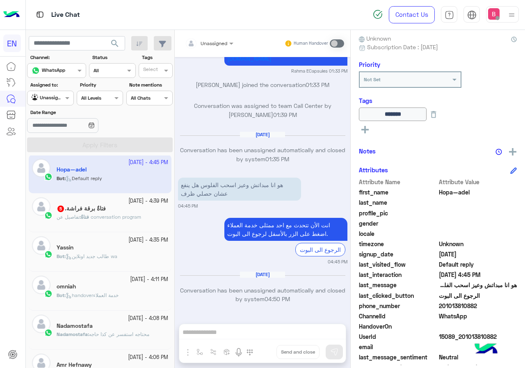
click at [134, 214] on span "تفاصيل عن conversation program" at bounding box center [99, 217] width 84 height 6
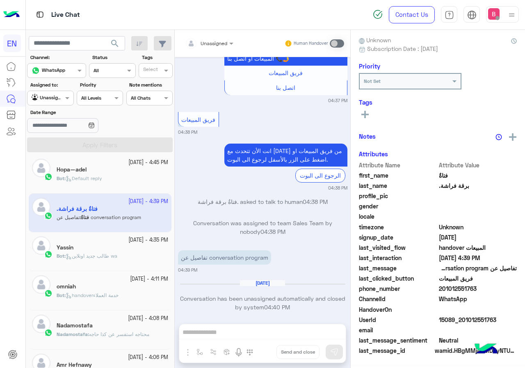
scroll to position [74, 0]
click at [218, 51] on div "Unassigned Human Handover" at bounding box center [262, 43] width 175 height 27
click at [211, 42] on input "text" at bounding box center [199, 42] width 29 height 7
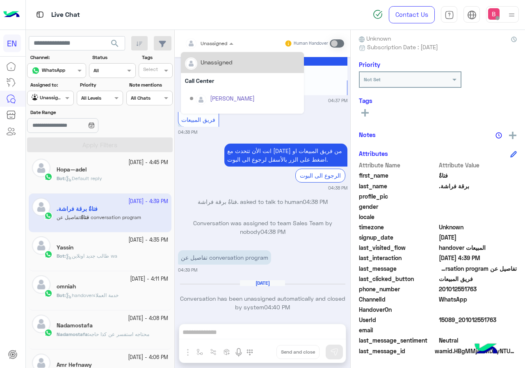
scroll to position [136, 0]
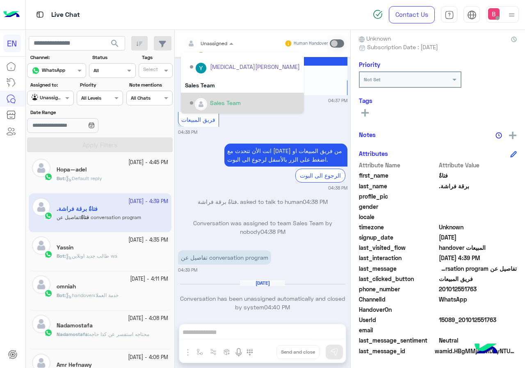
click at [218, 95] on div "Sales Team" at bounding box center [242, 103] width 123 height 21
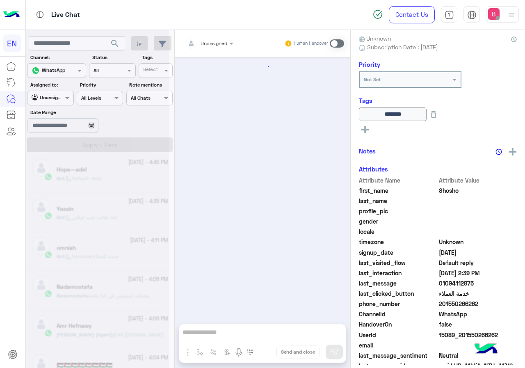
scroll to position [493, 0]
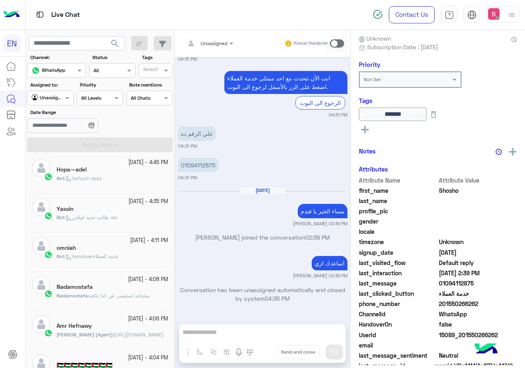
click at [58, 102] on div "Unassigned" at bounding box center [47, 98] width 31 height 8
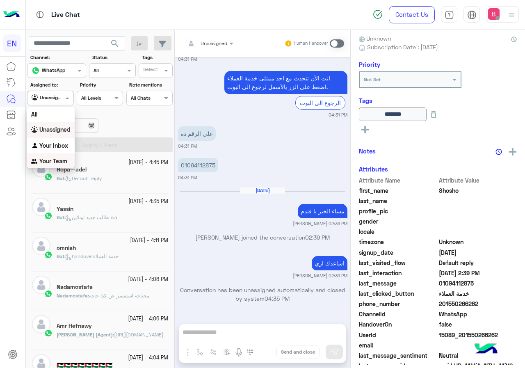
click at [55, 155] on div "Your Team" at bounding box center [51, 161] width 48 height 16
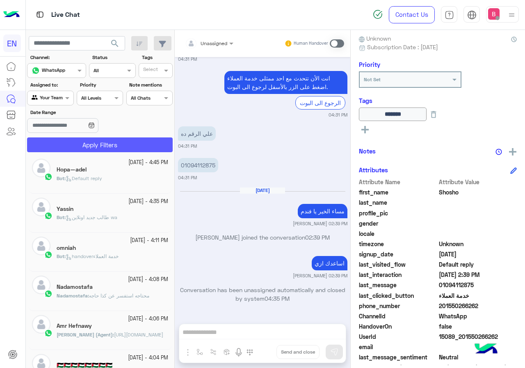
click at [63, 142] on button "Apply Filters" at bounding box center [99, 144] width 145 height 15
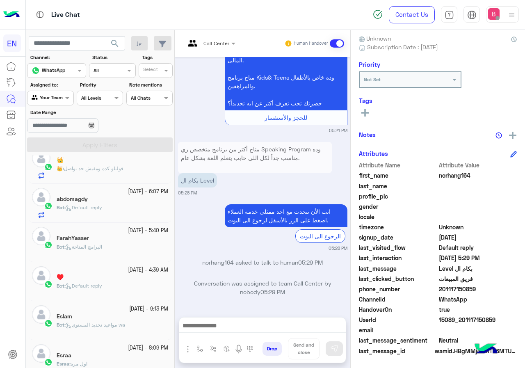
scroll to position [451, 0]
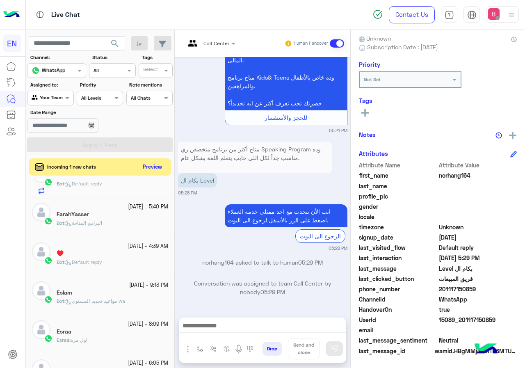
click at [148, 166] on button "Preview" at bounding box center [152, 166] width 25 height 11
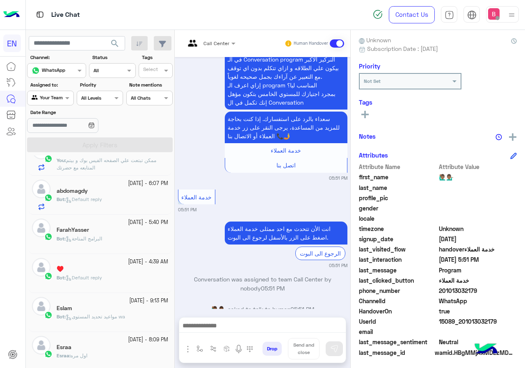
scroll to position [74, 0]
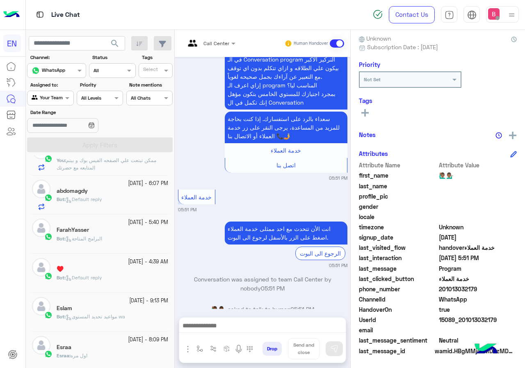
click at [227, 39] on div at bounding box center [210, 42] width 59 height 8
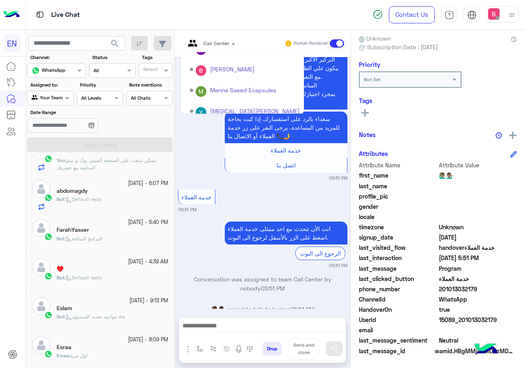
scroll to position [136, 0]
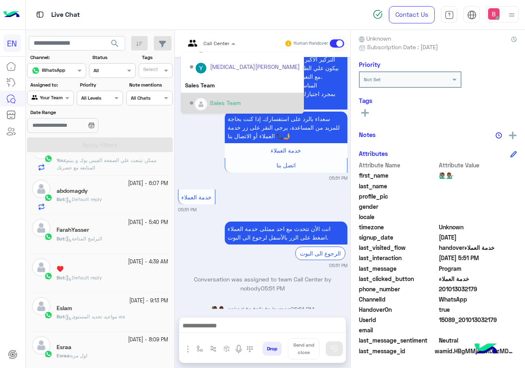
click at [227, 101] on div "Sales Team" at bounding box center [225, 102] width 31 height 9
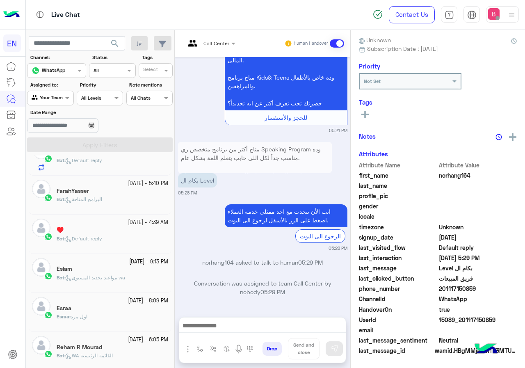
scroll to position [74, 0]
click at [54, 92] on div "Agent Filter Your Team" at bounding box center [50, 98] width 46 height 15
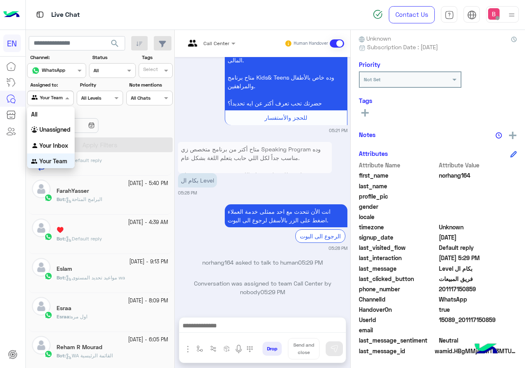
scroll to position [0, 0]
click at [52, 159] on b "Your Team" at bounding box center [53, 160] width 28 height 7
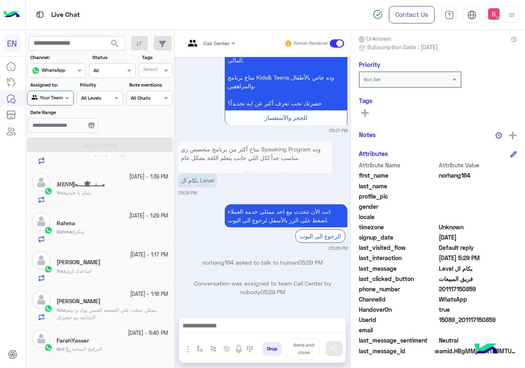
scroll to position [246, 0]
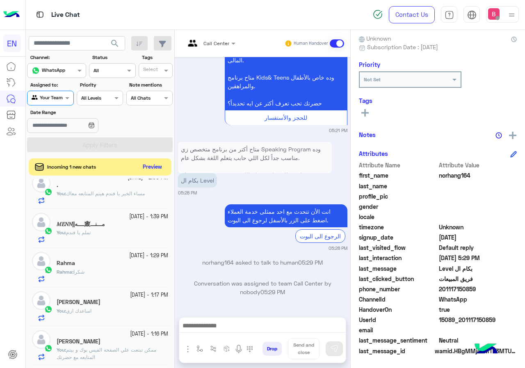
click at [140, 166] on button "Preview" at bounding box center [152, 166] width 25 height 11
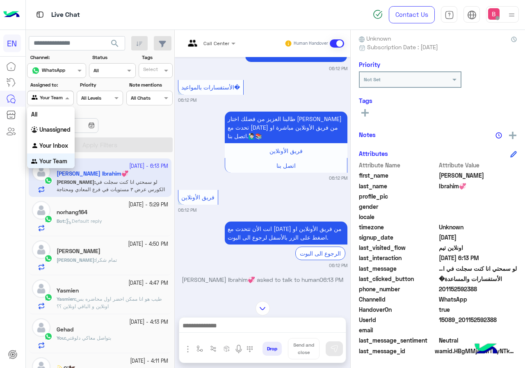
click at [58, 100] on div at bounding box center [49, 97] width 45 height 8
click at [53, 130] on b "Unassigned" at bounding box center [54, 128] width 31 height 7
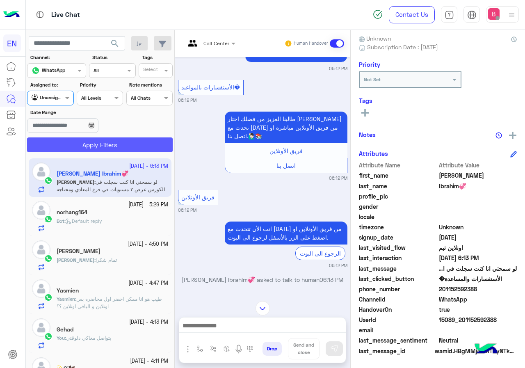
click at [72, 147] on button "Apply Filters" at bounding box center [99, 144] width 145 height 15
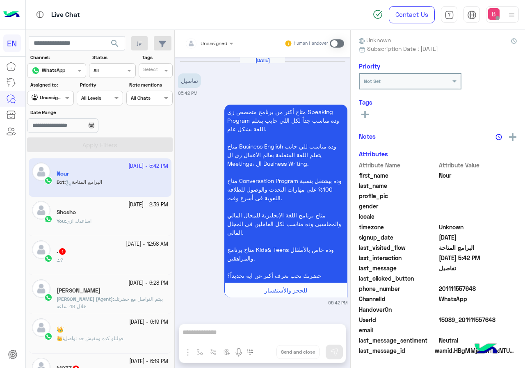
click at [82, 266] on div ". : .?" at bounding box center [112, 263] width 111 height 14
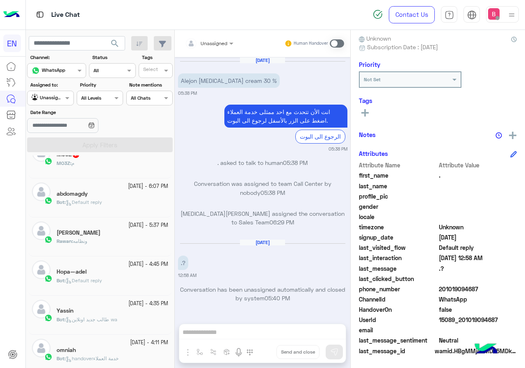
scroll to position [205, 0]
